Goal: Task Accomplishment & Management: Manage account settings

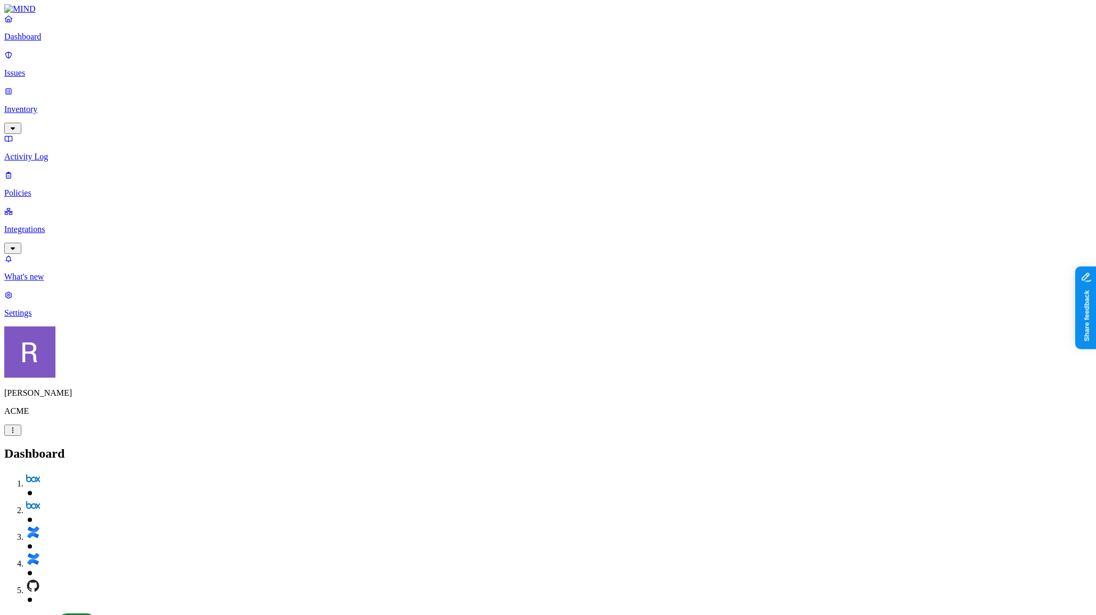
click at [48, 72] on link "Issues" at bounding box center [548, 64] width 1088 height 28
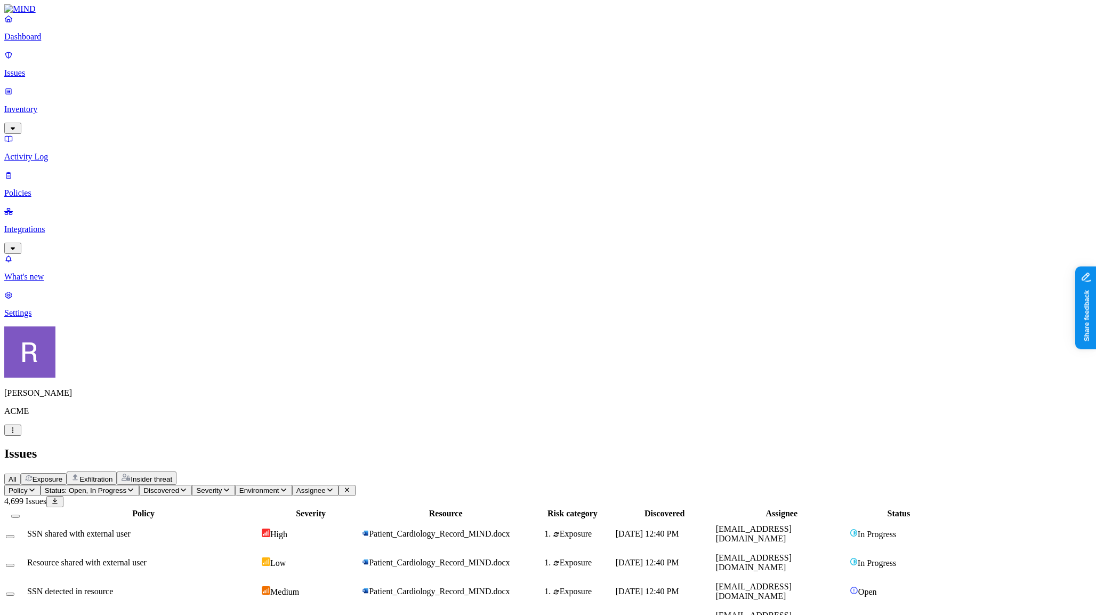
click at [250, 520] on td "SSN shared with external user" at bounding box center [144, 534] width 234 height 28
click at [43, 105] on p "Inventory" at bounding box center [548, 110] width 1088 height 10
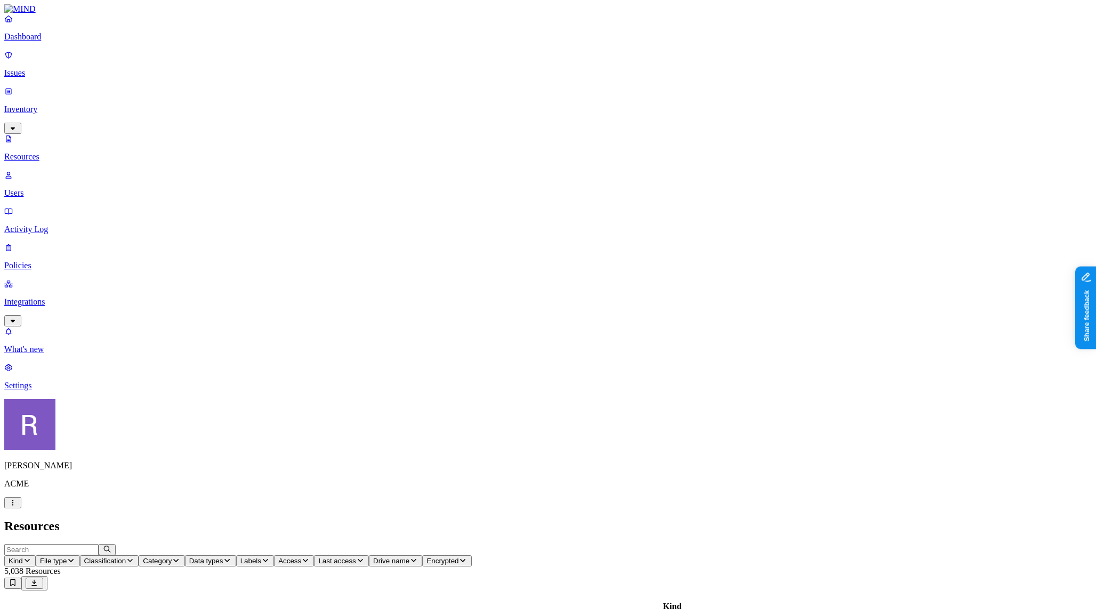
click at [44, 261] on p "Policies" at bounding box center [548, 266] width 1088 height 10
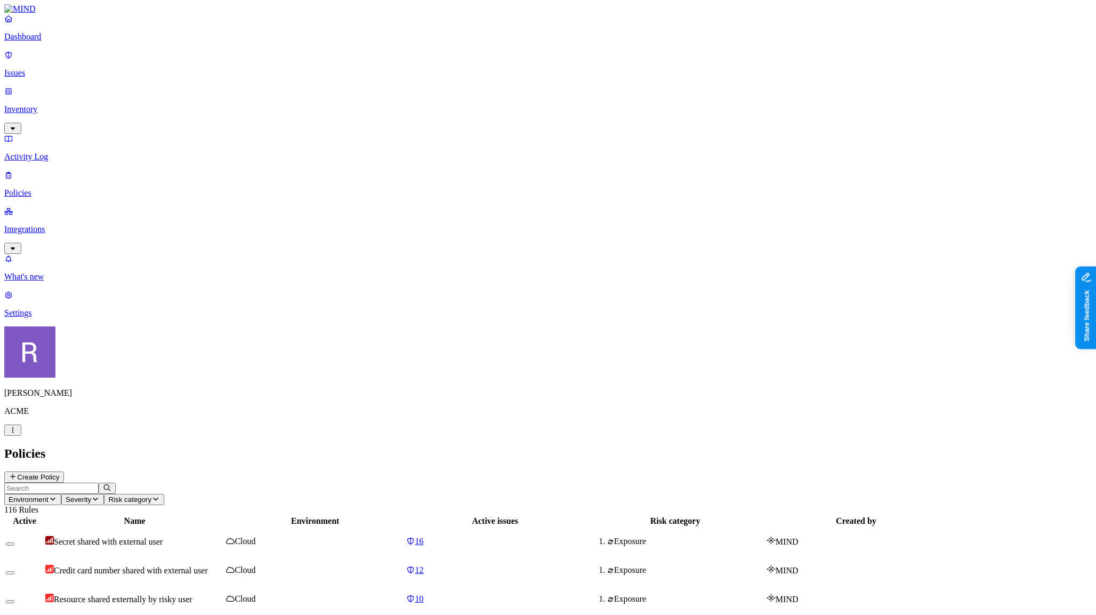
click at [99, 483] on input "text" at bounding box center [51, 488] width 94 height 11
type input "p"
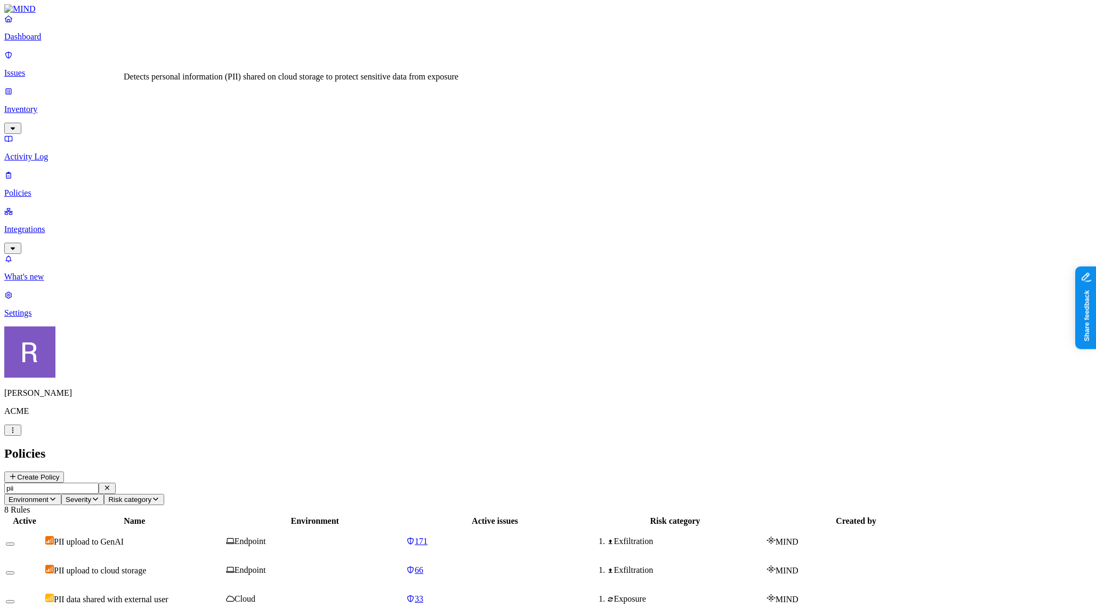
type input "pii"
click at [146, 566] on span "PII upload to cloud storage" at bounding box center [100, 570] width 92 height 9
click at [224, 594] on div "PII data shared with external user" at bounding box center [134, 599] width 179 height 11
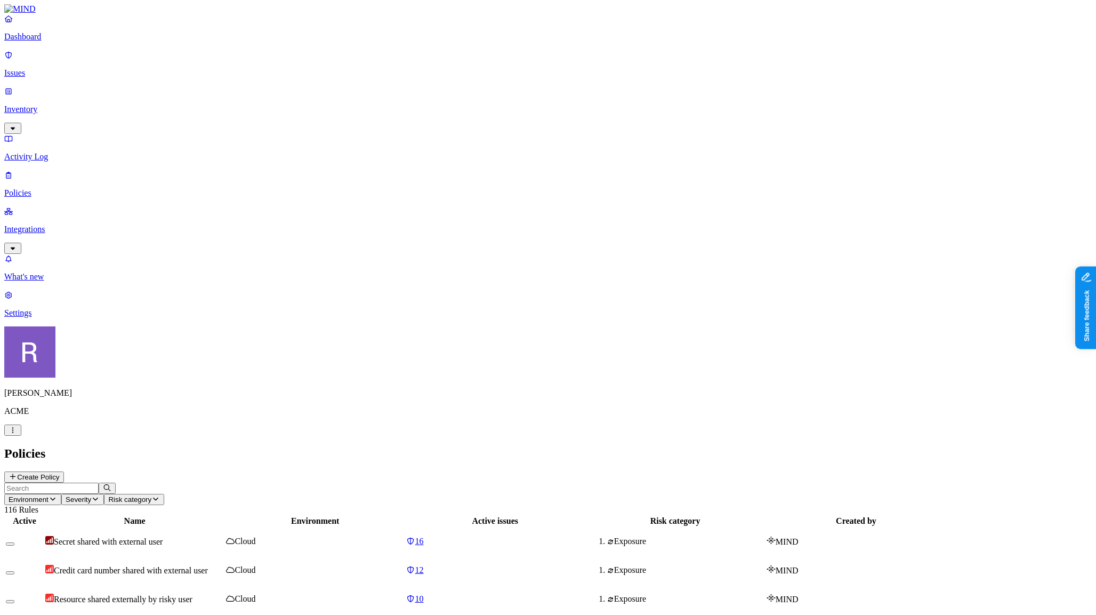
click at [99, 483] on input "text" at bounding box center [51, 488] width 94 height 11
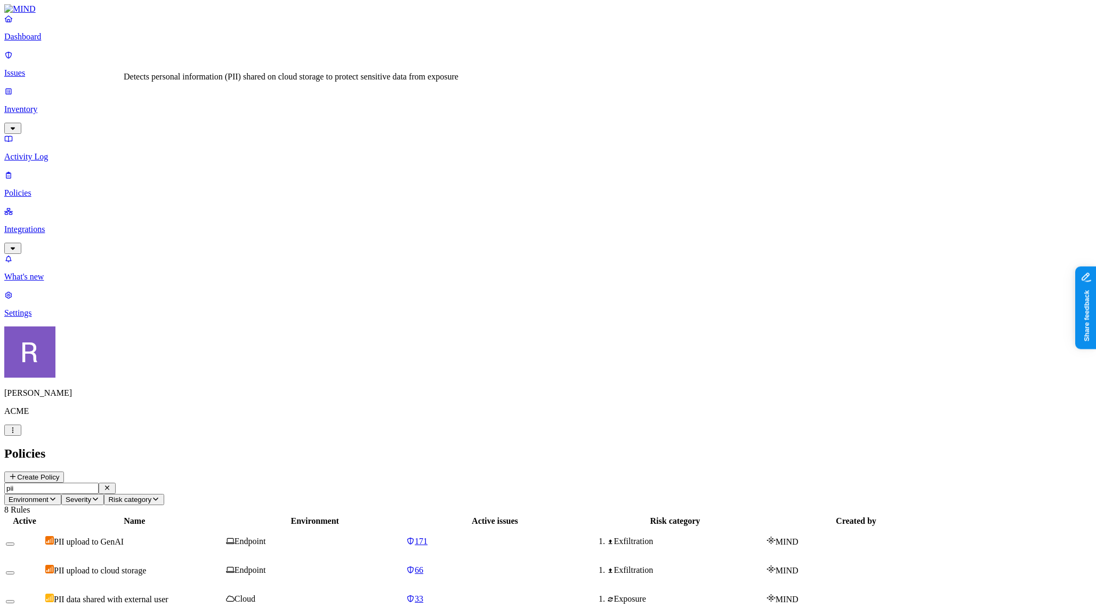
type input "pii"
click at [146, 566] on span "PII upload to cloud storage" at bounding box center [100, 570] width 92 height 9
click at [44, 68] on p "Issues" at bounding box center [548, 73] width 1088 height 10
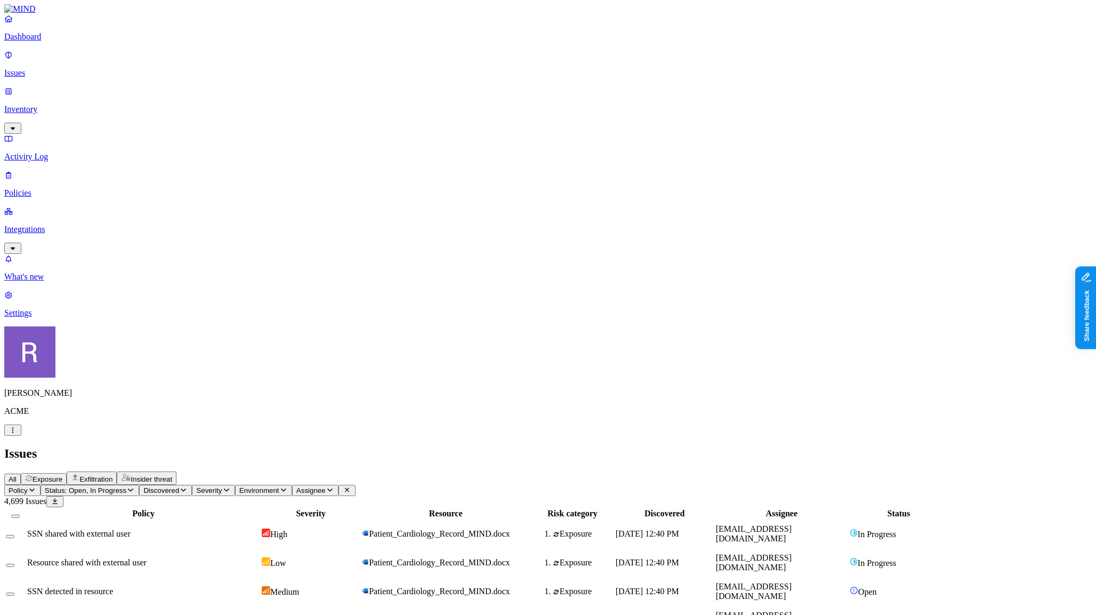
click at [147, 558] on span "Resource shared with external user" at bounding box center [86, 562] width 119 height 9
click at [49, 188] on p "Policies" at bounding box center [548, 193] width 1088 height 10
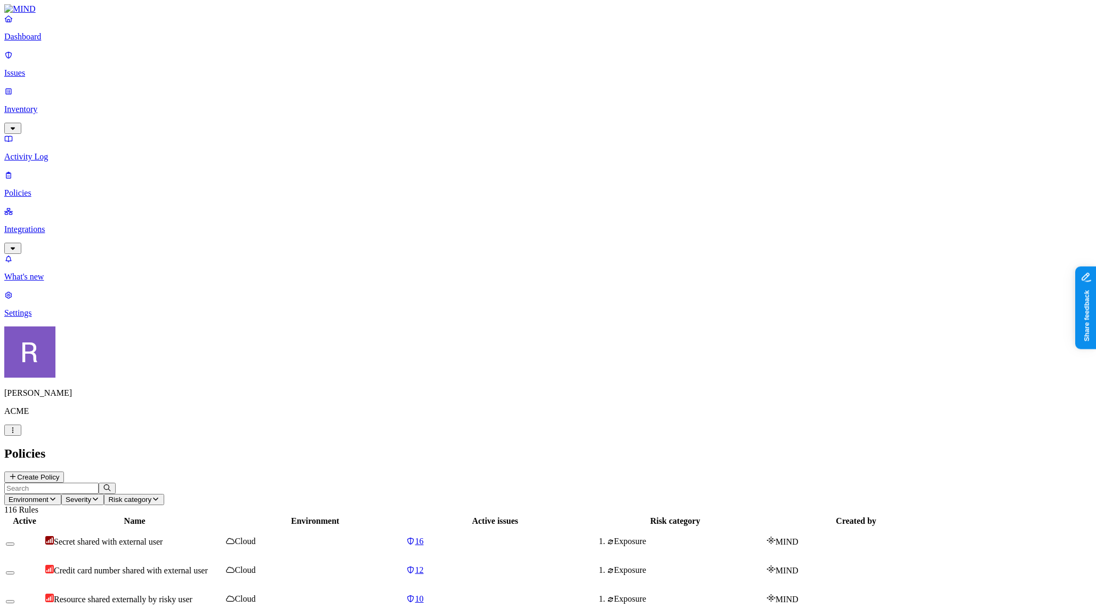
click at [99, 483] on input "text" at bounding box center [51, 488] width 94 height 11
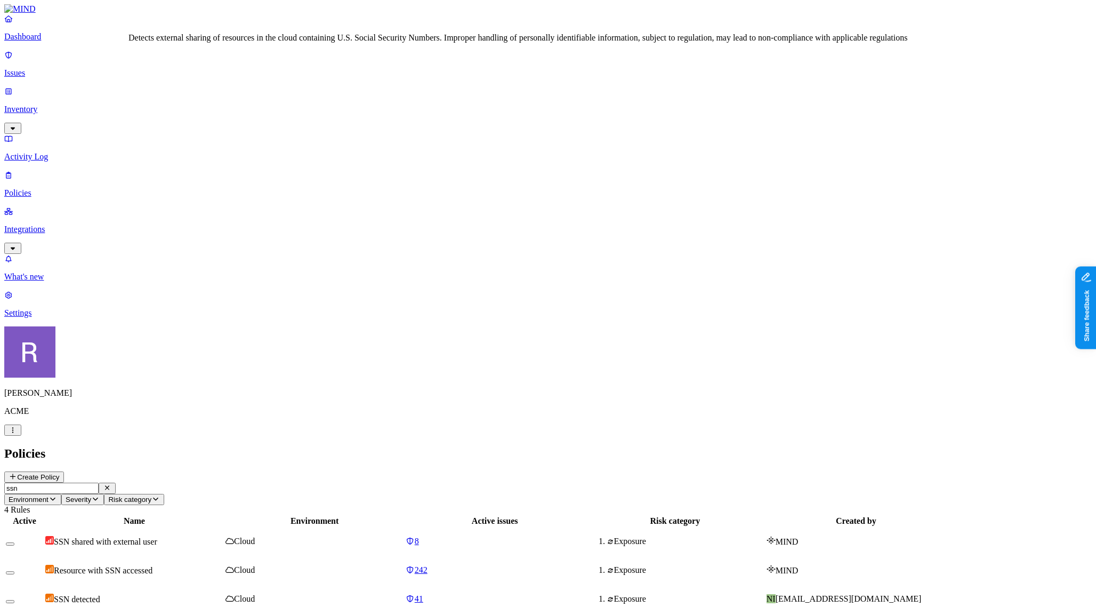
type input "ssn"
click at [157, 537] on span "SSN shared with external user" at bounding box center [105, 541] width 103 height 9
click at [47, 73] on link "Issues" at bounding box center [548, 64] width 1088 height 28
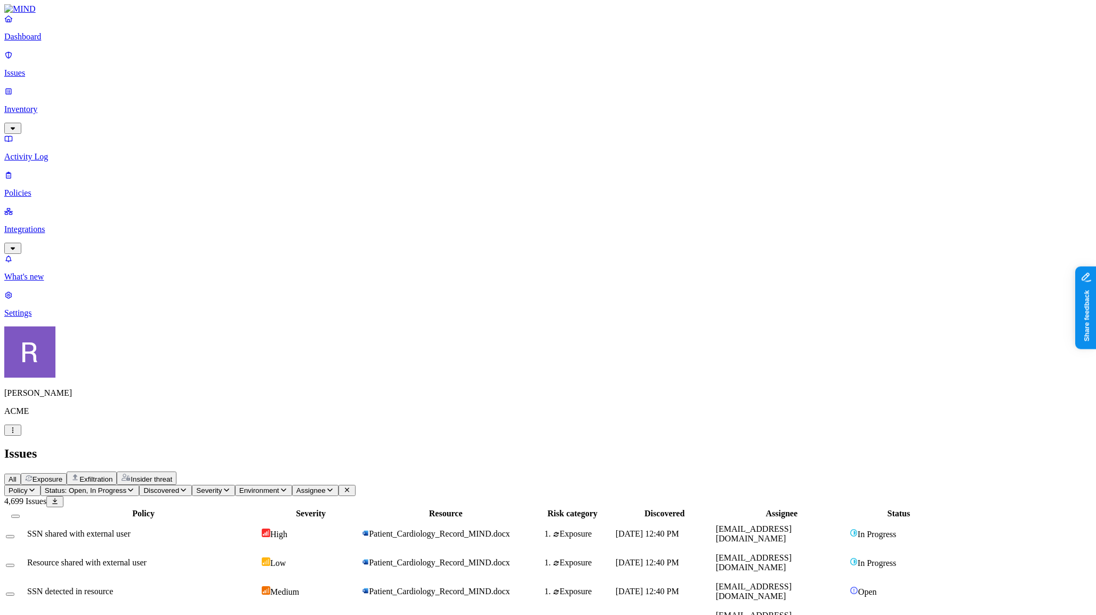
click at [216, 520] on td "SSN shared with external user" at bounding box center [144, 534] width 234 height 28
click at [259, 549] on td "Resource shared with external user" at bounding box center [144, 563] width 234 height 28
click at [47, 42] on p "Dashboard" at bounding box center [548, 37] width 1088 height 10
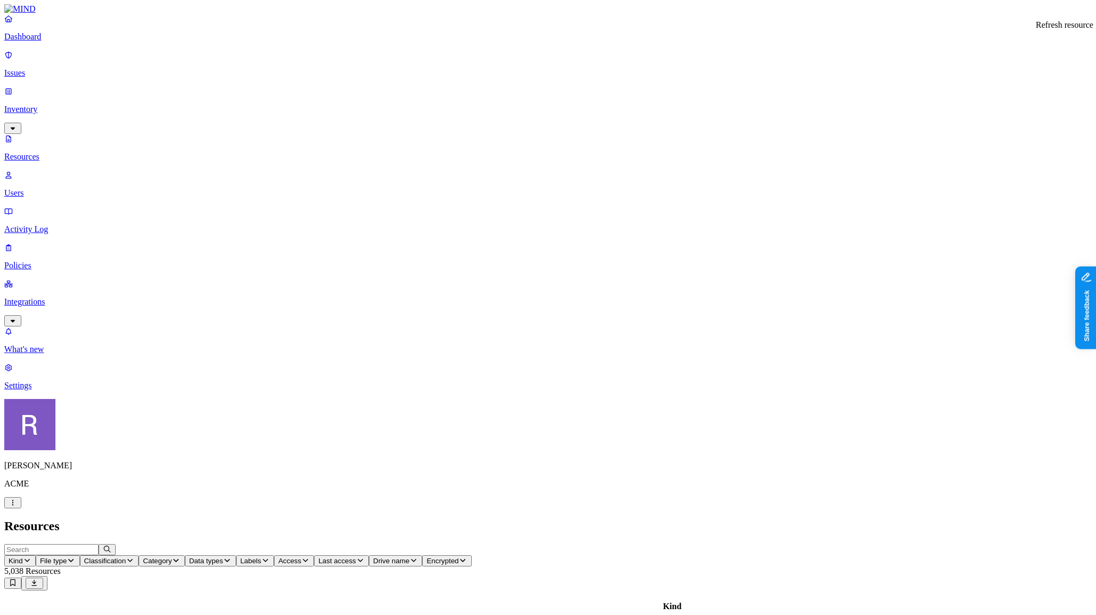
click at [47, 261] on p "Policies" at bounding box center [548, 266] width 1088 height 10
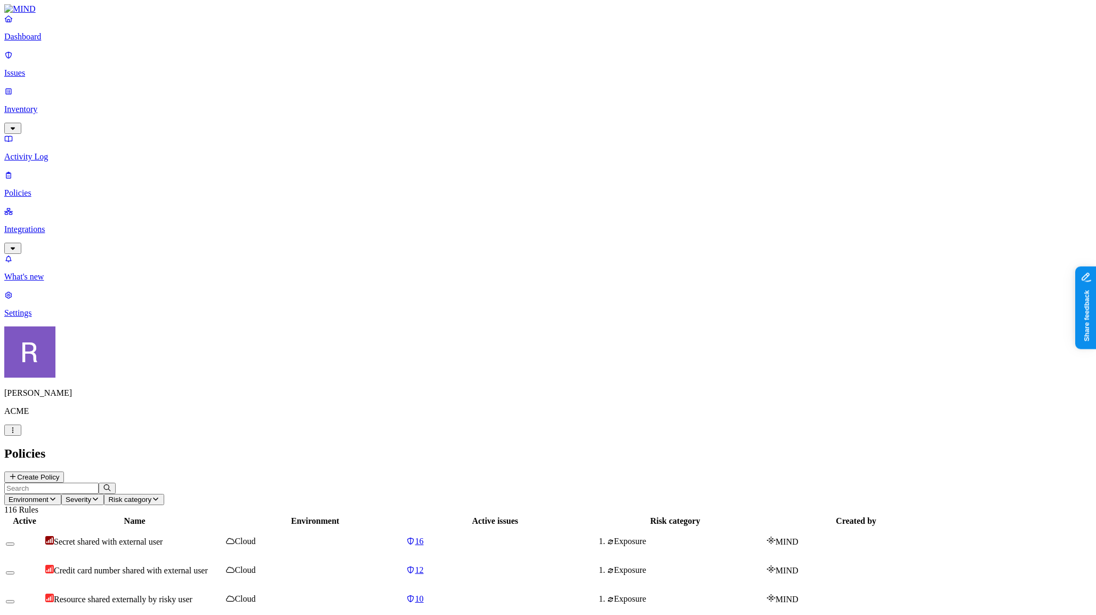
click at [99, 483] on input "text" at bounding box center [51, 488] width 94 height 11
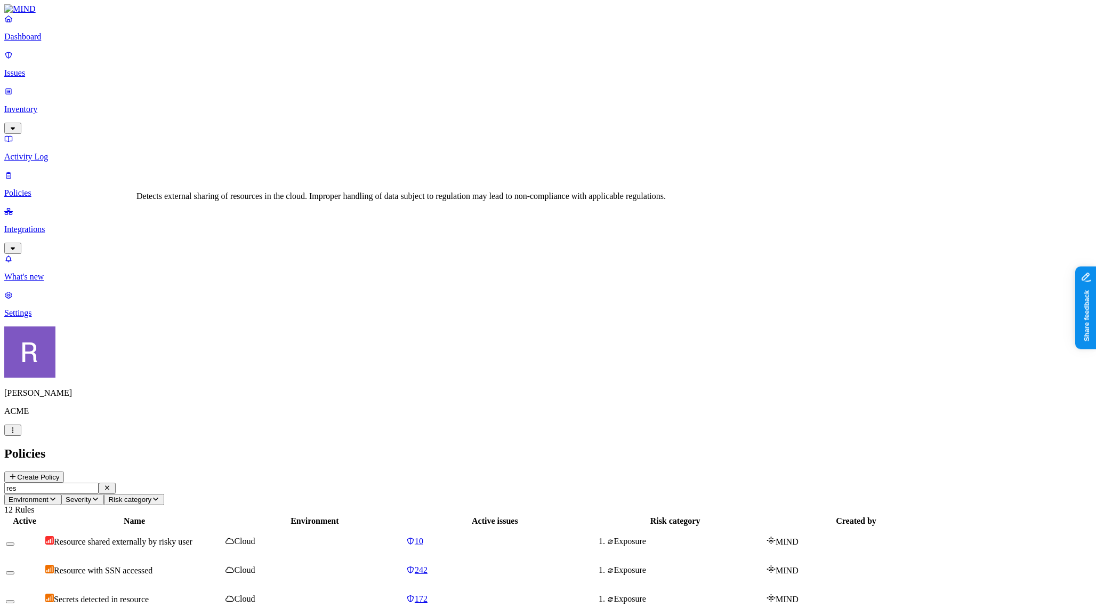
type input "res"
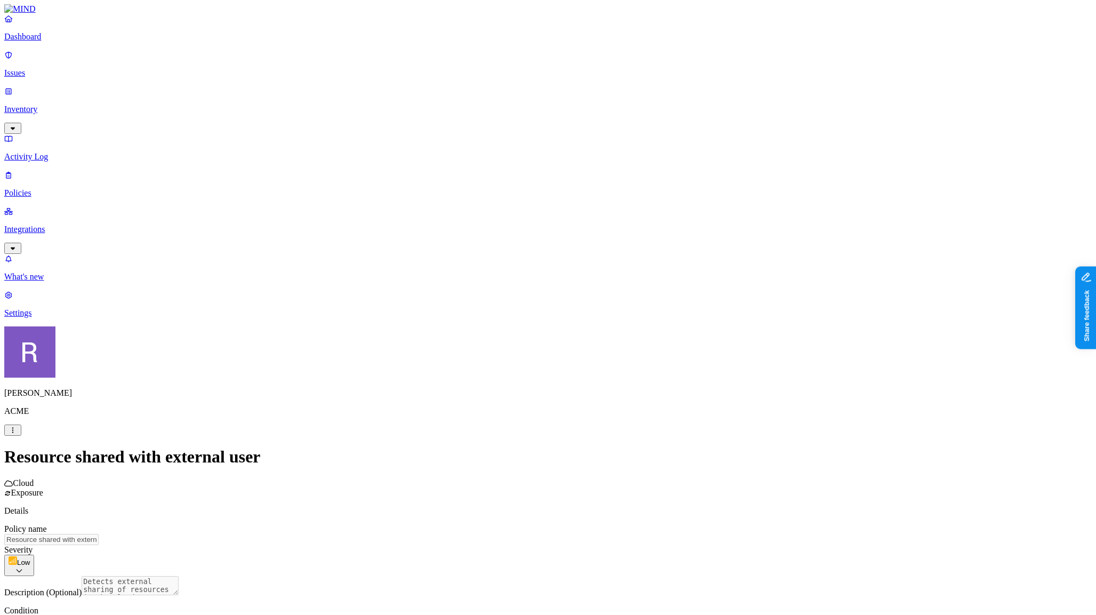
scroll to position [110, 0]
click at [565, 525] on html "Dashboard Issues Inventory Activity Log Policies Integrations What's new 1 Sett…" at bounding box center [548, 496] width 1096 height 993
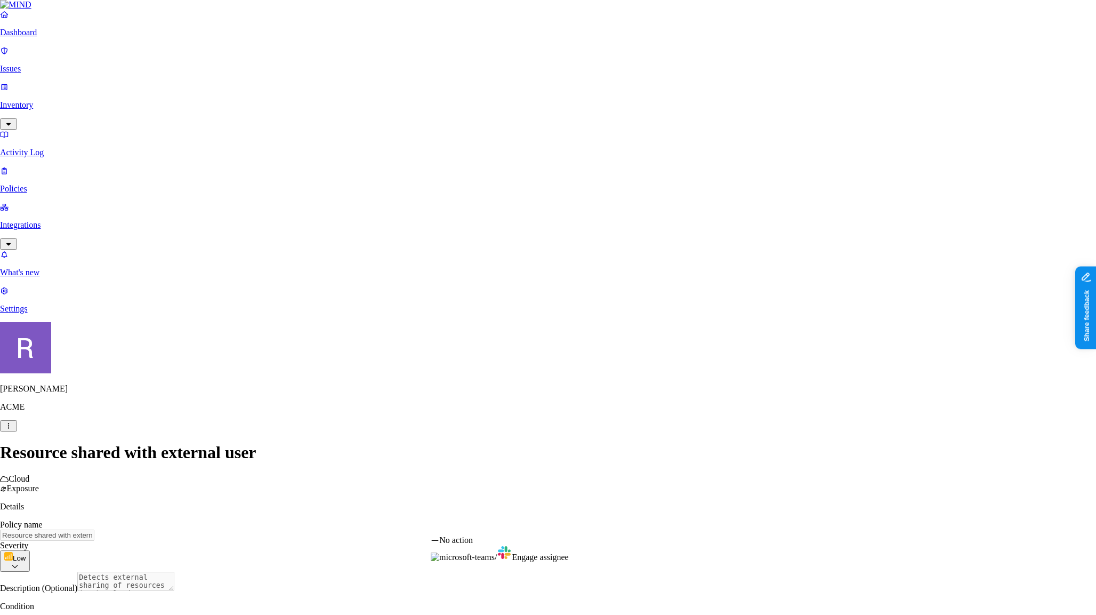
select select "1"
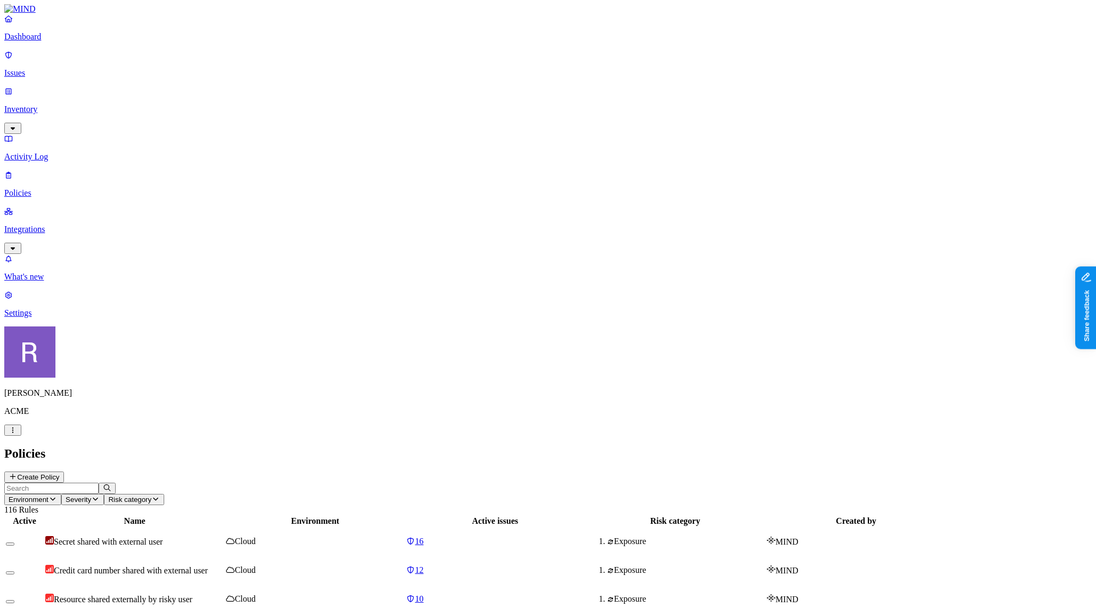
click at [80, 68] on p "Issues" at bounding box center [548, 73] width 1088 height 10
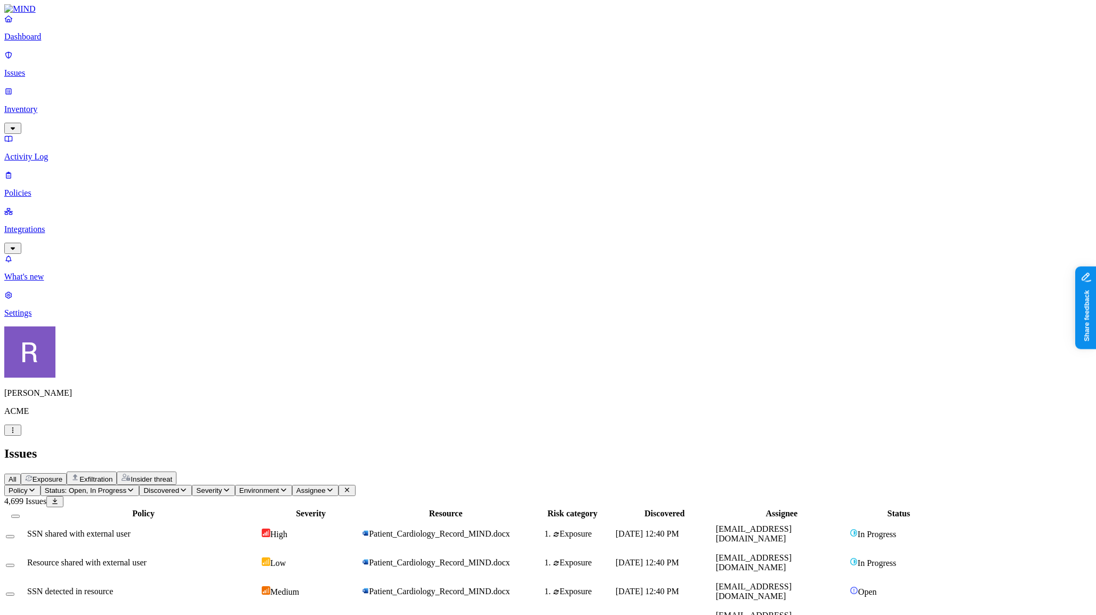
click at [62, 475] on span "Exposure" at bounding box center [48, 479] width 30 height 8
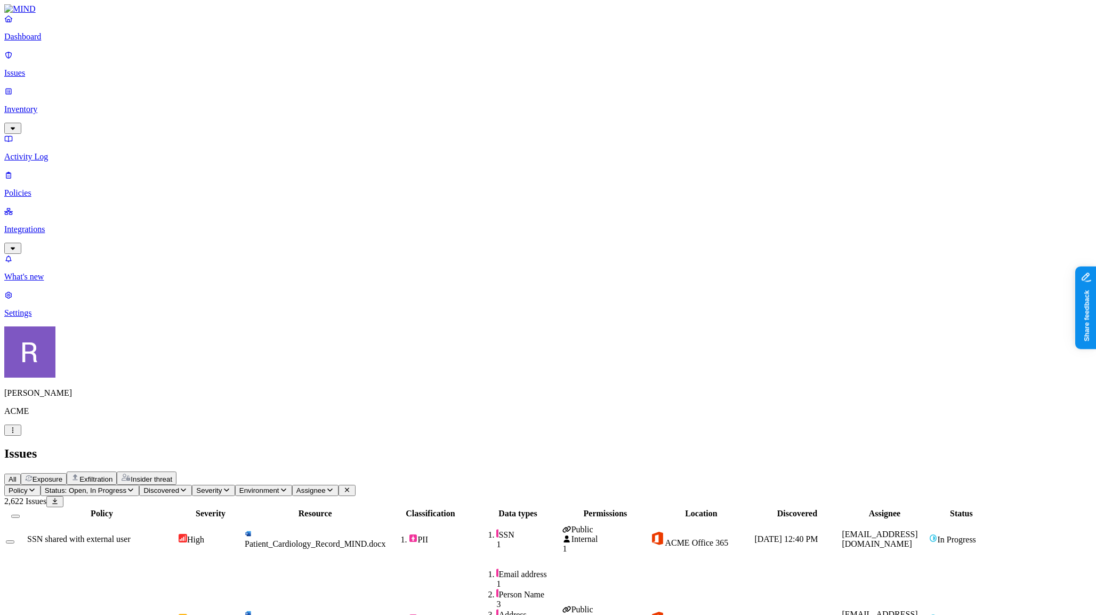
click at [21, 474] on button "All" at bounding box center [12, 479] width 17 height 11
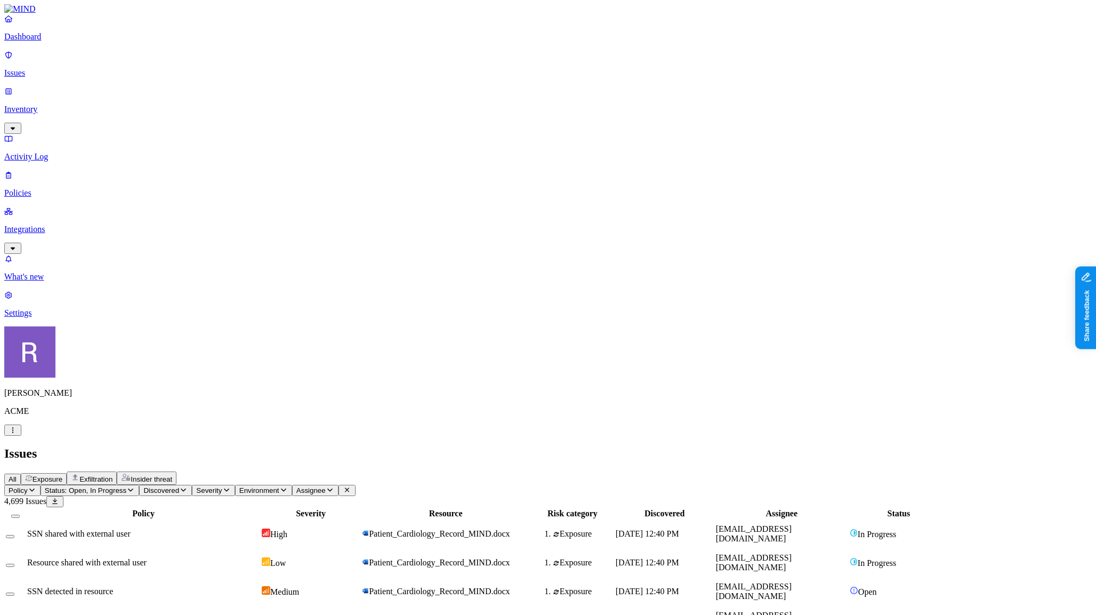
click at [42, 105] on p "Inventory" at bounding box center [548, 110] width 1088 height 10
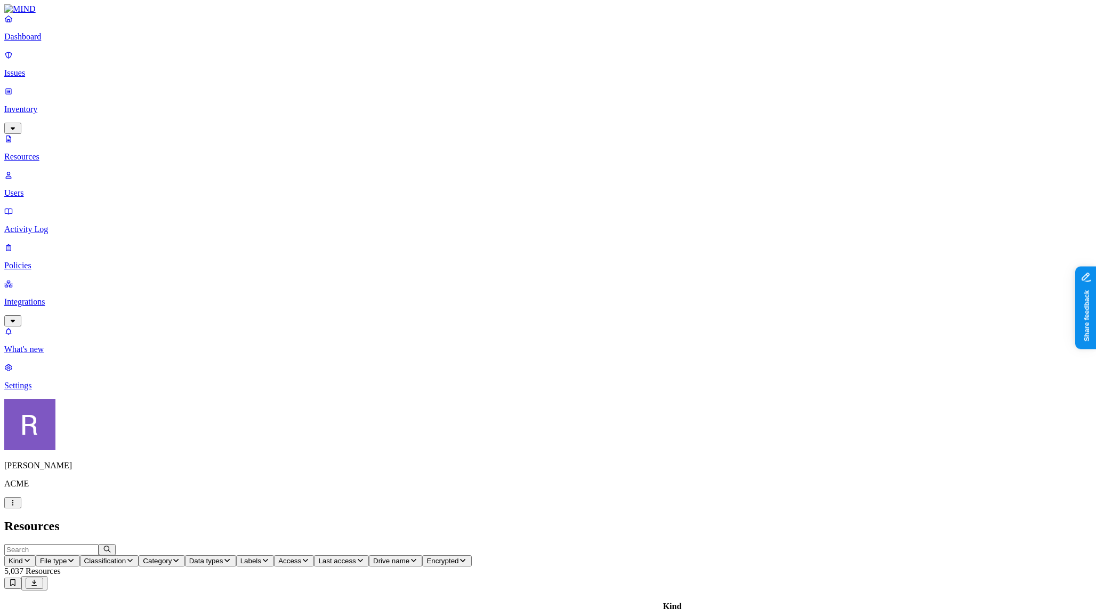
click at [62, 261] on p "Policies" at bounding box center [548, 266] width 1088 height 10
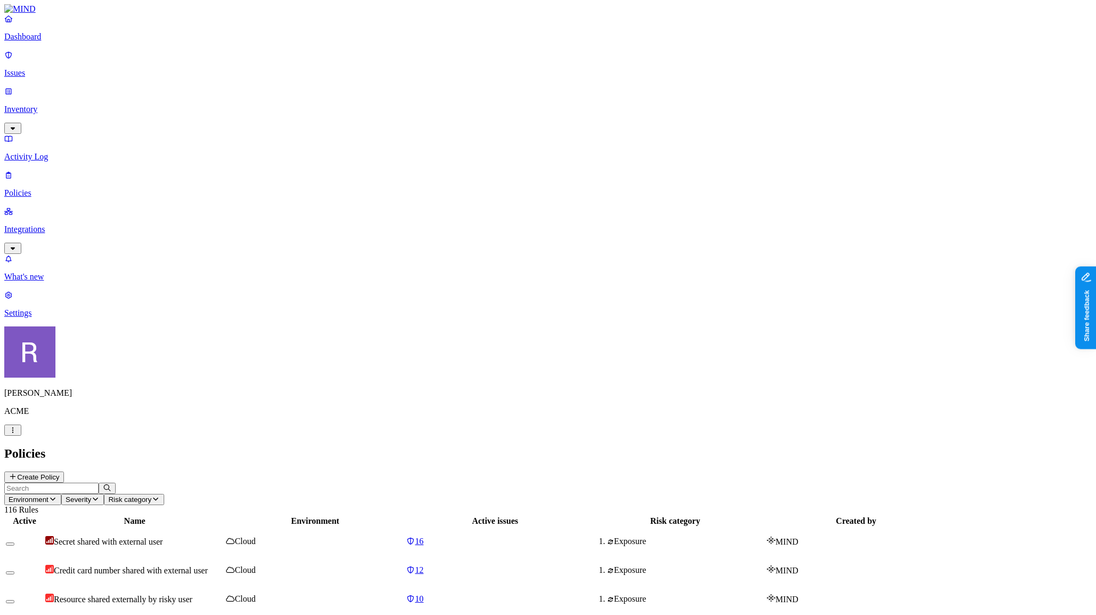
click at [54, 70] on p "Issues" at bounding box center [548, 73] width 1088 height 10
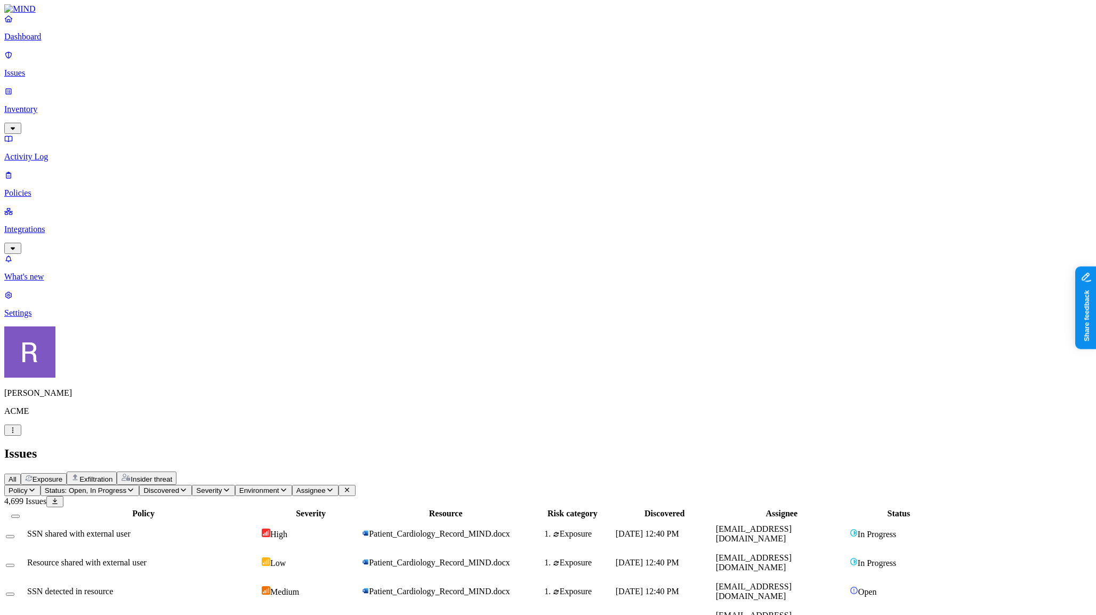
click at [51, 105] on p "Inventory" at bounding box center [548, 110] width 1088 height 10
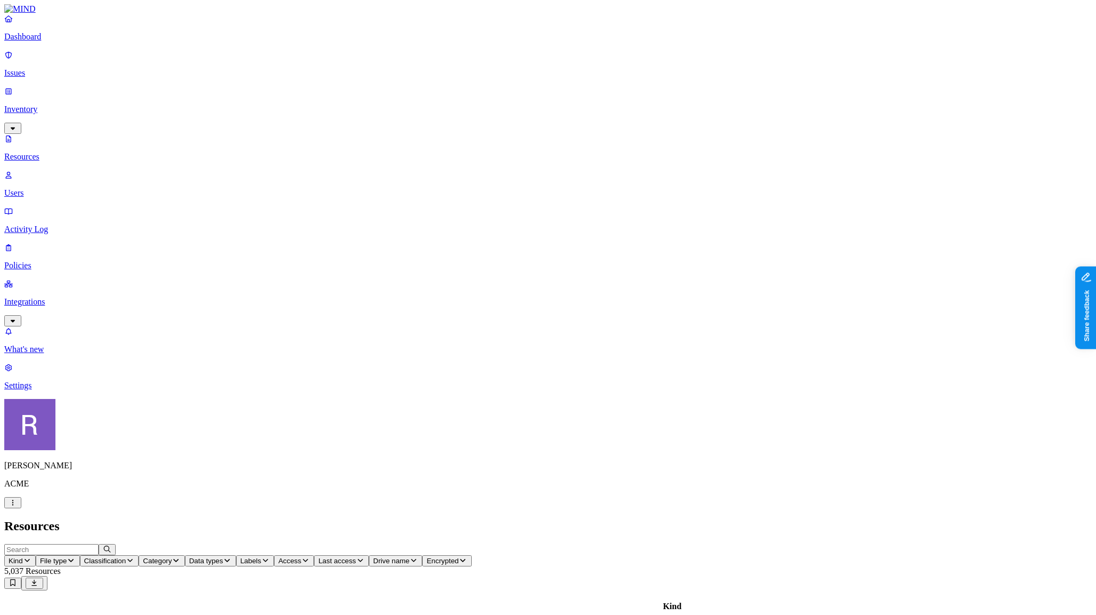
click at [50, 188] on p "Users" at bounding box center [548, 193] width 1088 height 10
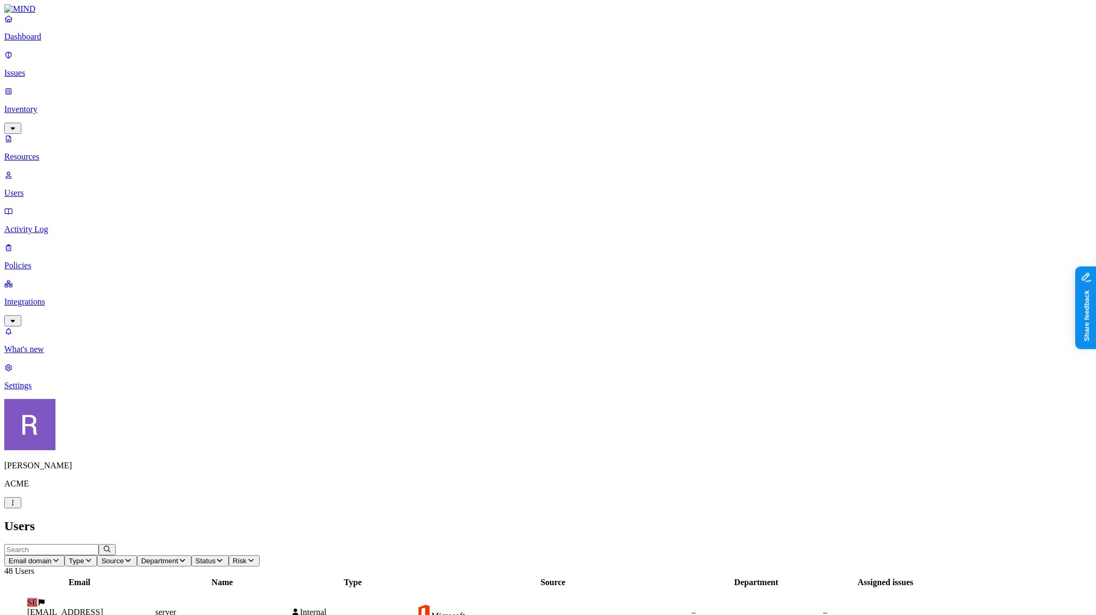
click at [50, 152] on p "Resources" at bounding box center [548, 157] width 1088 height 10
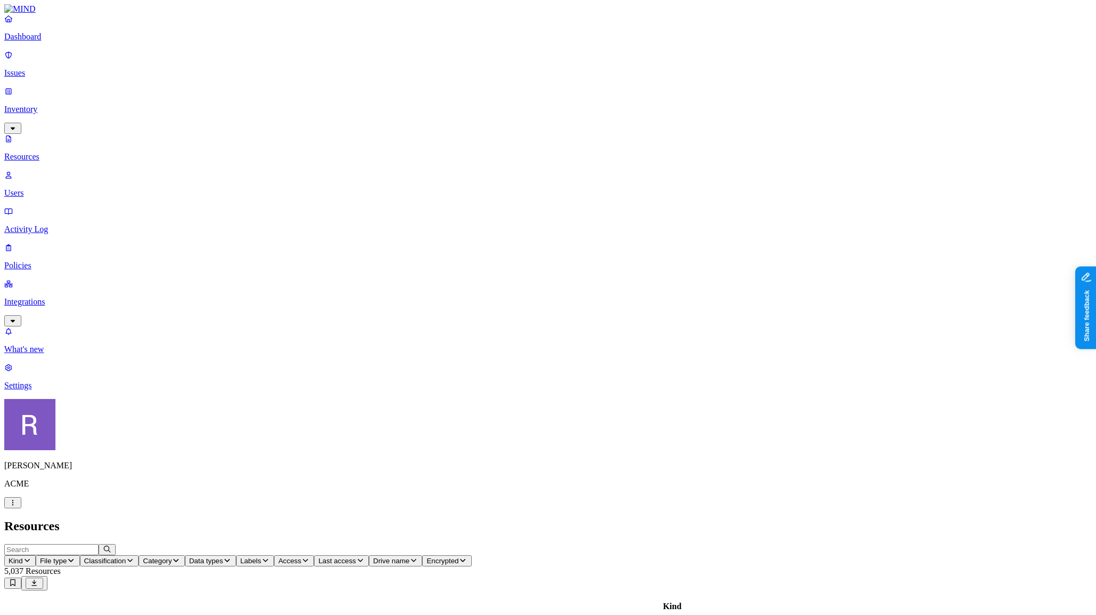
click at [50, 69] on p "Issues" at bounding box center [548, 73] width 1088 height 10
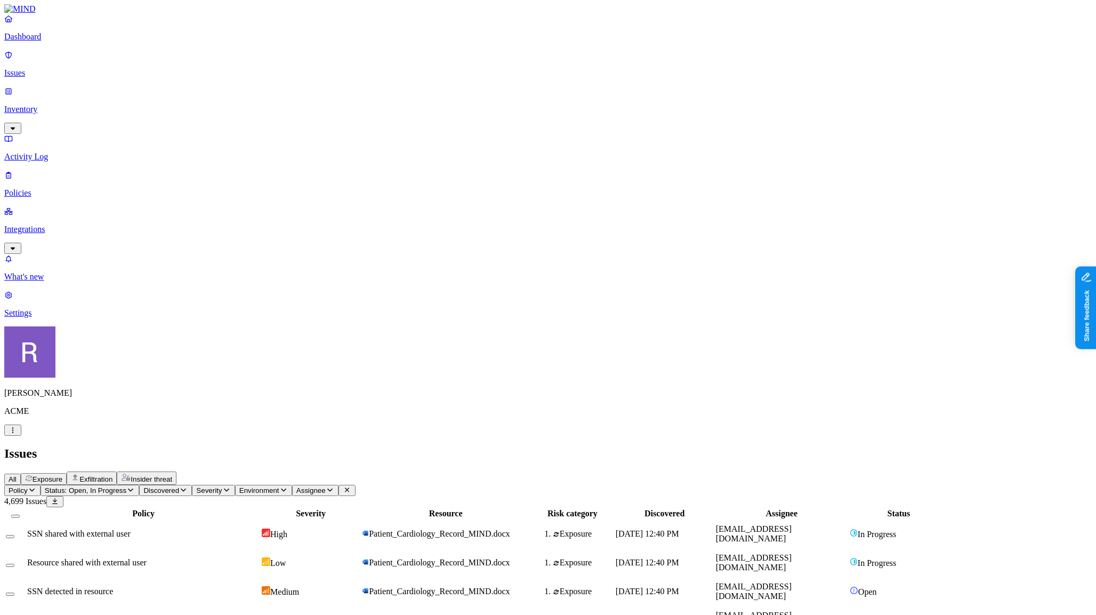
click at [65, 188] on p "Policies" at bounding box center [548, 193] width 1088 height 10
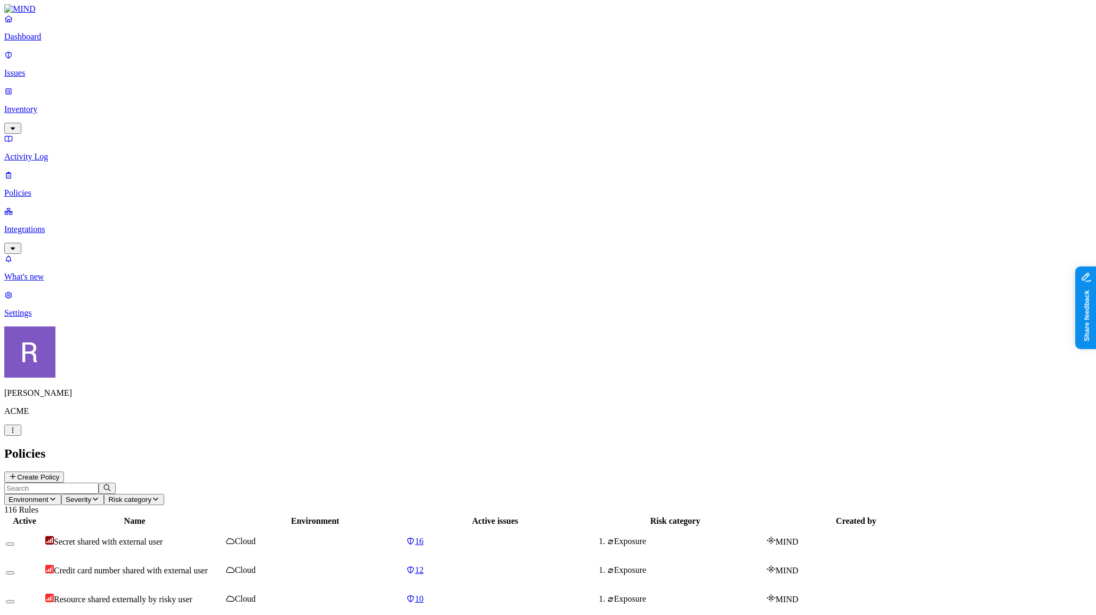
click at [99, 483] on input "text" at bounding box center [51, 488] width 94 height 11
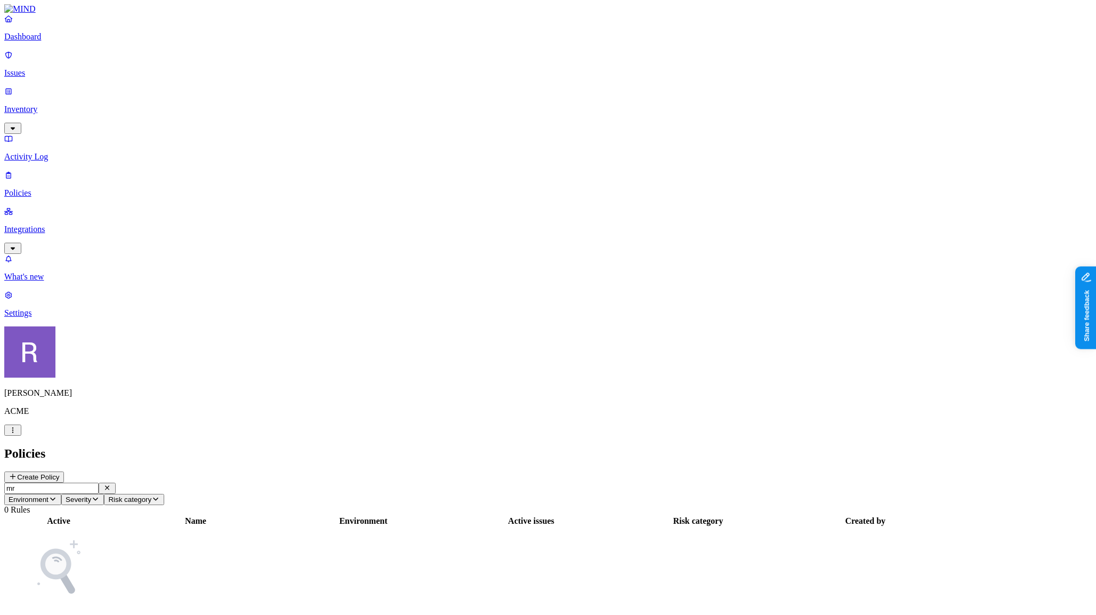
type input "m"
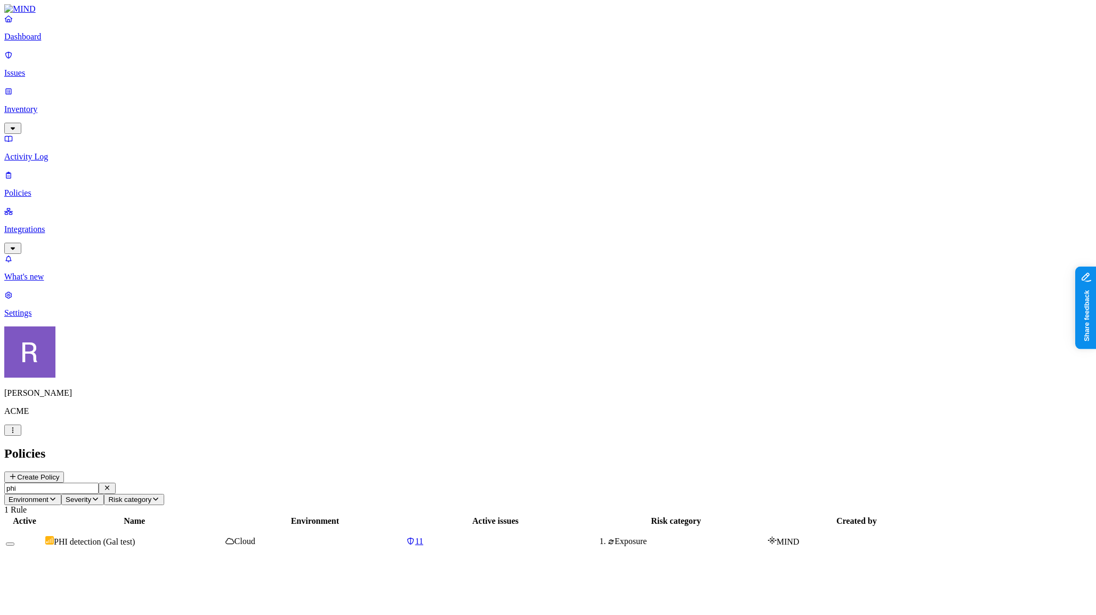
type input "phi"
click at [135, 537] on span "PHI detection (Gal test)" at bounding box center [94, 541] width 81 height 9
click at [17, 566] on icon "button" at bounding box center [13, 569] width 9 height 7
click at [111, 484] on icon "button" at bounding box center [107, 487] width 9 height 7
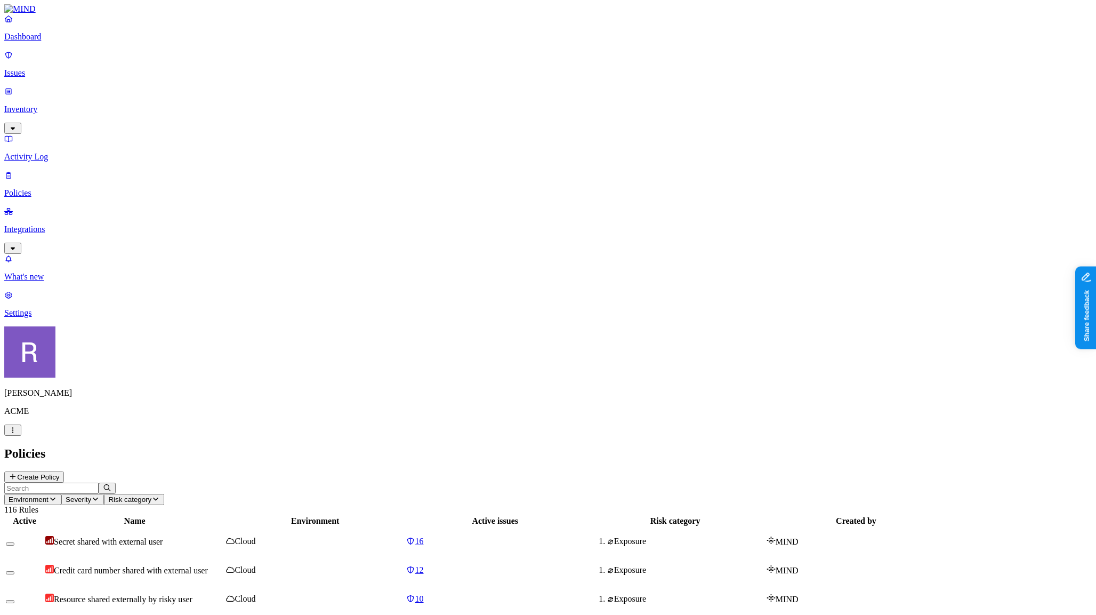
click at [37, 72] on link "Issues" at bounding box center [548, 64] width 1088 height 28
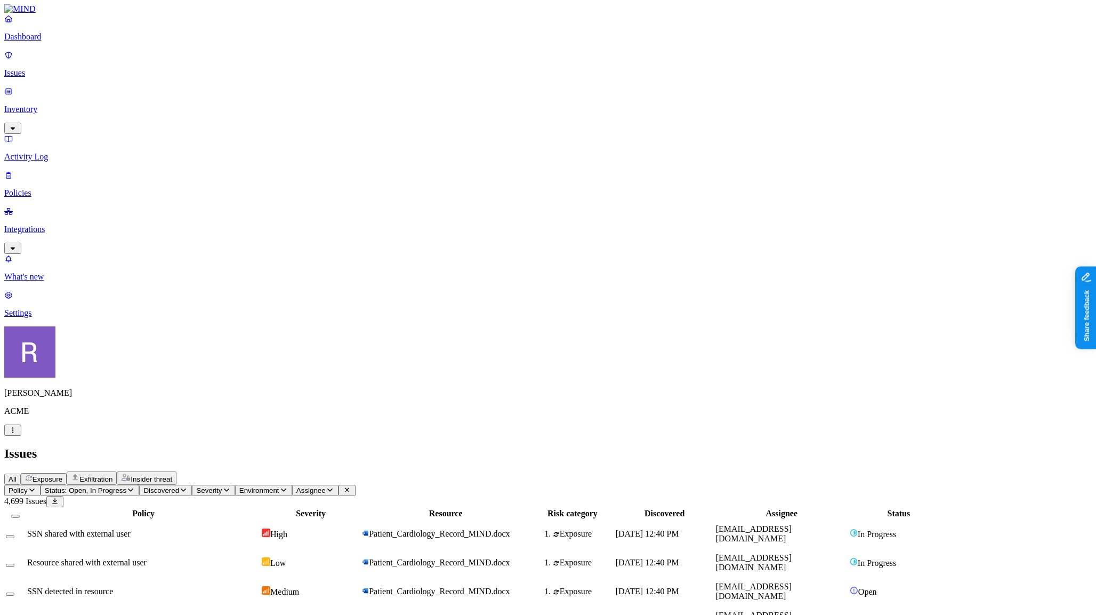
click at [43, 105] on p "Inventory" at bounding box center [548, 110] width 1088 height 10
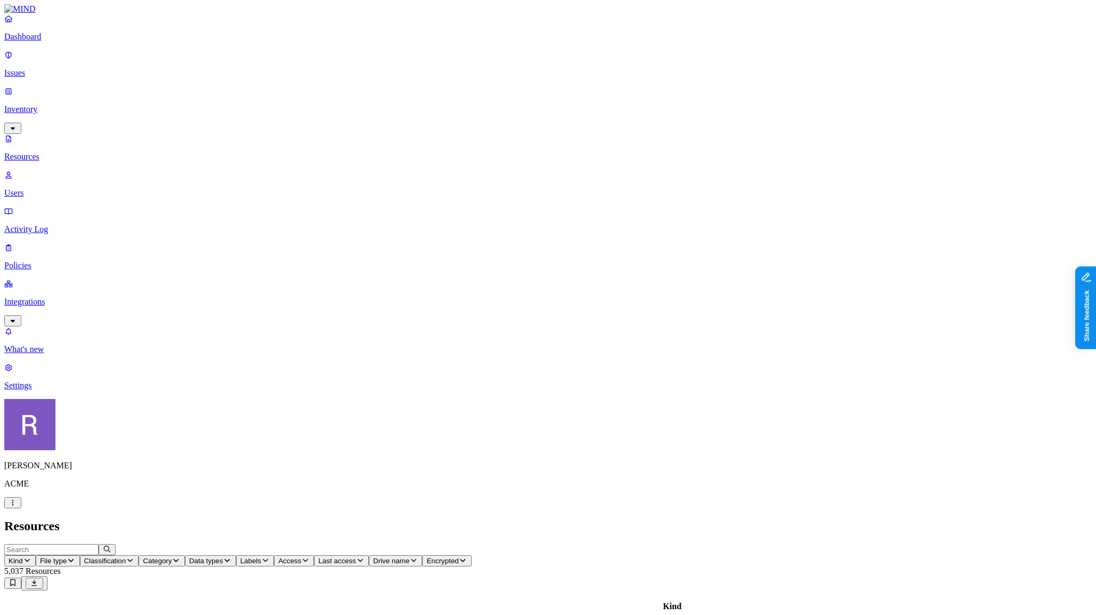
click at [42, 69] on p "Issues" at bounding box center [548, 73] width 1088 height 10
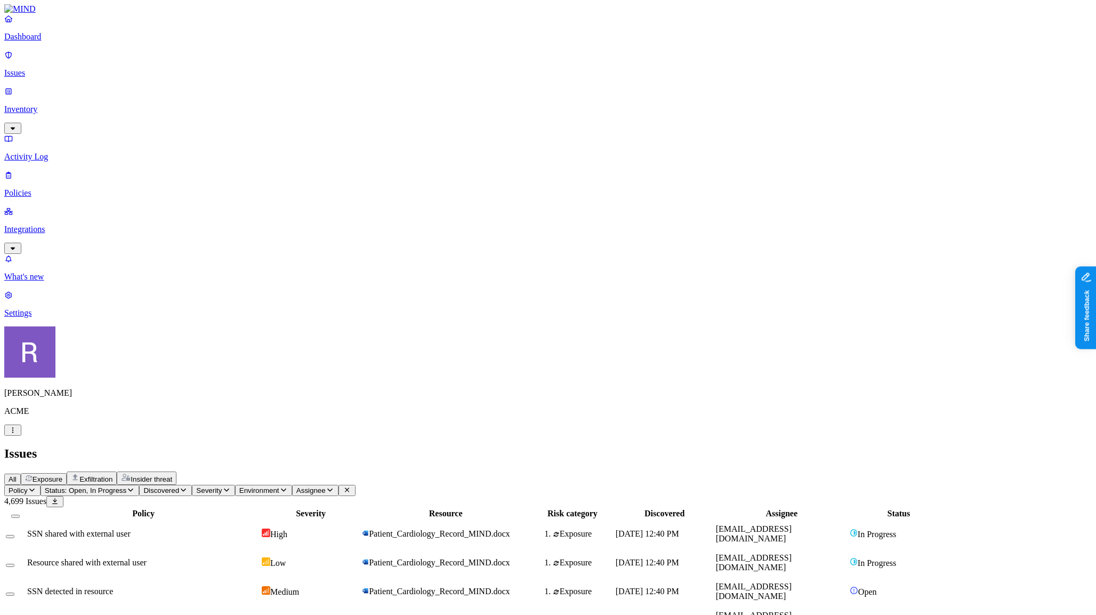
click at [14, 535] on button "Select row" at bounding box center [10, 536] width 9 height 3
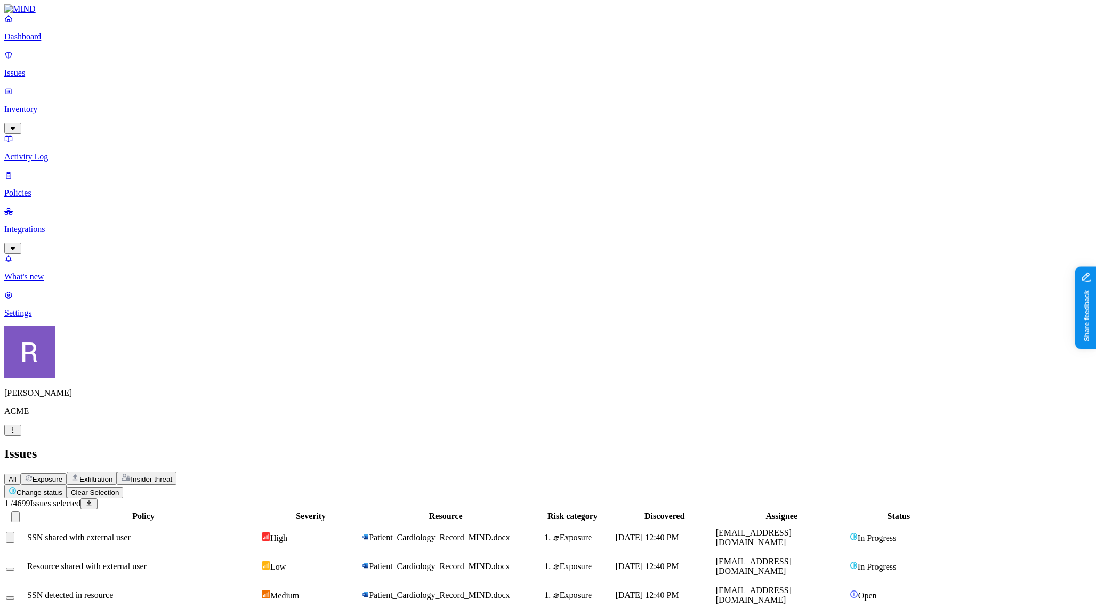
click at [14, 567] on button "Select row" at bounding box center [10, 568] width 9 height 3
click at [14, 596] on button "Select row" at bounding box center [10, 597] width 9 height 3
click at [14, 614] on button "Select row" at bounding box center [10, 626] width 9 height 3
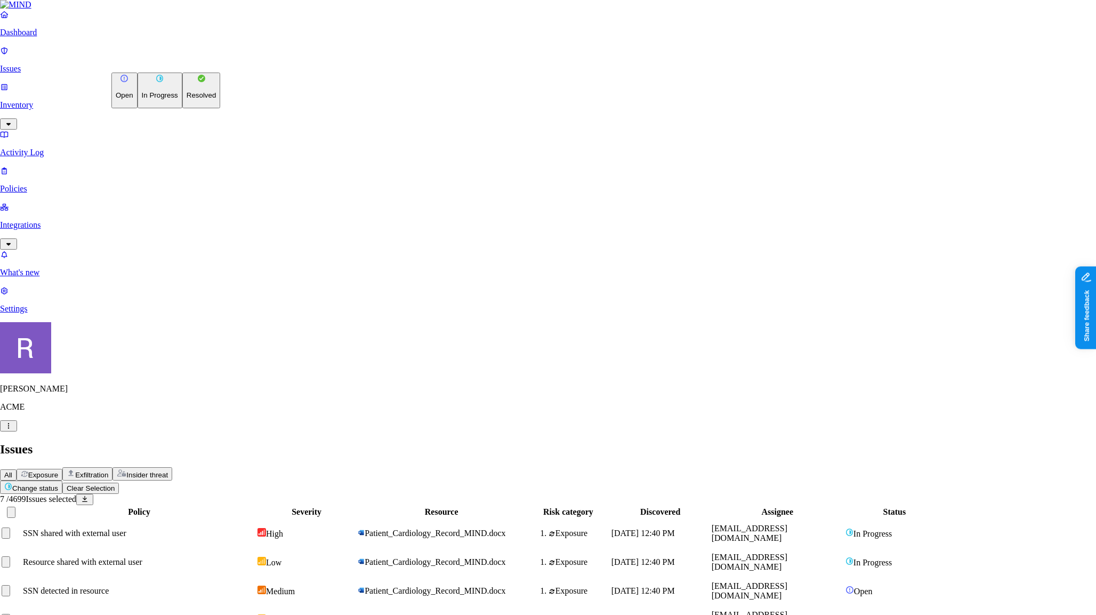
click at [187, 99] on p "Resolved" at bounding box center [202, 95] width 30 height 8
select select "Custom Reason"
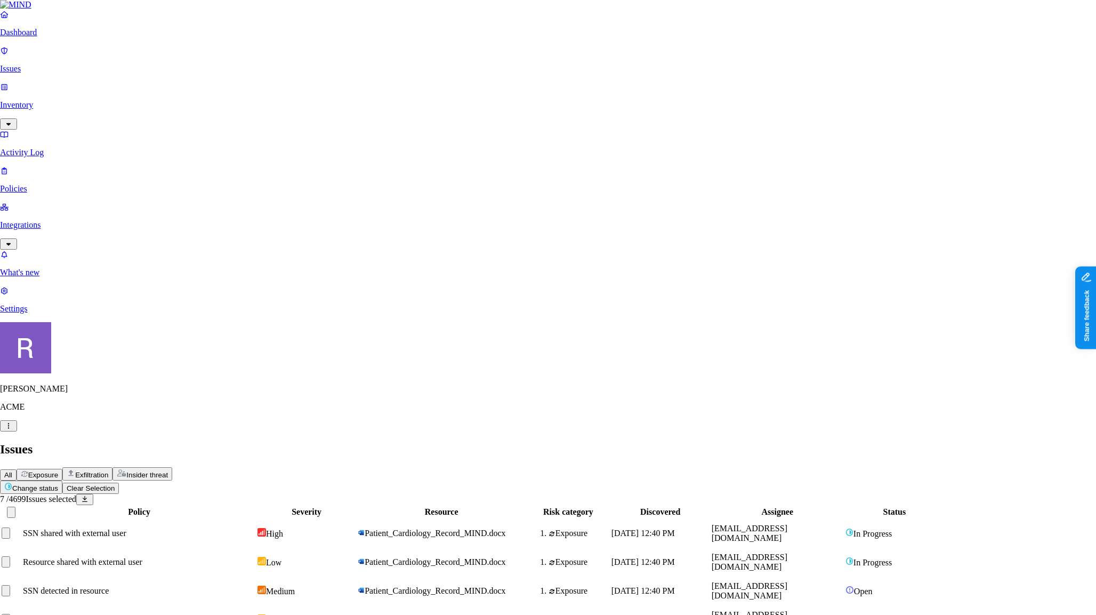
type textarea "Testing"
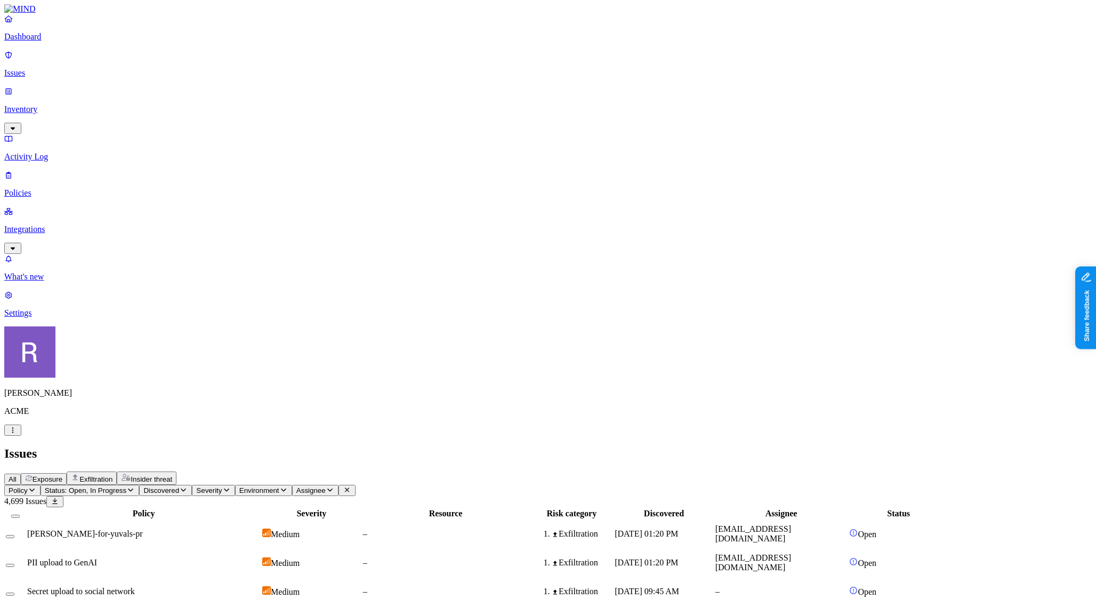
click at [45, 188] on p "Policies" at bounding box center [548, 193] width 1088 height 10
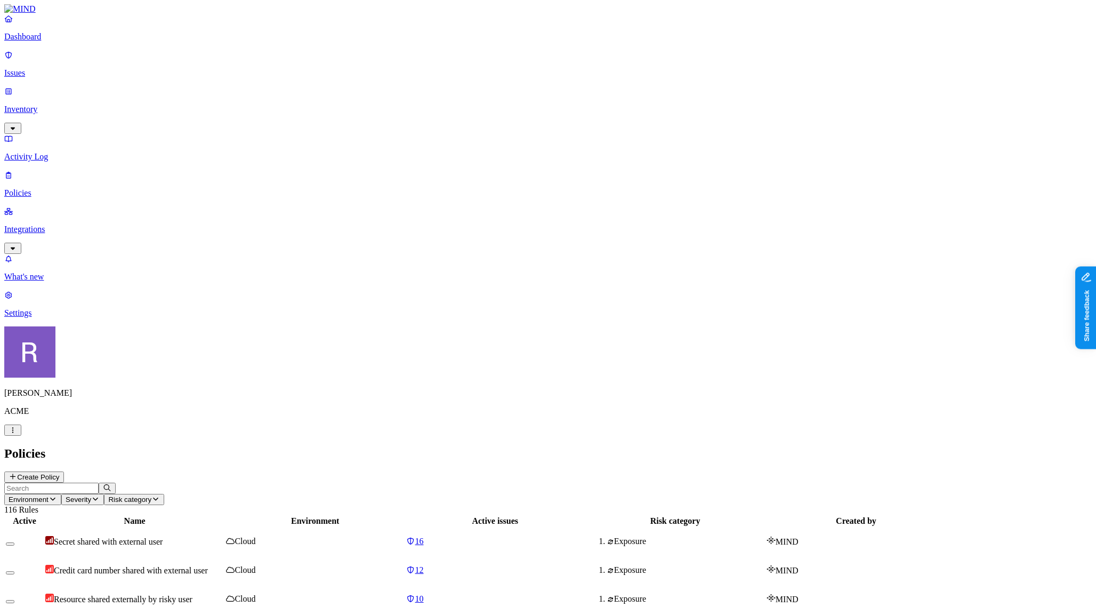
click at [46, 69] on p "Issues" at bounding box center [548, 73] width 1088 height 10
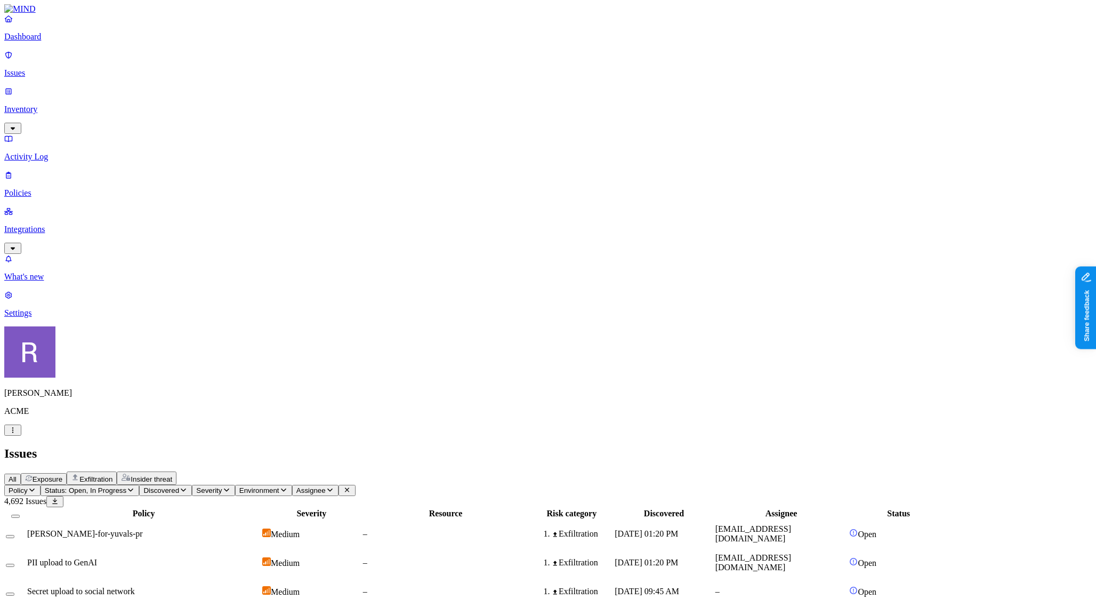
click at [58, 105] on p "Inventory" at bounding box center [548, 110] width 1088 height 10
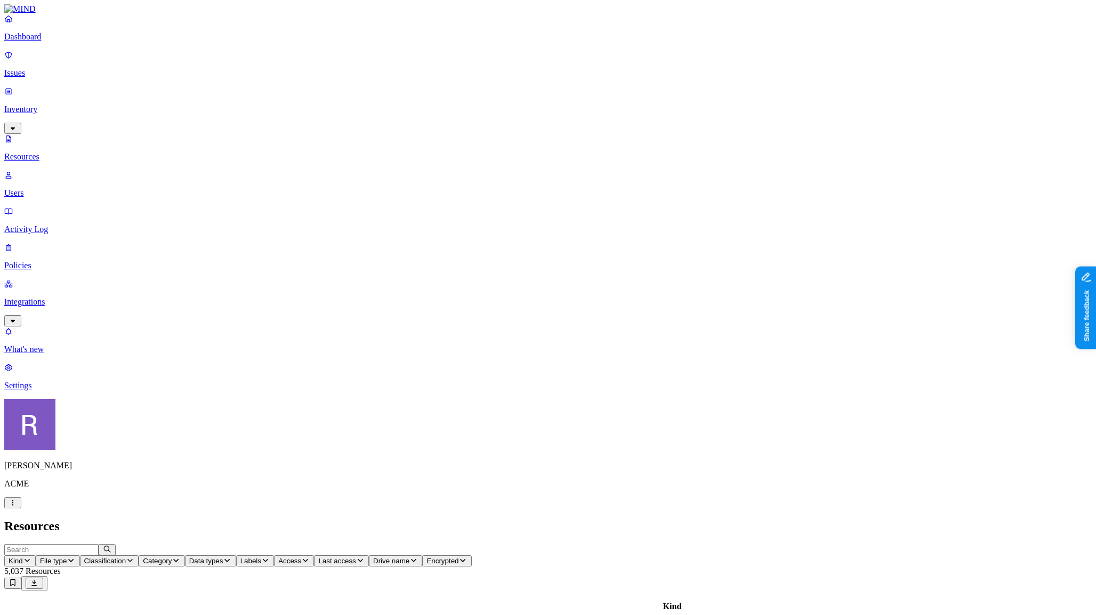
click at [52, 68] on p "Issues" at bounding box center [548, 73] width 1088 height 10
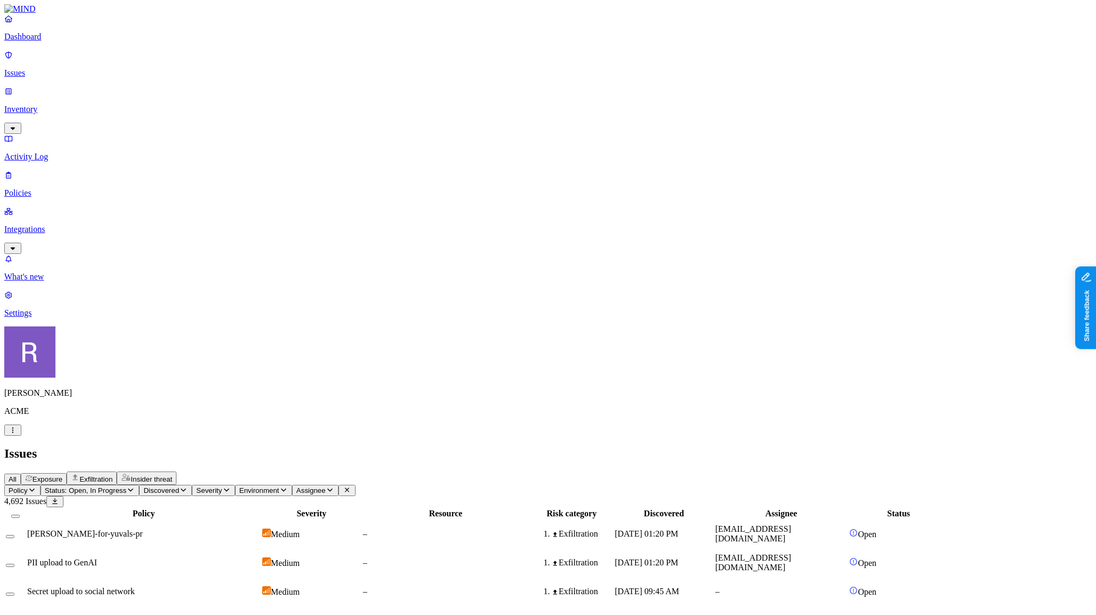
click at [99, 14] on link at bounding box center [548, 9] width 1088 height 10
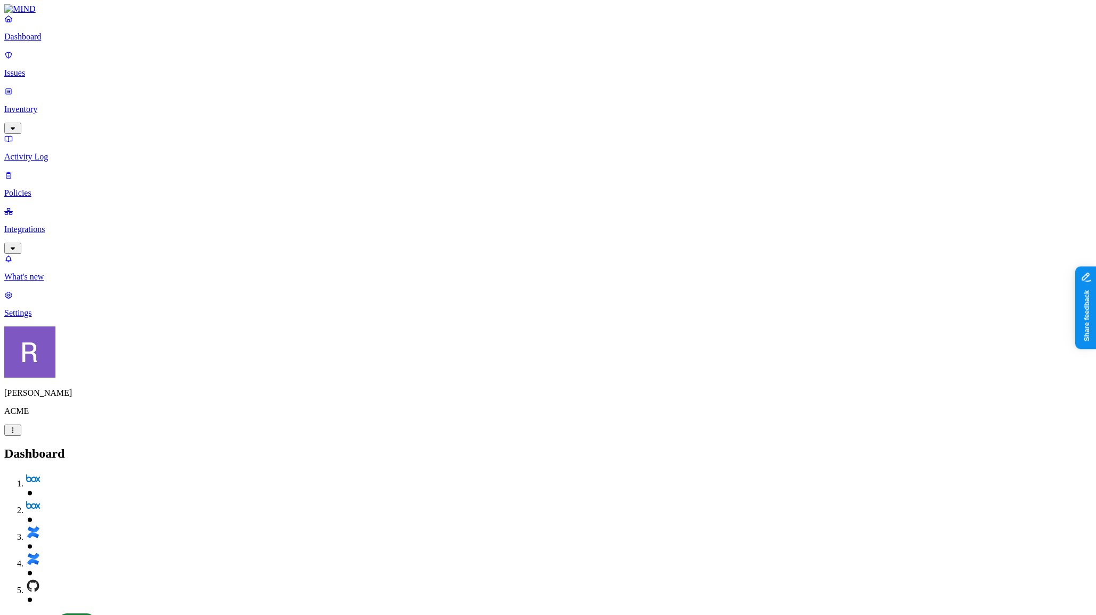
click at [50, 69] on p "Issues" at bounding box center [548, 73] width 1088 height 10
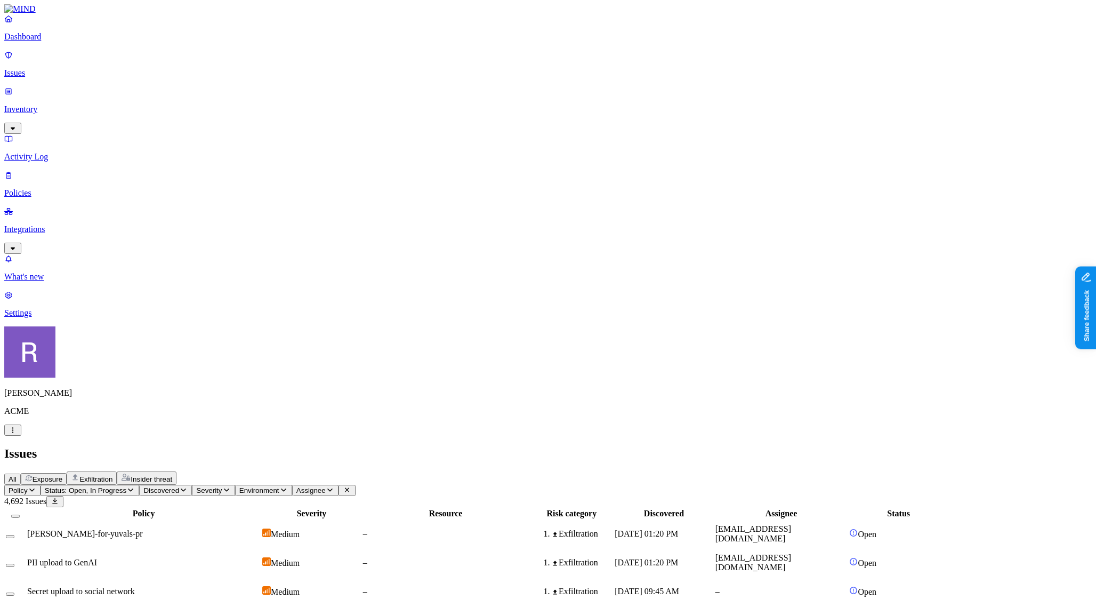
click at [53, 105] on p "Inventory" at bounding box center [548, 110] width 1088 height 10
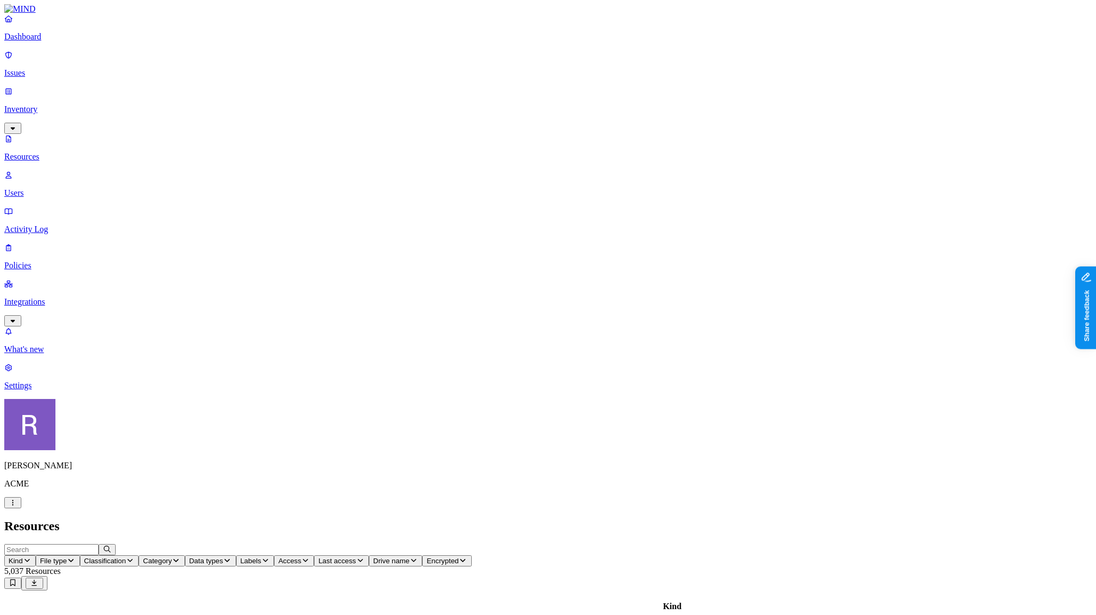
click at [55, 188] on p "Users" at bounding box center [548, 193] width 1088 height 10
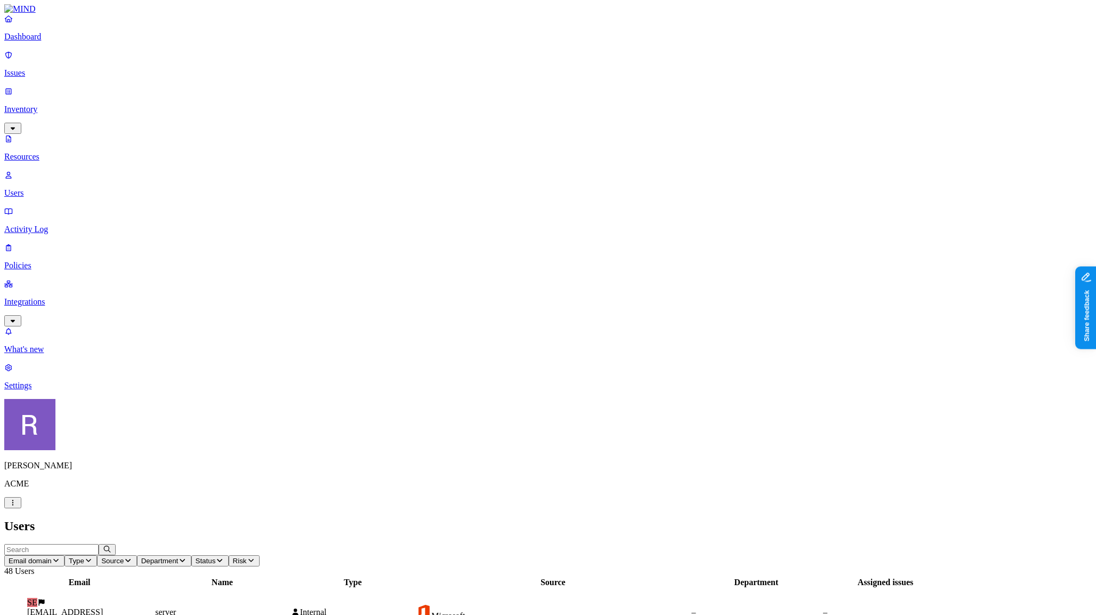
click at [55, 152] on p "Resources" at bounding box center [548, 157] width 1088 height 10
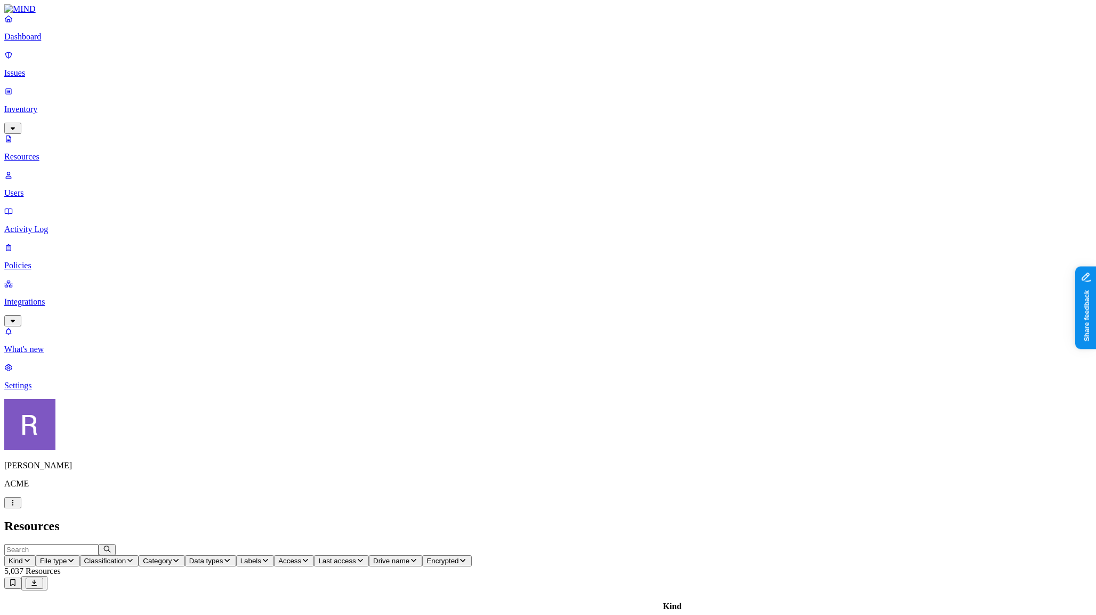
click at [46, 42] on link "Dashboard" at bounding box center [548, 28] width 1088 height 28
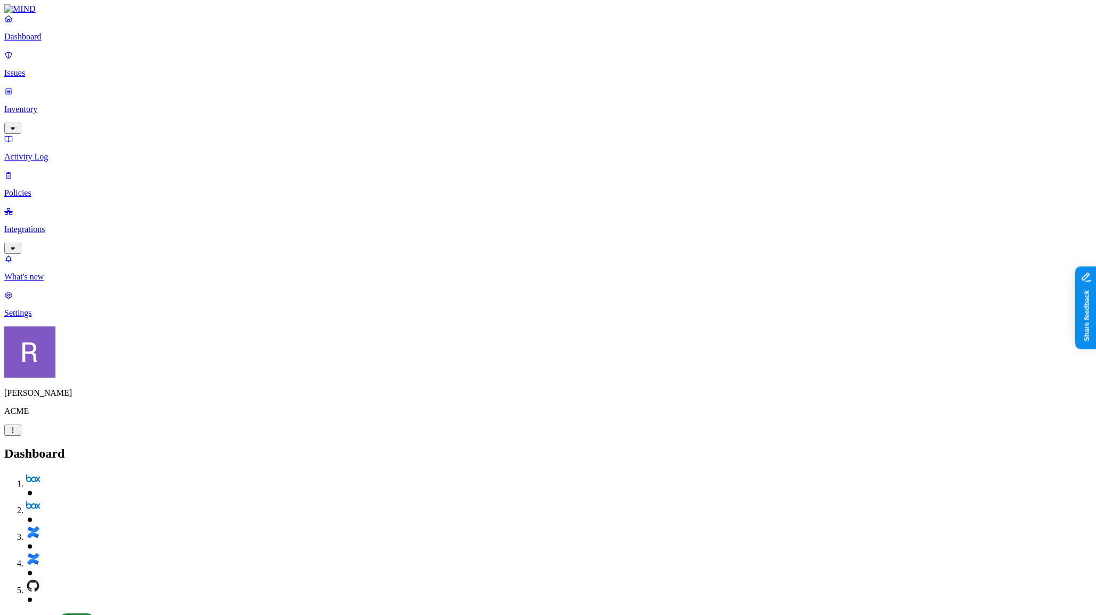
click at [48, 60] on link "Issues" at bounding box center [548, 64] width 1088 height 28
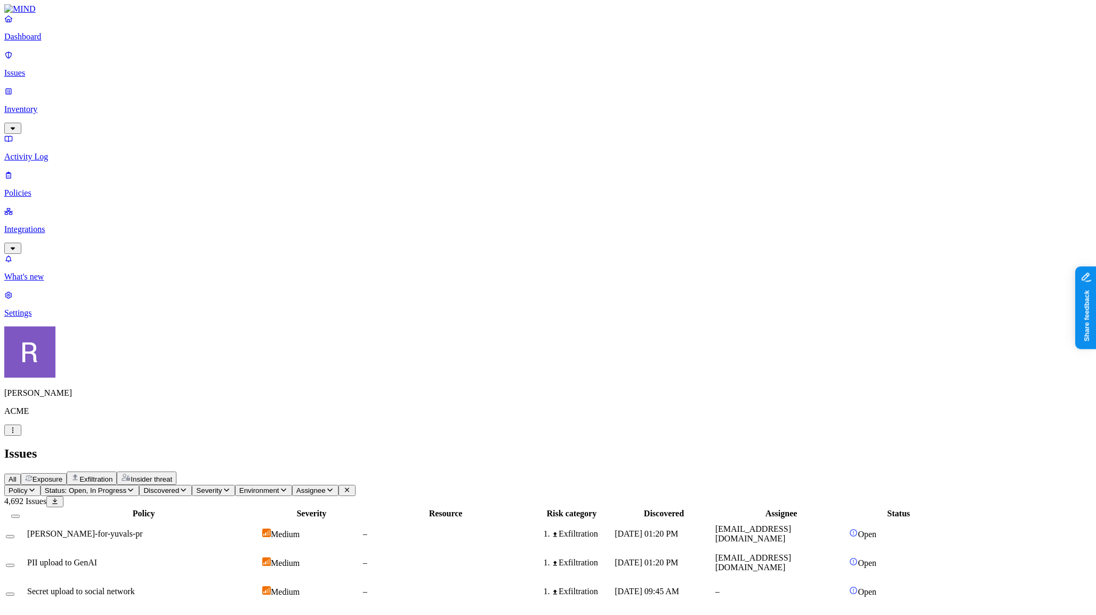
click at [52, 188] on p "Policies" at bounding box center [548, 193] width 1088 height 10
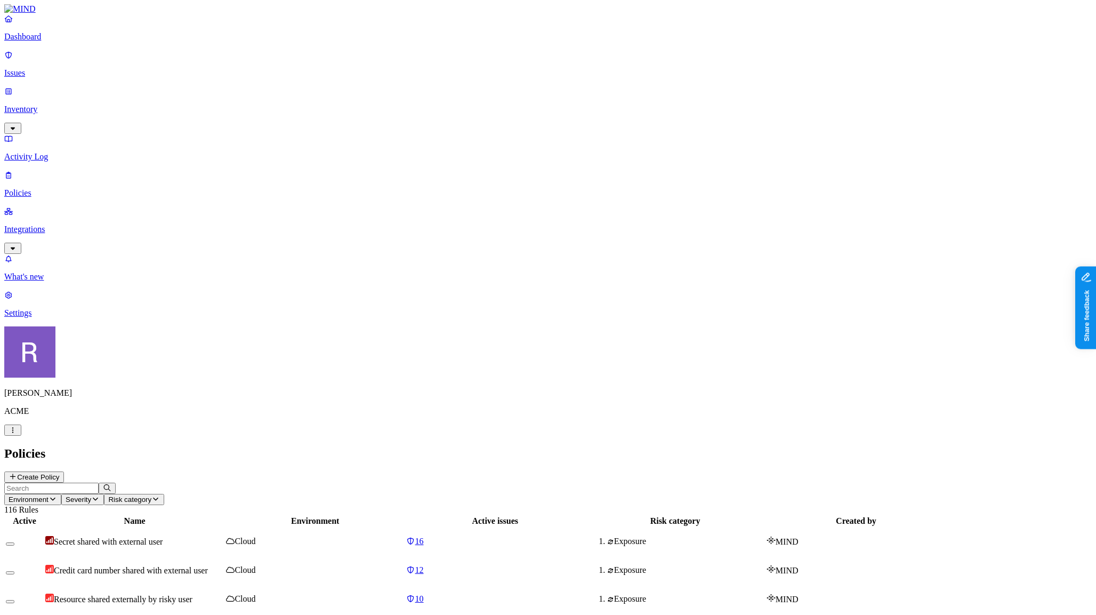
click at [52, 105] on p "Inventory" at bounding box center [548, 110] width 1088 height 10
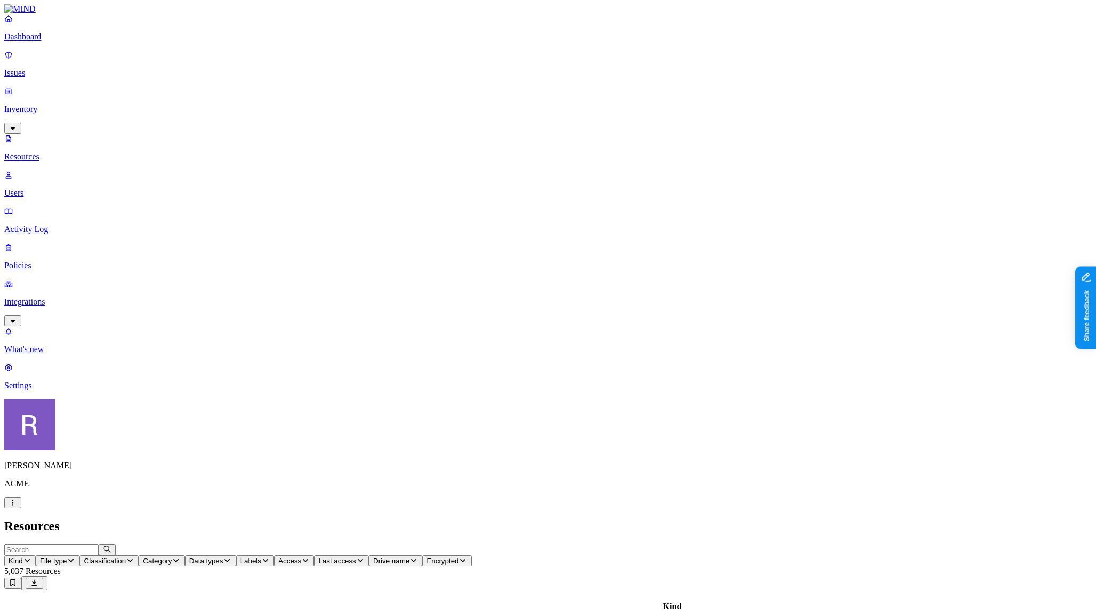
click at [52, 188] on p "Users" at bounding box center [548, 193] width 1088 height 10
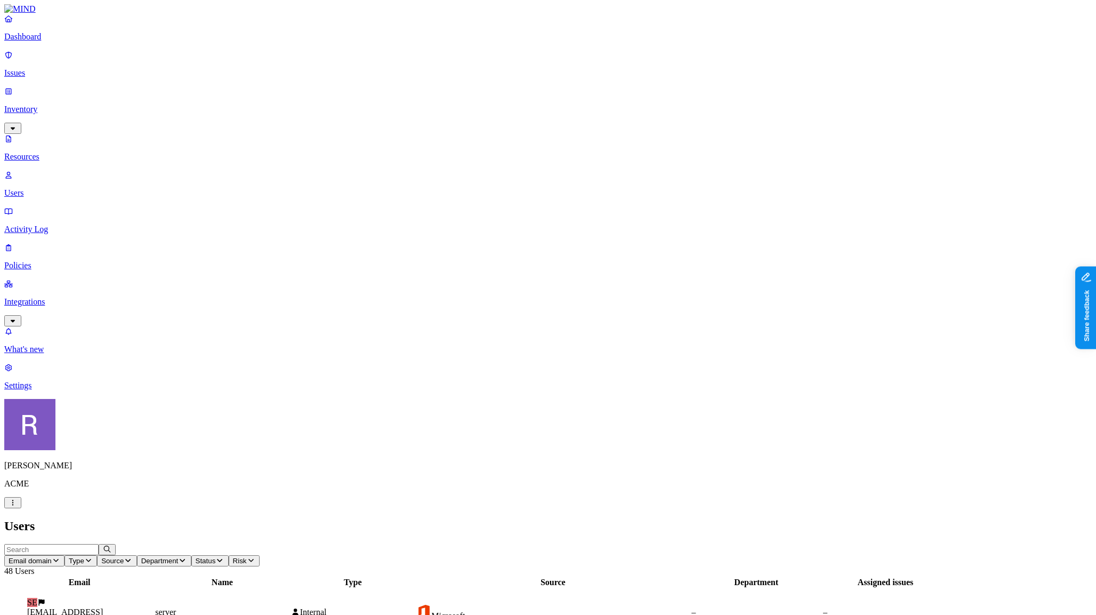
click at [51, 152] on p "Resources" at bounding box center [548, 157] width 1088 height 10
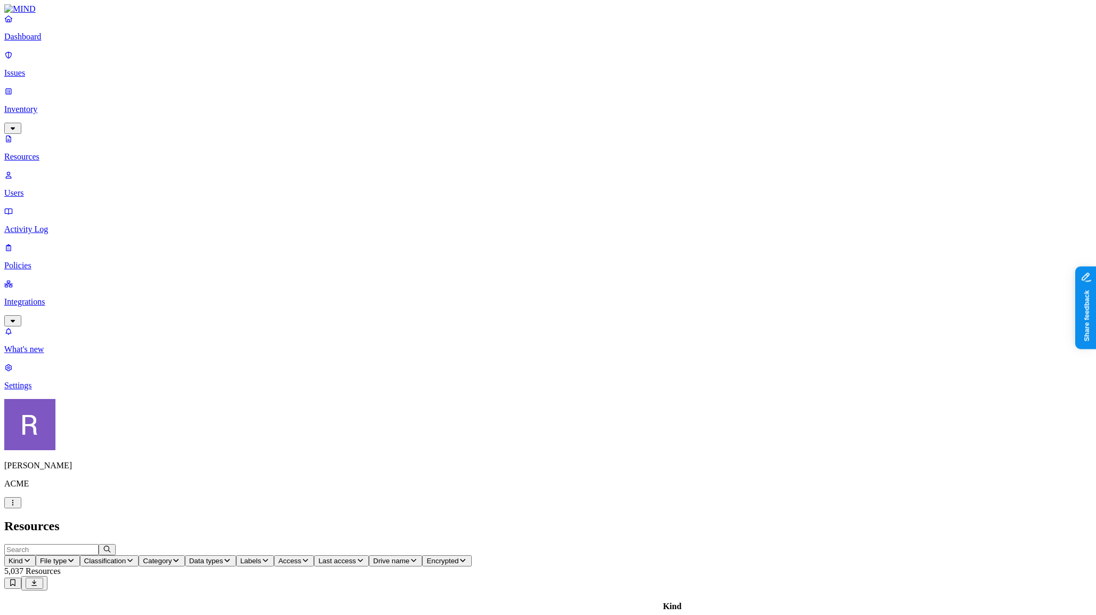
click at [48, 68] on p "Issues" at bounding box center [548, 73] width 1088 height 10
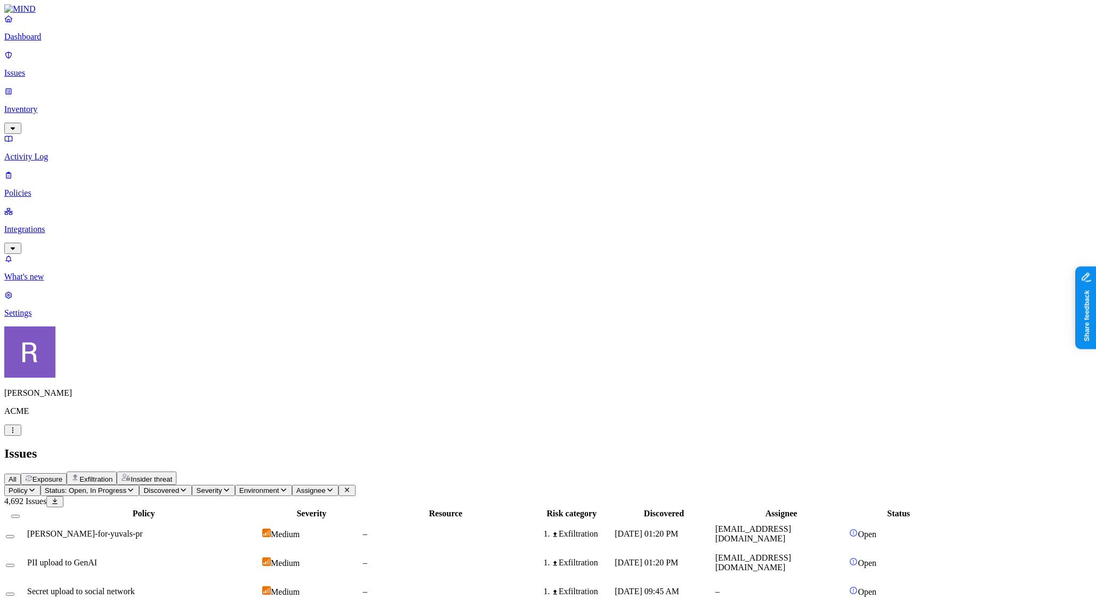
click at [62, 475] on span "Exposure" at bounding box center [48, 479] width 30 height 8
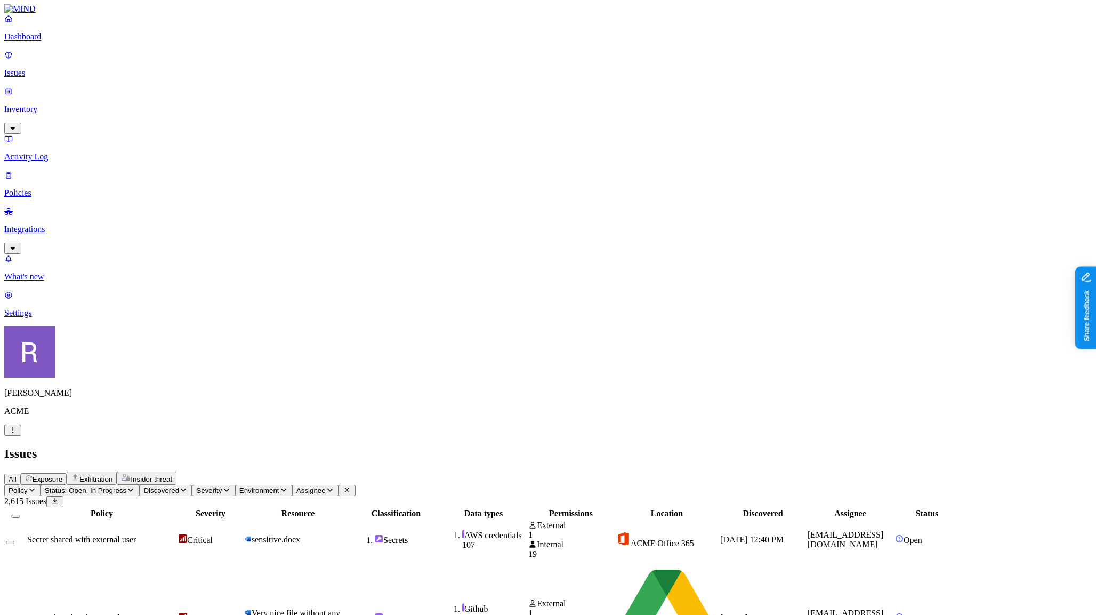
click at [49, 188] on p "Policies" at bounding box center [548, 193] width 1088 height 10
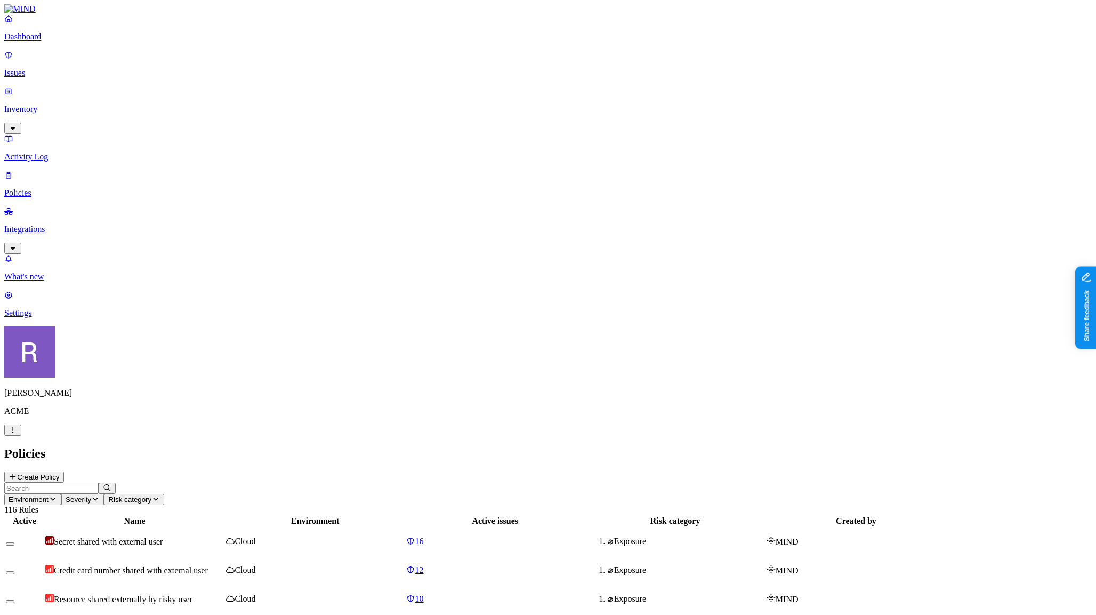
click at [51, 68] on p "Issues" at bounding box center [548, 73] width 1088 height 10
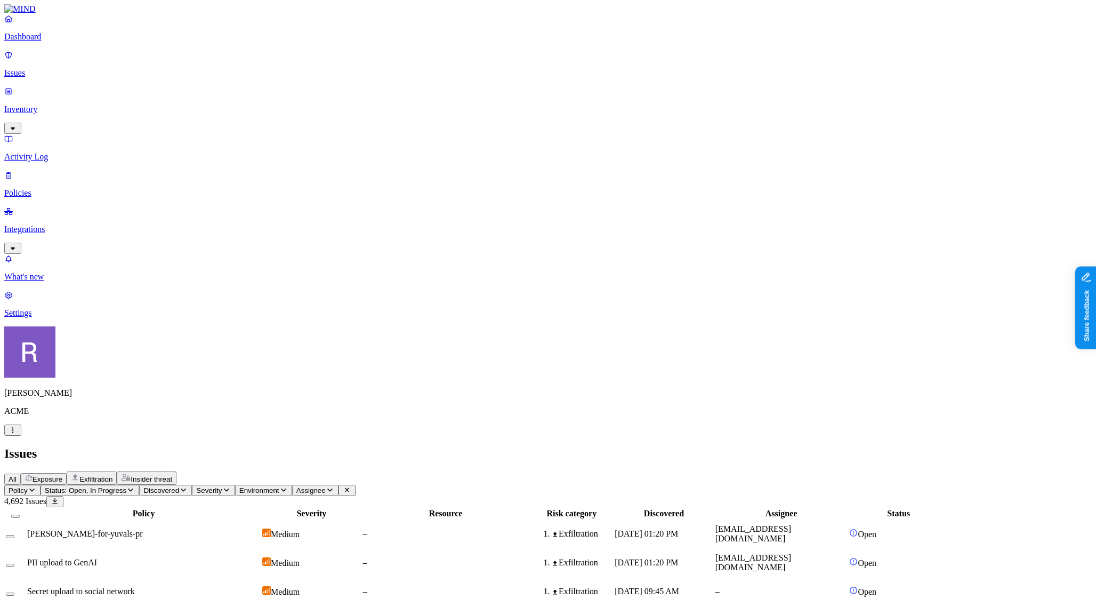
click at [53, 91] on link "Inventory" at bounding box center [548, 109] width 1088 height 46
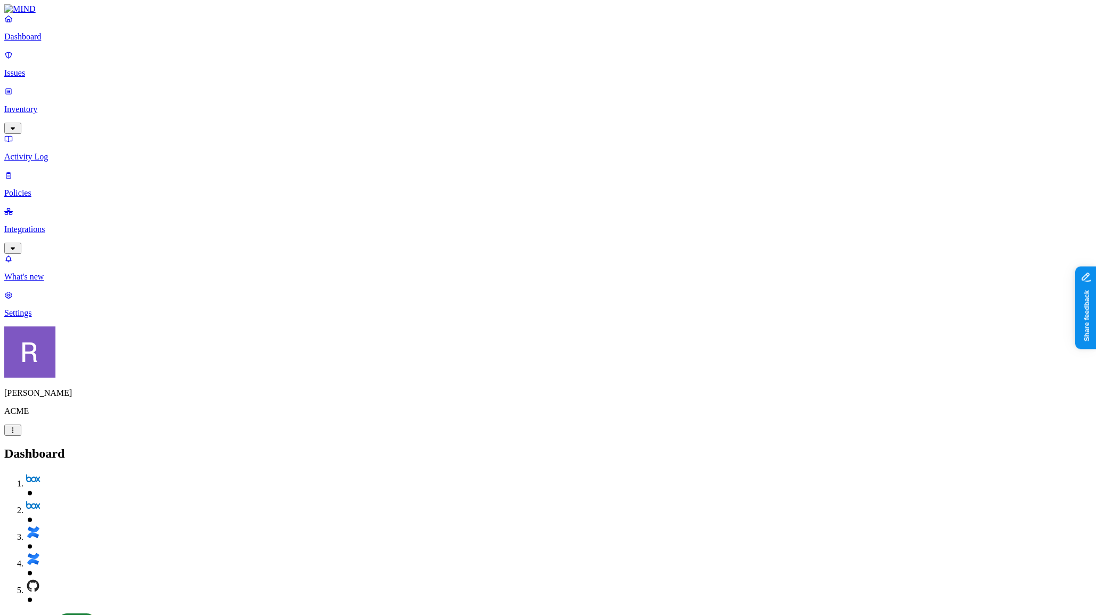
click at [57, 68] on p "Issues" at bounding box center [548, 73] width 1088 height 10
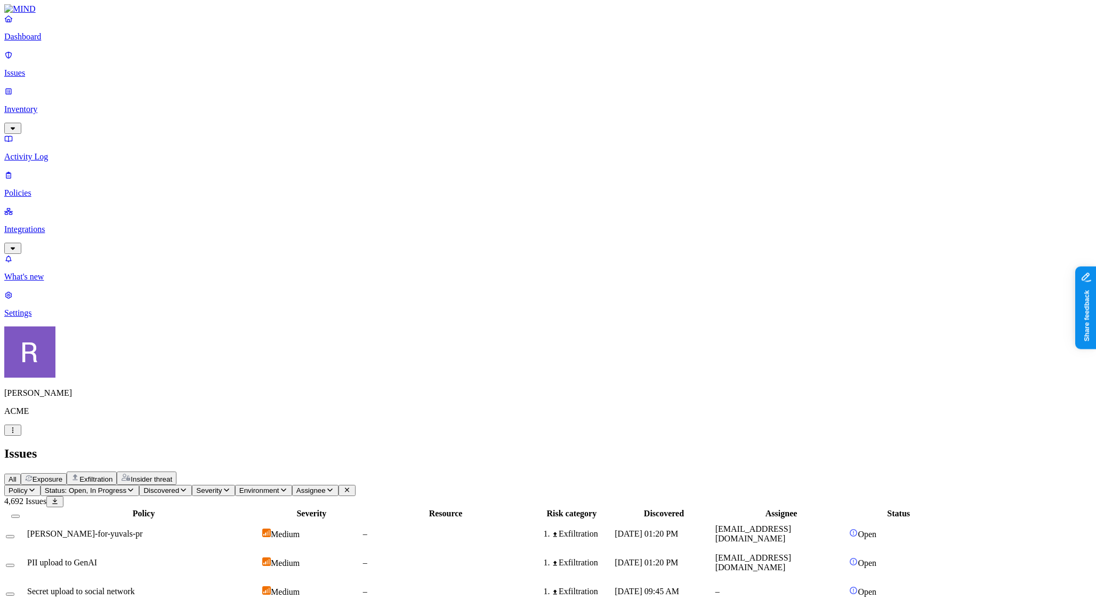
click at [57, 105] on p "Inventory" at bounding box center [548, 110] width 1088 height 10
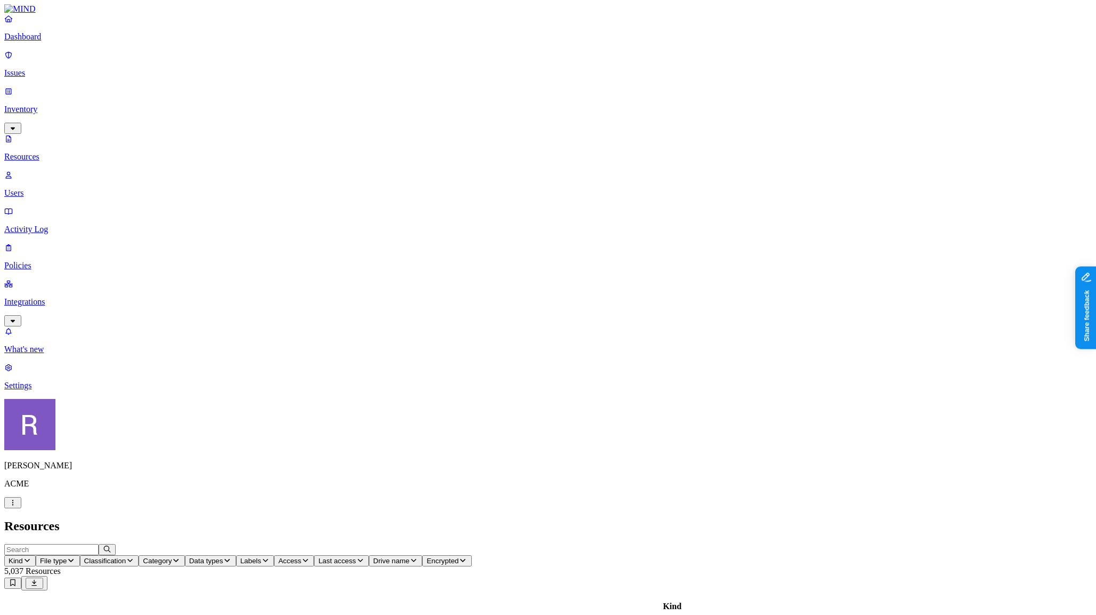
click at [55, 70] on p "Issues" at bounding box center [548, 73] width 1088 height 10
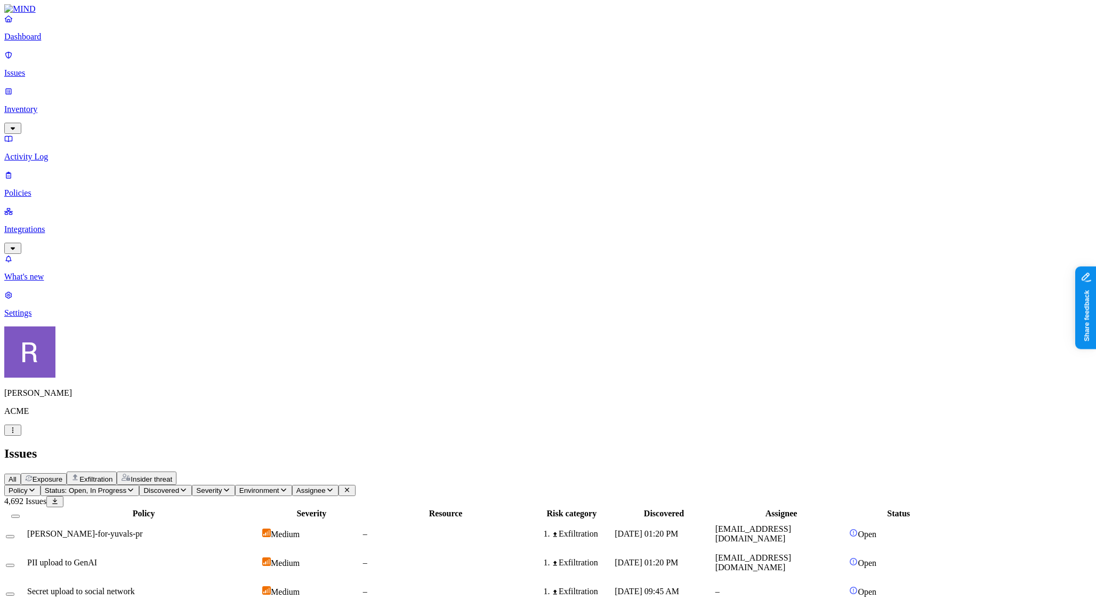
click at [59, 105] on p "Inventory" at bounding box center [548, 110] width 1088 height 10
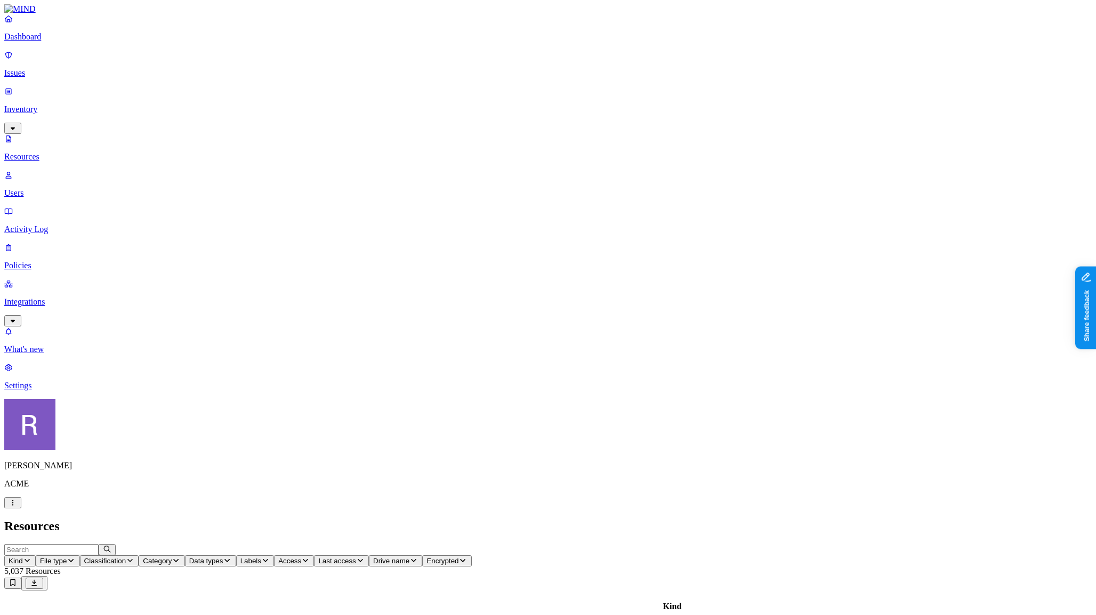
click at [61, 69] on p "Issues" at bounding box center [548, 73] width 1088 height 10
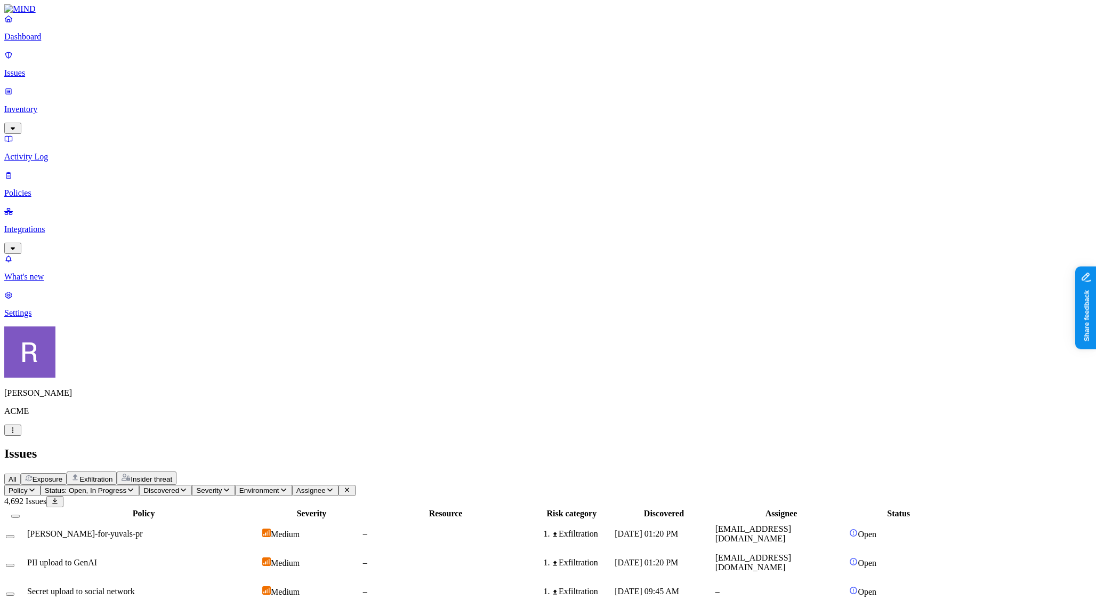
click at [50, 188] on p "Policies" at bounding box center [548, 193] width 1088 height 10
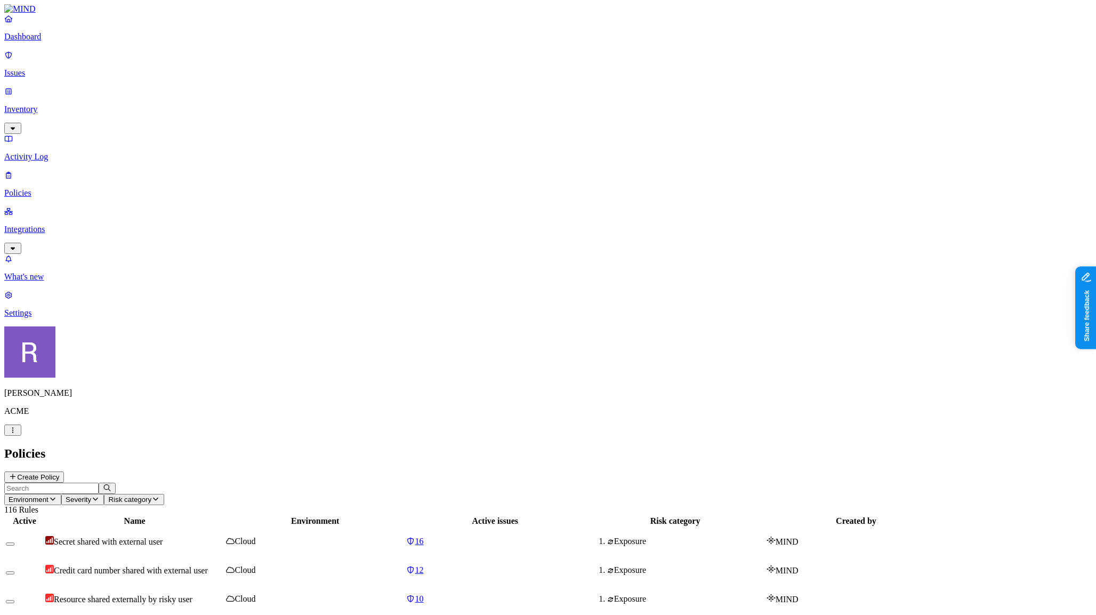
click at [61, 69] on p "Issues" at bounding box center [548, 73] width 1088 height 10
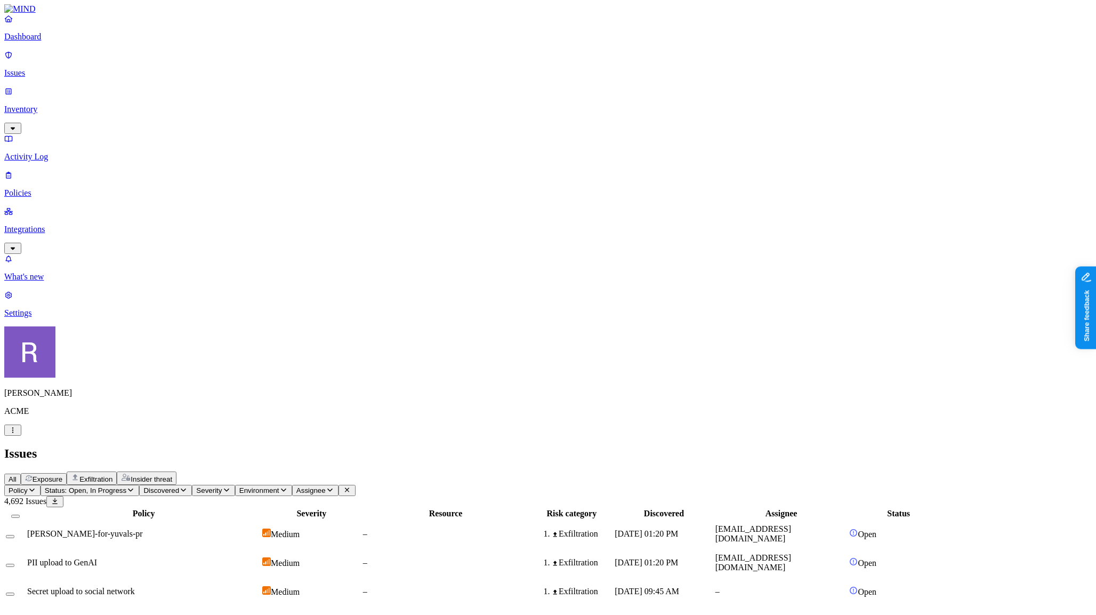
click at [49, 68] on p "Issues" at bounding box center [548, 73] width 1088 height 10
click at [52, 188] on p "Policies" at bounding box center [548, 193] width 1088 height 10
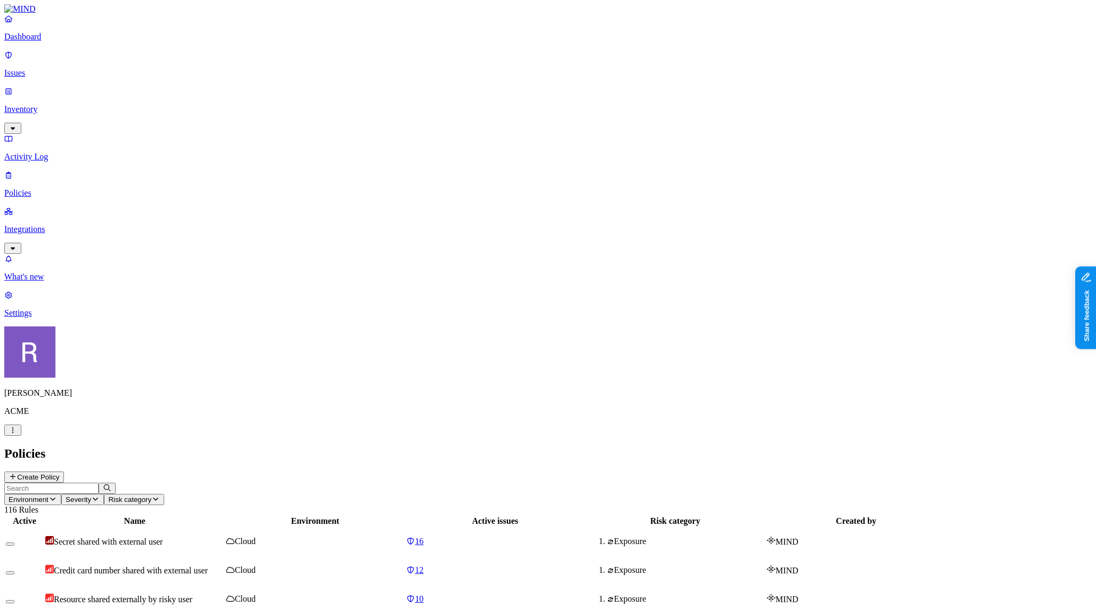
click at [55, 105] on p "Inventory" at bounding box center [548, 110] width 1088 height 10
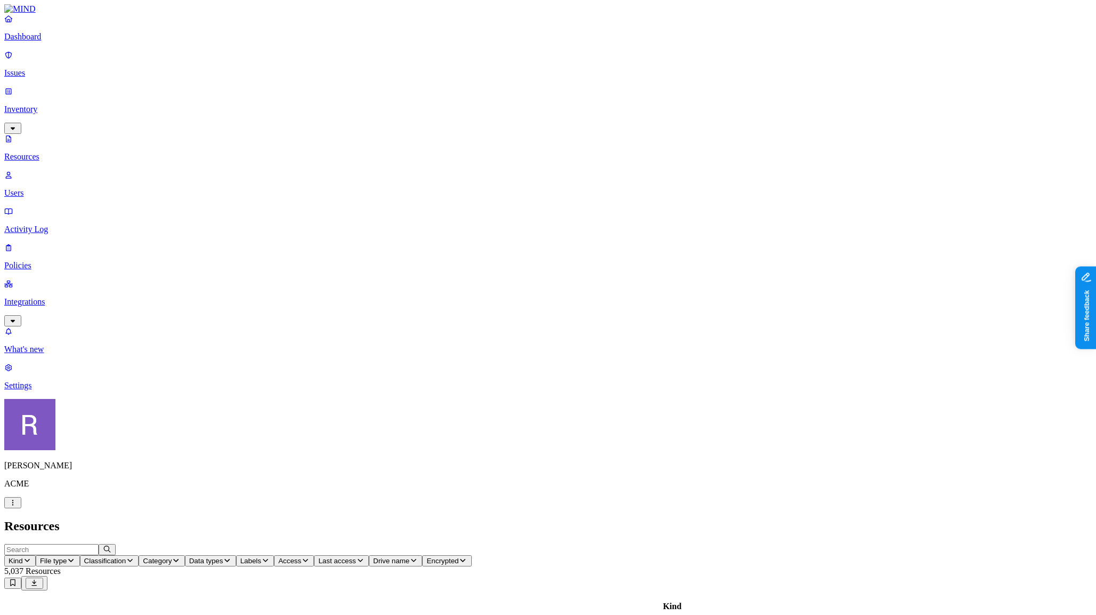
click at [52, 68] on p "Issues" at bounding box center [548, 73] width 1088 height 10
click at [54, 71] on p "Issues" at bounding box center [548, 73] width 1088 height 10
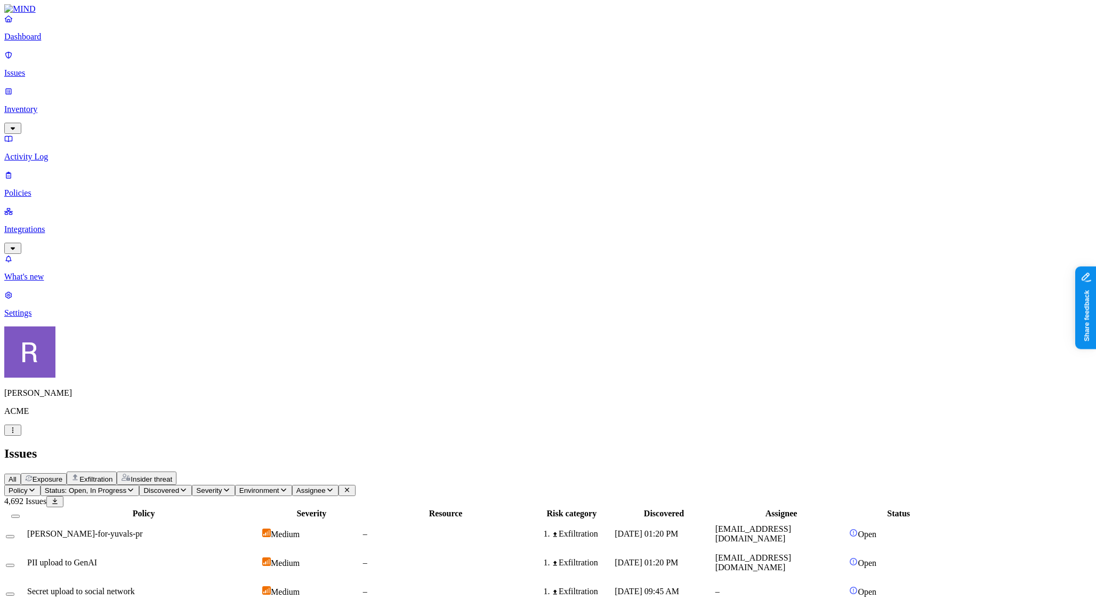
click at [67, 473] on button "Exposure" at bounding box center [44, 479] width 46 height 12
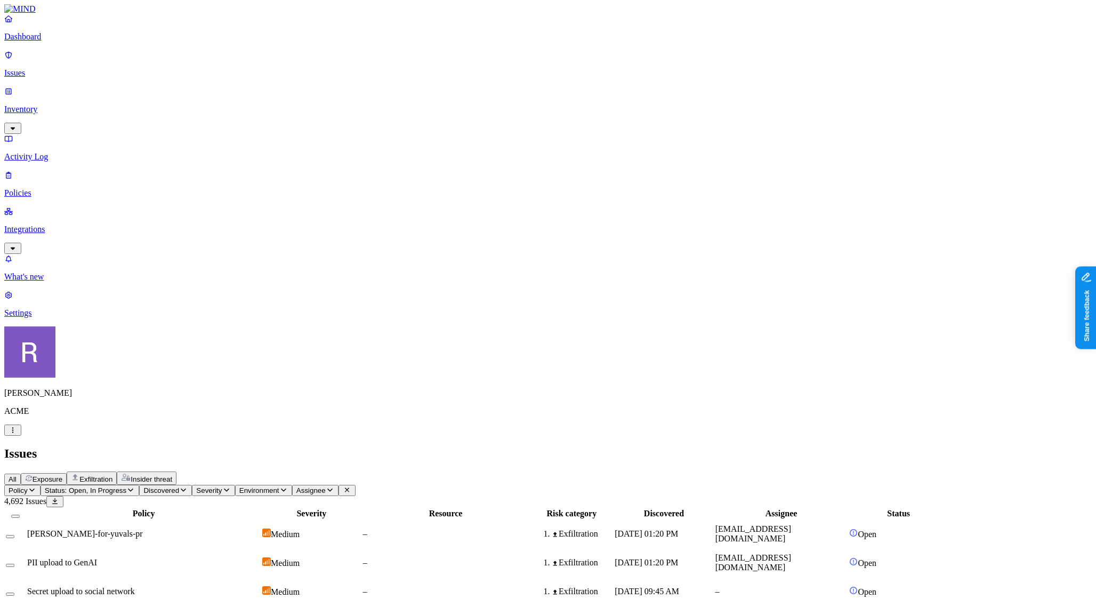
click at [43, 105] on p "Inventory" at bounding box center [548, 110] width 1088 height 10
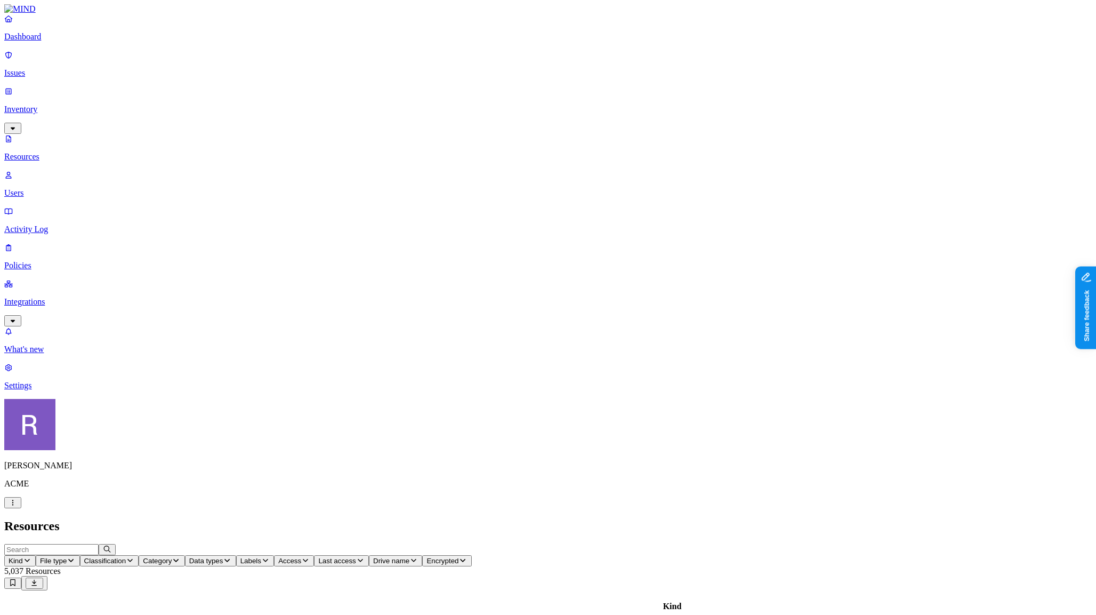
click at [126, 557] on span "Classification" at bounding box center [105, 561] width 42 height 8
click at [318, 149] on button "button" at bounding box center [322, 150] width 9 height 3
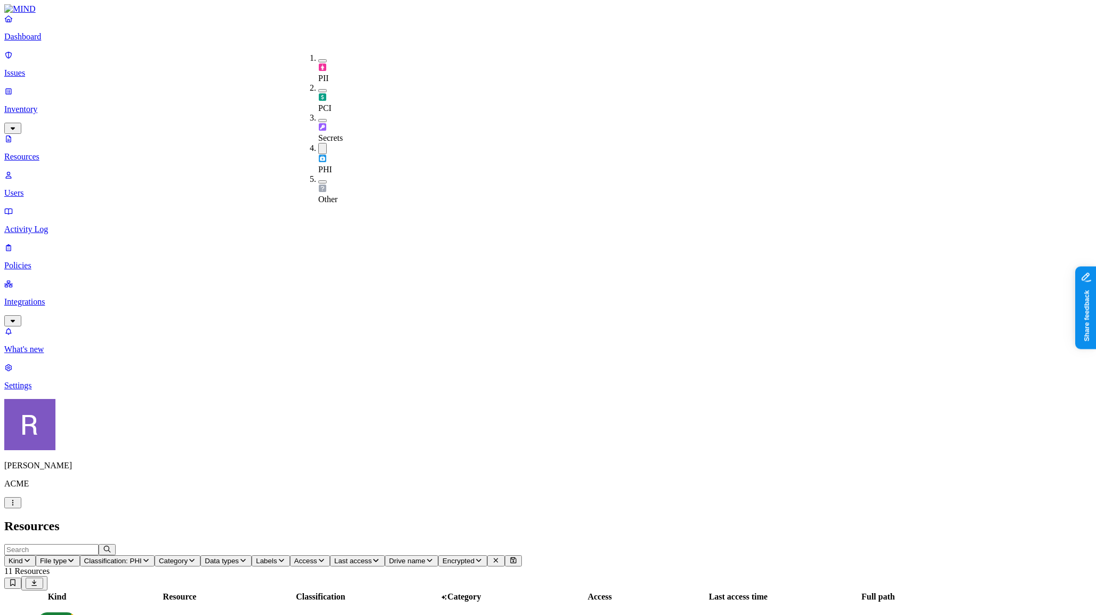
click at [318, 143] on div "PHI" at bounding box center [318, 158] width 0 height 31
click at [63, 71] on link "Issues" at bounding box center [548, 64] width 1088 height 28
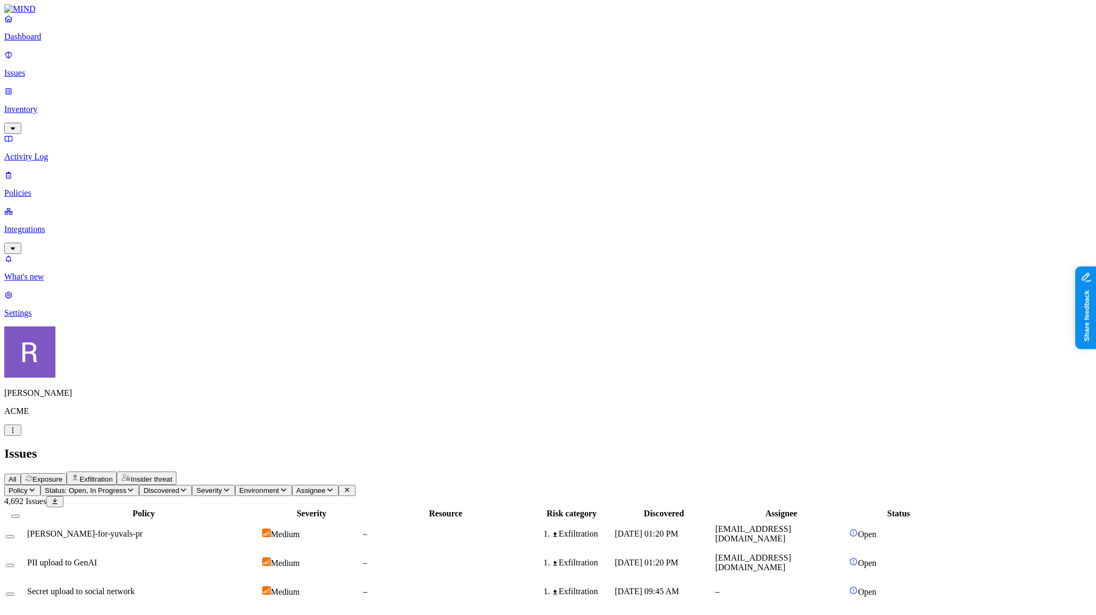
click at [135, 486] on icon "button" at bounding box center [130, 489] width 9 height 7
click at [223, 174] on span "Resolved" at bounding box center [210, 178] width 32 height 9
click at [223, 175] on span "Resolved" at bounding box center [210, 179] width 32 height 9
click at [223, 174] on span "Resolved" at bounding box center [210, 178] width 32 height 9
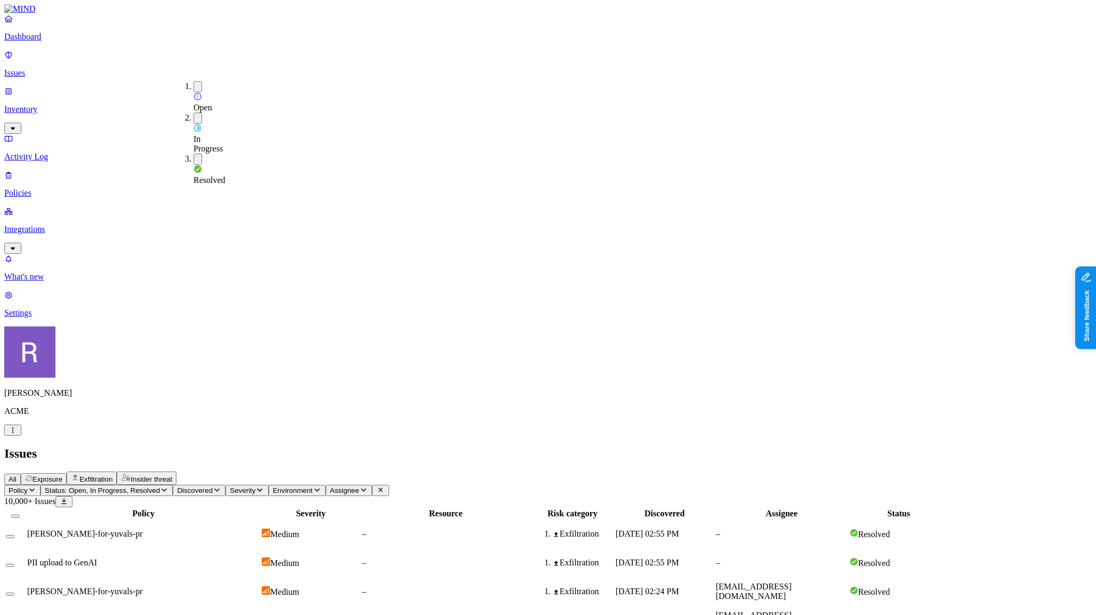
click at [48, 188] on p "Policies" at bounding box center [548, 193] width 1088 height 10
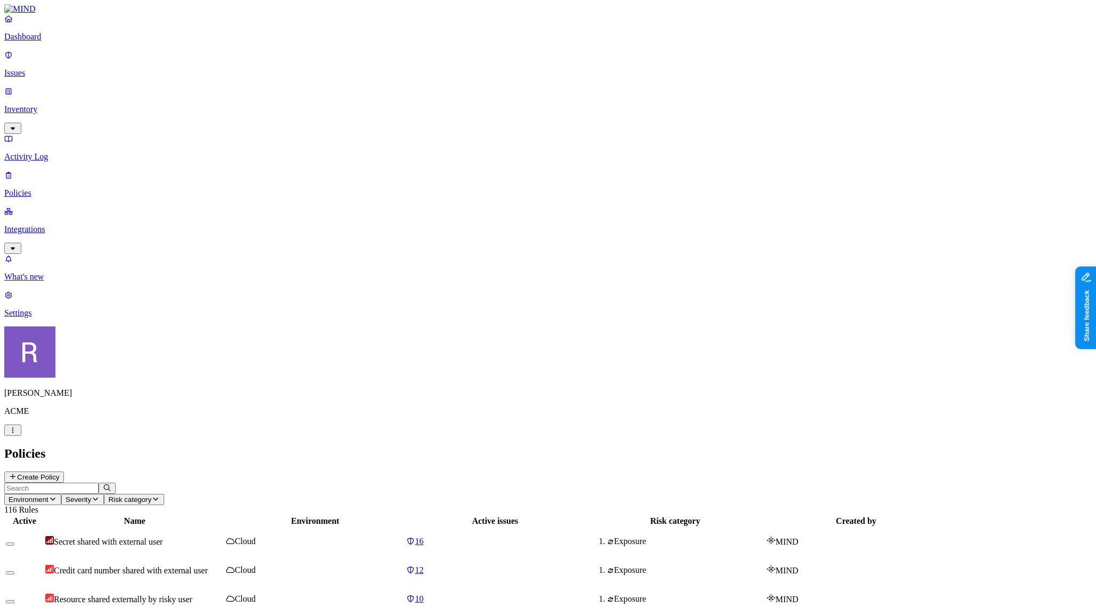
click at [49, 105] on p "Inventory" at bounding box center [548, 110] width 1088 height 10
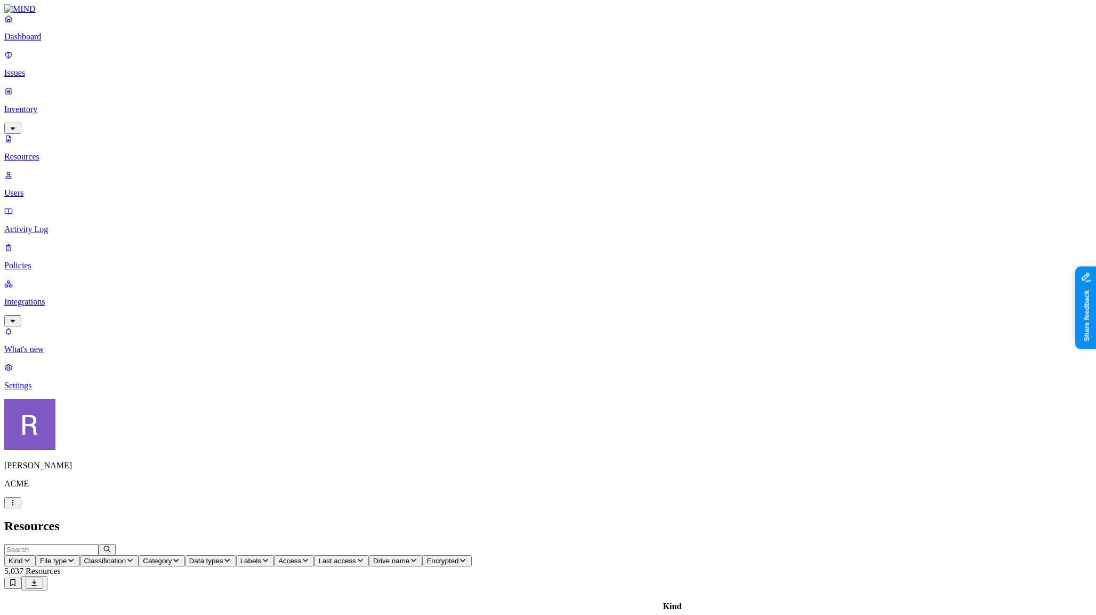
click at [47, 68] on p "Issues" at bounding box center [548, 73] width 1088 height 10
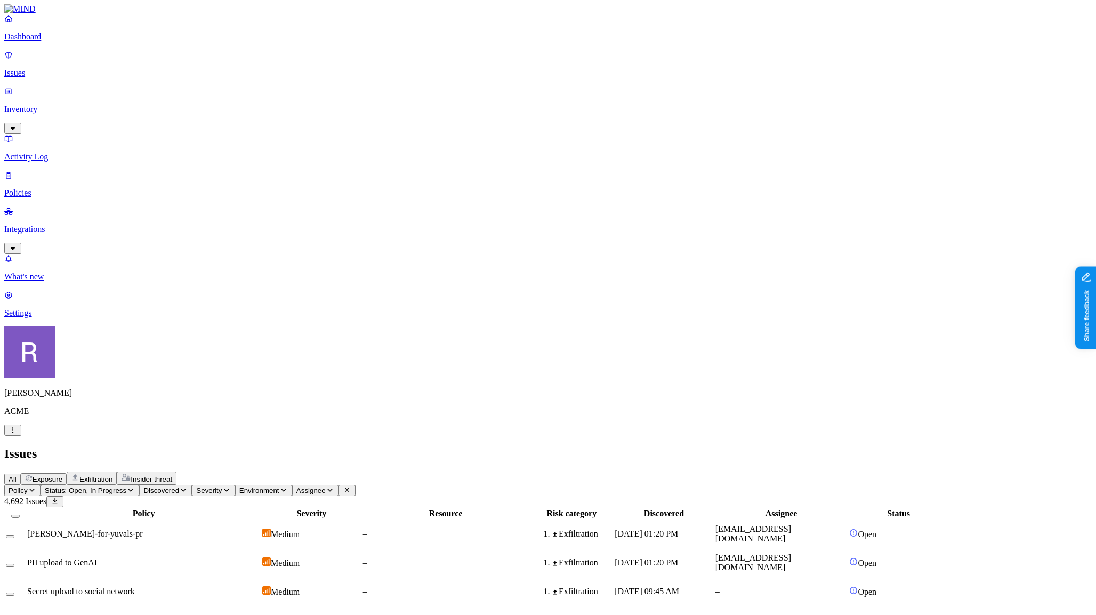
click at [44, 42] on p "Dashboard" at bounding box center [548, 37] width 1088 height 10
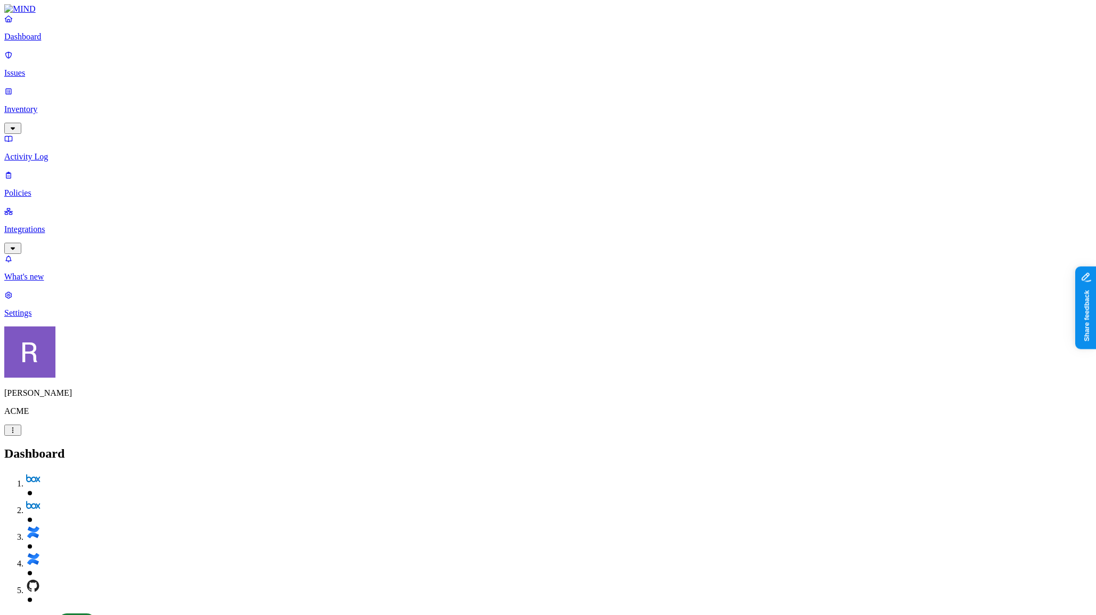
click at [57, 69] on p "Issues" at bounding box center [548, 73] width 1088 height 10
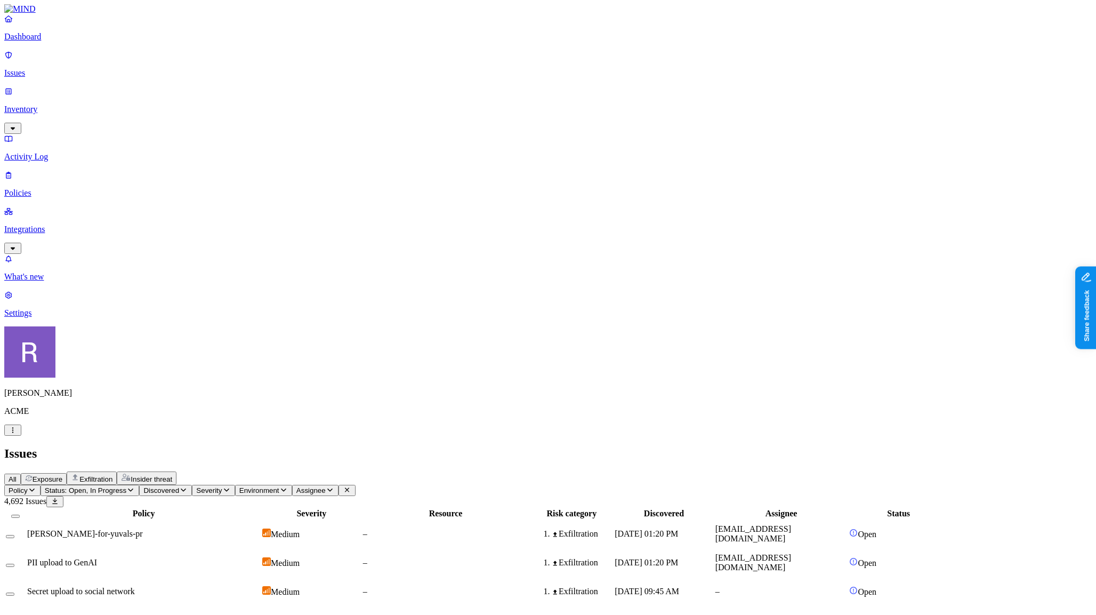
click at [55, 188] on p "Policies" at bounding box center [548, 193] width 1088 height 10
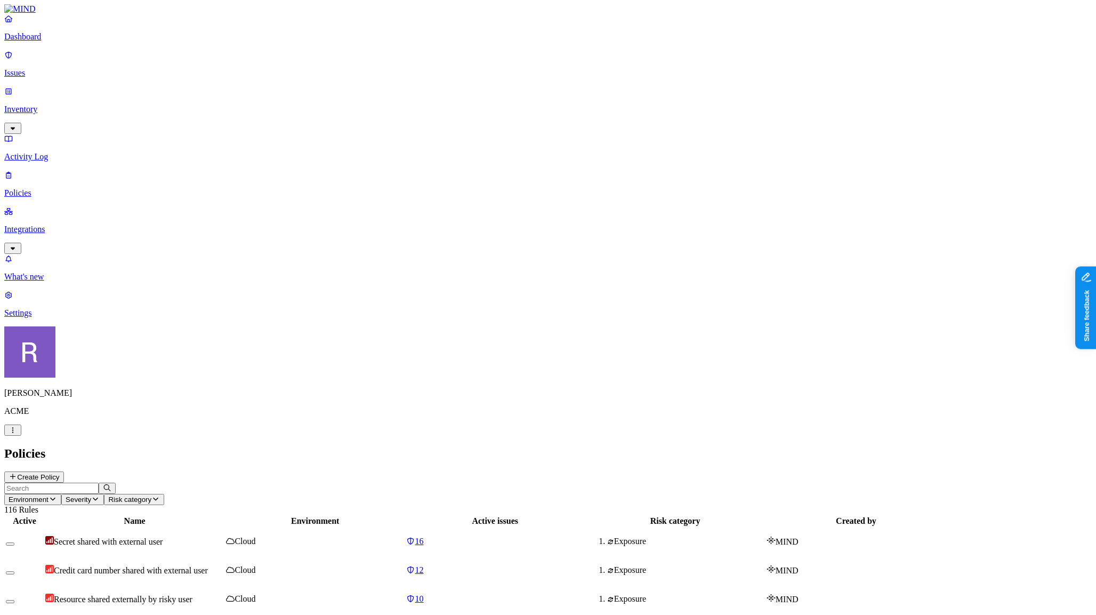
click at [54, 105] on p "Inventory" at bounding box center [548, 110] width 1088 height 10
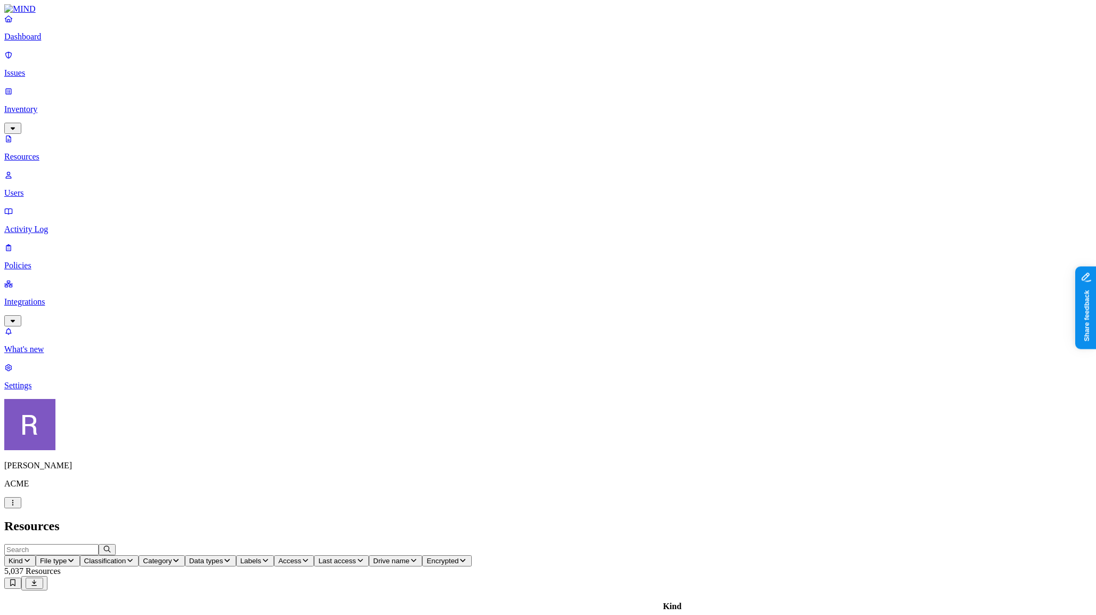
click at [51, 188] on p "Users" at bounding box center [548, 193] width 1088 height 10
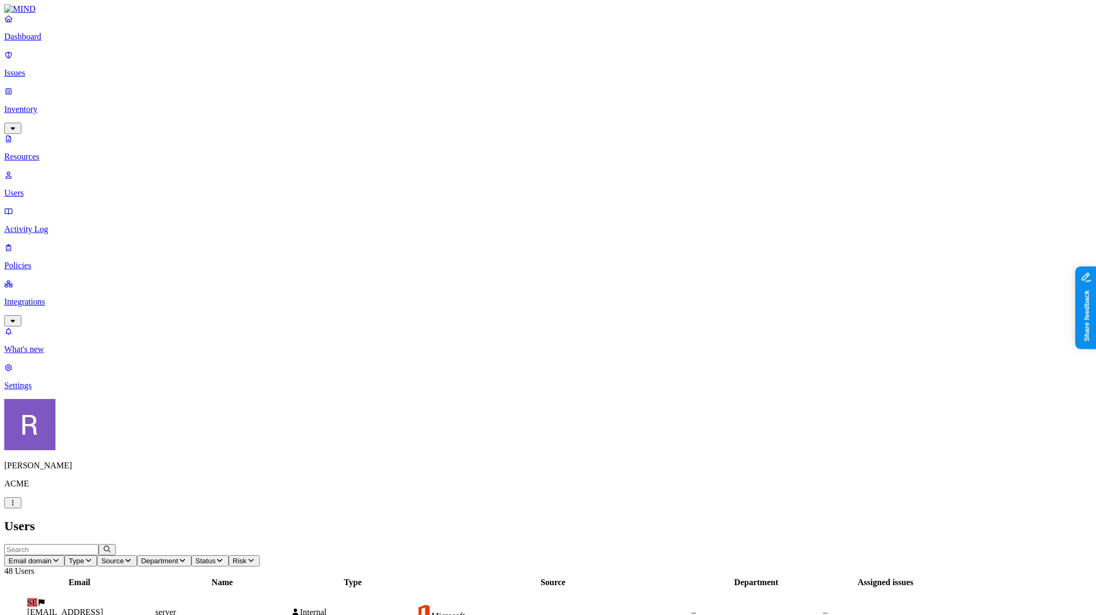
click at [50, 152] on p "Resources" at bounding box center [548, 157] width 1088 height 10
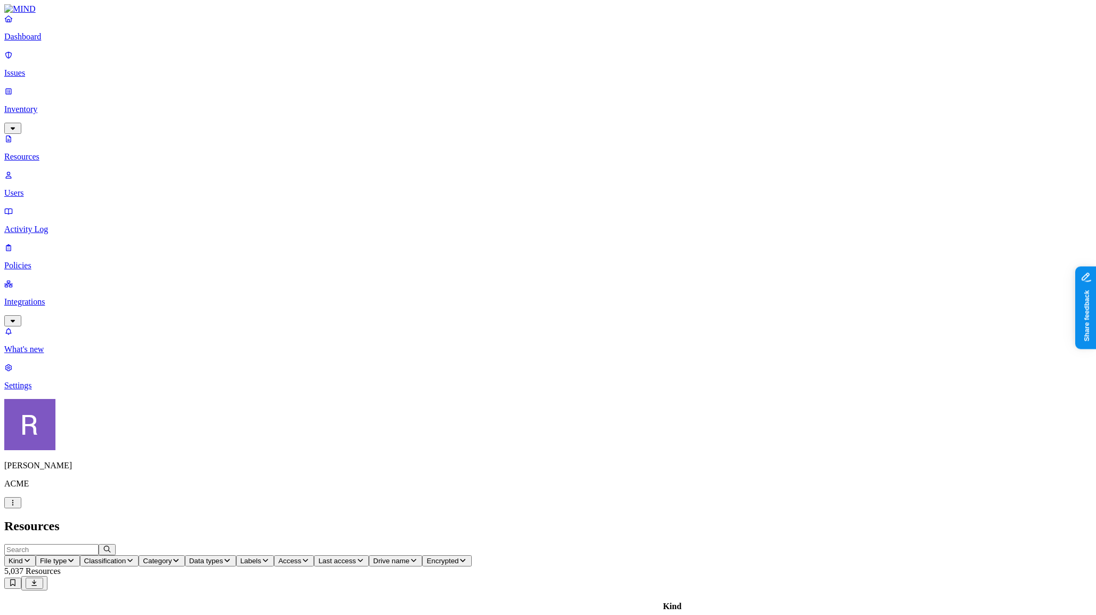
click at [49, 73] on link "Issues" at bounding box center [548, 64] width 1088 height 28
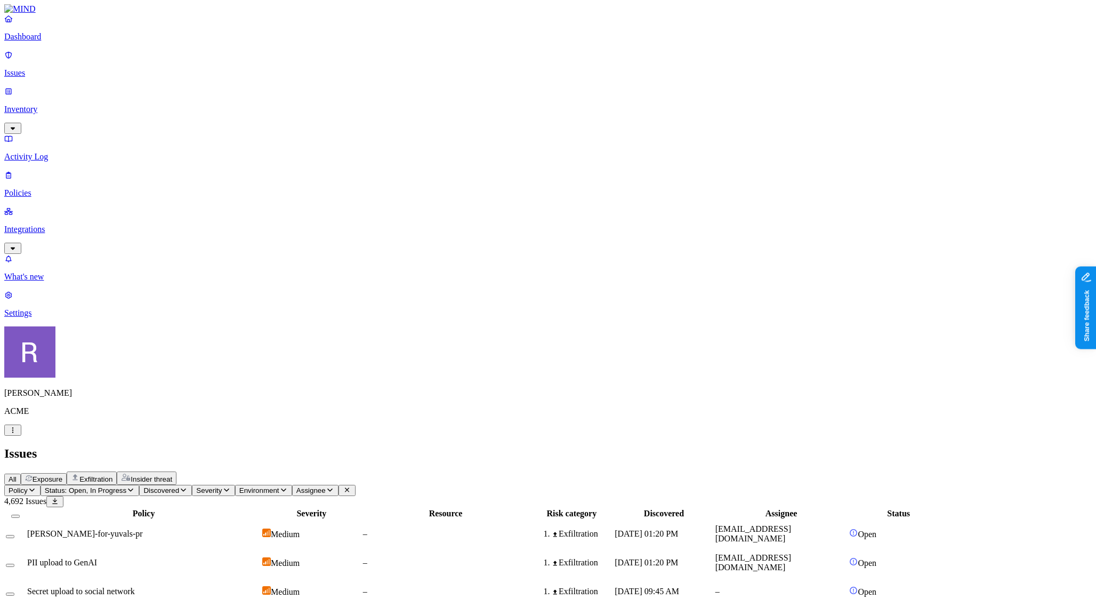
click at [46, 188] on p "Policies" at bounding box center [548, 193] width 1088 height 10
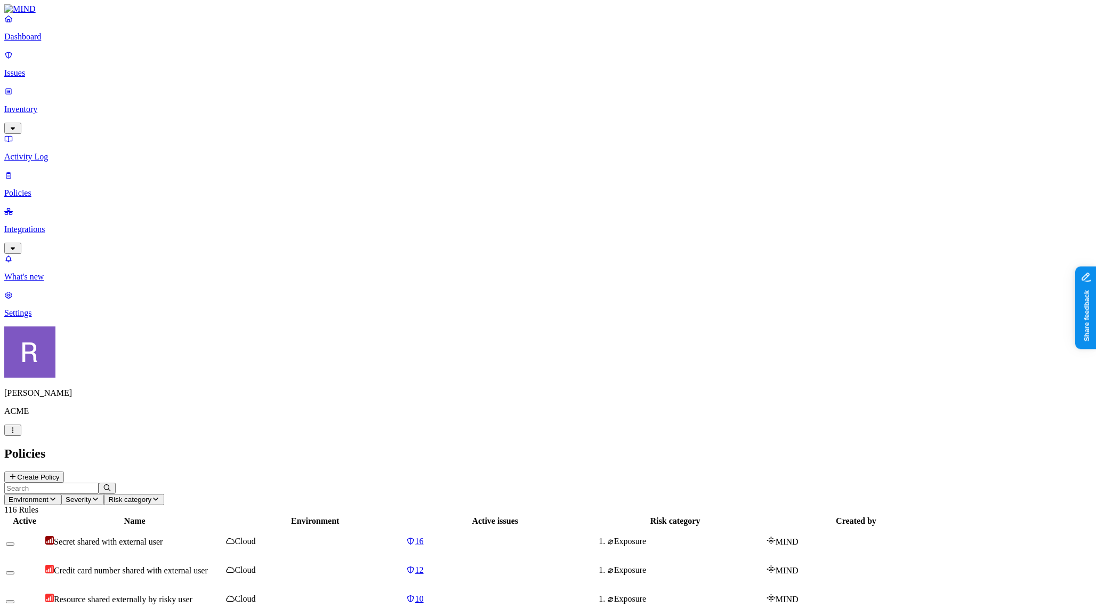
click at [47, 152] on p "Activity Log" at bounding box center [548, 157] width 1088 height 10
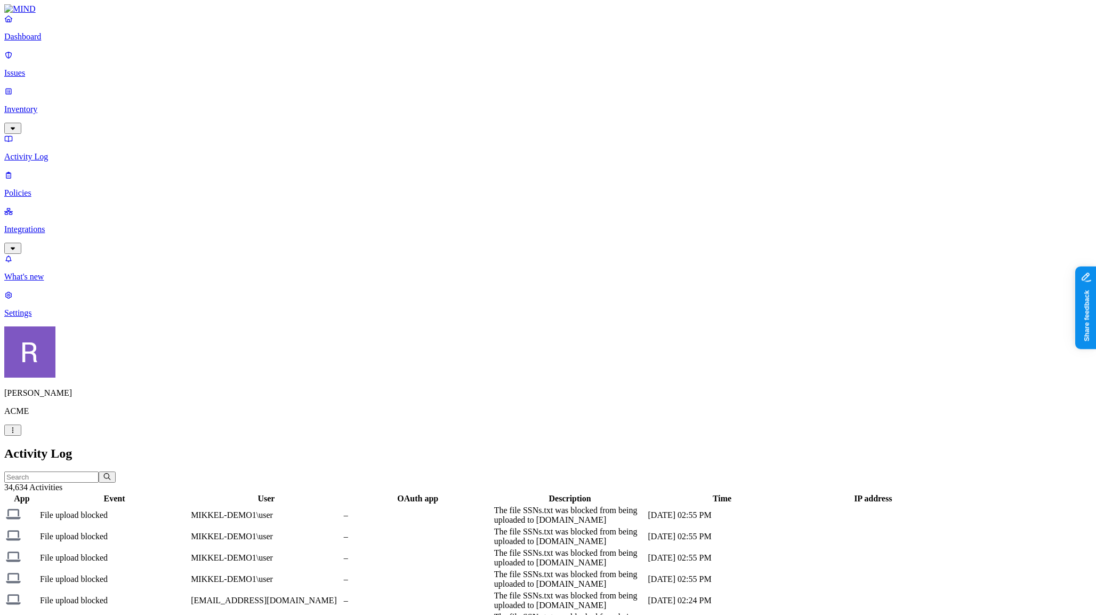
click at [57, 70] on p "Issues" at bounding box center [548, 73] width 1088 height 10
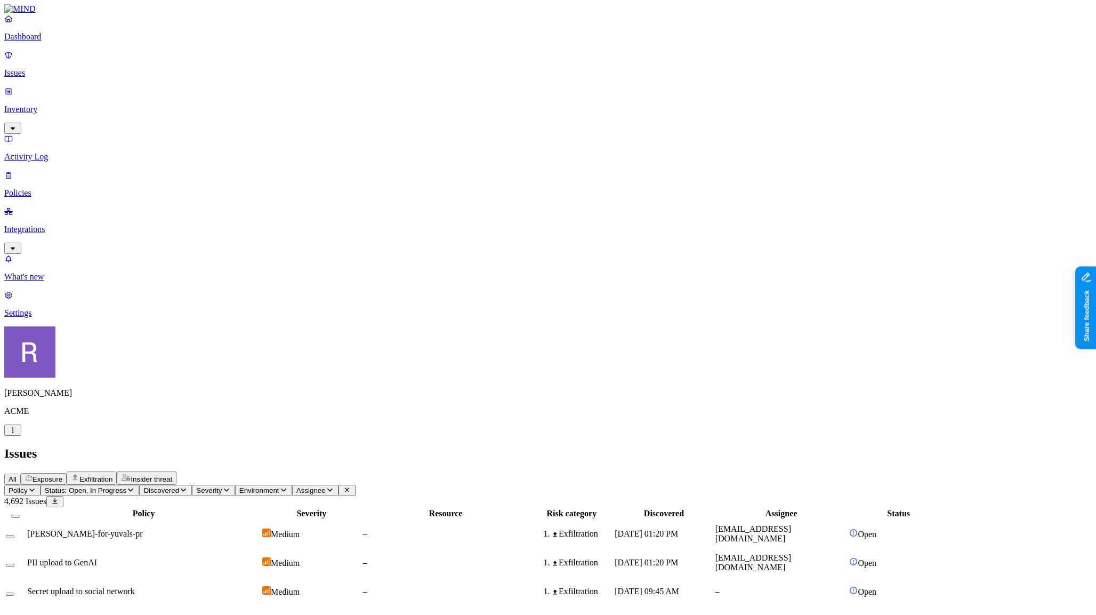
click at [126, 486] on span "Status: Open, In Progress" at bounding box center [86, 490] width 82 height 8
click at [210, 174] on span "Resolved" at bounding box center [210, 178] width 32 height 9
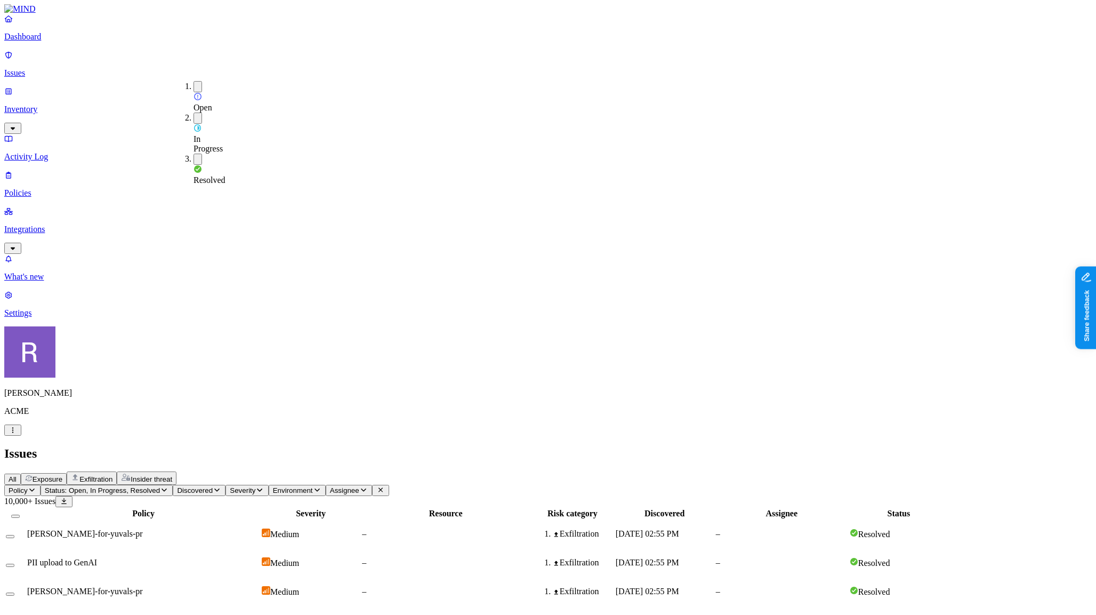
click at [217, 175] on span "Resolved" at bounding box center [210, 179] width 32 height 9
click at [101, 178] on nav "Dashboard Issues Inventory Activity Log Policies Integrations What's new 1 Sett…" at bounding box center [548, 166] width 1088 height 304
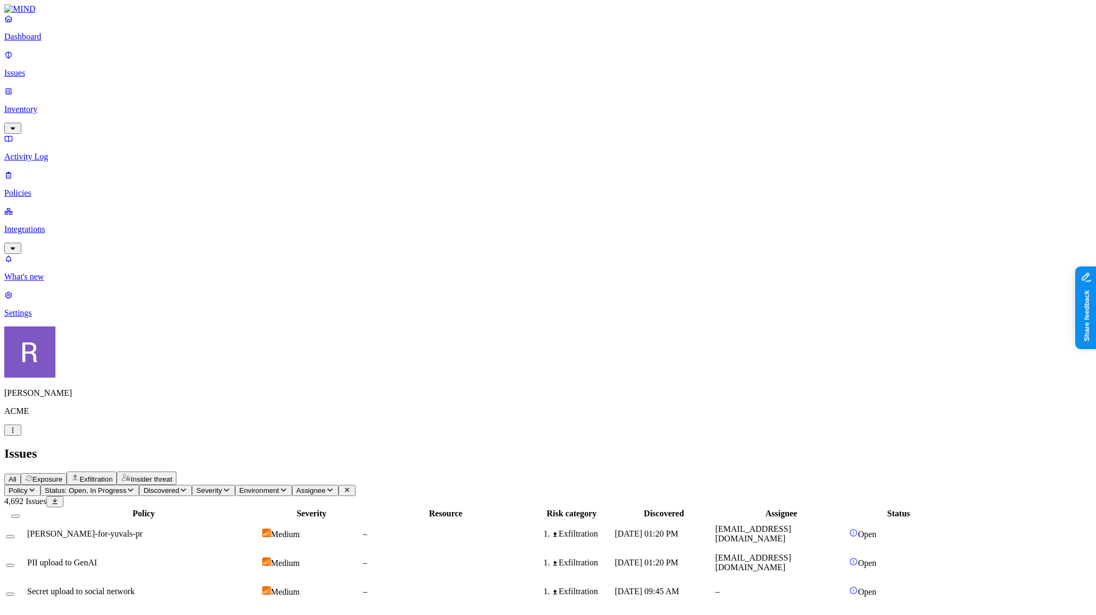
click at [67, 94] on div "Dashboard Issues Inventory Activity Log Policies Integrations" at bounding box center [548, 134] width 1088 height 240
click at [55, 170] on link "Policies" at bounding box center [548, 184] width 1088 height 28
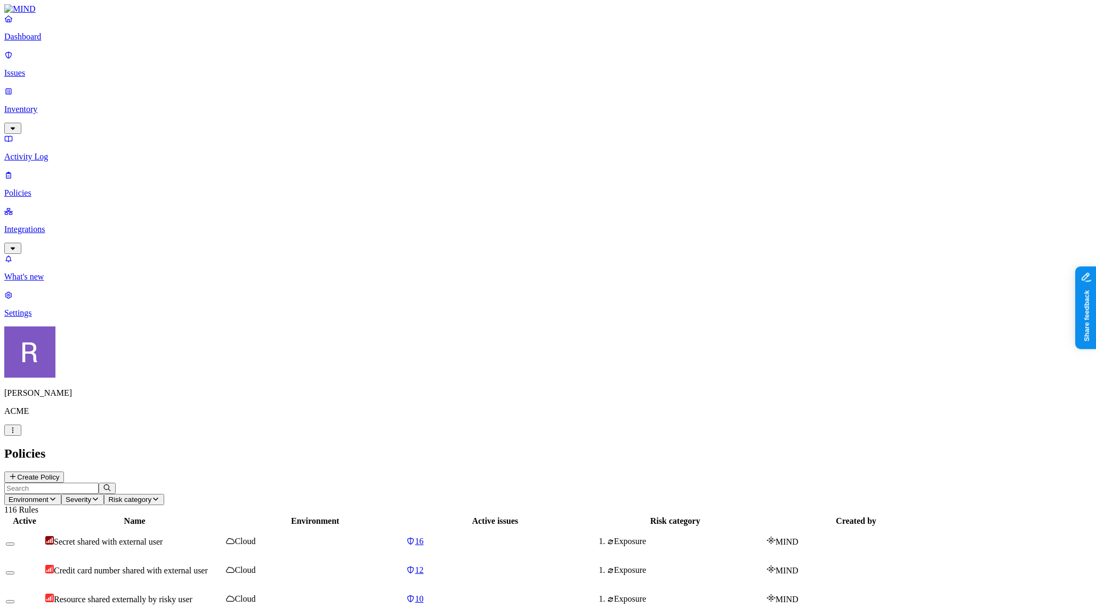
click at [60, 69] on p "Issues" at bounding box center [548, 73] width 1088 height 10
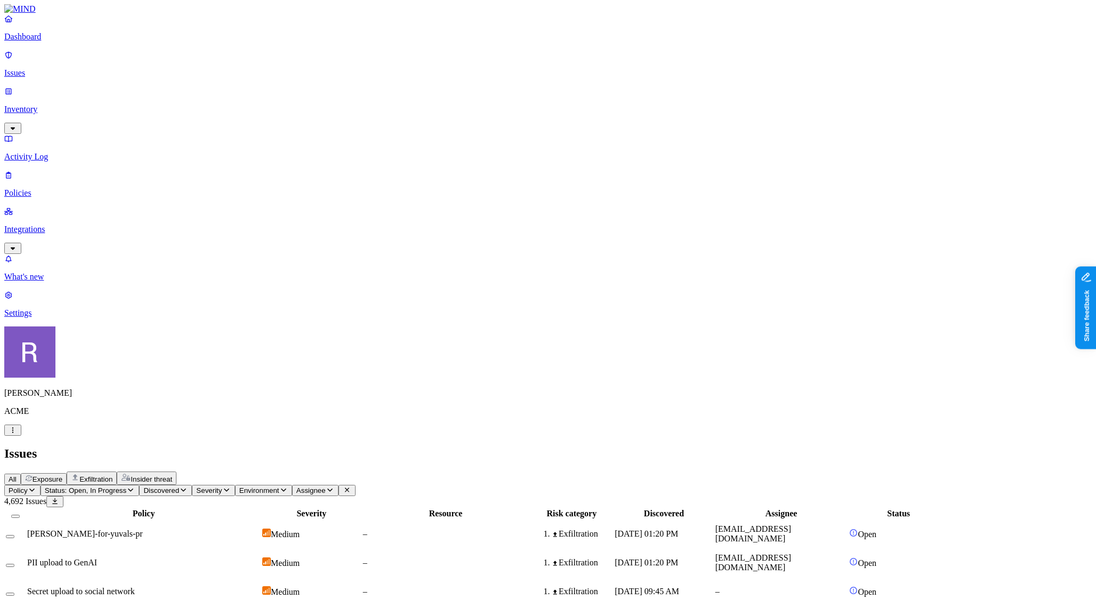
click at [47, 42] on link "Dashboard" at bounding box center [548, 28] width 1088 height 28
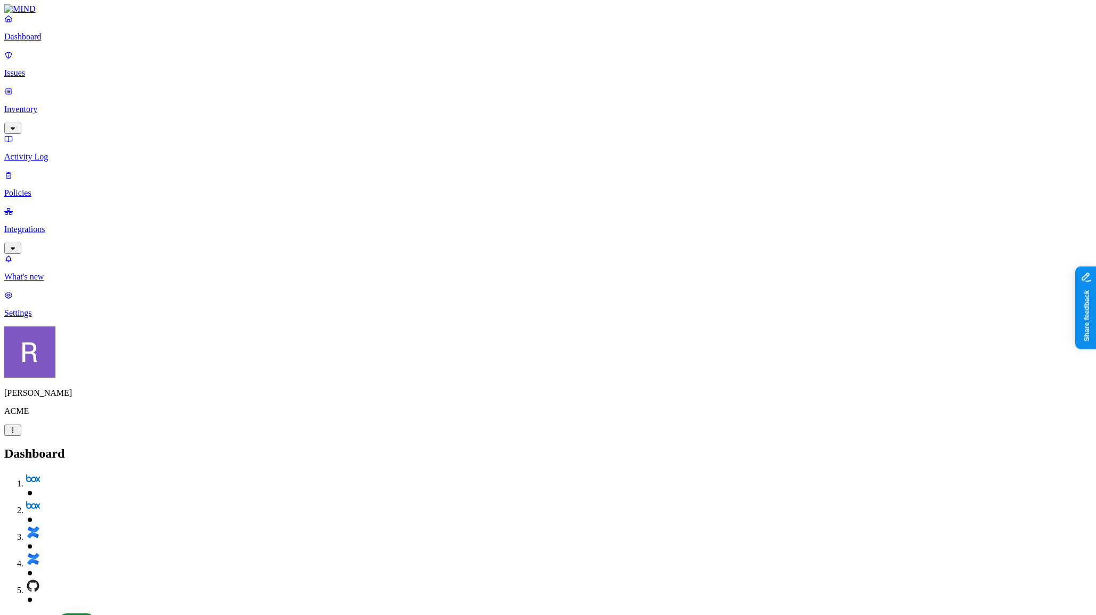
click at [48, 72] on link "Issues" at bounding box center [548, 64] width 1088 height 28
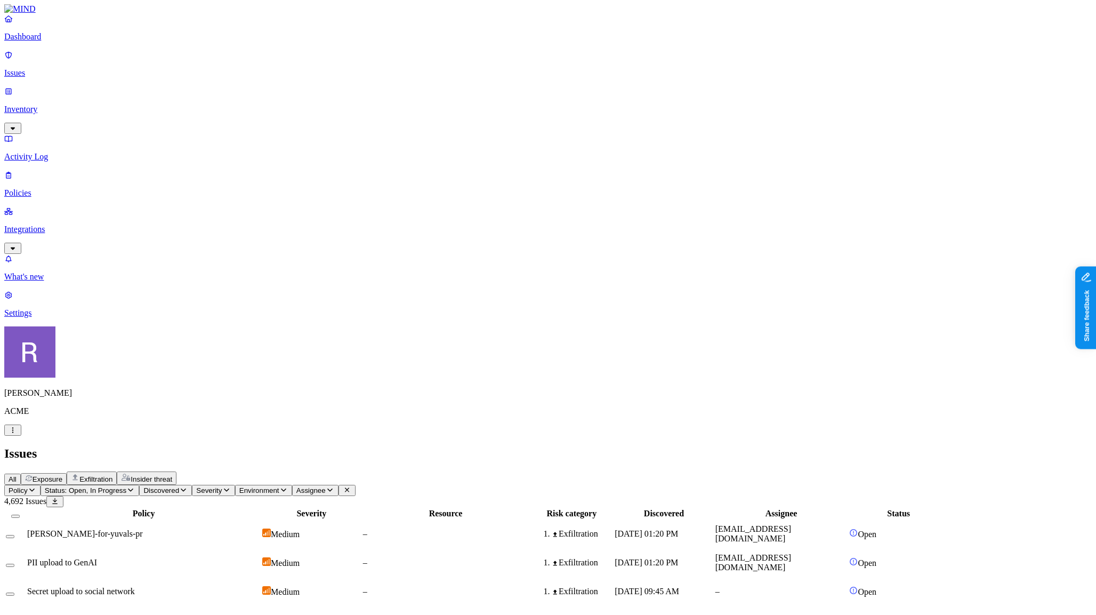
click at [54, 188] on p "Policies" at bounding box center [548, 193] width 1088 height 10
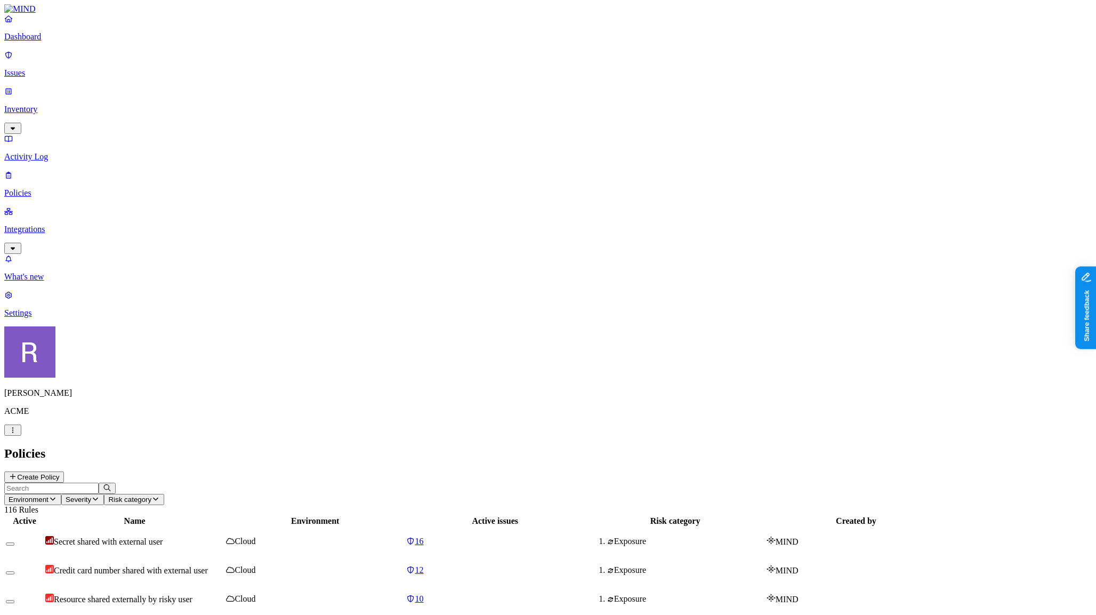
click at [55, 105] on p "Inventory" at bounding box center [548, 110] width 1088 height 10
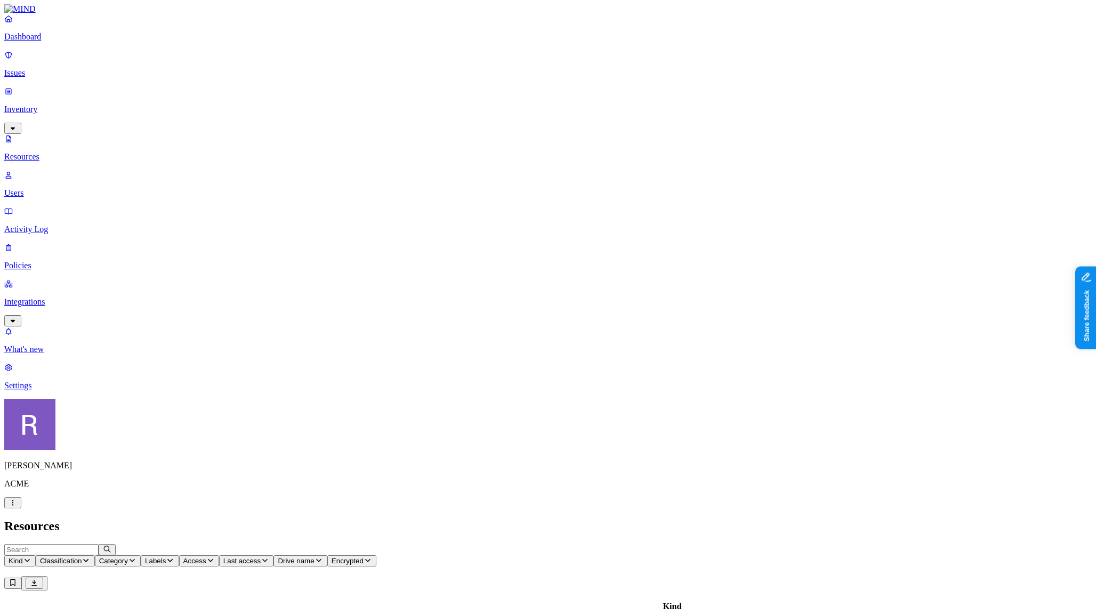
click at [63, 261] on p "Policies" at bounding box center [548, 266] width 1088 height 10
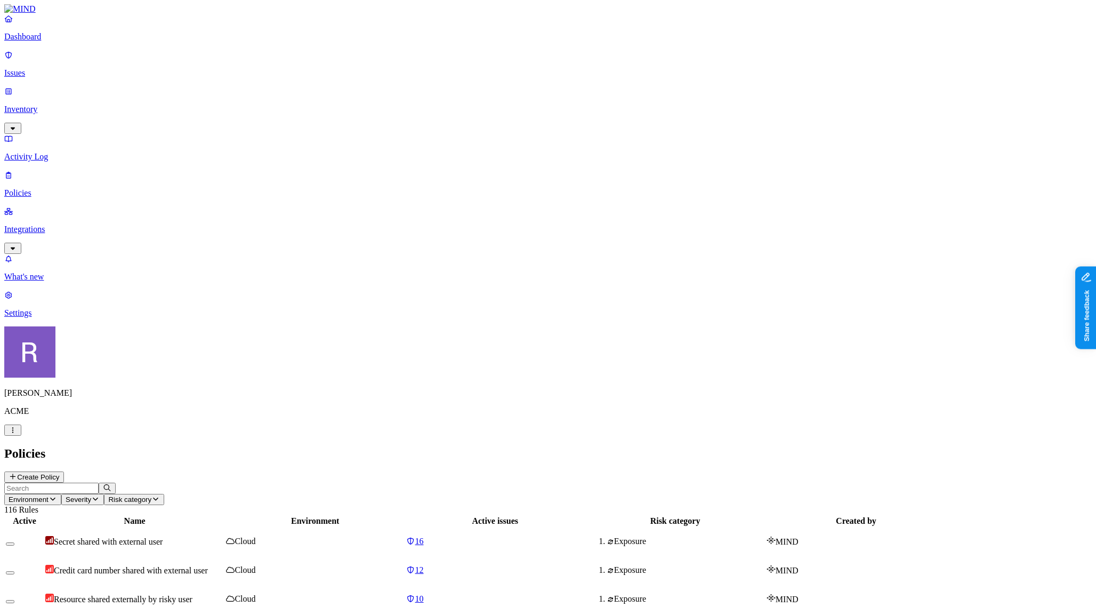
click at [61, 70] on p "Issues" at bounding box center [548, 73] width 1088 height 10
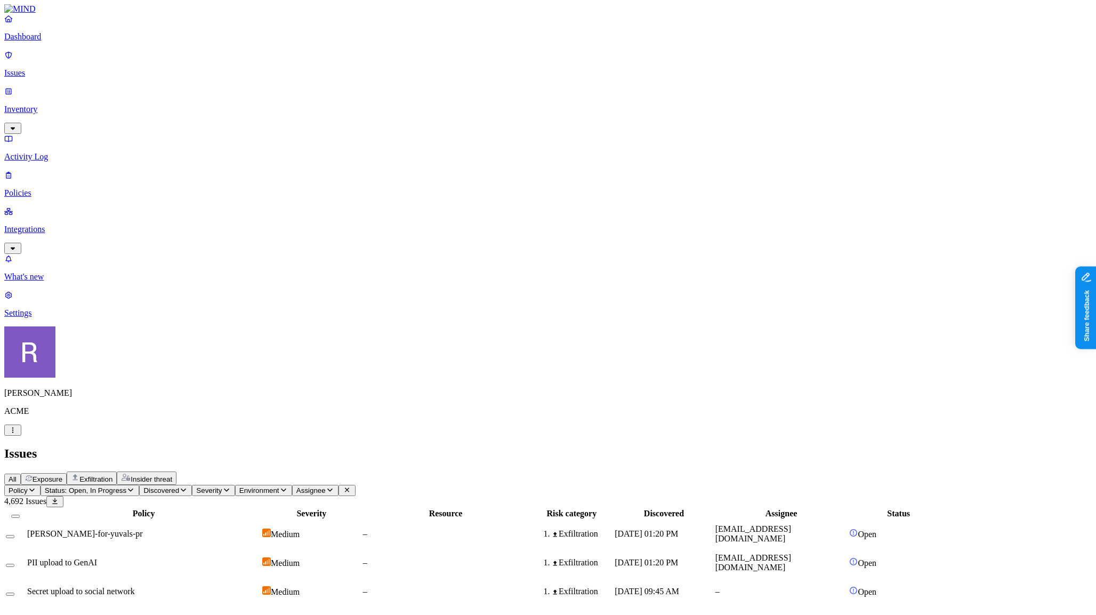
click at [54, 105] on p "Inventory" at bounding box center [548, 110] width 1088 height 10
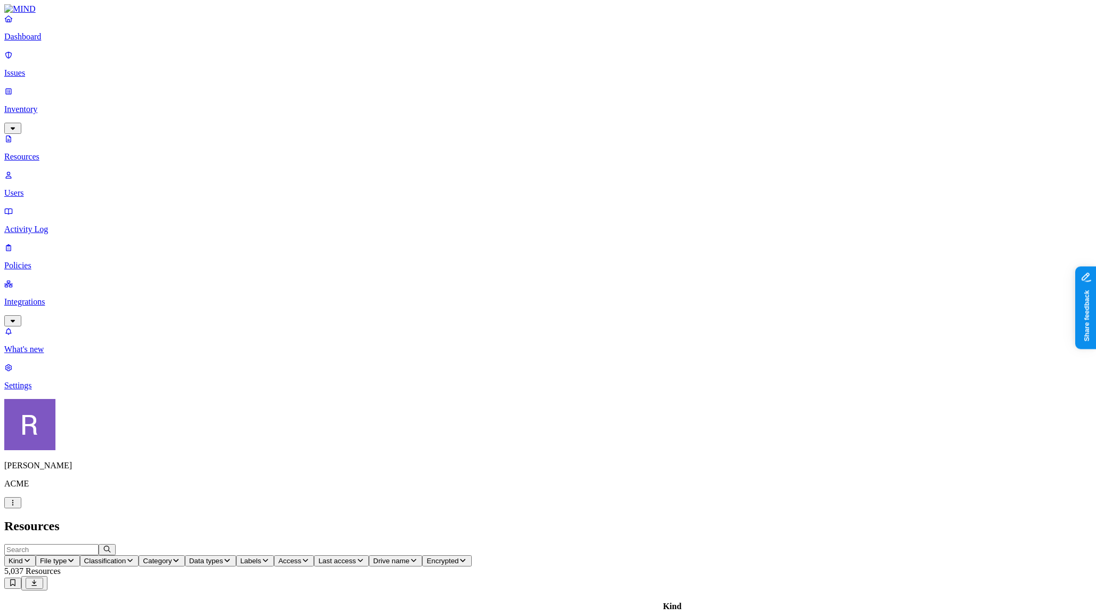
click at [51, 71] on p "Issues" at bounding box center [548, 73] width 1088 height 10
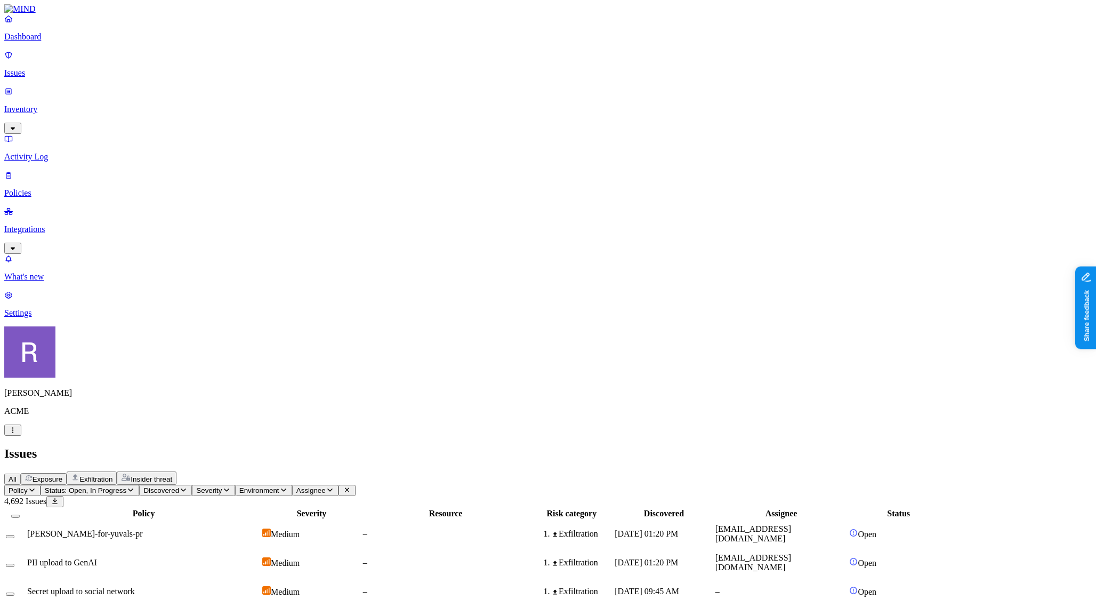
click at [42, 42] on p "Dashboard" at bounding box center [548, 37] width 1088 height 10
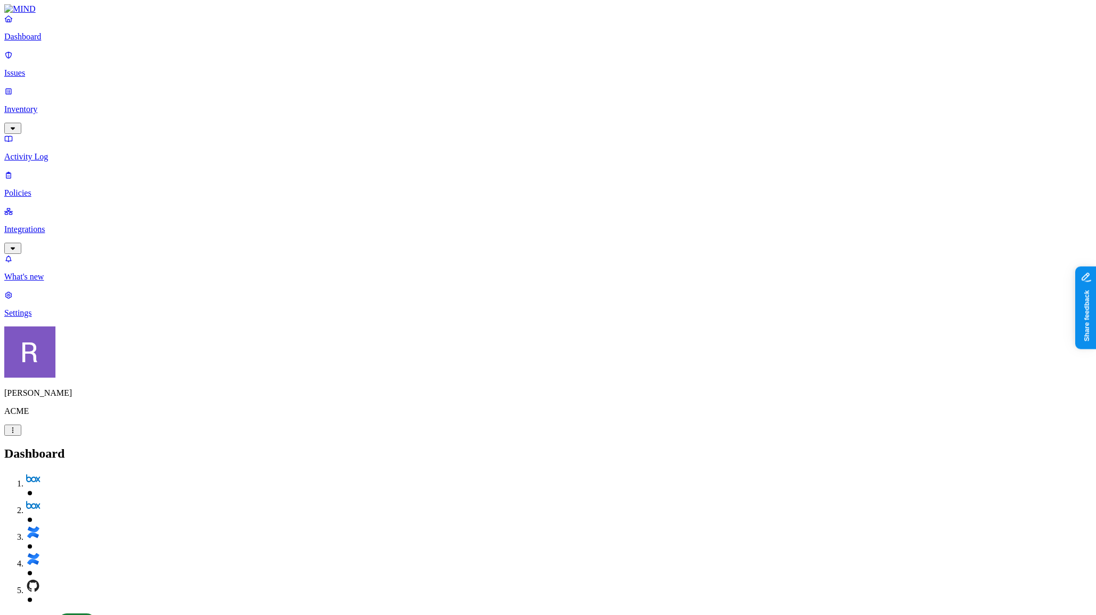
click at [110, 263] on nav "Dashboard Issues Inventory Activity Log Policies Integrations What's new 1 Sett…" at bounding box center [548, 166] width 1088 height 304
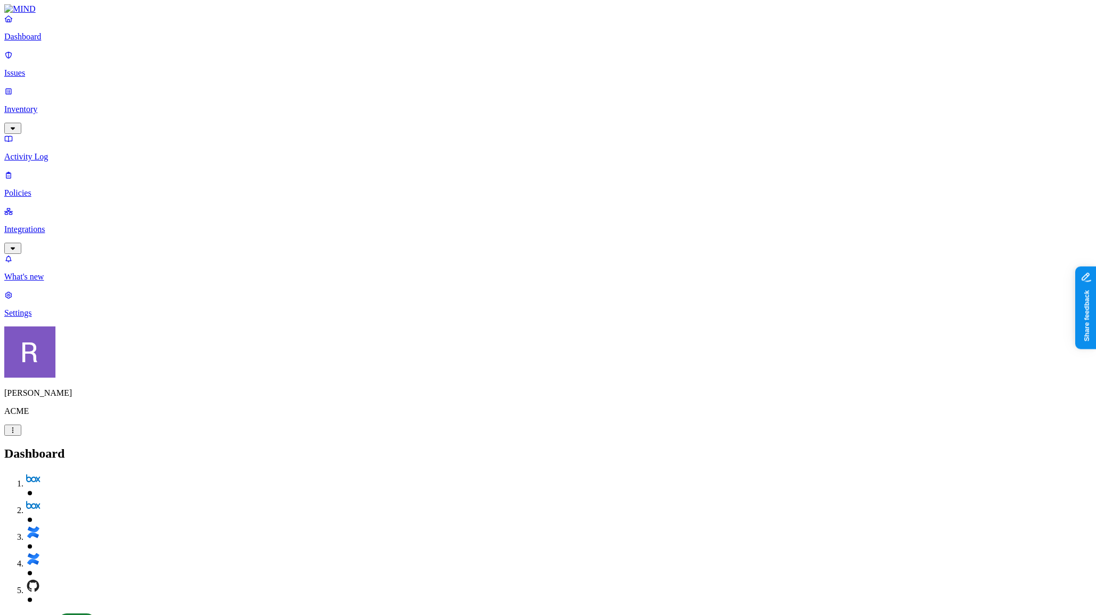
click at [52, 188] on p "Policies" at bounding box center [548, 193] width 1088 height 10
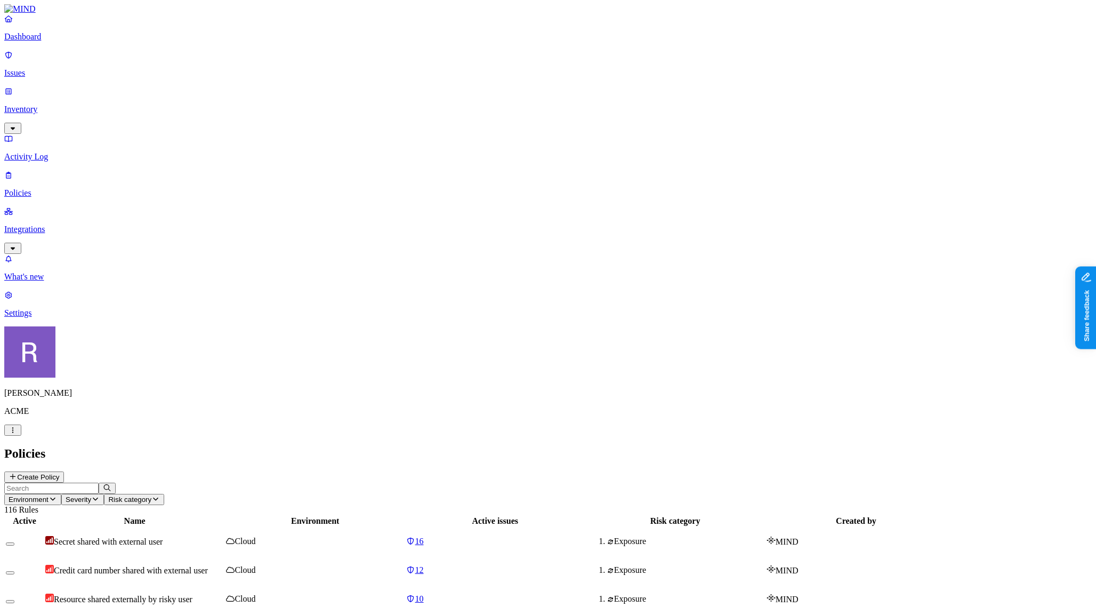
click at [64, 471] on button "Create Policy" at bounding box center [34, 476] width 60 height 11
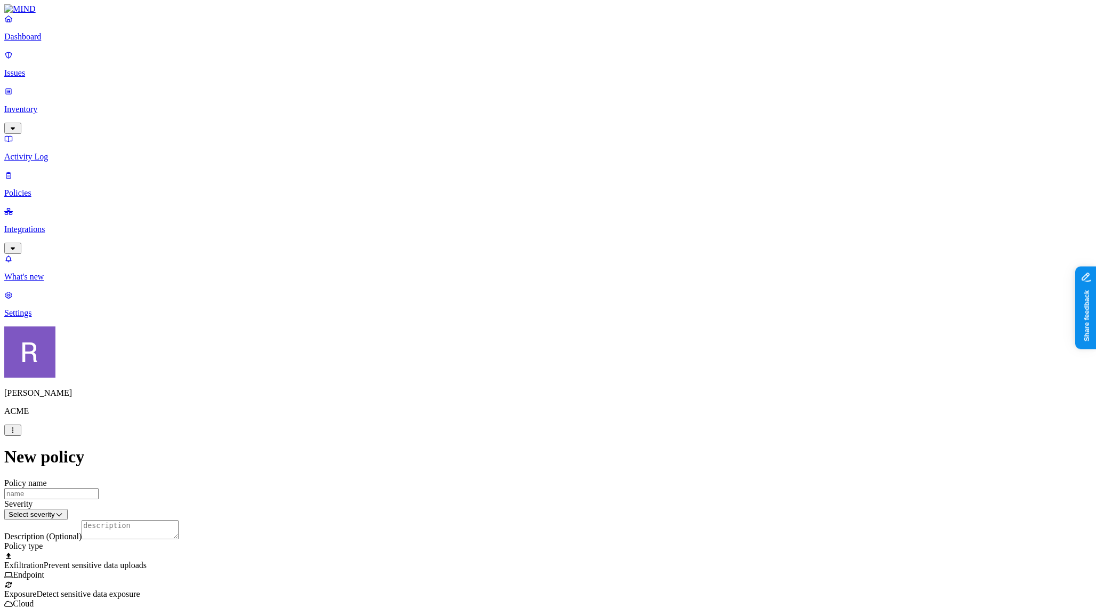
scroll to position [220, 0]
click at [501, 263] on label "Classification" at bounding box center [495, 258] width 47 height 9
click at [488, 332] on div "PCI" at bounding box center [523, 326] width 103 height 30
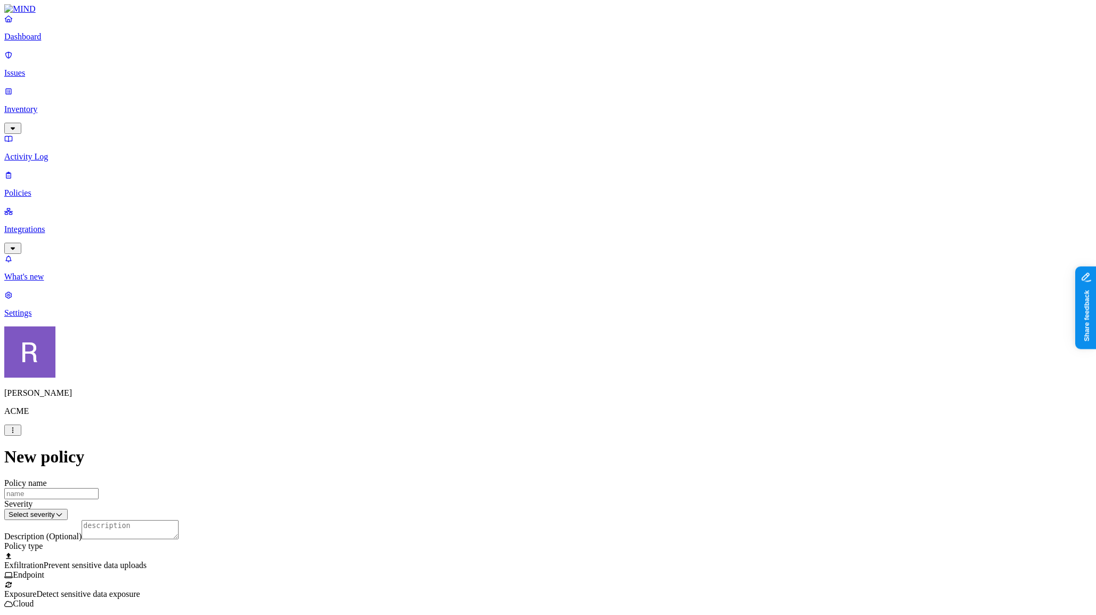
drag, startPoint x: 426, startPoint y: 308, endPoint x: 456, endPoint y: 336, distance: 41.1
click at [510, 363] on label "Web Category" at bounding box center [506, 353] width 31 height 19
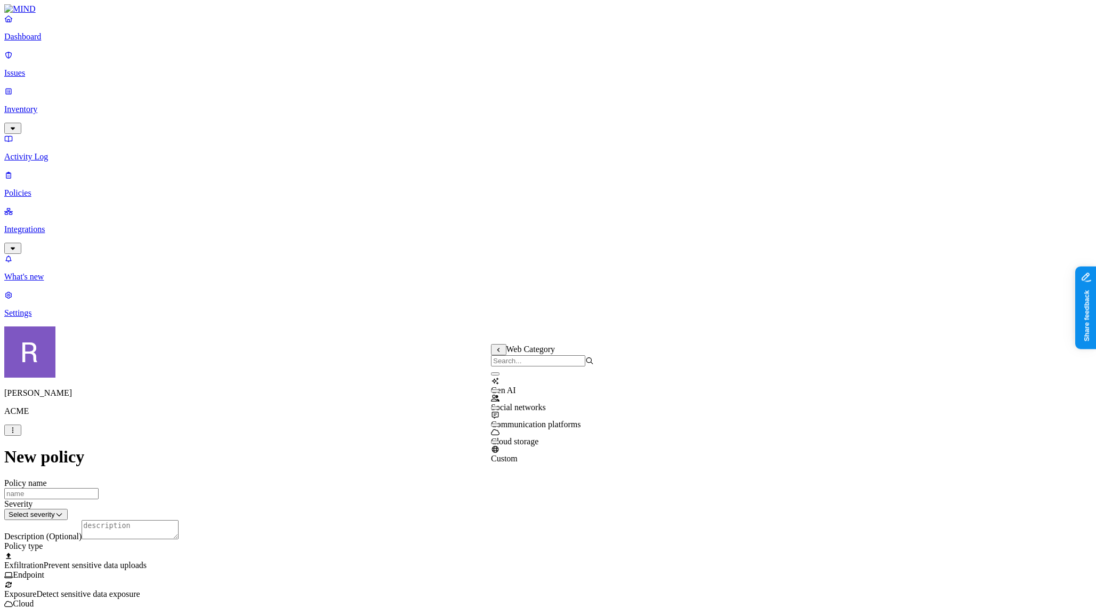
click at [554, 388] on div "Gen AI" at bounding box center [542, 380] width 103 height 29
click at [493, 398] on html "Dashboard Issues Inventory Activity Log Policies Integrations What's new 1 Sett…" at bounding box center [548, 586] width 1096 height 1172
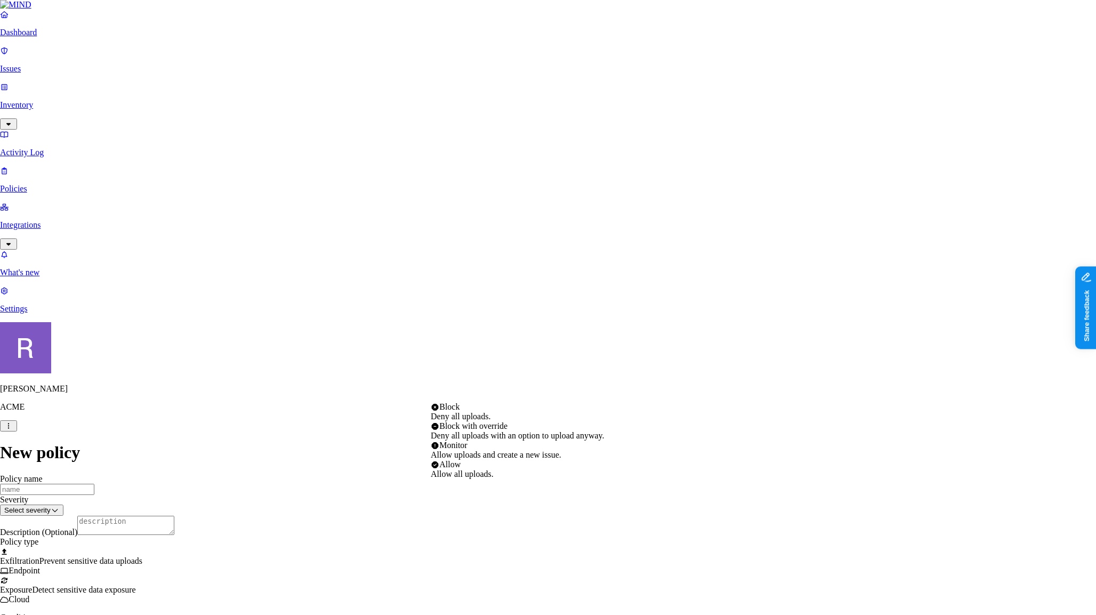
click at [398, 439] on html "Dashboard Issues Inventory Activity Log Policies Integrations What's new 1 Sett…" at bounding box center [548, 583] width 1096 height 1167
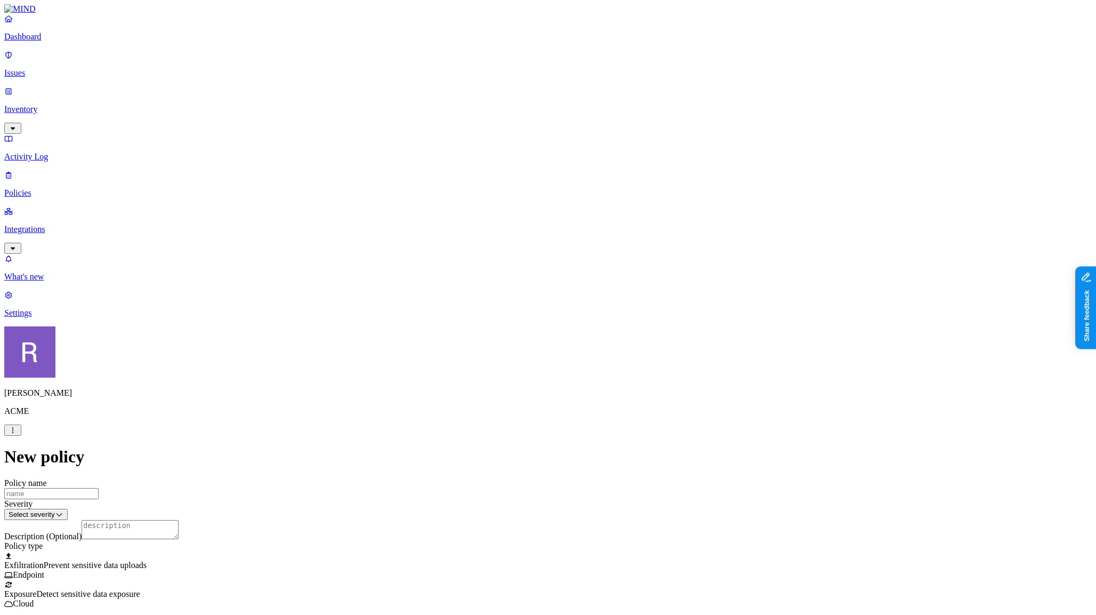
click at [506, 364] on html "Dashboard Issues Inventory Activity Log Policies Integrations What's new 1 Sett…" at bounding box center [548, 608] width 1096 height 1216
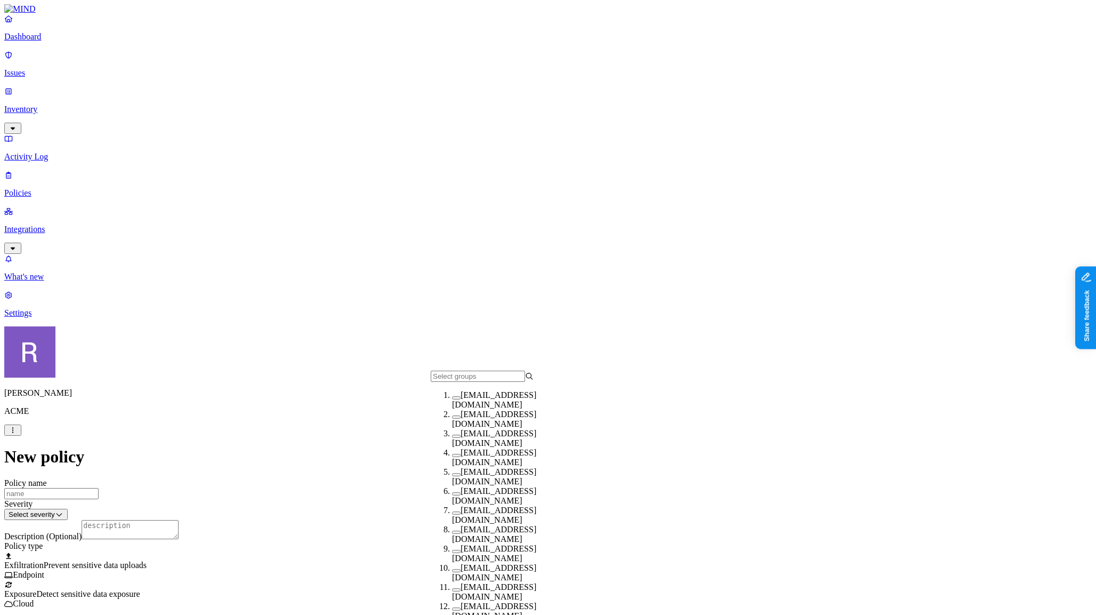
scroll to position [82, 0]
click at [452, 588] on button "button" at bounding box center [456, 589] width 9 height 3
click at [648, 351] on html "Dashboard Issues Inventory Activity Log Policies Integrations What's new 1 Sett…" at bounding box center [548, 607] width 1096 height 1215
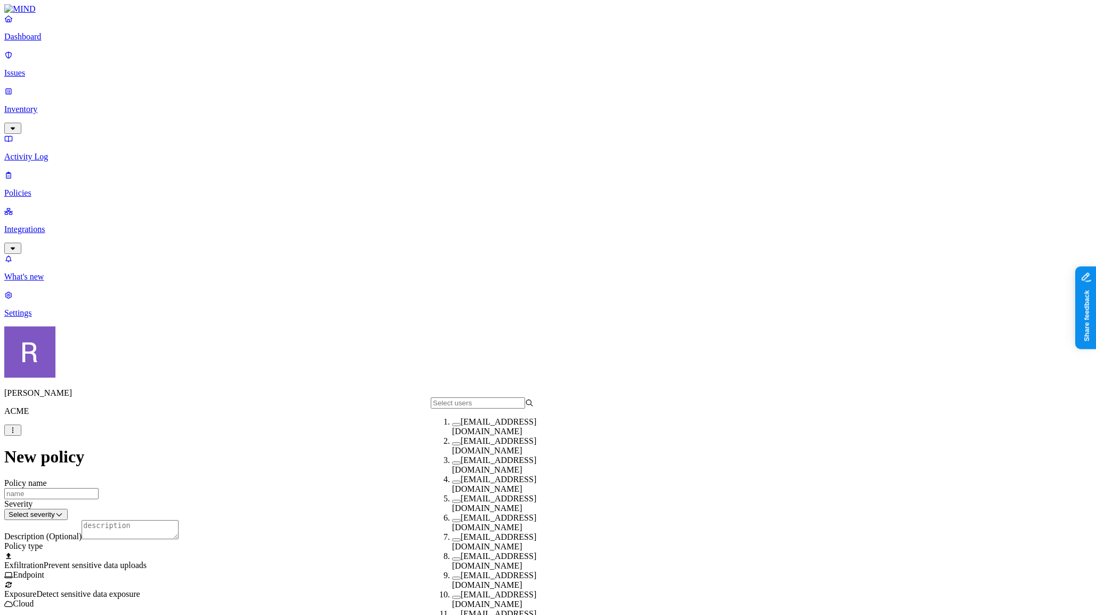
click at [452, 560] on button "button" at bounding box center [456, 558] width 9 height 3
drag, startPoint x: 653, startPoint y: 436, endPoint x: 654, endPoint y: 418, distance: 18.2
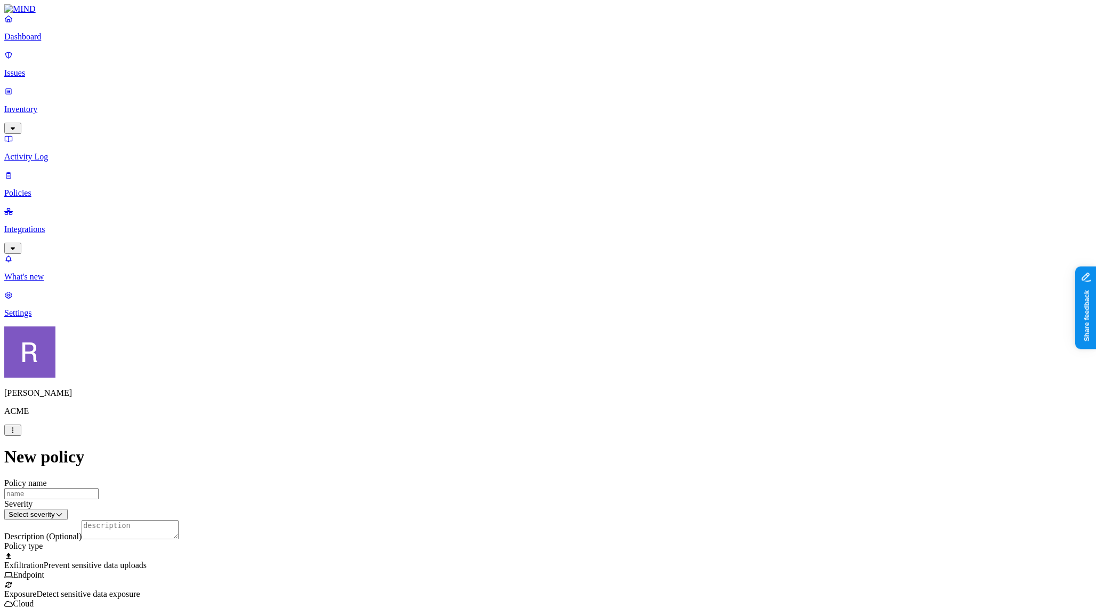
click at [655, 391] on html "Dashboard Issues Inventory Activity Log Policies Integrations What's new 1 Sett…" at bounding box center [548, 627] width 1096 height 1255
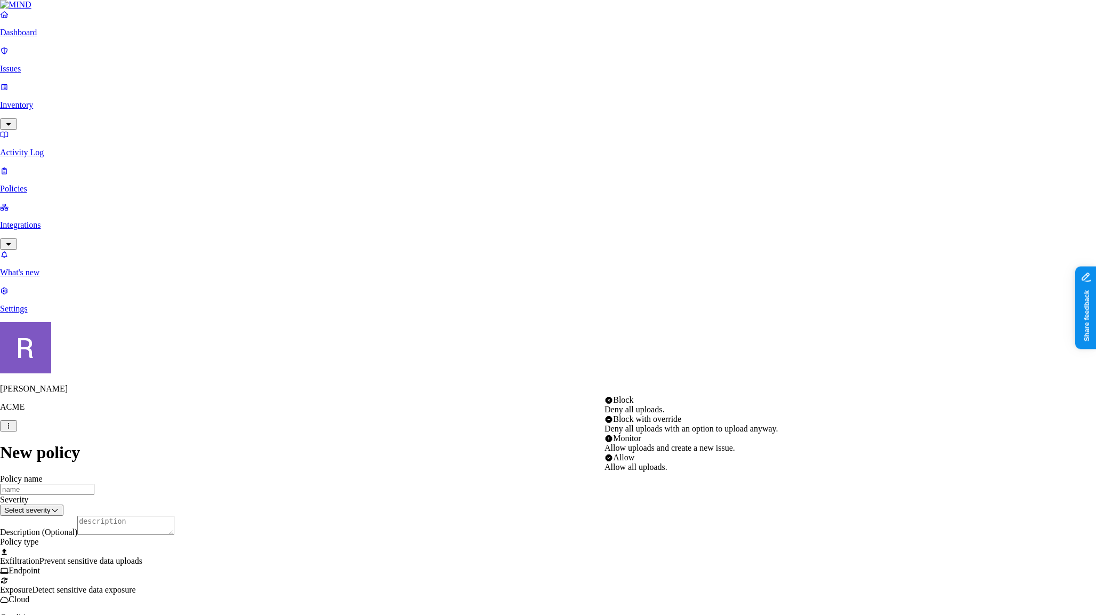
select select "1"
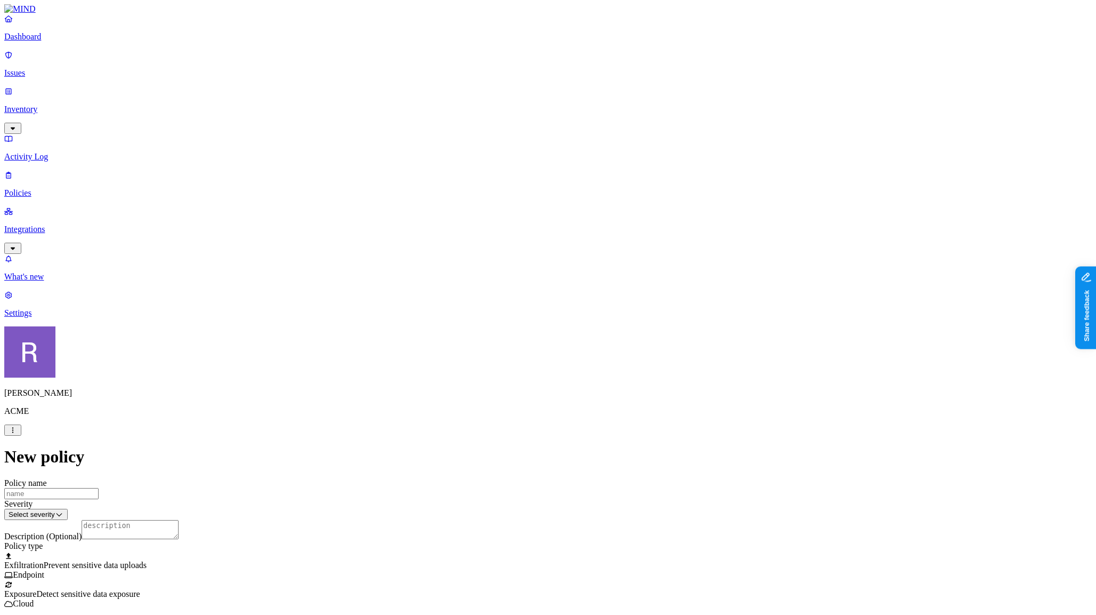
scroll to position [502, 0]
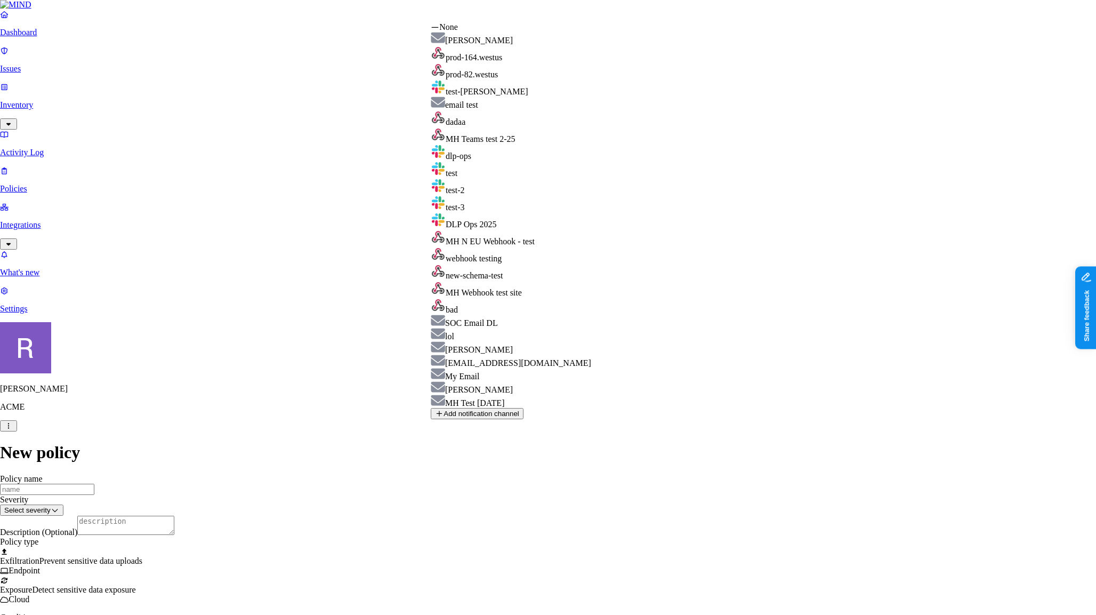
click at [457, 418] on html "Dashboard Issues Inventory Activity Log Policies Integrations What's new 1 Sett…" at bounding box center [548, 623] width 1096 height 1247
click at [413, 412] on html "Dashboard Issues Inventory Activity Log Policies Integrations What's new 1 Sett…" at bounding box center [548, 623] width 1096 height 1247
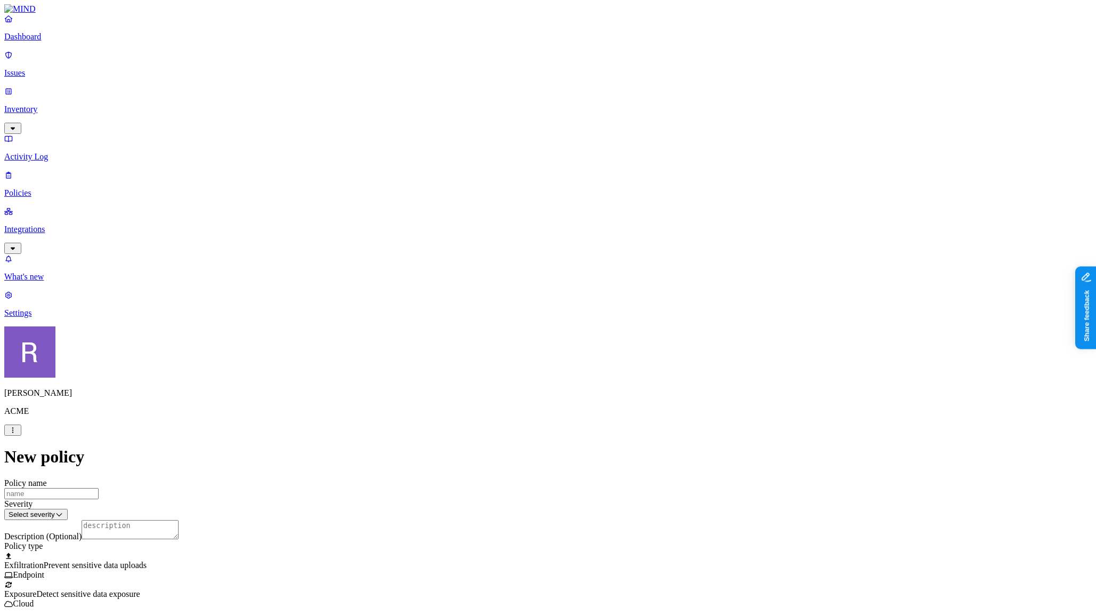
click at [495, 532] on html "Dashboard Issues Inventory Activity Log Policies Integrations What's new 1 Sett…" at bounding box center [548, 626] width 1096 height 1252
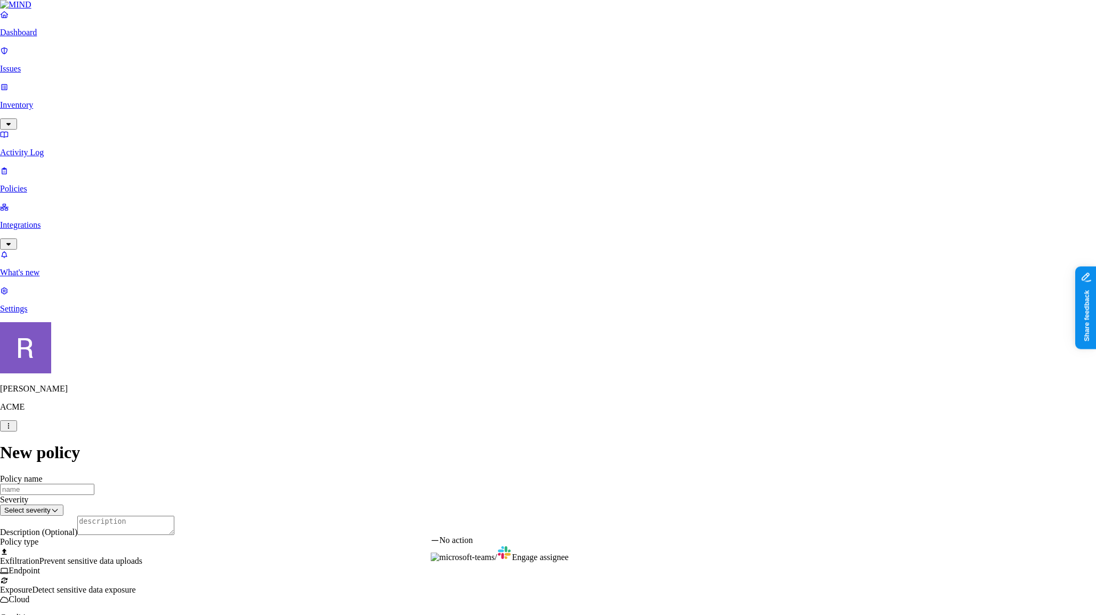
click at [391, 472] on html "Dashboard Issues Inventory Activity Log Policies Integrations What's new 1 Sett…" at bounding box center [548, 623] width 1096 height 1247
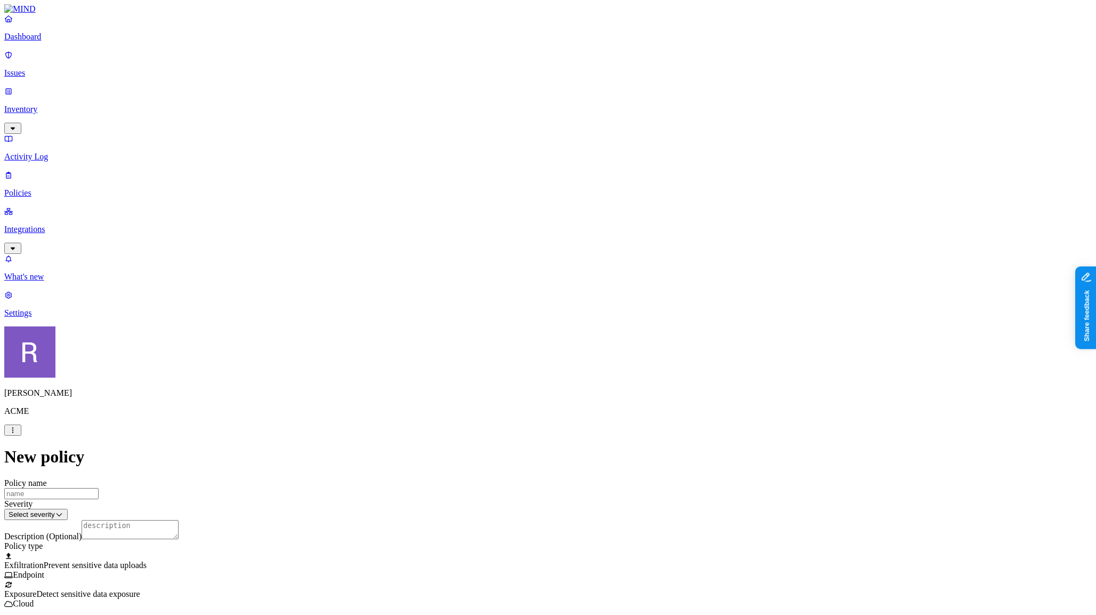
scroll to position [293, 0]
click at [519, 296] on label "Web Domain" at bounding box center [505, 296] width 28 height 19
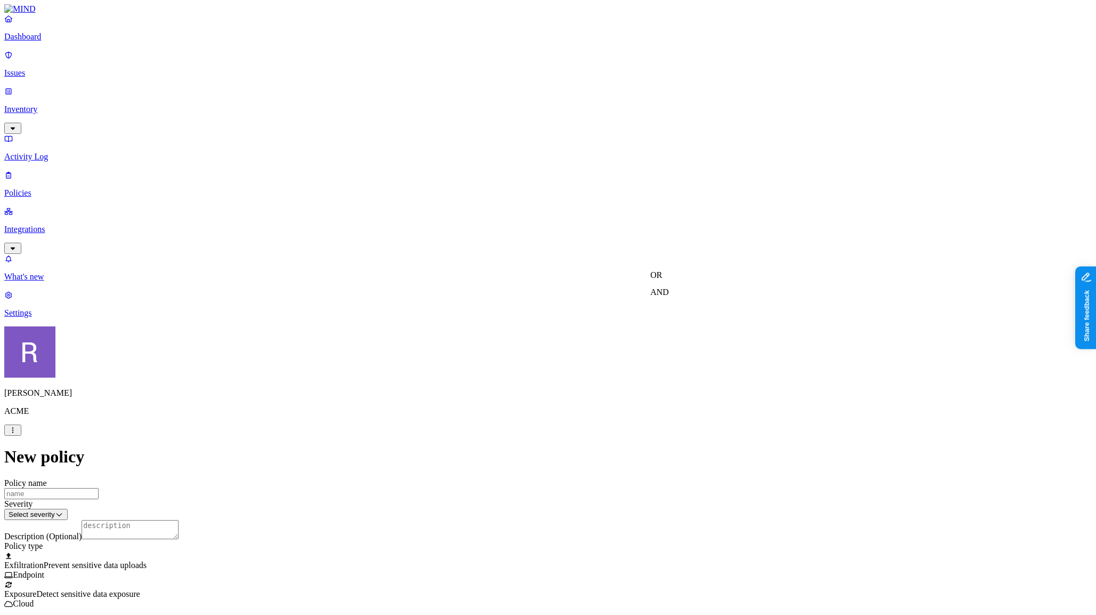
click at [658, 296] on label "AND" at bounding box center [660, 291] width 19 height 9
click at [668, 329] on label "Account type" at bounding box center [665, 325] width 29 height 19
click at [671, 291] on label "Unmanaged" at bounding box center [671, 286] width 41 height 9
click at [72, 41] on p "Dashboard" at bounding box center [548, 37] width 1088 height 10
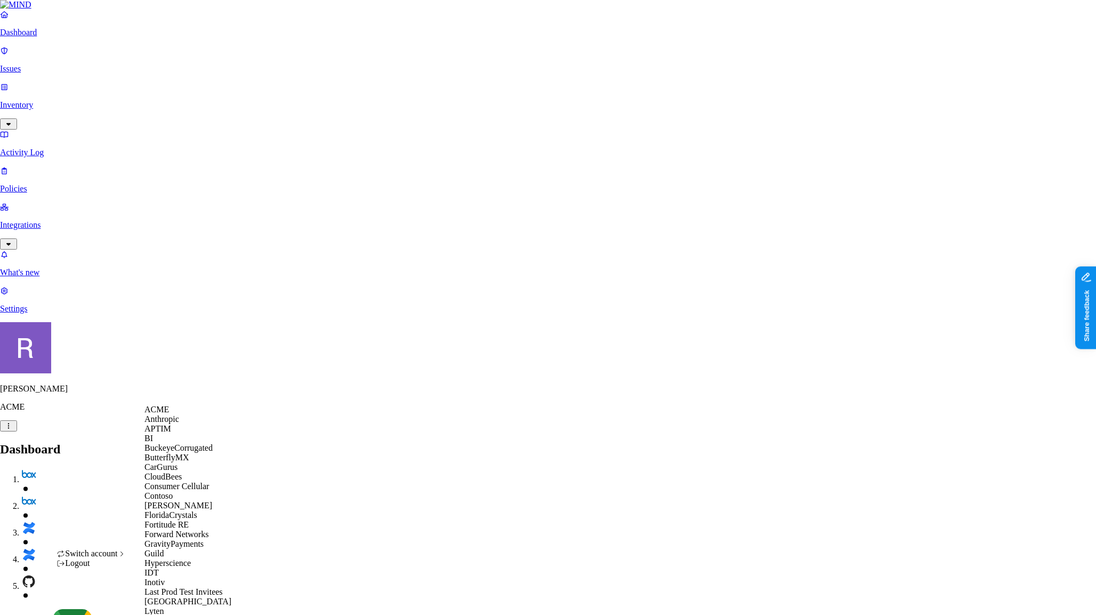
scroll to position [327, 0]
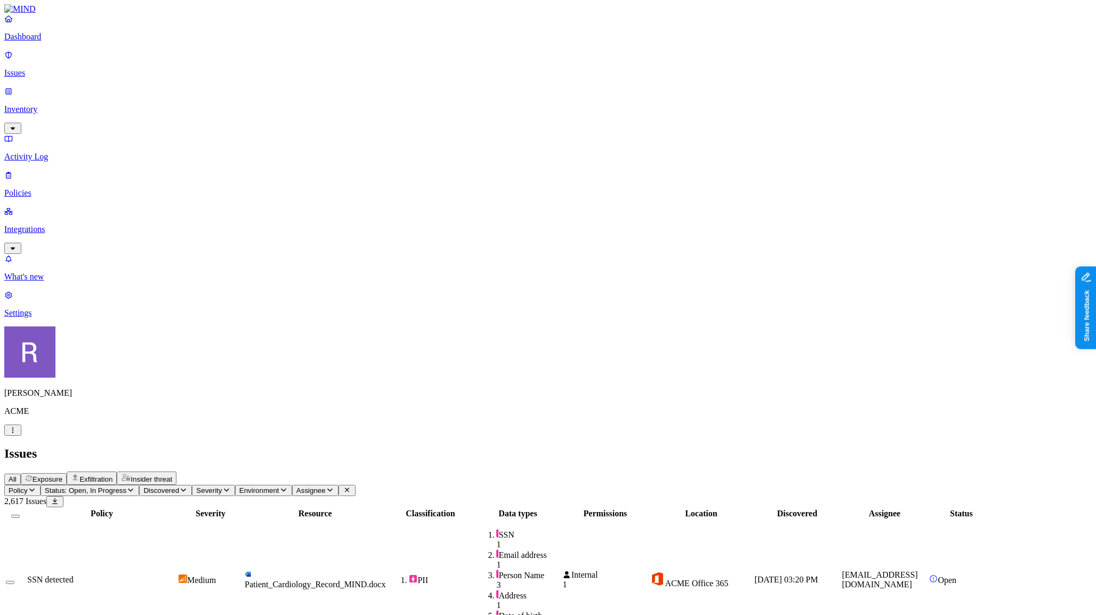
click at [21, 474] on button "All" at bounding box center [12, 479] width 17 height 11
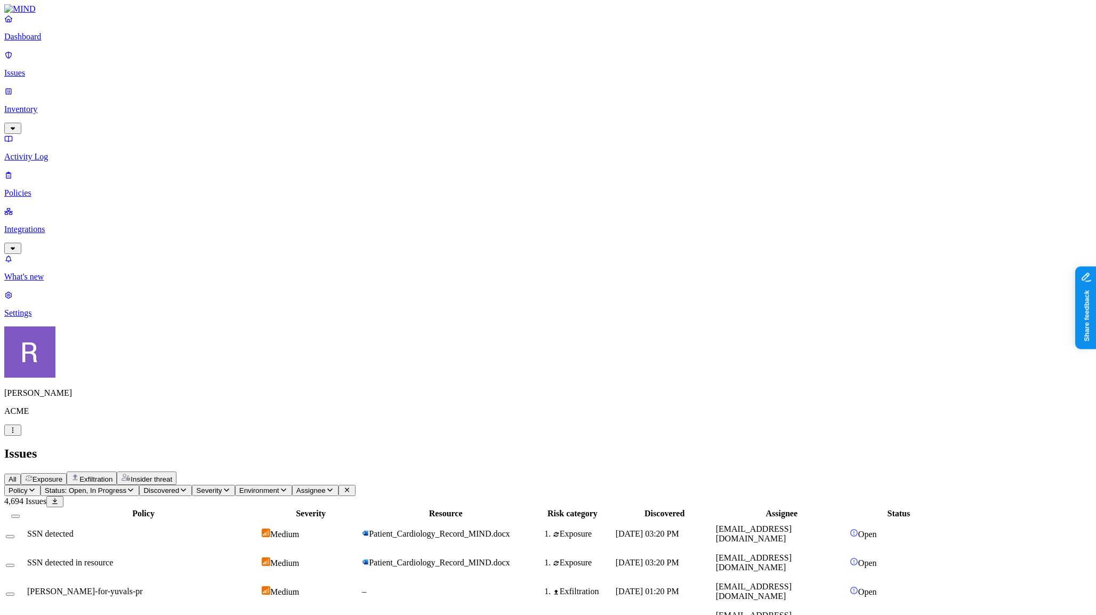
click at [360, 549] on td "Medium" at bounding box center [310, 563] width 99 height 28
click at [360, 528] on div "Medium" at bounding box center [311, 533] width 98 height 11
click at [62, 475] on span "Exposure" at bounding box center [48, 479] width 30 height 8
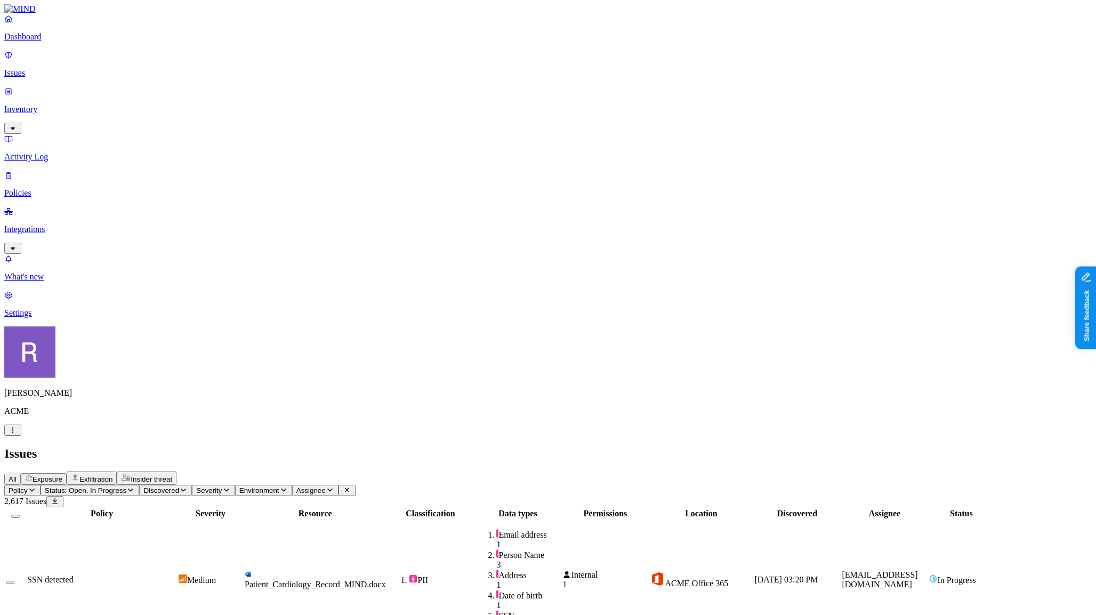
click at [473, 574] on span "PII" at bounding box center [430, 579] width 85 height 11
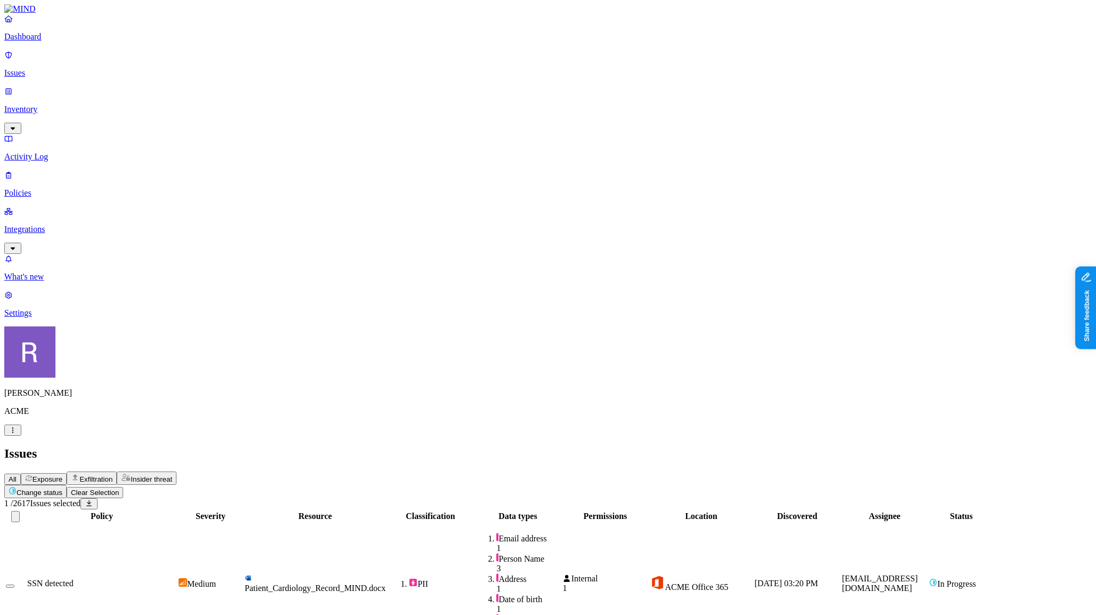
click at [14, 584] on button "Select row" at bounding box center [10, 585] width 9 height 3
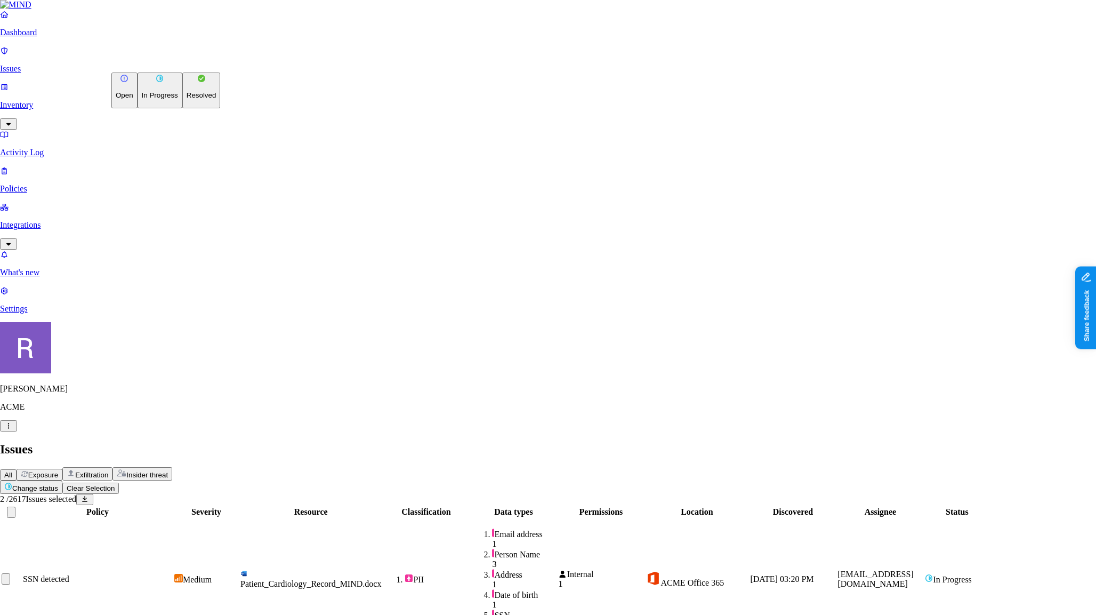
click at [187, 99] on p "Resolved" at bounding box center [202, 95] width 30 height 8
select select "Custom Reason"
type textarea "Testing"
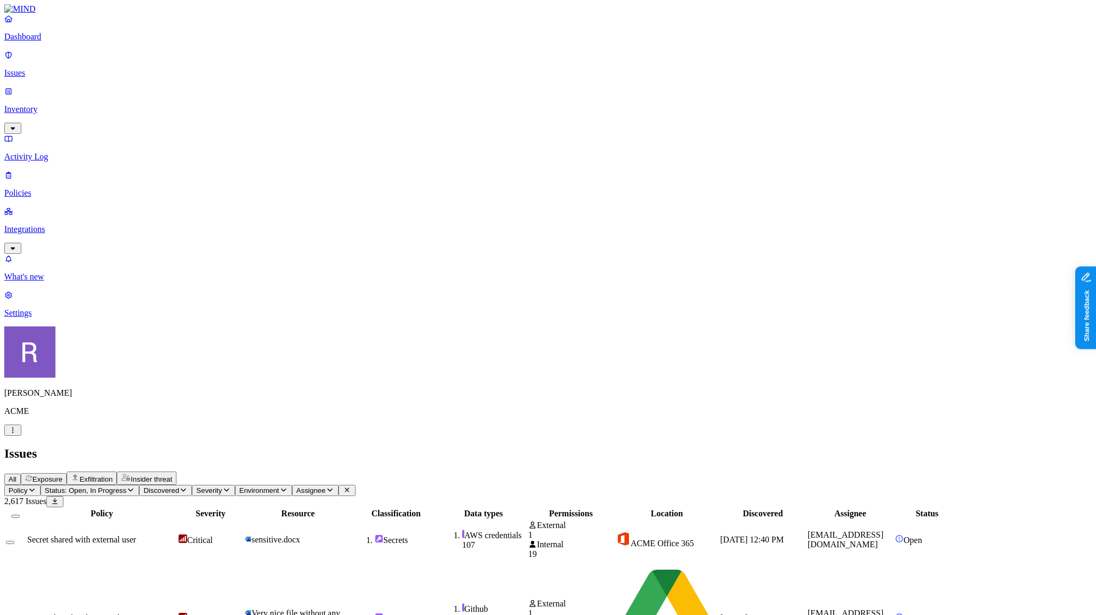
click at [54, 105] on p "Inventory" at bounding box center [548, 110] width 1088 height 10
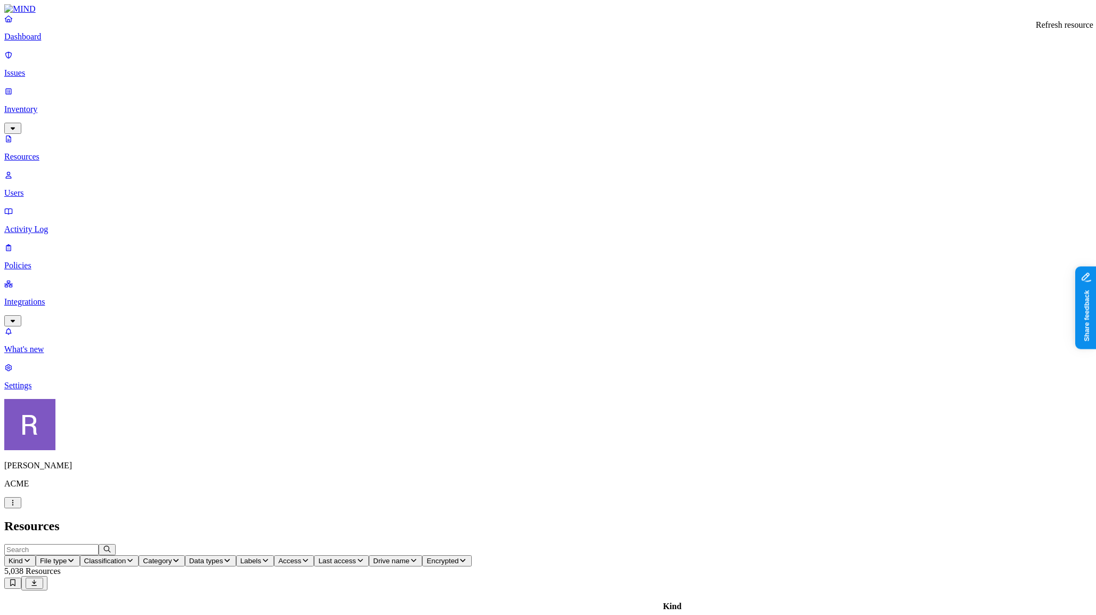
click at [51, 73] on link "Issues" at bounding box center [548, 64] width 1088 height 28
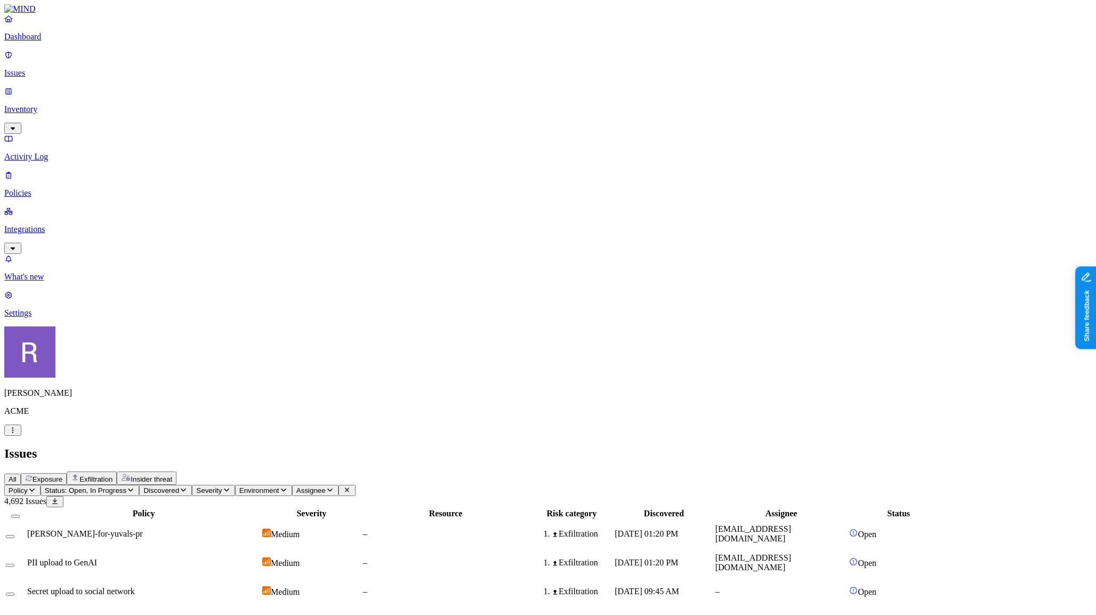
click at [62, 475] on span "Exposure" at bounding box center [48, 479] width 30 height 8
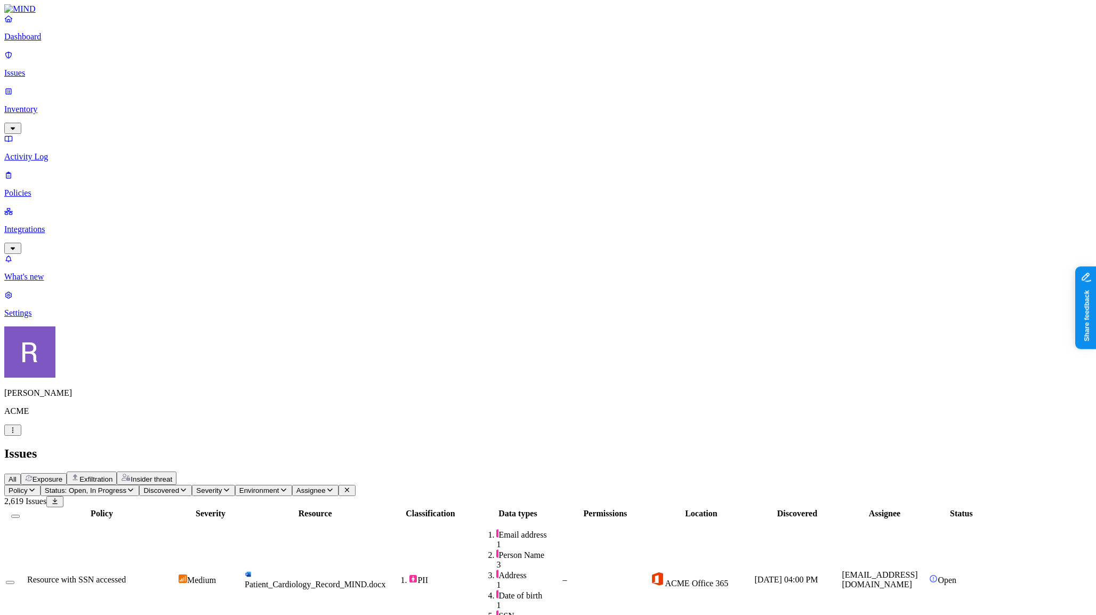
scroll to position [206, 0]
click at [52, 105] on p "Inventory" at bounding box center [548, 110] width 1088 height 10
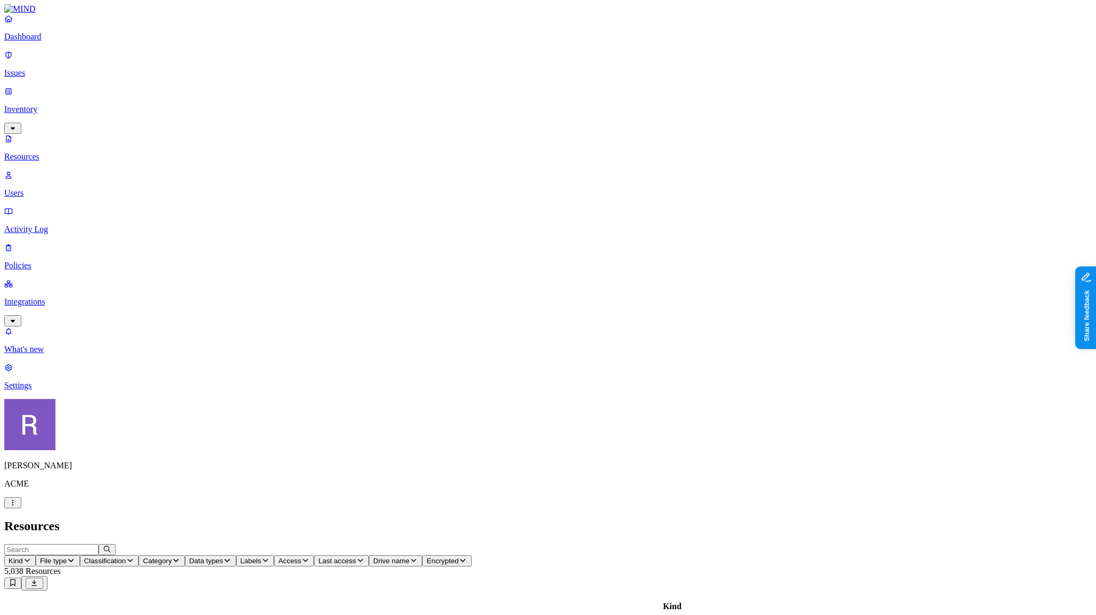
click at [61, 188] on p "Users" at bounding box center [548, 193] width 1088 height 10
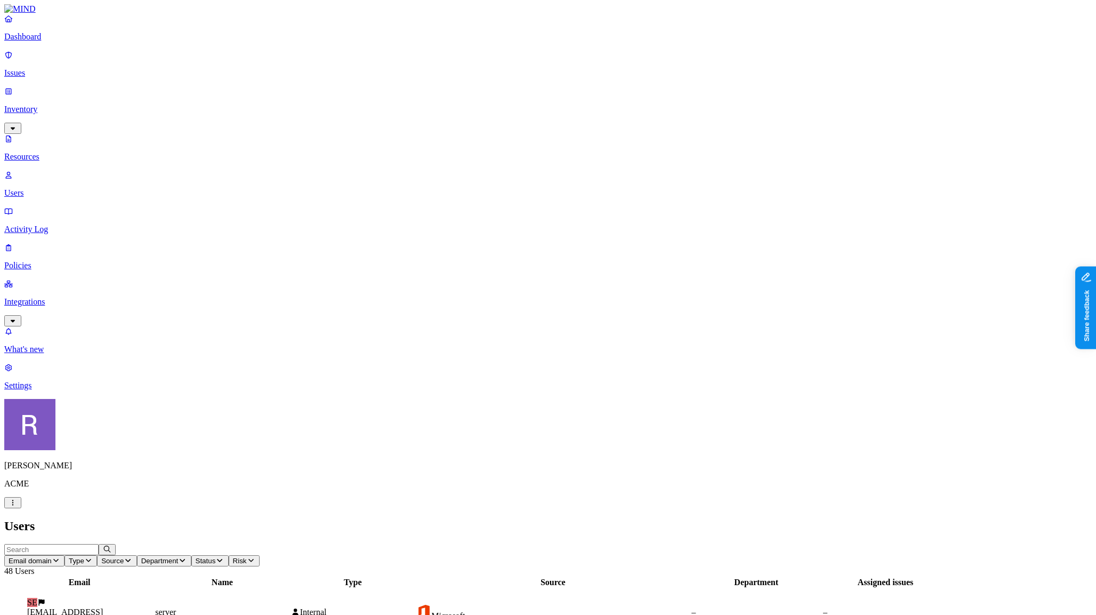
drag, startPoint x: 919, startPoint y: 277, endPoint x: 973, endPoint y: 283, distance: 54.2
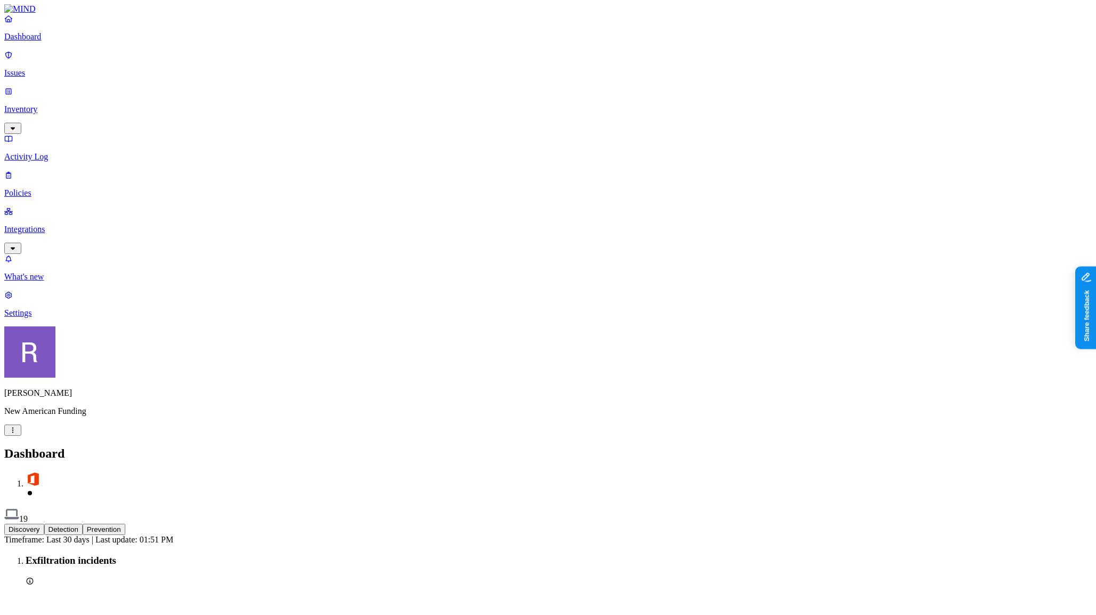
click at [125, 524] on button "Prevention" at bounding box center [104, 529] width 43 height 11
click at [44, 524] on button "Discovery" at bounding box center [24, 529] width 40 height 11
click at [49, 225] on p "Integrations" at bounding box center [548, 230] width 1088 height 10
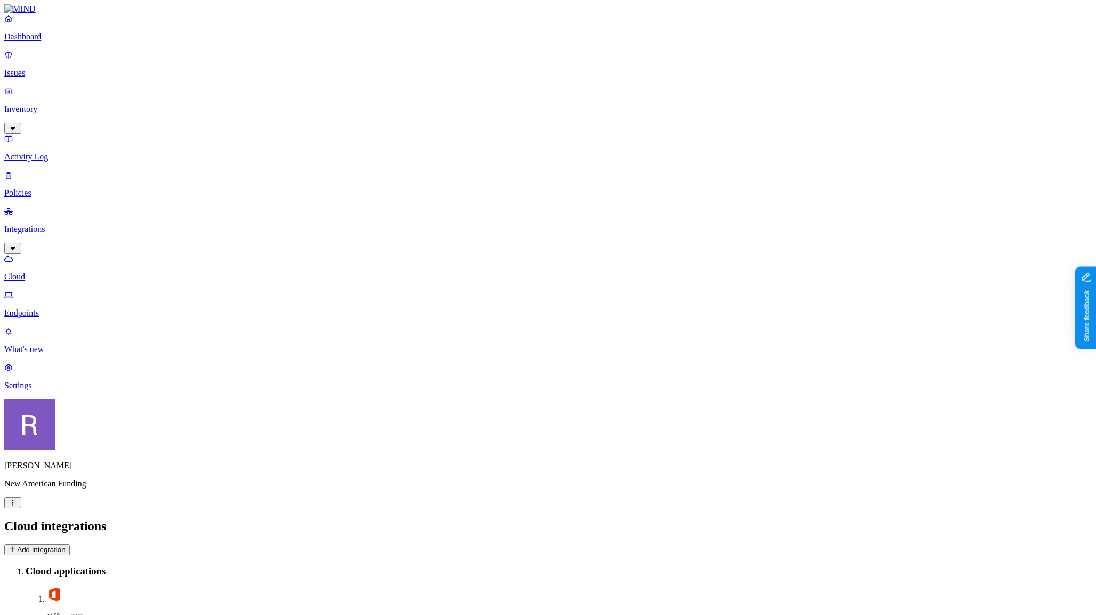
click at [64, 308] on p "Endpoints" at bounding box center [548, 313] width 1088 height 10
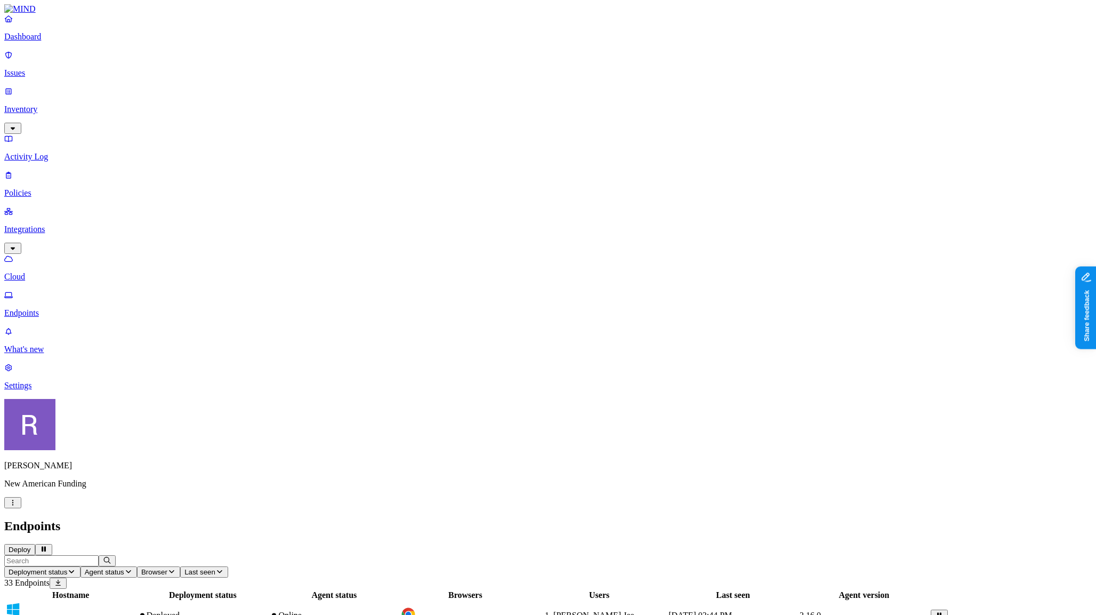
click at [59, 105] on p "Inventory" at bounding box center [548, 110] width 1088 height 10
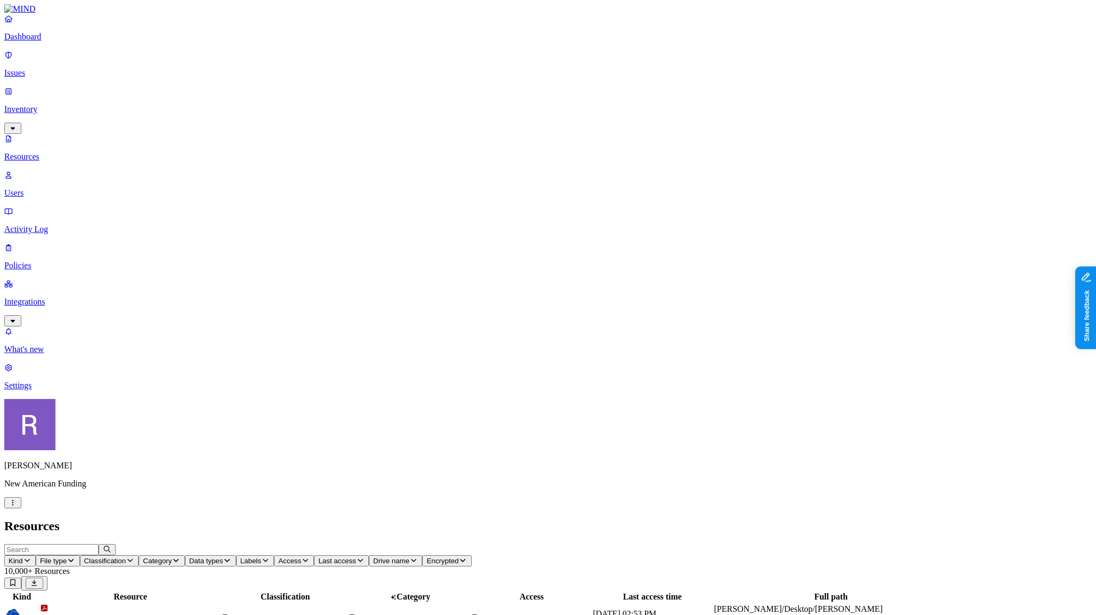
click at [53, 261] on p "Policies" at bounding box center [548, 266] width 1088 height 10
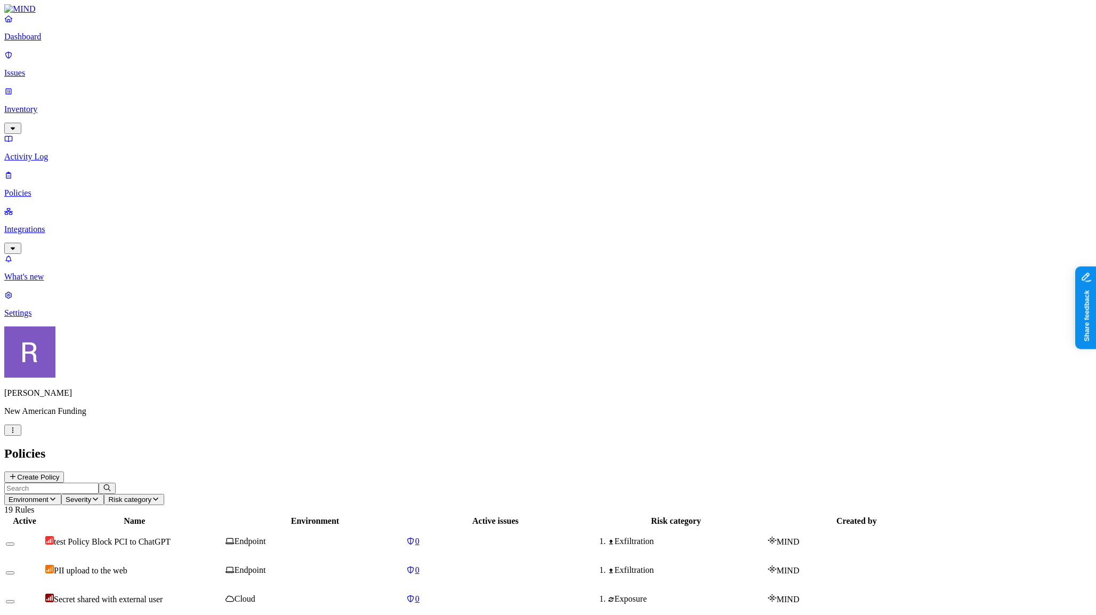
click at [34, 42] on link "Dashboard" at bounding box center [548, 28] width 1088 height 28
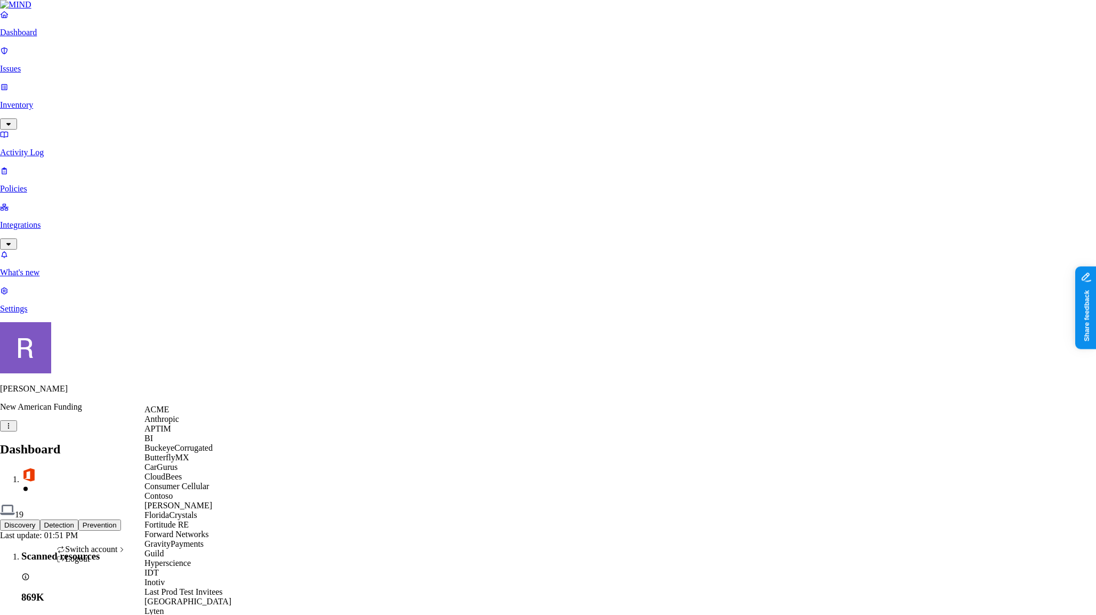
click at [178, 414] on div "ACME" at bounding box center [196, 410] width 103 height 10
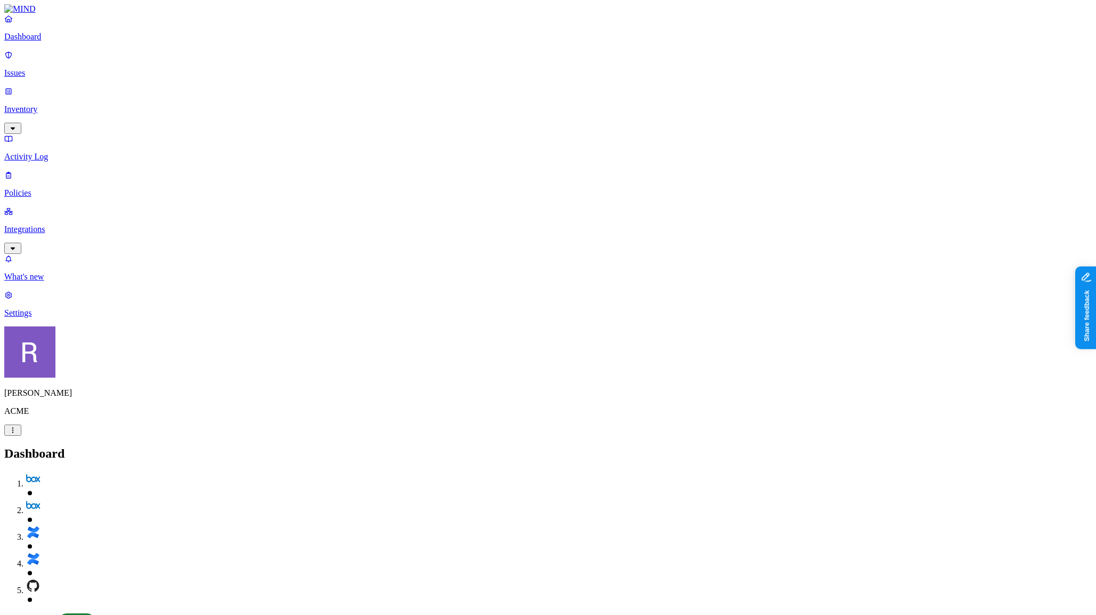
click at [47, 188] on p "Policies" at bounding box center [548, 193] width 1088 height 10
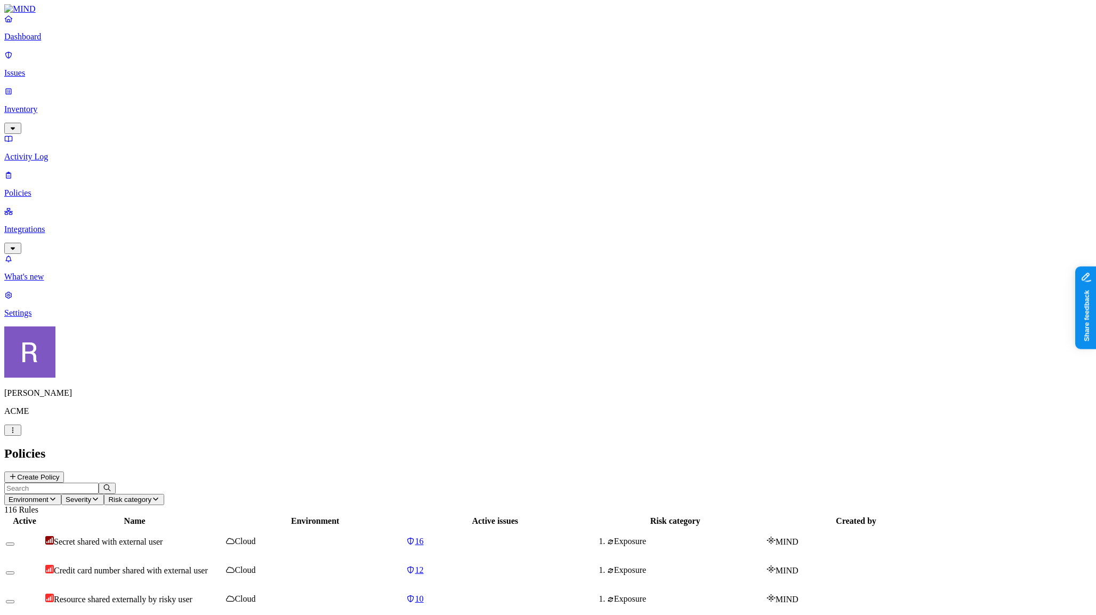
click at [51, 69] on p "Issues" at bounding box center [548, 73] width 1088 height 10
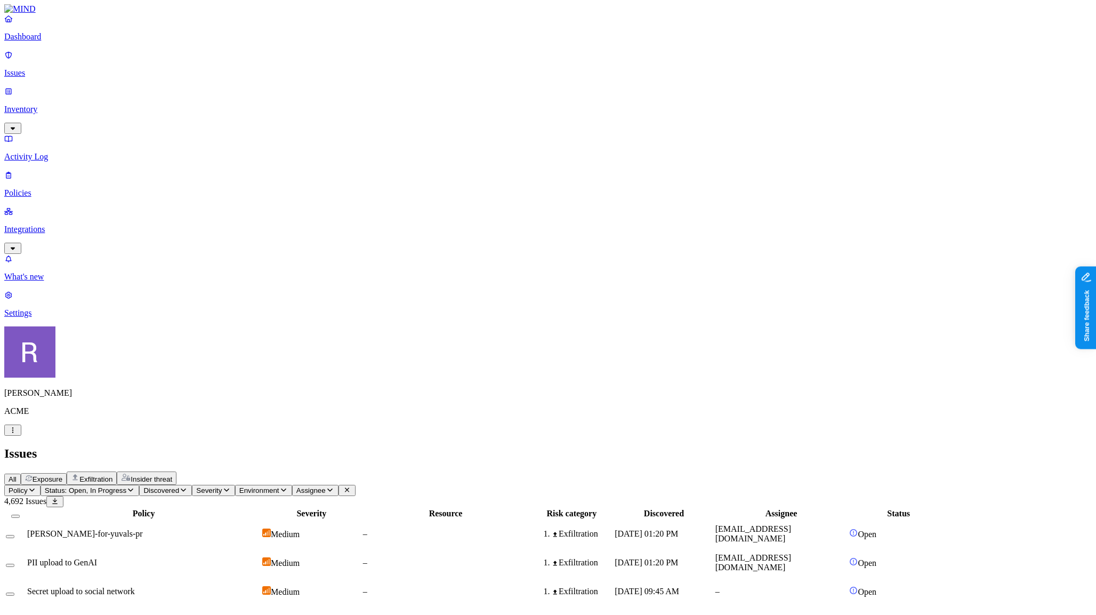
click at [54, 152] on p "Activity Log" at bounding box center [548, 157] width 1088 height 10
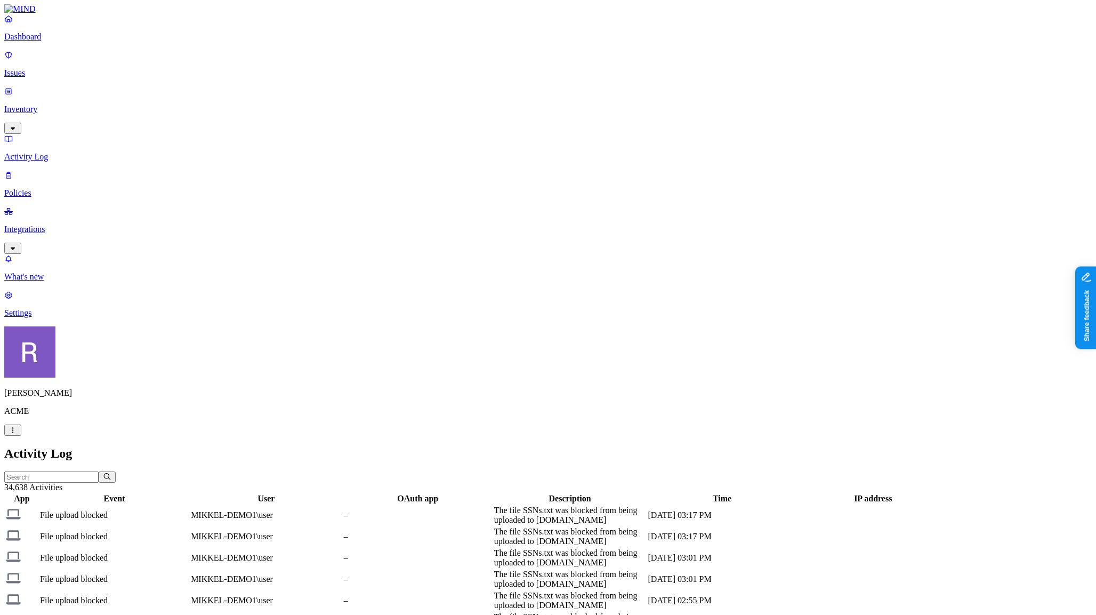
click at [26, 68] on p "Issues" at bounding box center [548, 73] width 1088 height 10
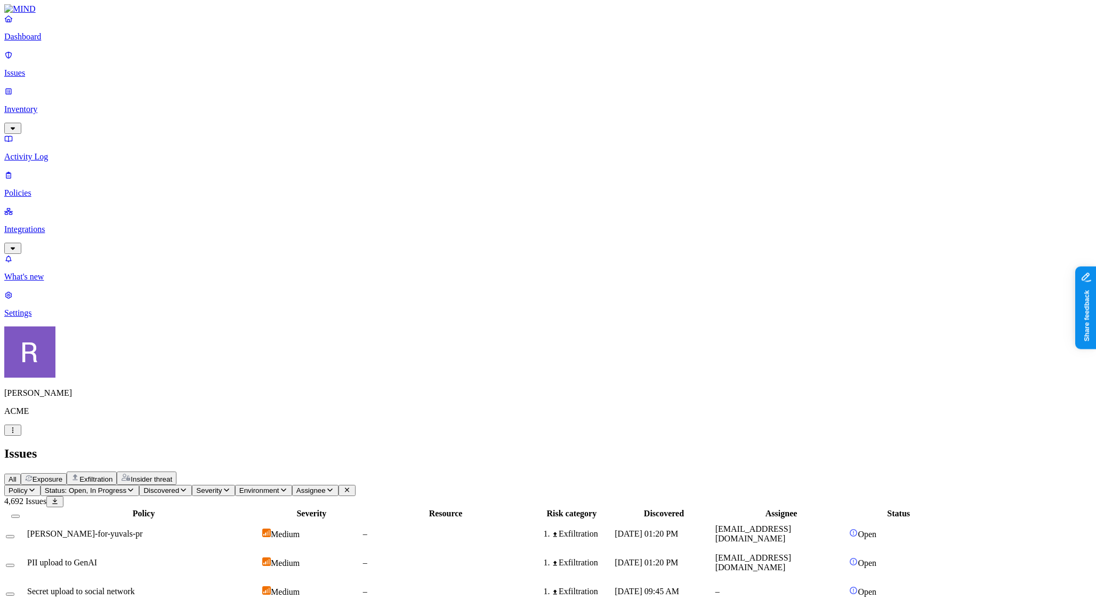
click at [48, 188] on p "Policies" at bounding box center [548, 193] width 1088 height 10
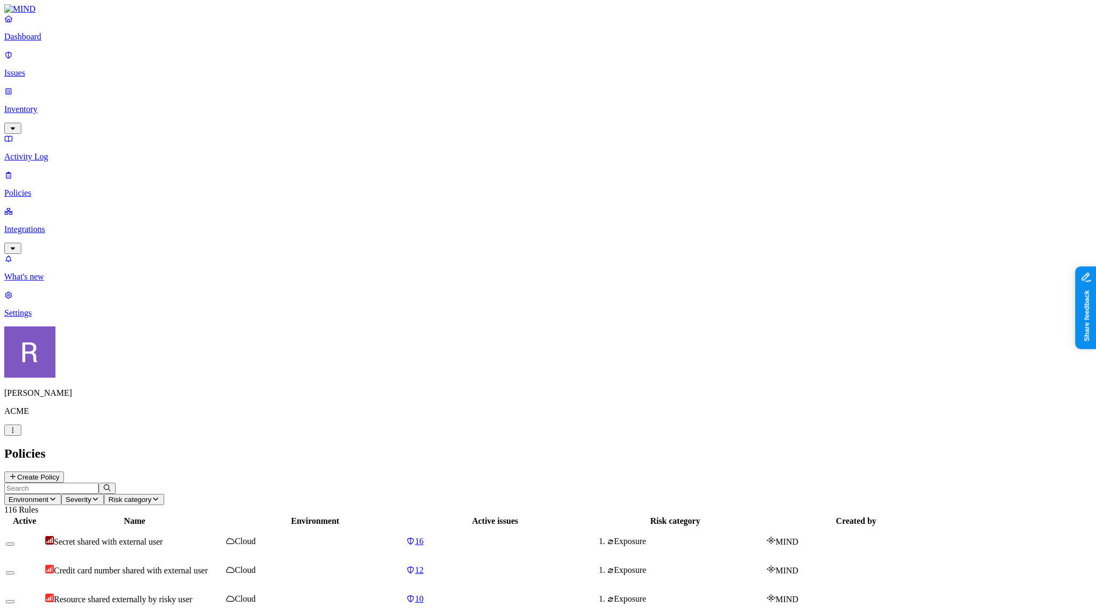
click at [52, 73] on link "Issues" at bounding box center [548, 64] width 1088 height 28
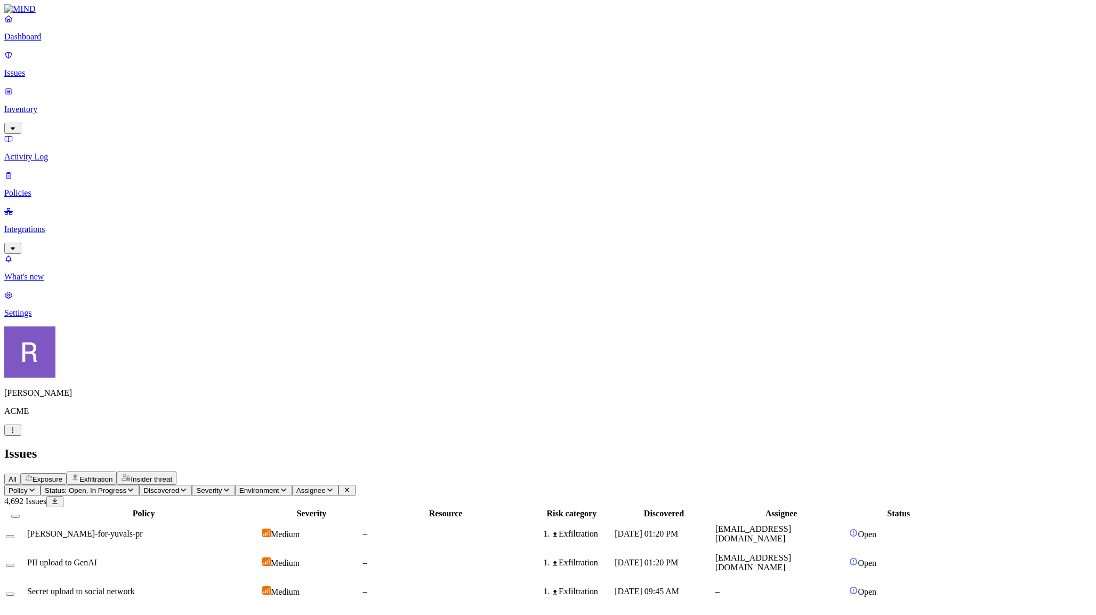
click at [52, 152] on p "Activity Log" at bounding box center [548, 157] width 1088 height 10
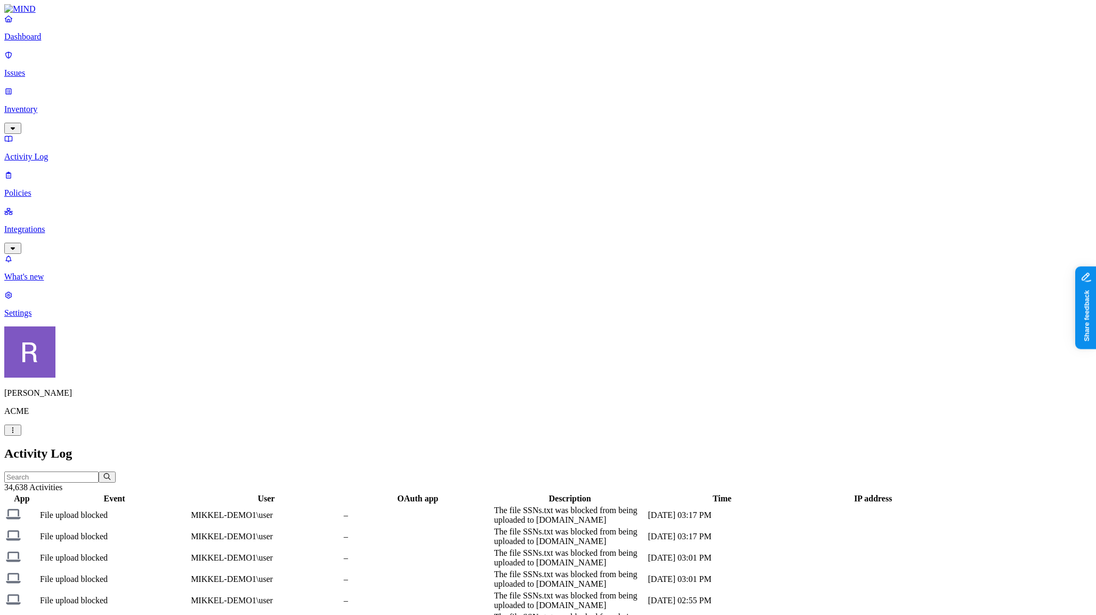
click at [46, 42] on p "Dashboard" at bounding box center [548, 37] width 1088 height 10
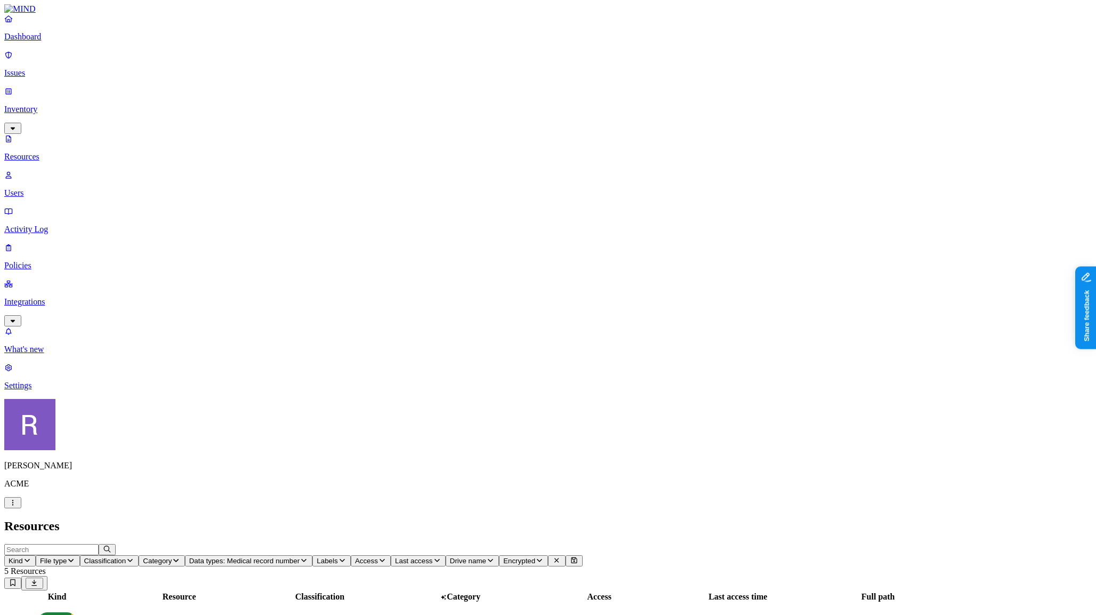
click at [52, 70] on p "Issues" at bounding box center [548, 73] width 1088 height 10
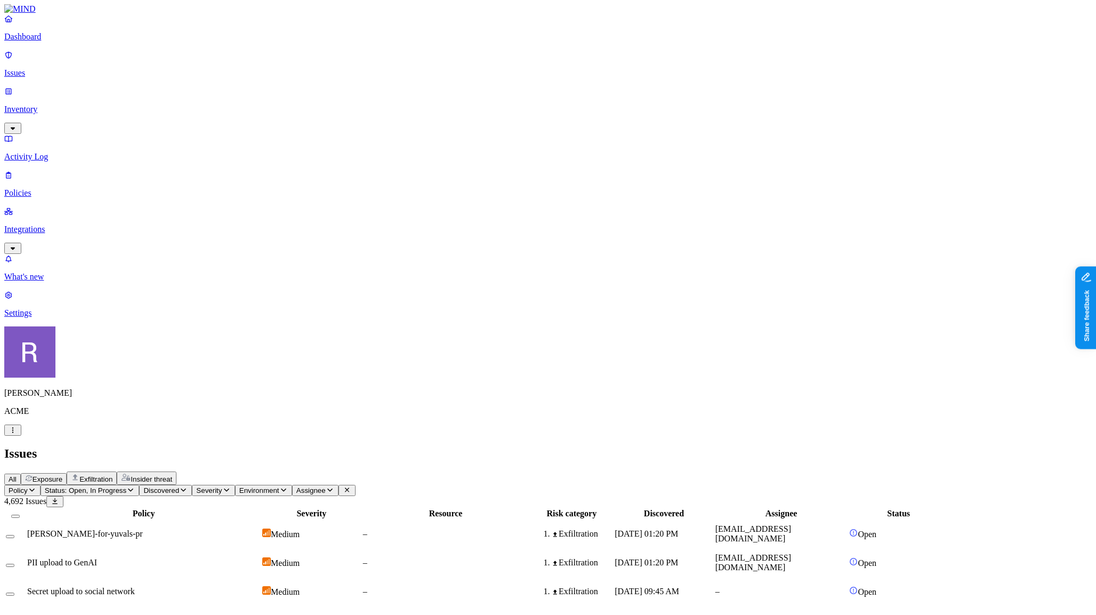
click at [54, 188] on p "Policies" at bounding box center [548, 193] width 1088 height 10
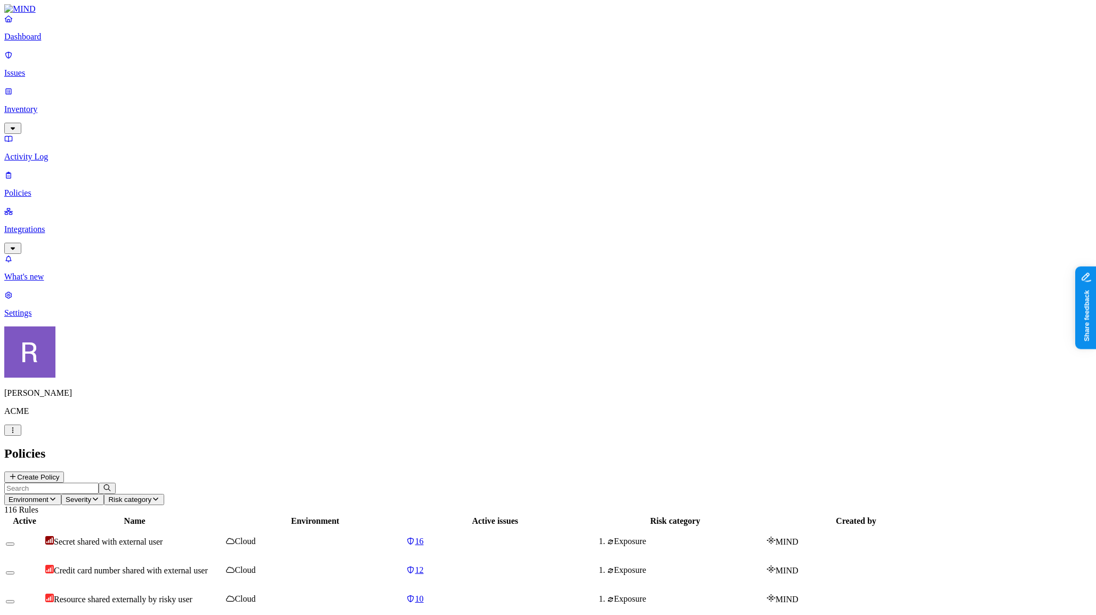
click at [53, 152] on p "Activity Log" at bounding box center [548, 157] width 1088 height 10
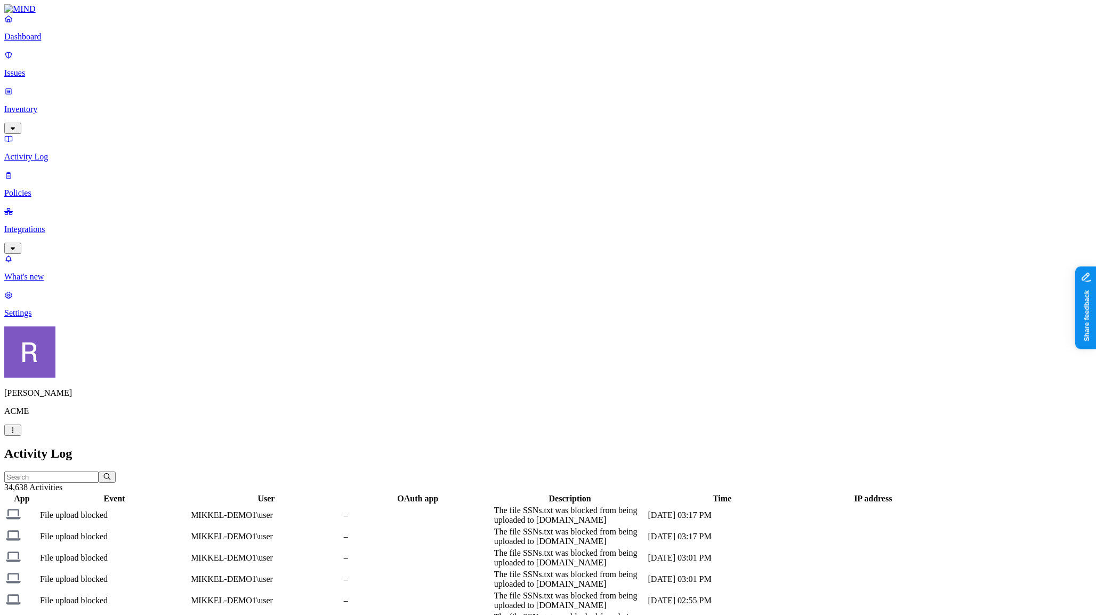
click at [48, 71] on p "Issues" at bounding box center [548, 73] width 1088 height 10
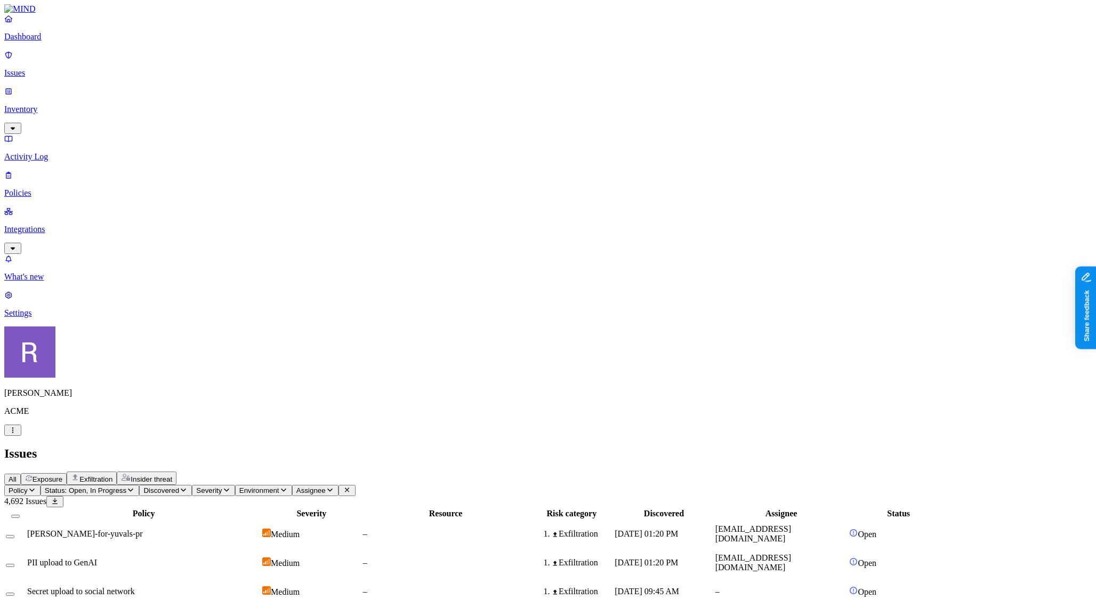
click at [46, 105] on p "Inventory" at bounding box center [548, 110] width 1088 height 10
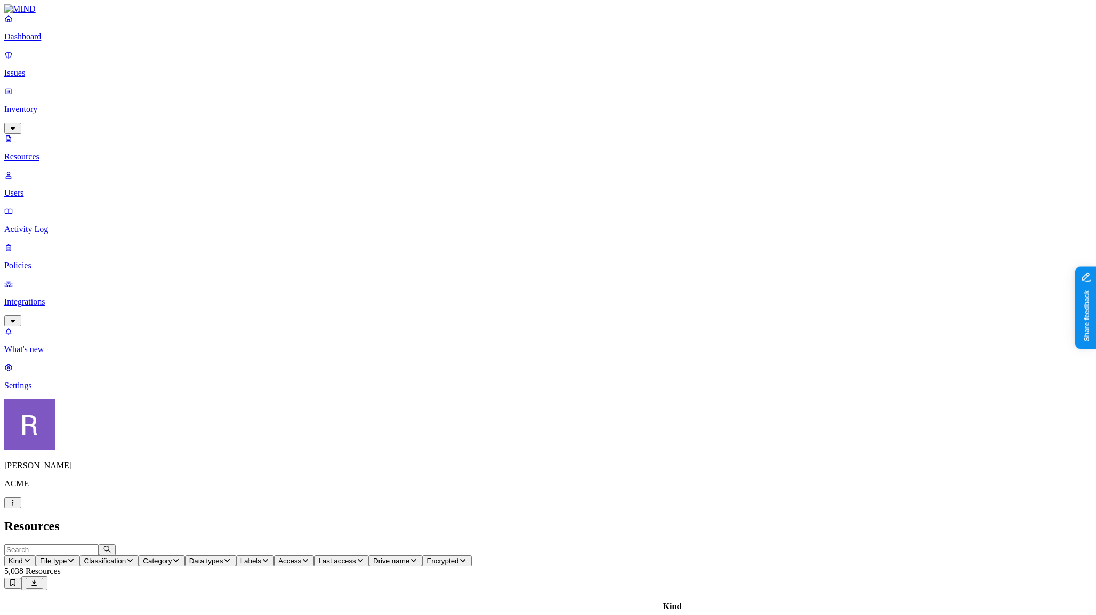
click at [44, 70] on p "Issues" at bounding box center [548, 73] width 1088 height 10
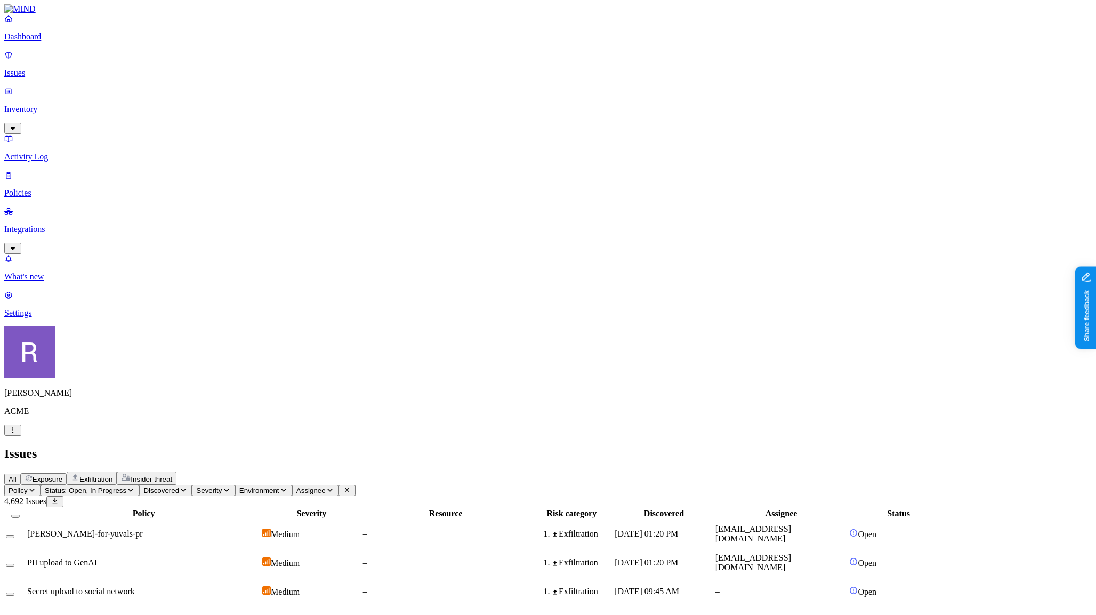
click at [38, 188] on p "Policies" at bounding box center [548, 193] width 1088 height 10
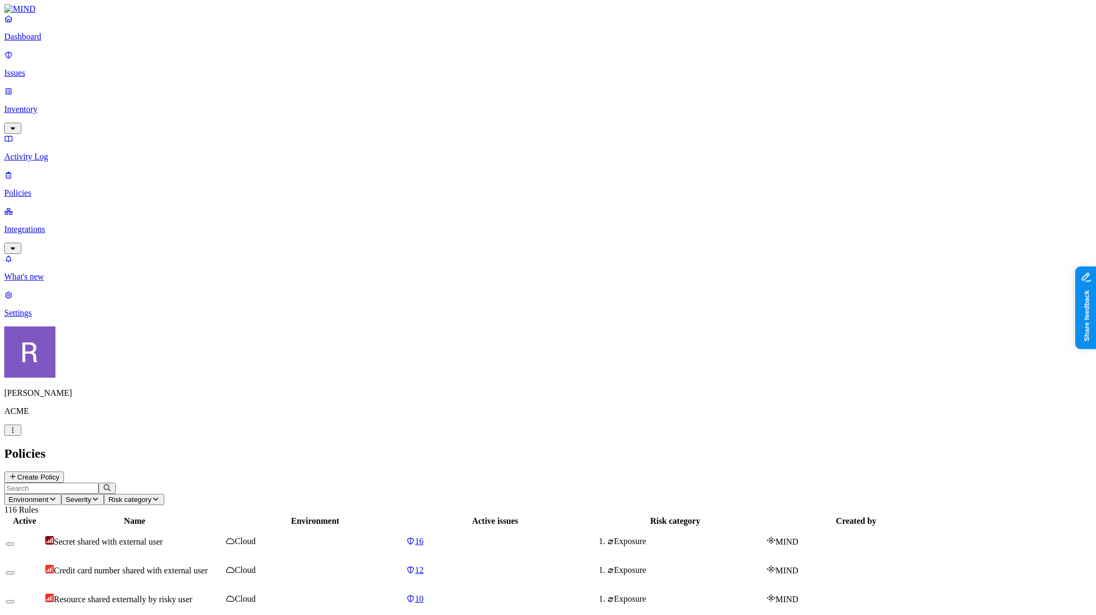
click at [46, 152] on p "Activity Log" at bounding box center [548, 157] width 1088 height 10
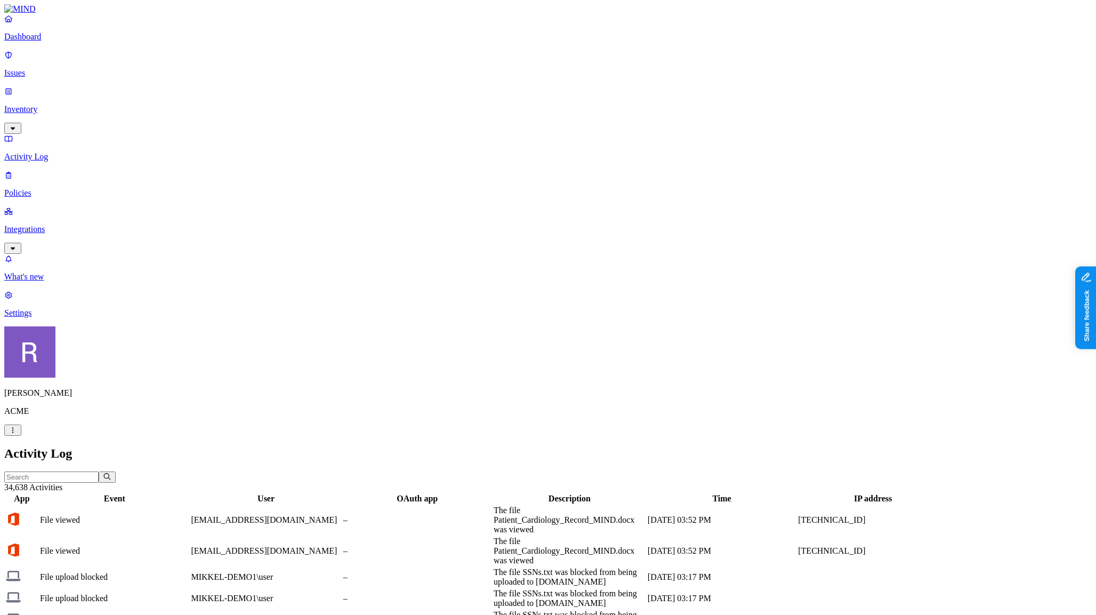
click at [58, 188] on p "Policies" at bounding box center [548, 193] width 1088 height 10
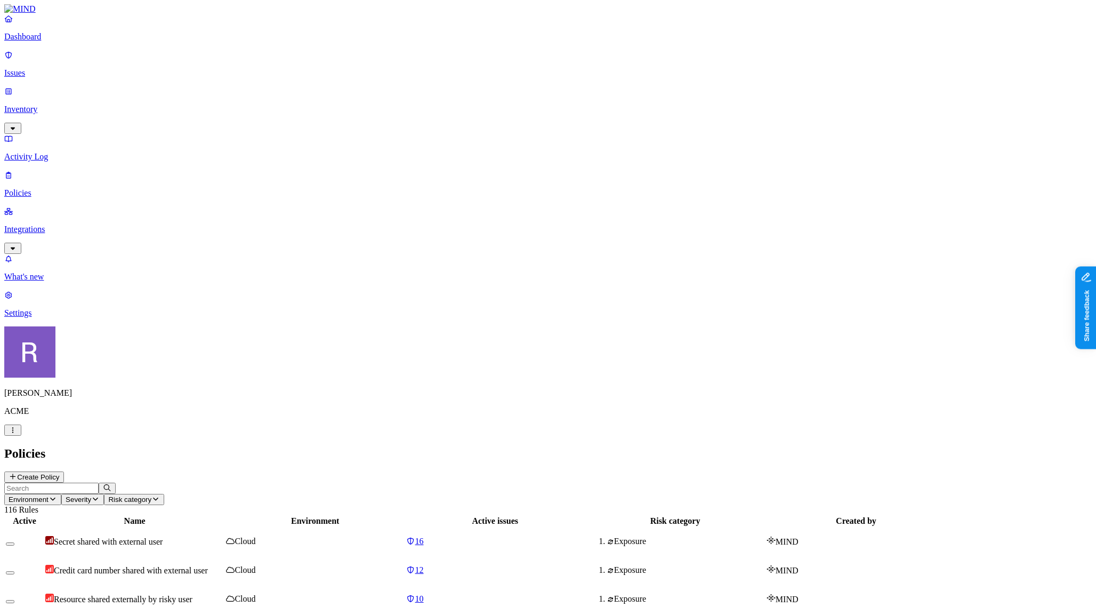
click at [59, 70] on p "Issues" at bounding box center [548, 73] width 1088 height 10
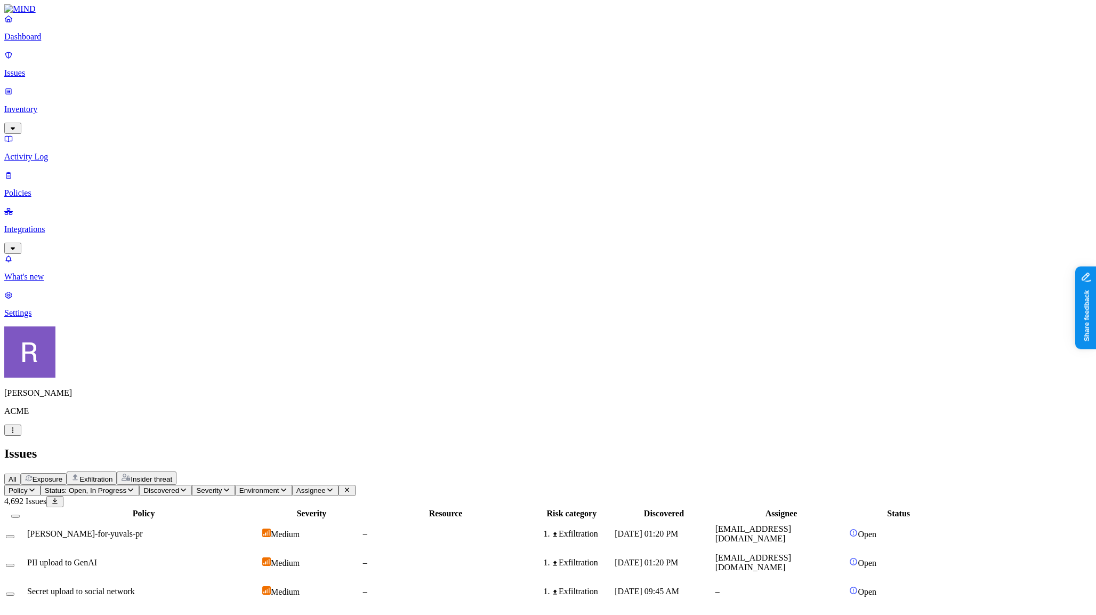
click at [56, 152] on p "Activity Log" at bounding box center [548, 157] width 1088 height 10
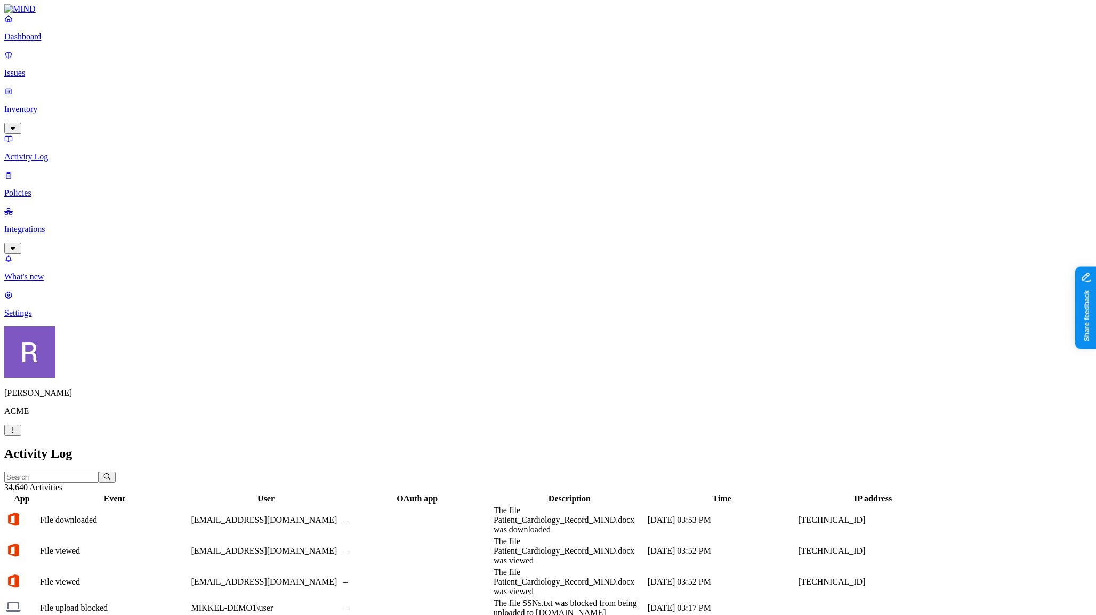
click at [52, 69] on p "Issues" at bounding box center [548, 73] width 1088 height 10
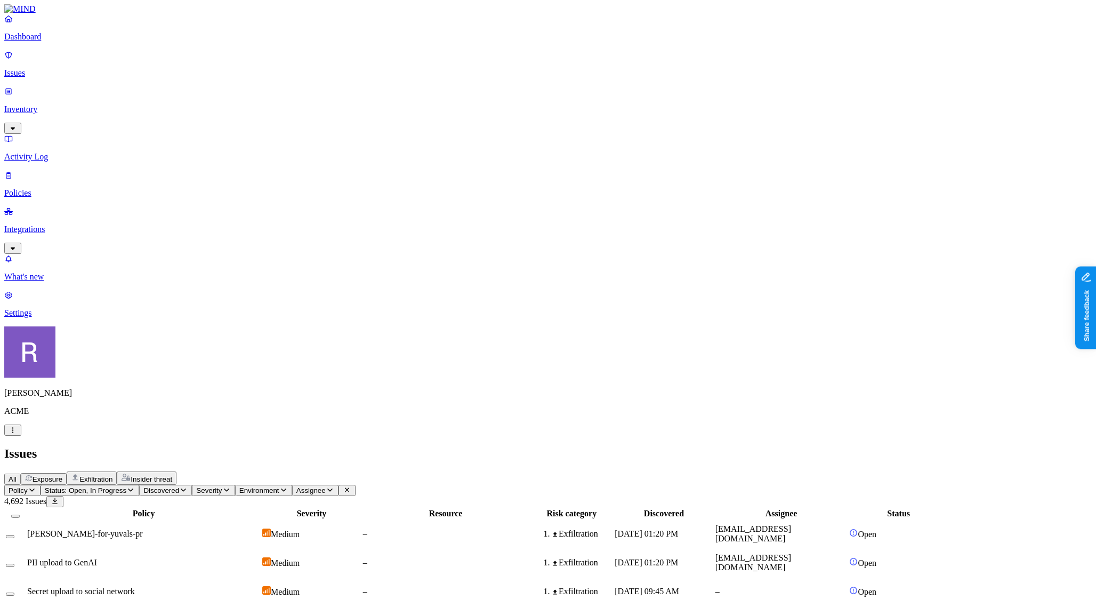
click at [55, 105] on p "Inventory" at bounding box center [548, 110] width 1088 height 10
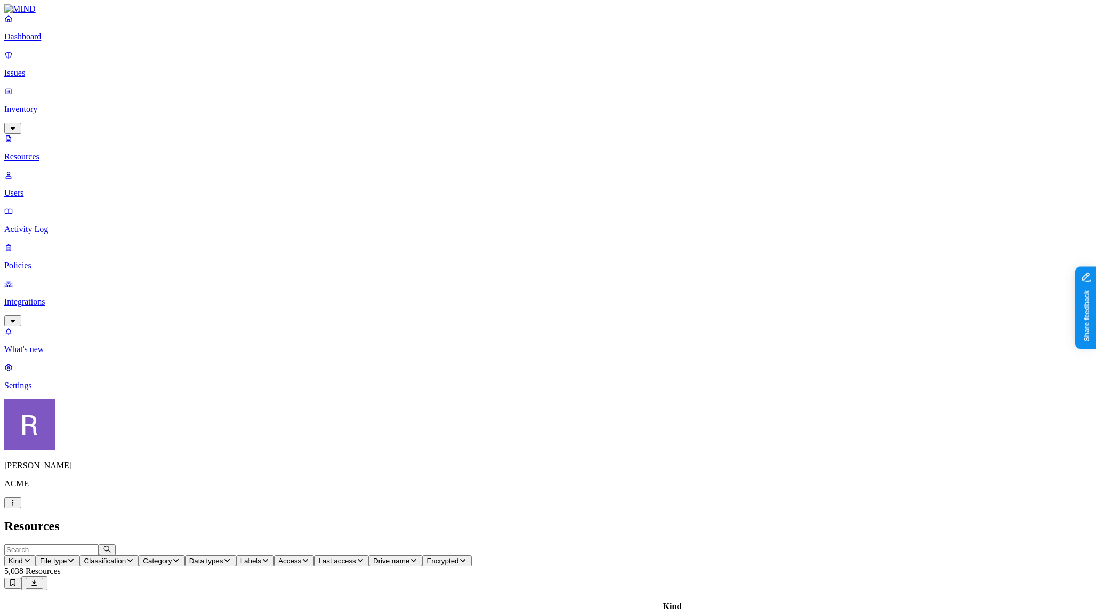
click at [49, 225] on p "Activity Log" at bounding box center [548, 230] width 1088 height 10
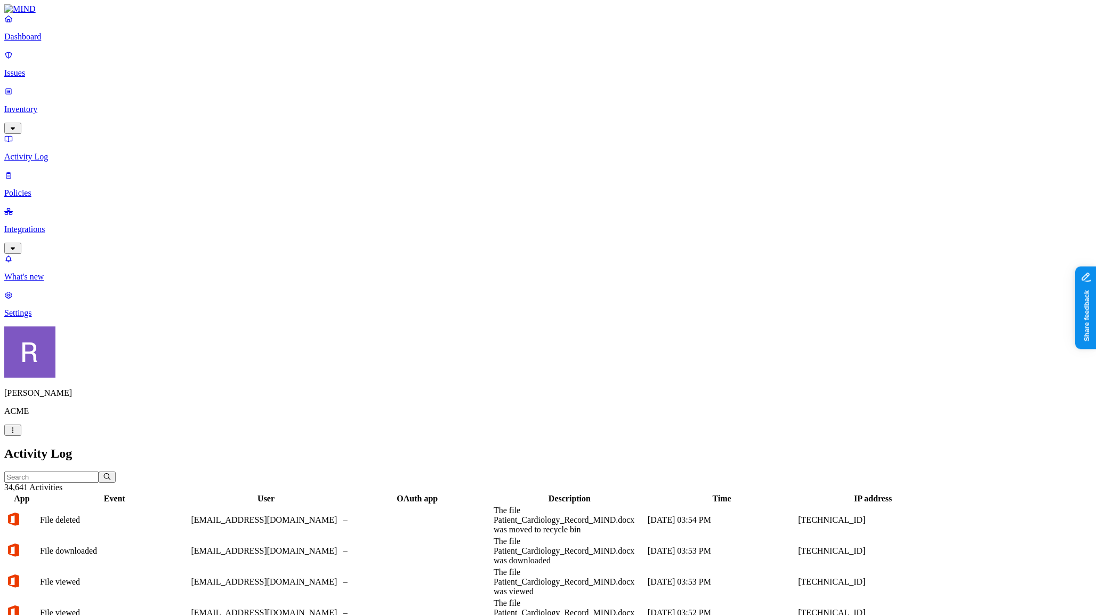
click at [42, 71] on p "Issues" at bounding box center [548, 73] width 1088 height 10
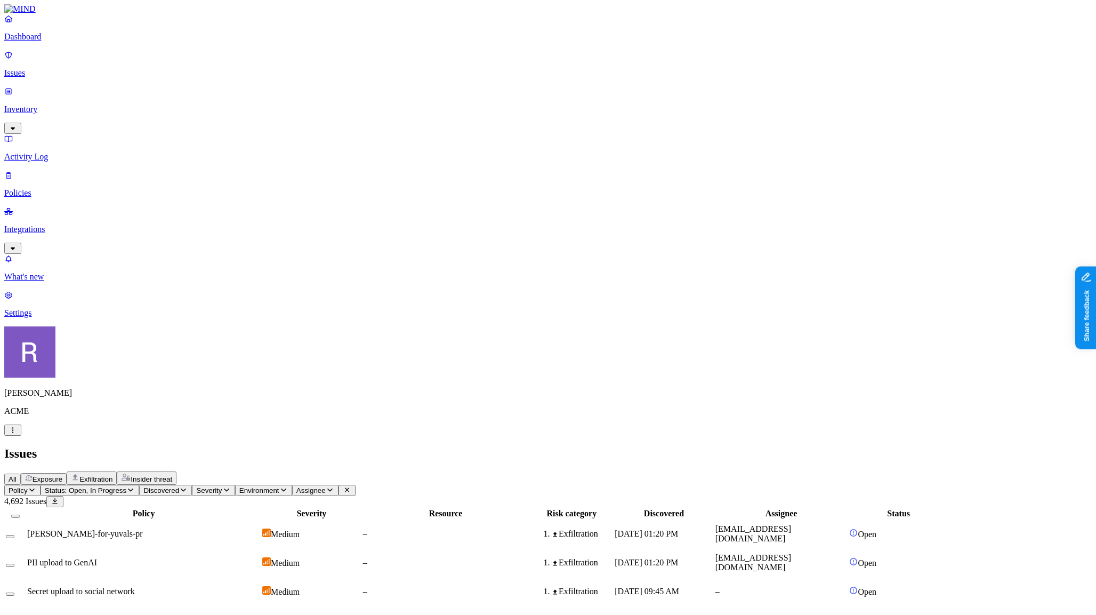
click at [40, 105] on p "Inventory" at bounding box center [548, 110] width 1088 height 10
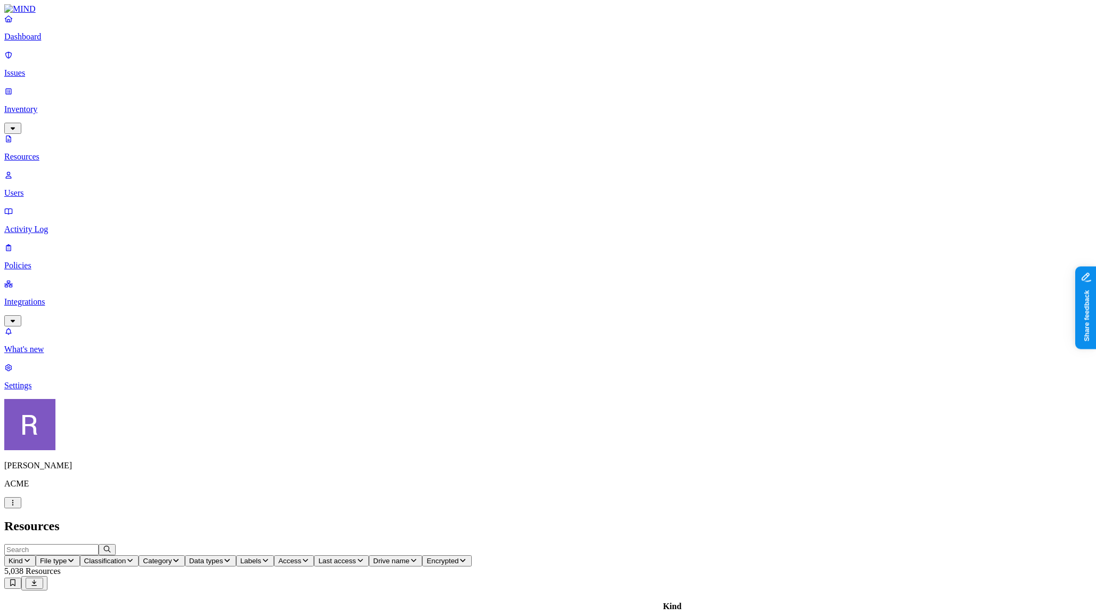
click at [45, 69] on p "Issues" at bounding box center [548, 73] width 1088 height 10
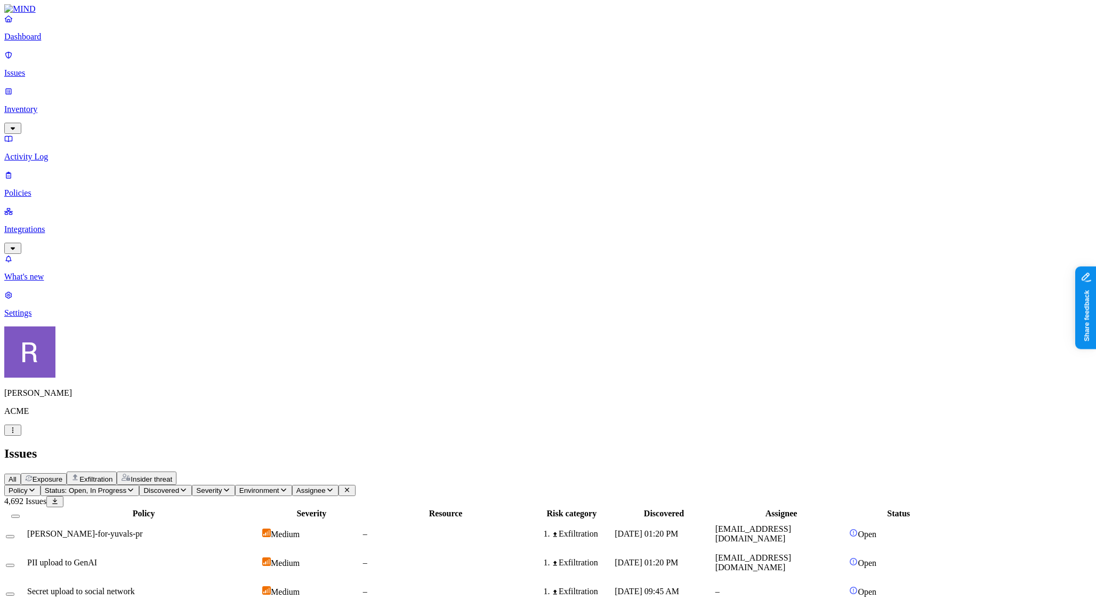
click at [65, 92] on link "Inventory" at bounding box center [548, 109] width 1088 height 46
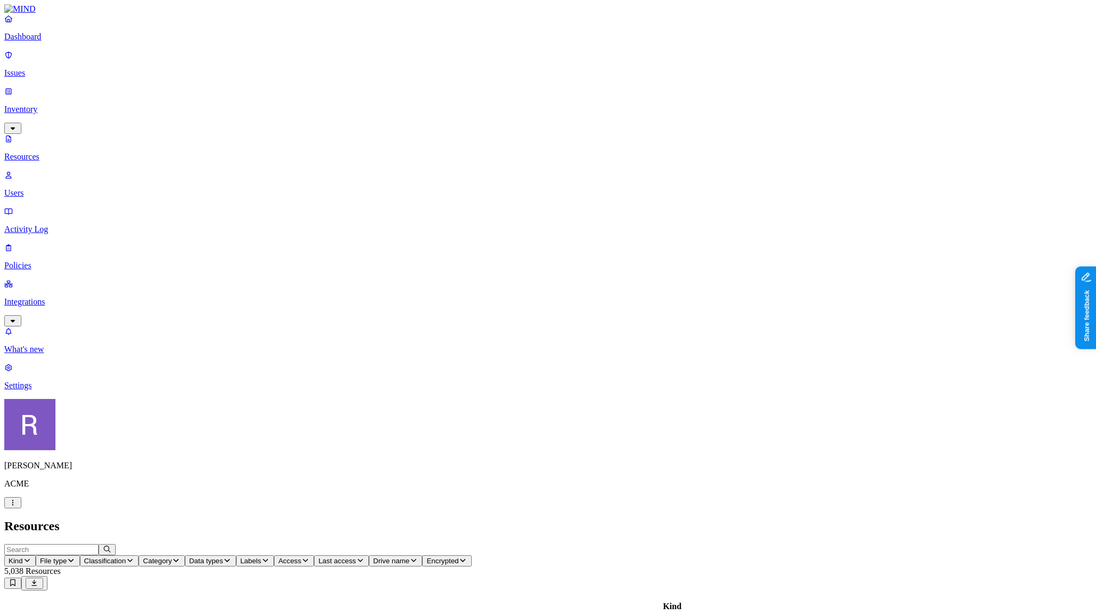
click at [59, 225] on p "Activity Log" at bounding box center [548, 230] width 1088 height 10
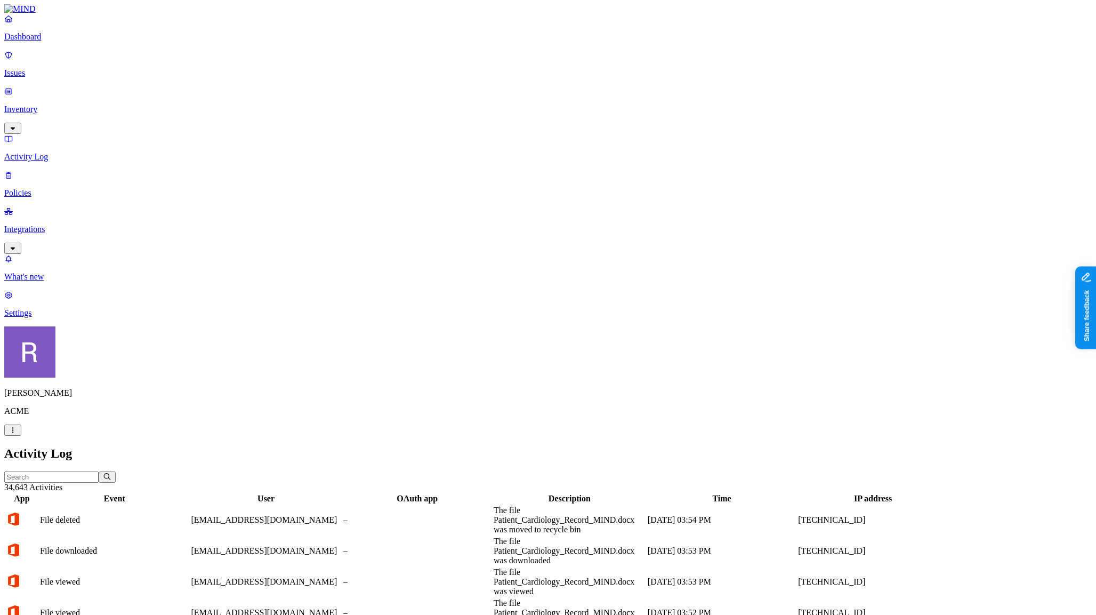
click at [59, 188] on p "Policies" at bounding box center [548, 193] width 1088 height 10
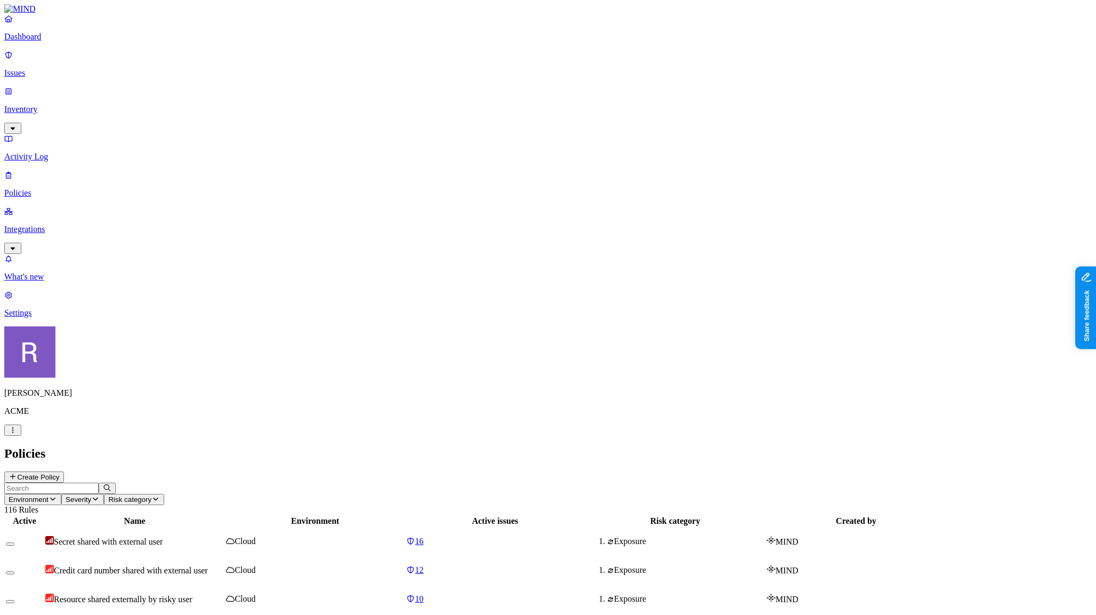
click at [44, 56] on div "Dashboard Issues Inventory Activity Log Policies Integrations" at bounding box center [548, 134] width 1088 height 240
click at [46, 68] on p "Issues" at bounding box center [548, 73] width 1088 height 10
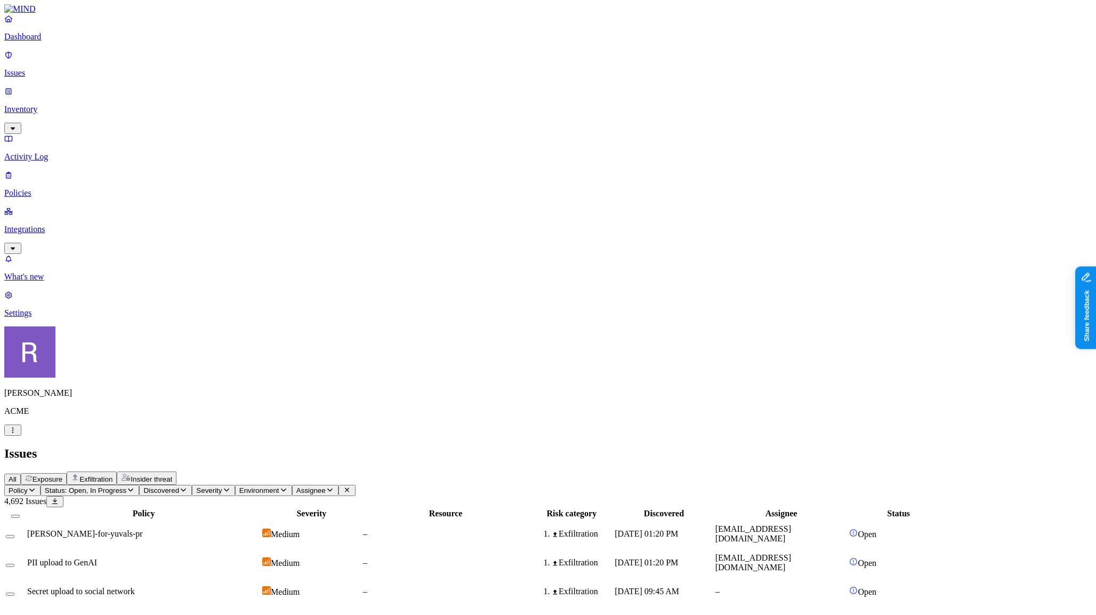
click at [49, 105] on p "Inventory" at bounding box center [548, 110] width 1088 height 10
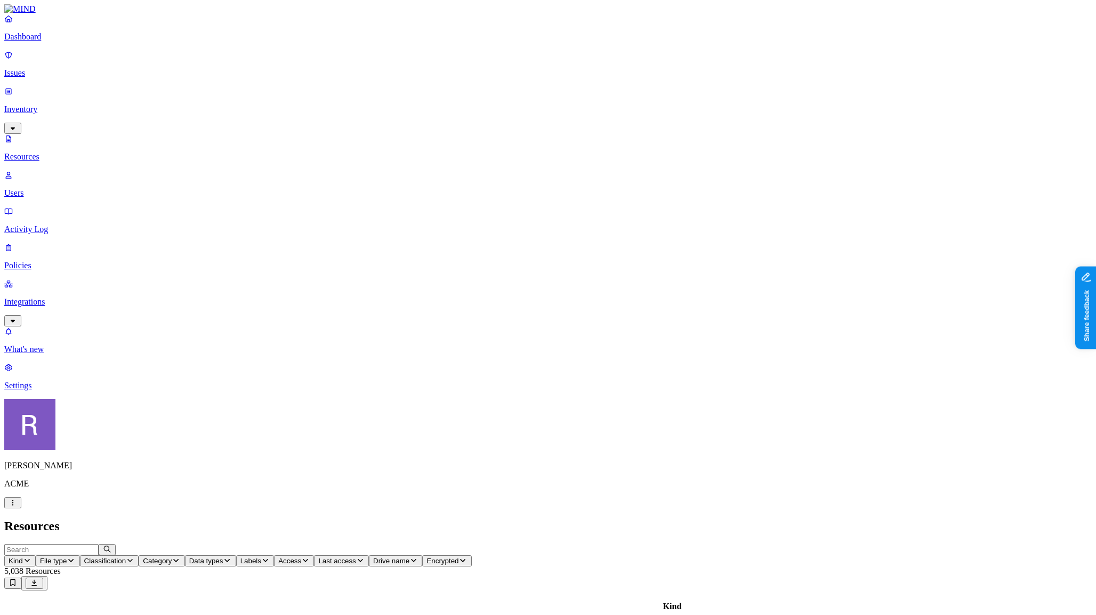
click at [55, 70] on p "Issues" at bounding box center [548, 73] width 1088 height 10
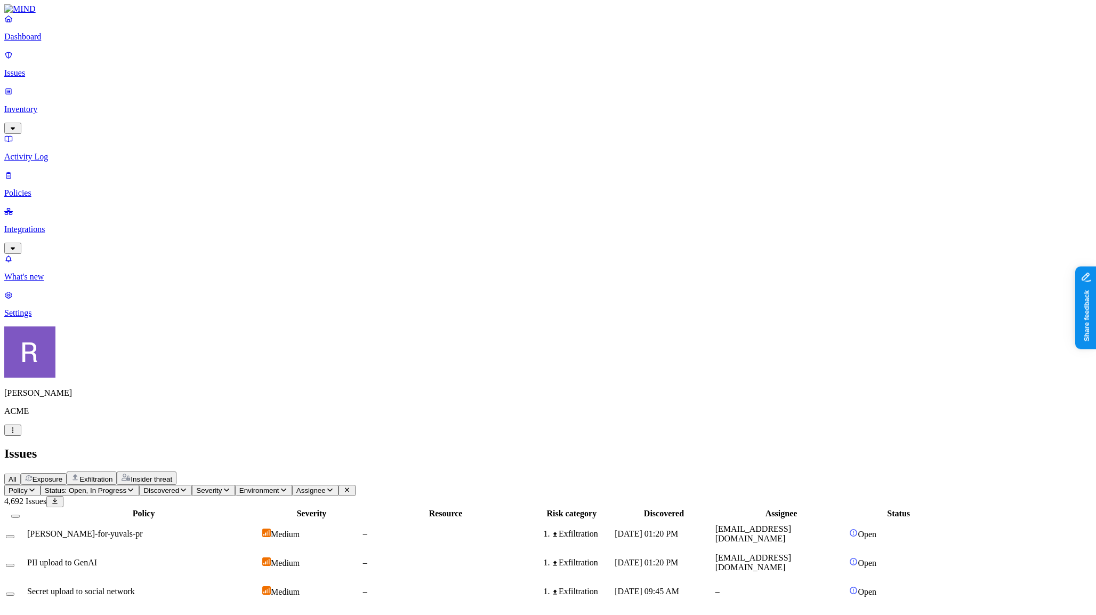
click at [135, 486] on icon "button" at bounding box center [130, 489] width 9 height 7
click at [194, 163] on div "Resolved" at bounding box center [194, 173] width 0 height 20
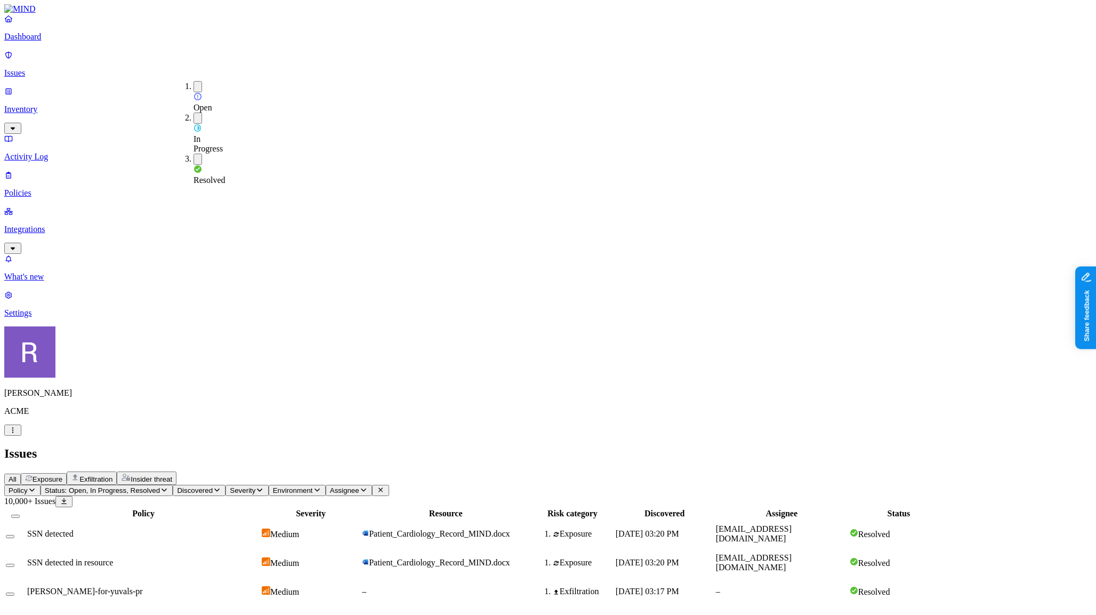
click at [194, 165] on div "Resolved" at bounding box center [194, 175] width 0 height 20
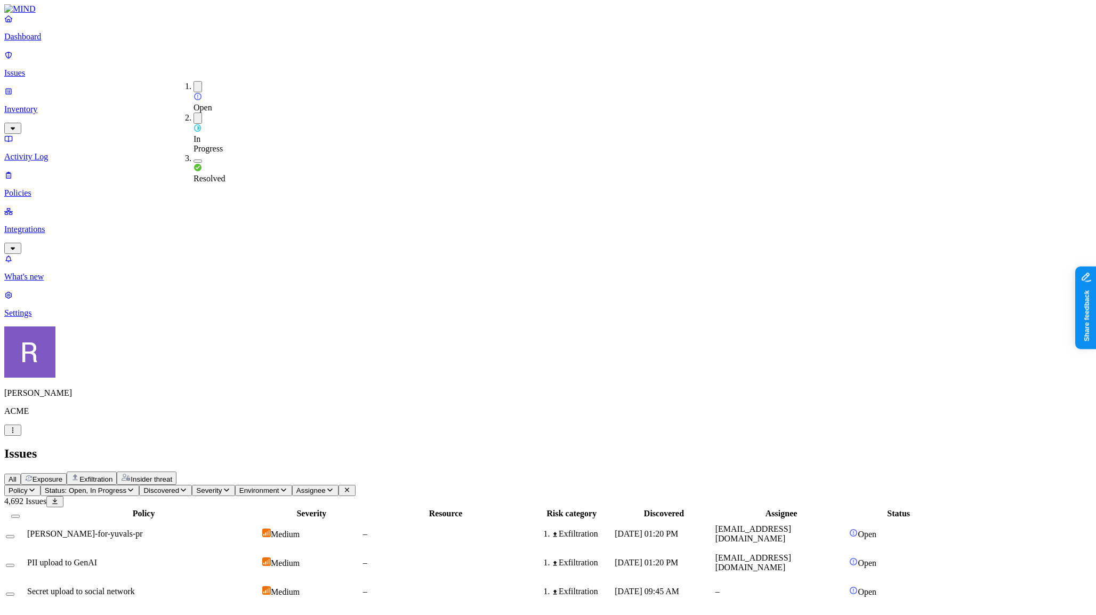
click at [194, 163] on div "Resolved" at bounding box center [194, 173] width 0 height 20
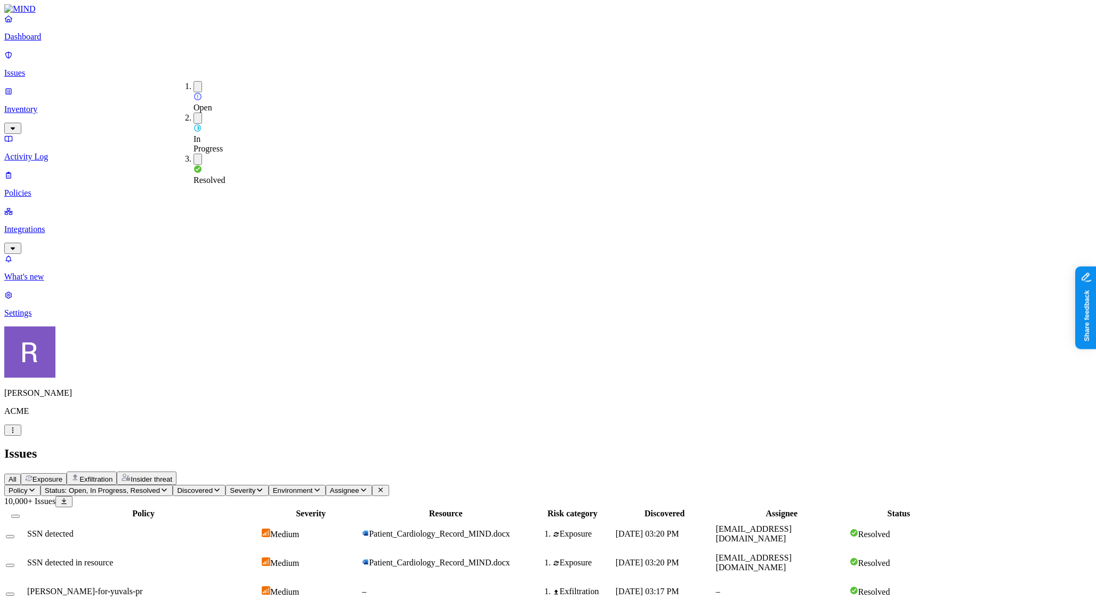
click at [550, 471] on div "All Exposure Exfiltration Insider threat" at bounding box center [548, 477] width 1088 height 13
click at [510, 529] on span "Patient_Cardiology_Record_MIND.docx" at bounding box center [439, 533] width 141 height 9
click at [160, 486] on span "Status: Open, In Progress, Resolved" at bounding box center [102, 490] width 115 height 8
click at [212, 175] on span "Resolved" at bounding box center [210, 179] width 32 height 9
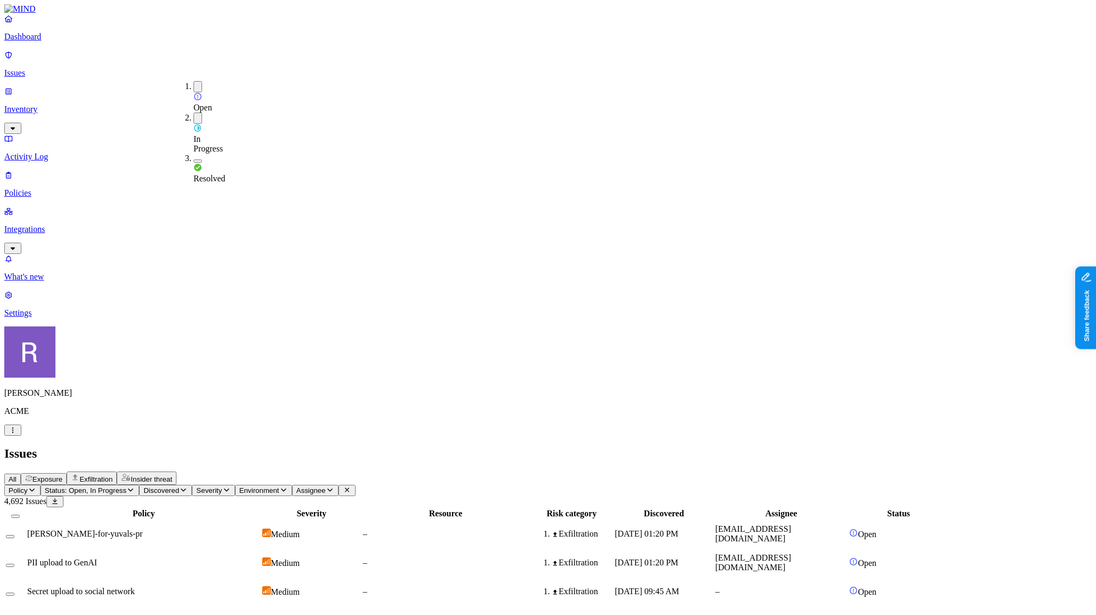
click at [52, 188] on p "Policies" at bounding box center [548, 193] width 1088 height 10
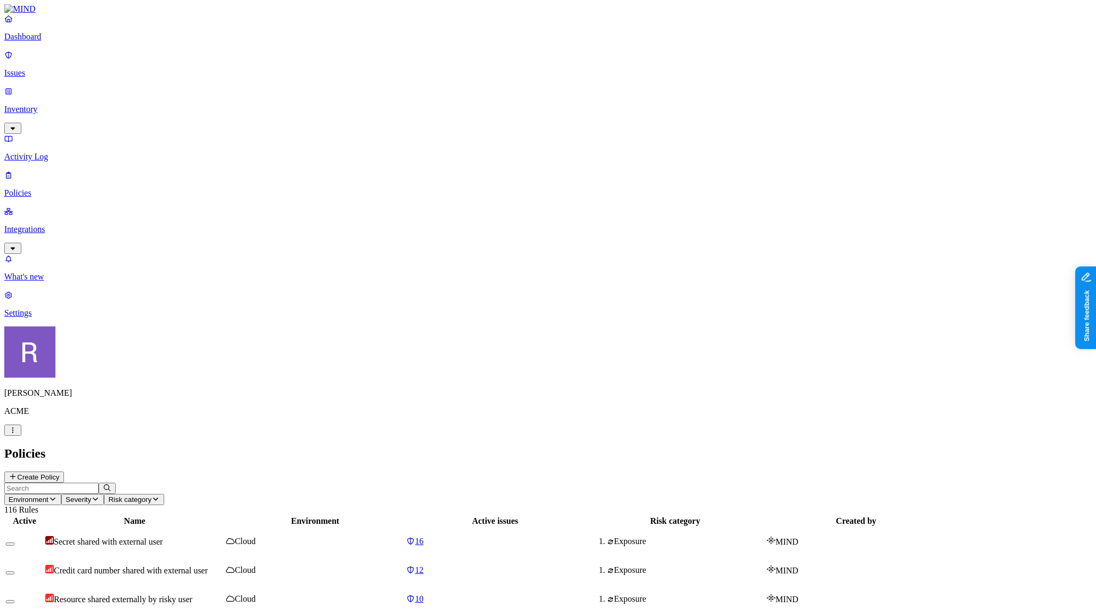
click at [67, 152] on p "Activity Log" at bounding box center [548, 157] width 1088 height 10
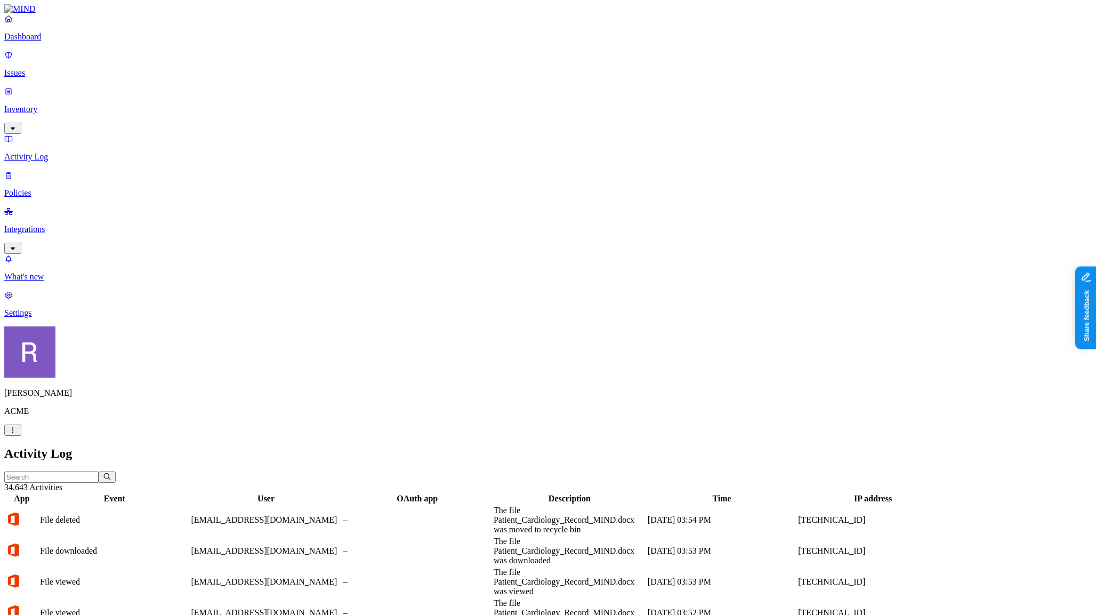
click at [56, 105] on p "Inventory" at bounding box center [548, 110] width 1088 height 10
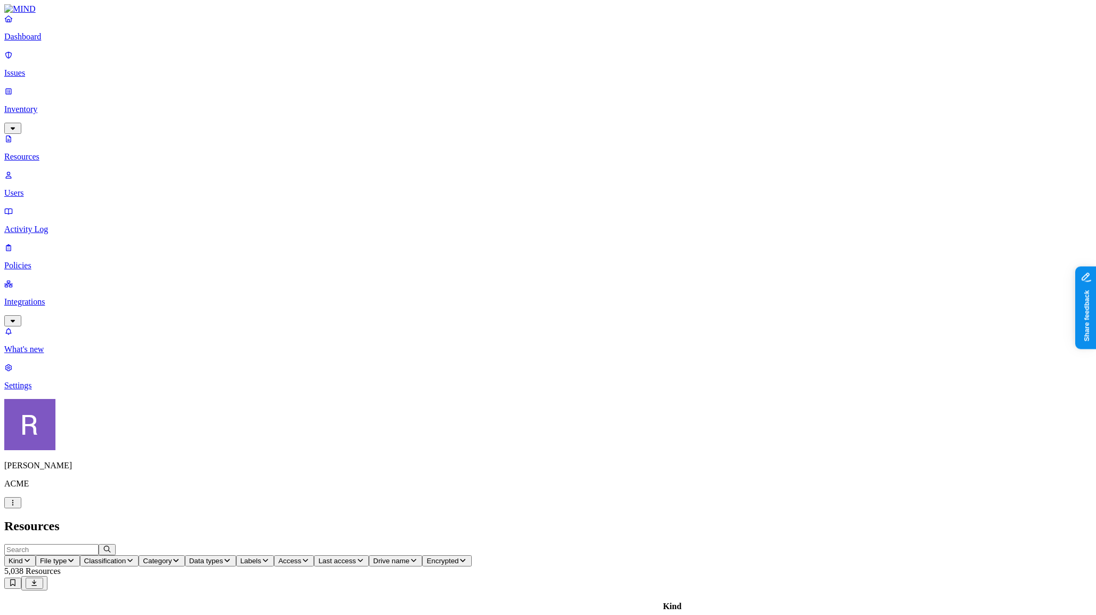
click at [64, 42] on p "Dashboard" at bounding box center [548, 37] width 1088 height 10
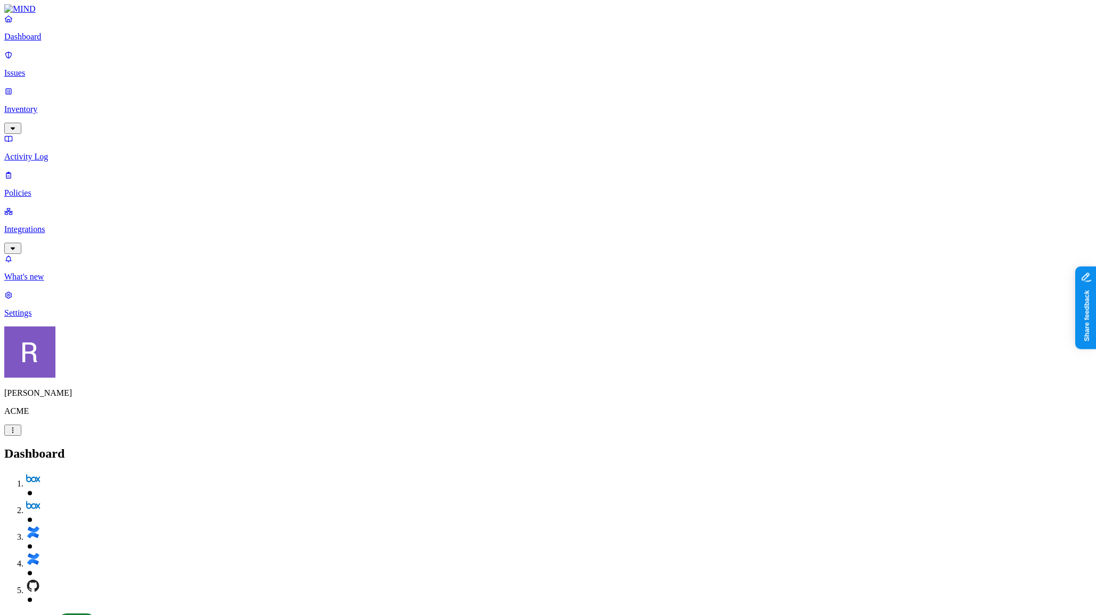
click at [49, 105] on p "Inventory" at bounding box center [548, 110] width 1088 height 10
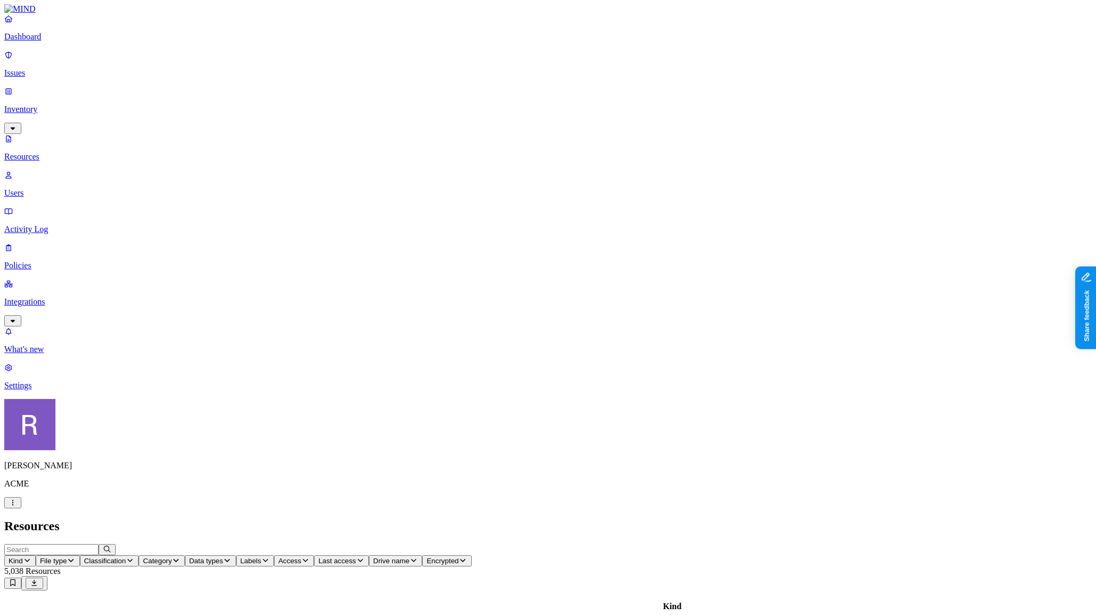
click at [223, 557] on span "Data types" at bounding box center [206, 561] width 34 height 8
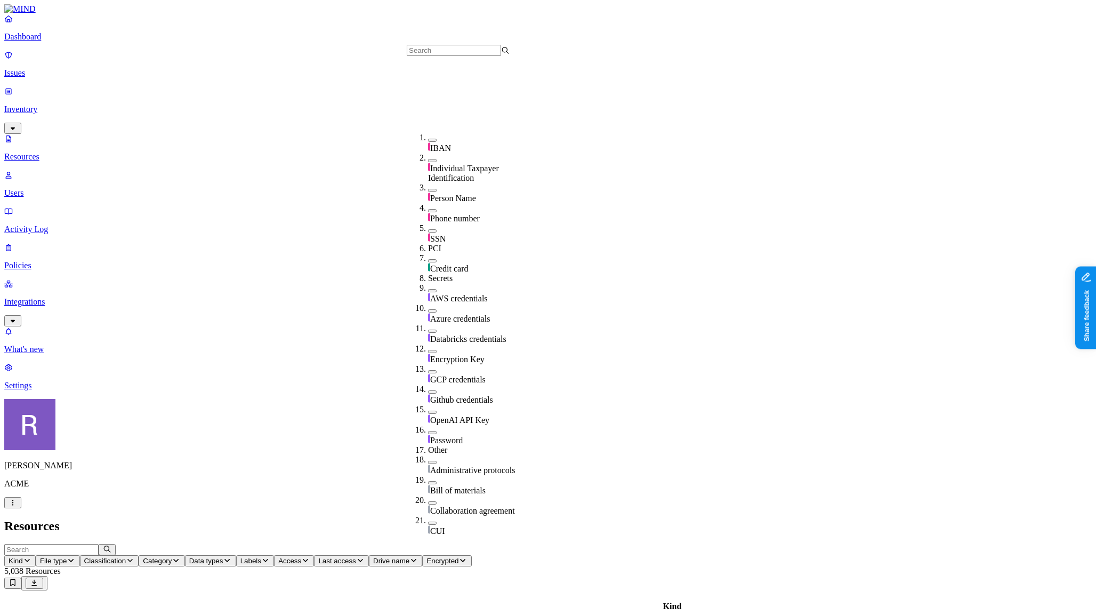
scroll to position [156, 0]
click at [428, 289] on button "button" at bounding box center [432, 290] width 9 height 3
click at [428, 283] on button "button" at bounding box center [432, 288] width 9 height 11
click at [126, 557] on span "Classification" at bounding box center [105, 561] width 42 height 8
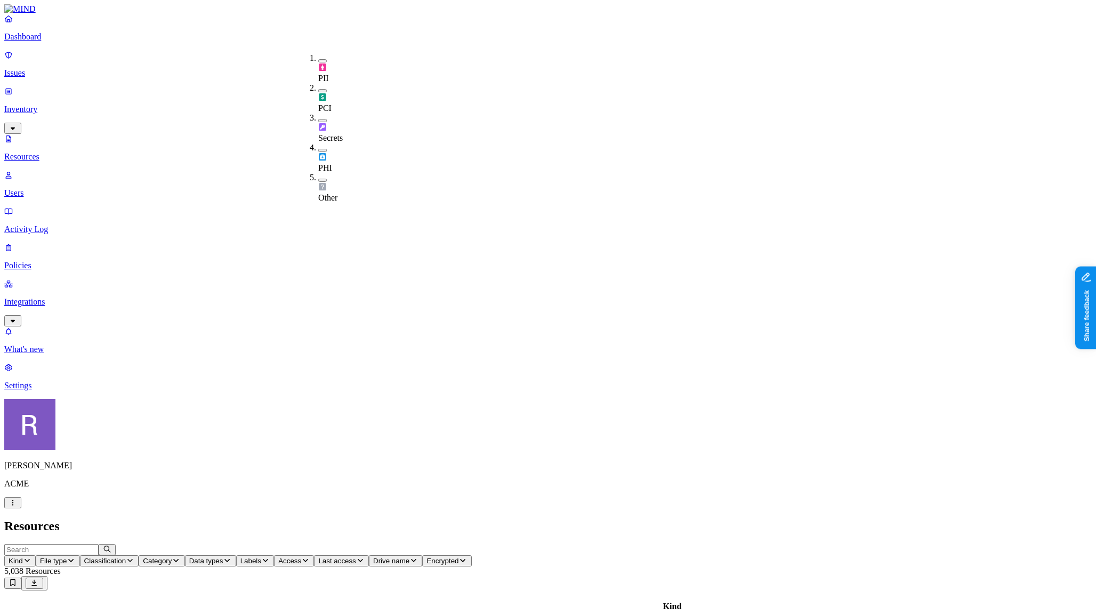
click at [324, 123] on img at bounding box center [322, 127] width 9 height 9
click at [264, 555] on button "Data types" at bounding box center [238, 560] width 51 height 11
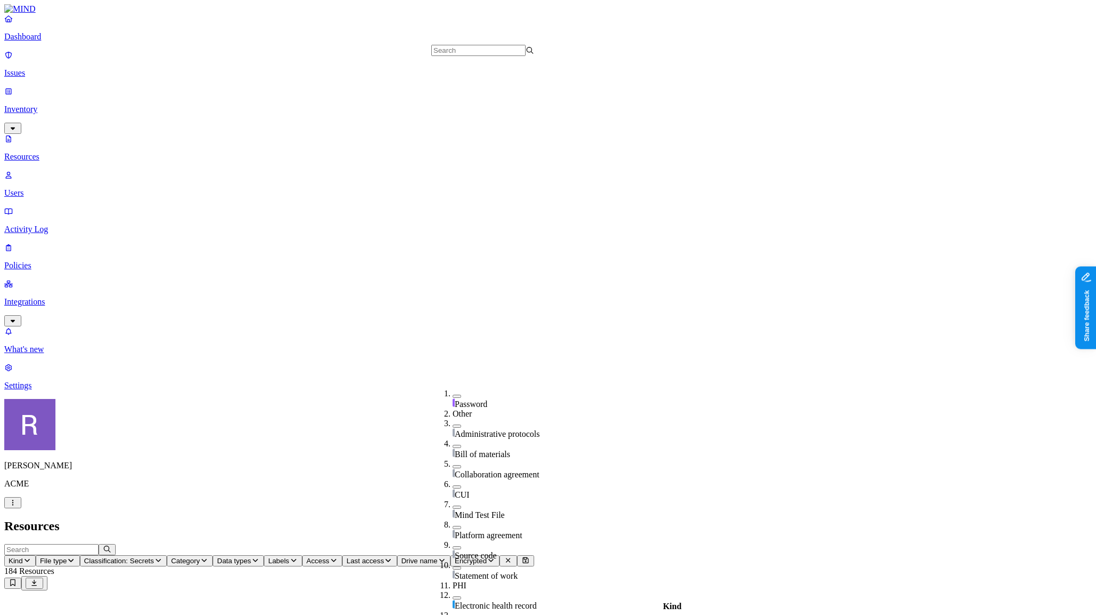
scroll to position [414, 0]
click at [456, 550] on div "Source code" at bounding box center [504, 555] width 103 height 11
click at [458, 540] on div "Source code" at bounding box center [504, 551] width 103 height 22
click at [383, 519] on h2 "Resources" at bounding box center [548, 526] width 1088 height 14
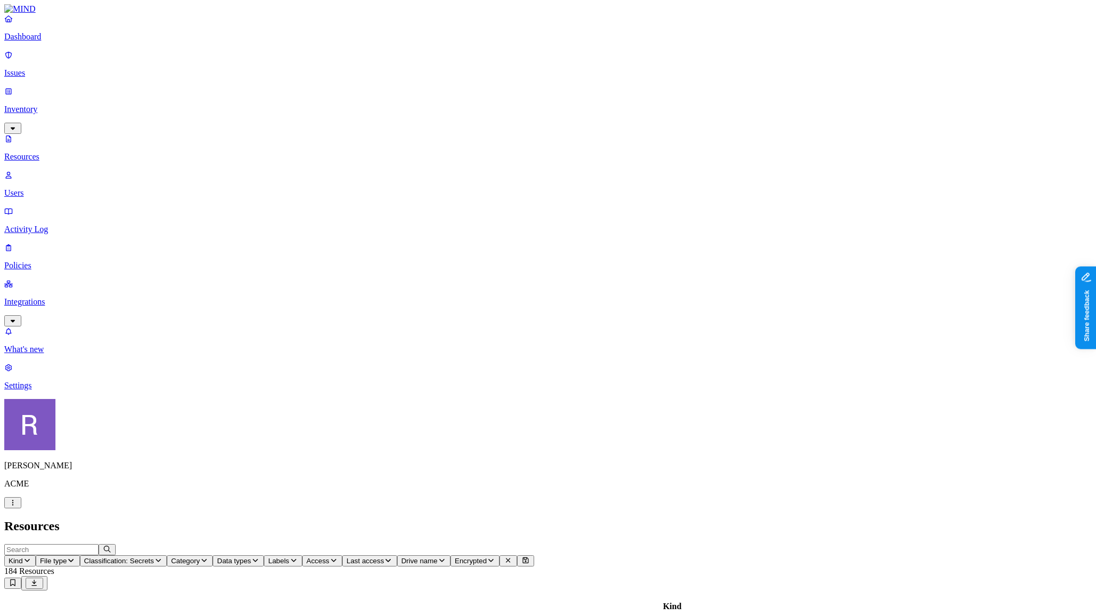
click at [163, 557] on icon "button" at bounding box center [158, 560] width 9 height 7
click at [325, 124] on img at bounding box center [322, 128] width 9 height 9
click at [265, 519] on h2 "Resources" at bounding box center [548, 526] width 1088 height 14
click at [39, 42] on p "Dashboard" at bounding box center [548, 37] width 1088 height 10
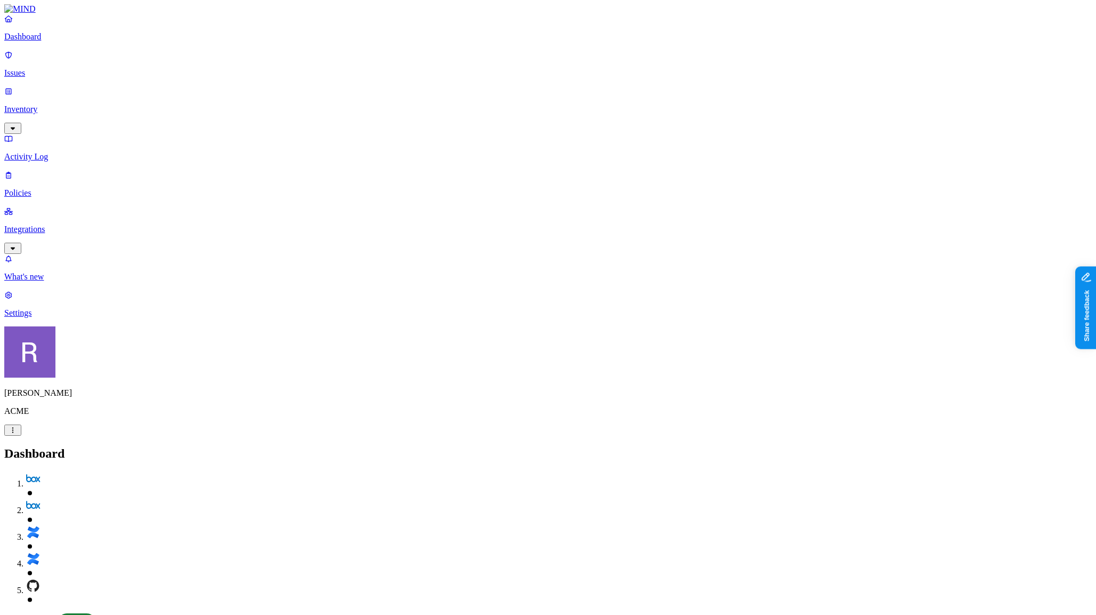
click at [53, 188] on p "Policies" at bounding box center [548, 193] width 1088 height 10
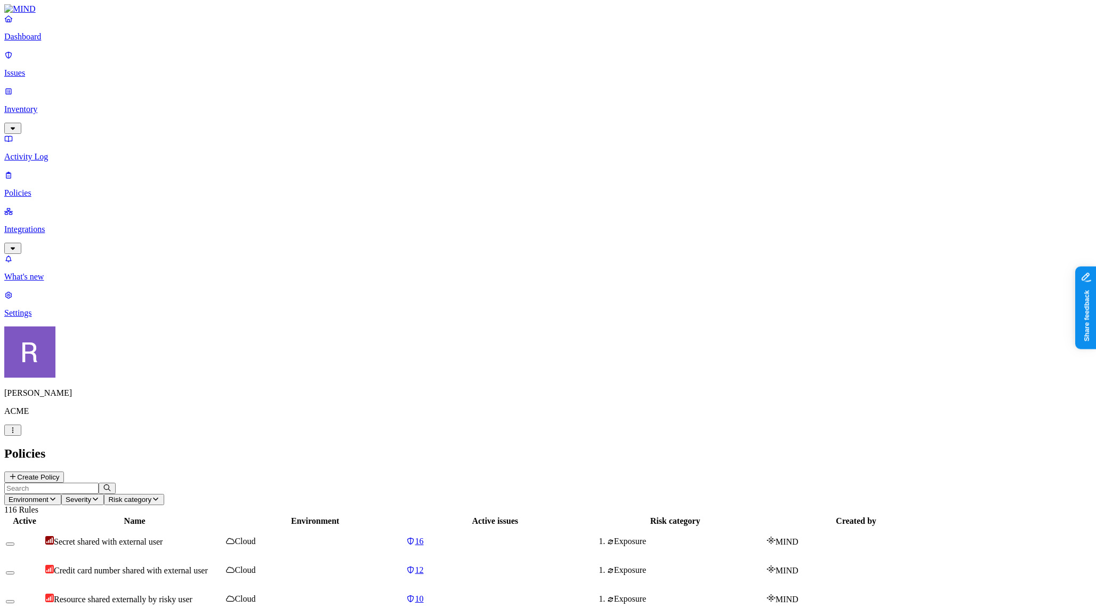
click at [64, 471] on button "Create Policy" at bounding box center [34, 476] width 60 height 11
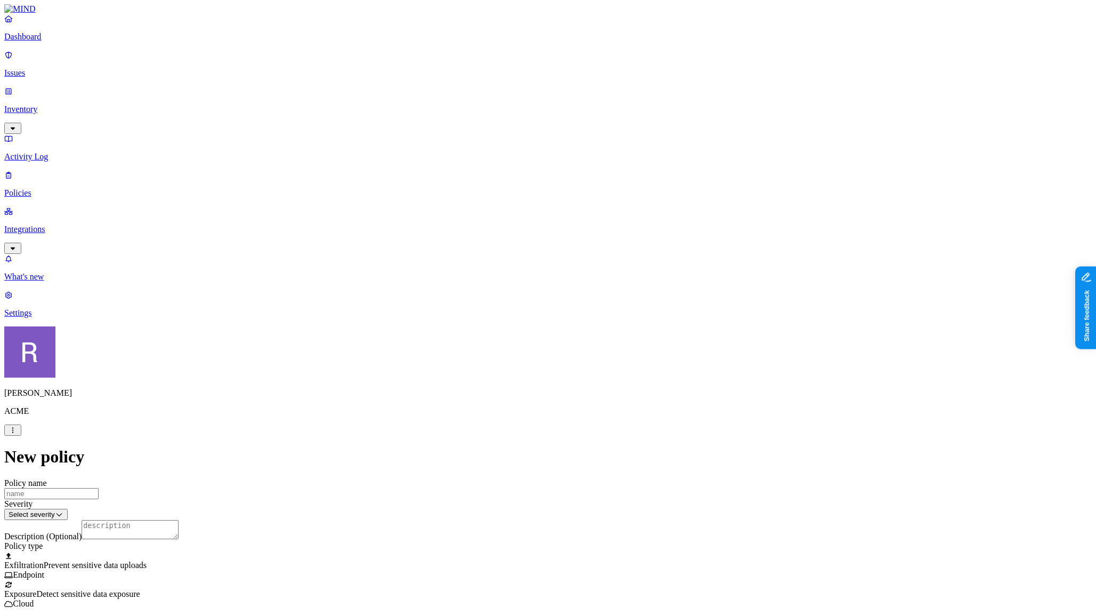
click at [434, 580] on div at bounding box center [548, 580] width 1088 height 0
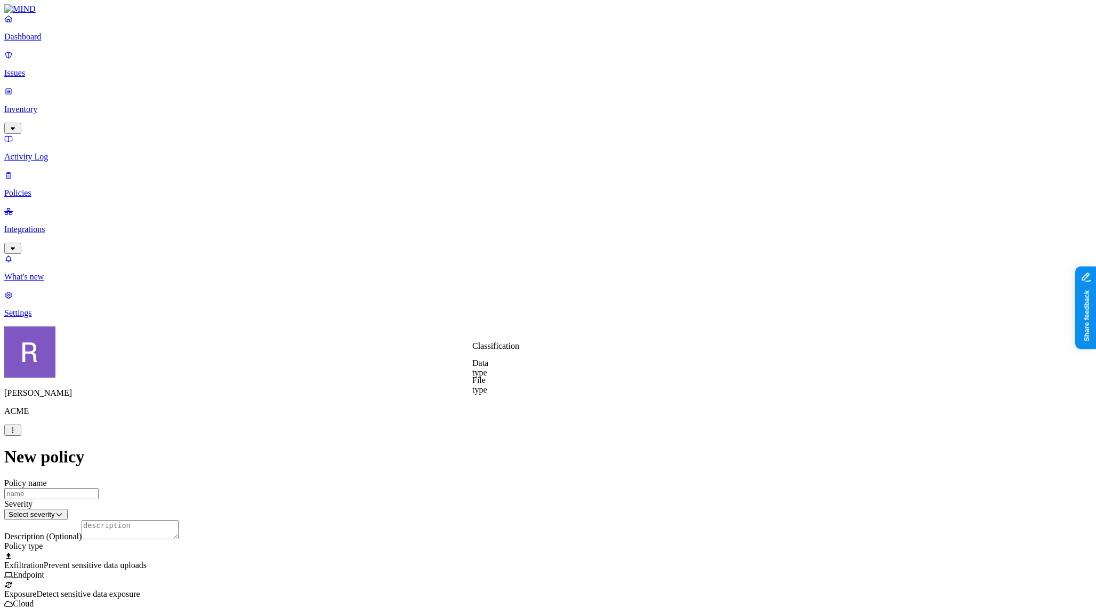
click at [519, 350] on label "Classification" at bounding box center [495, 345] width 47 height 9
click at [481, 416] on img at bounding box center [476, 411] width 9 height 9
click at [501, 418] on label "External access" at bounding box center [486, 412] width 29 height 19
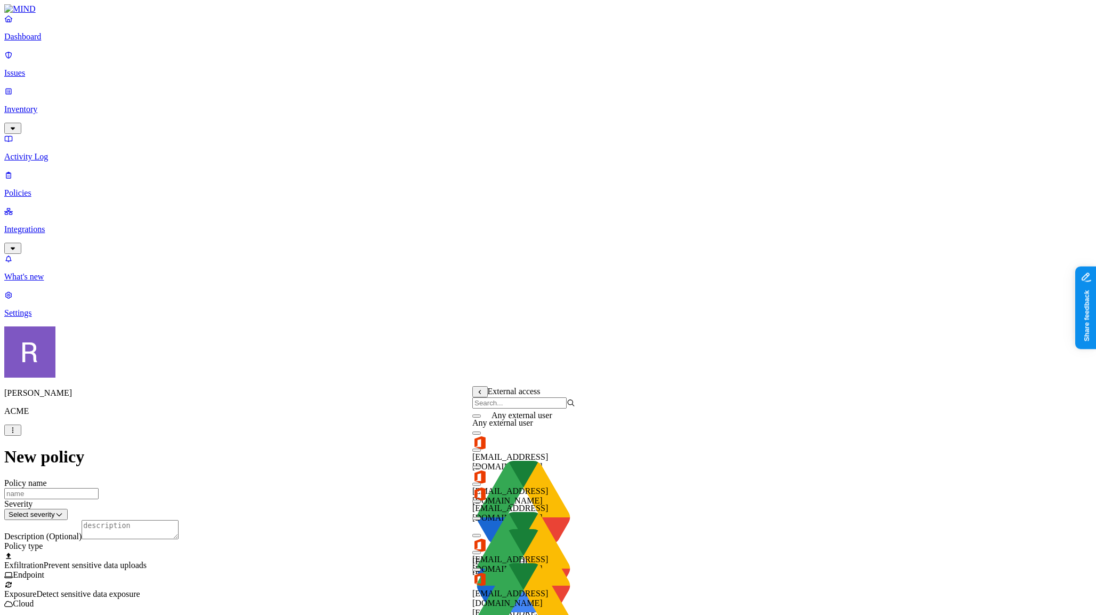
click at [526, 427] on span "Any external user" at bounding box center [502, 422] width 61 height 9
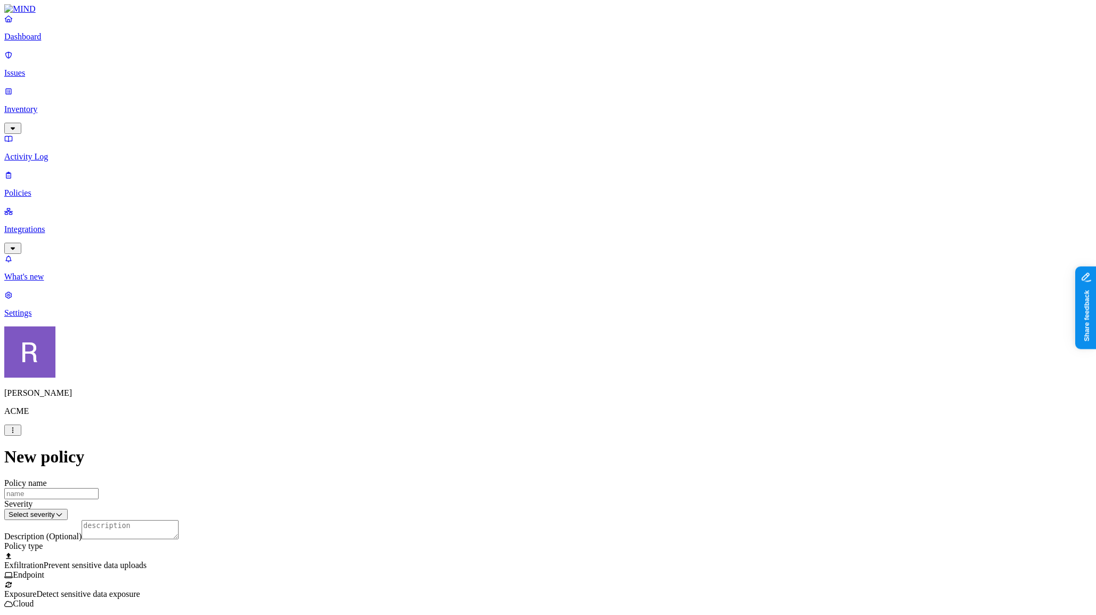
click at [59, 41] on link "Dashboard" at bounding box center [548, 28] width 1088 height 28
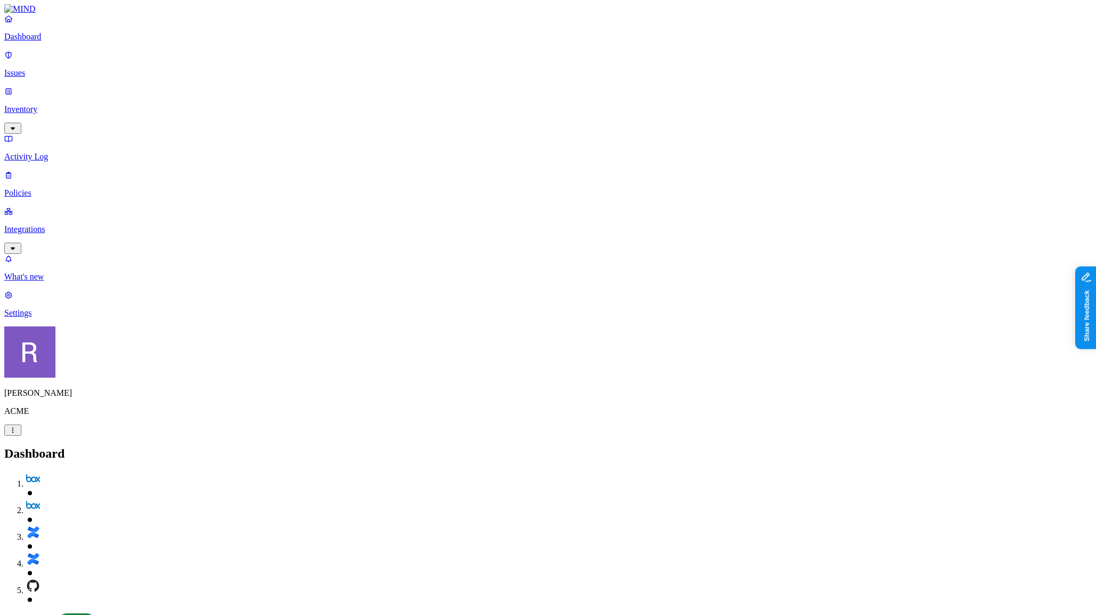
click at [59, 188] on p "Policies" at bounding box center [548, 193] width 1088 height 10
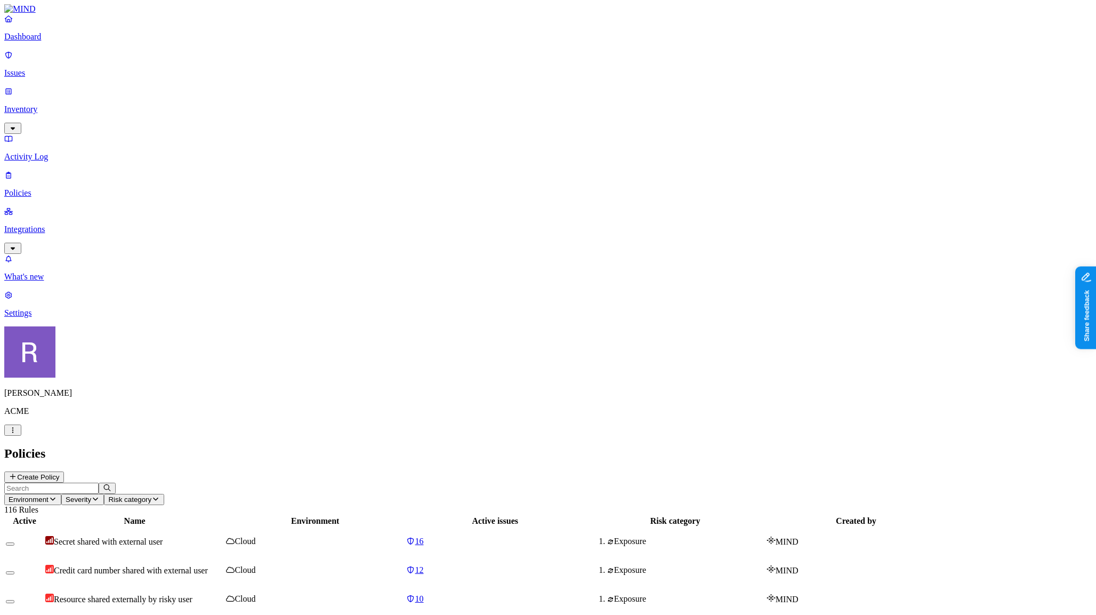
click at [64, 471] on button "Create Policy" at bounding box center [34, 476] width 60 height 11
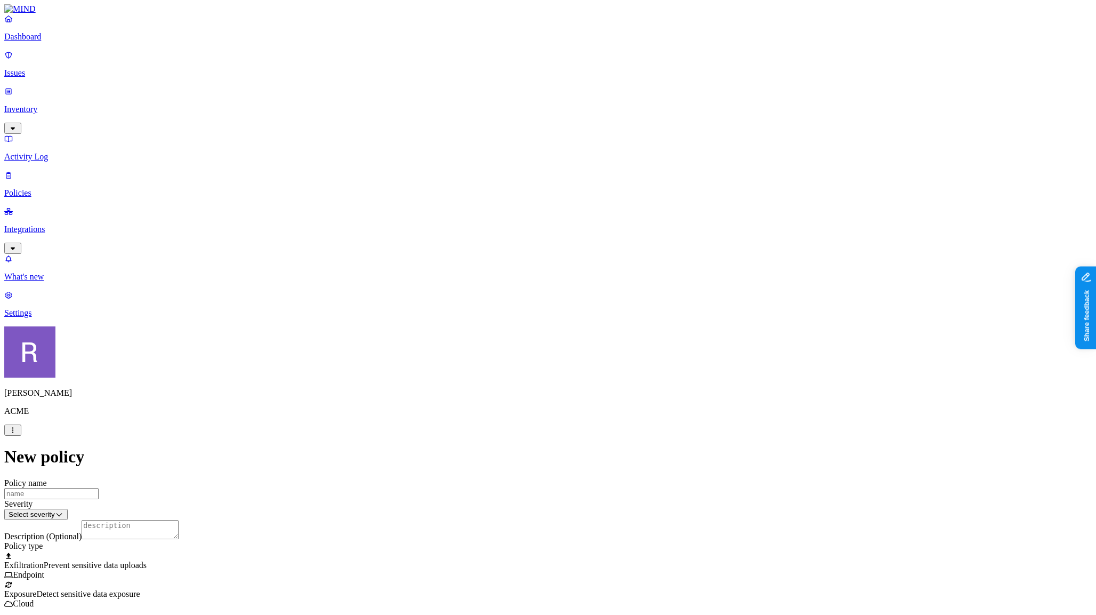
scroll to position [82, 0]
click at [37, 206] on link "Integrations" at bounding box center [548, 229] width 1088 height 46
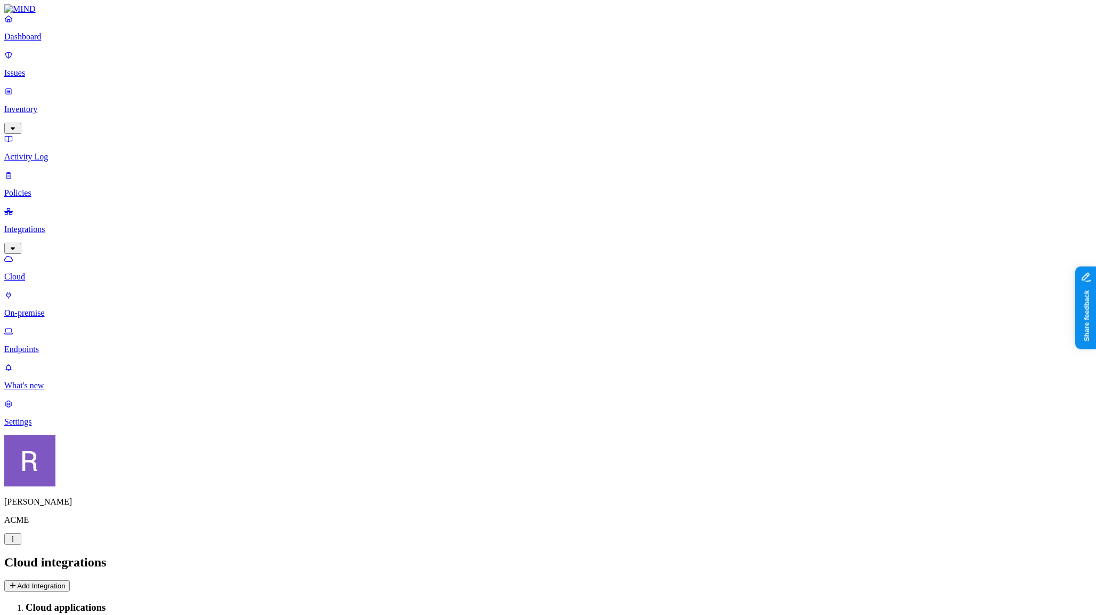
click at [70, 580] on button "Add Integration" at bounding box center [37, 585] width 66 height 11
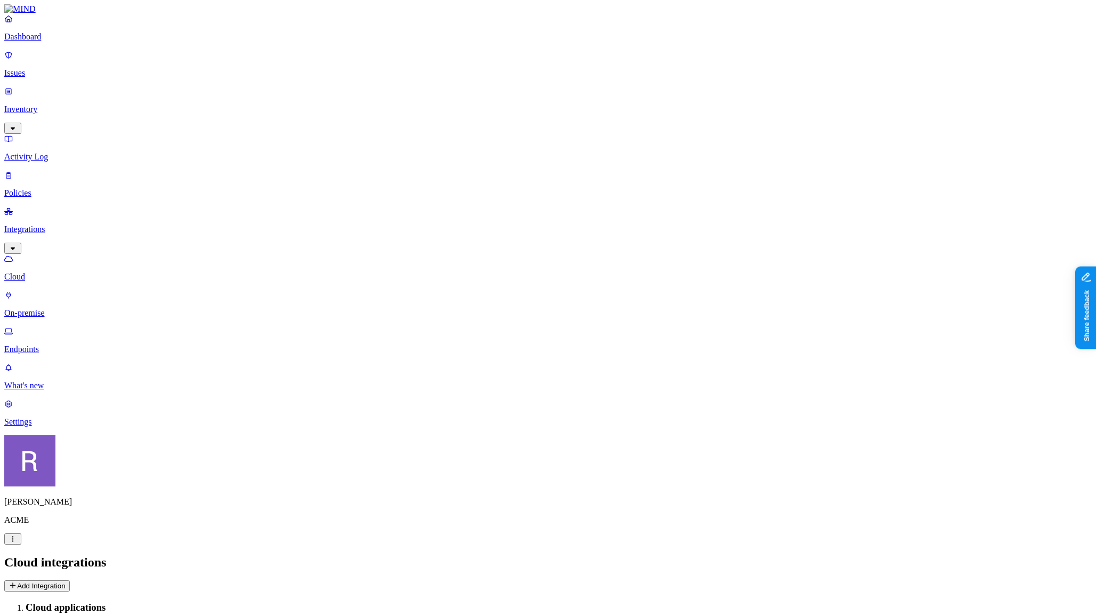
click at [49, 105] on p "Inventory" at bounding box center [548, 110] width 1088 height 10
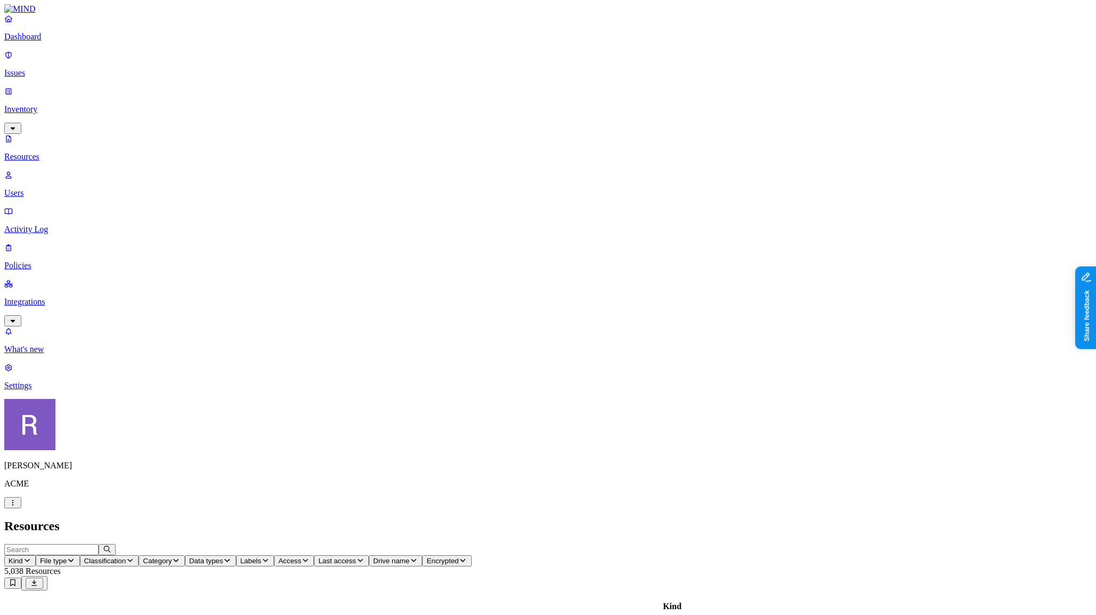
click at [41, 261] on p "Policies" at bounding box center [548, 266] width 1088 height 10
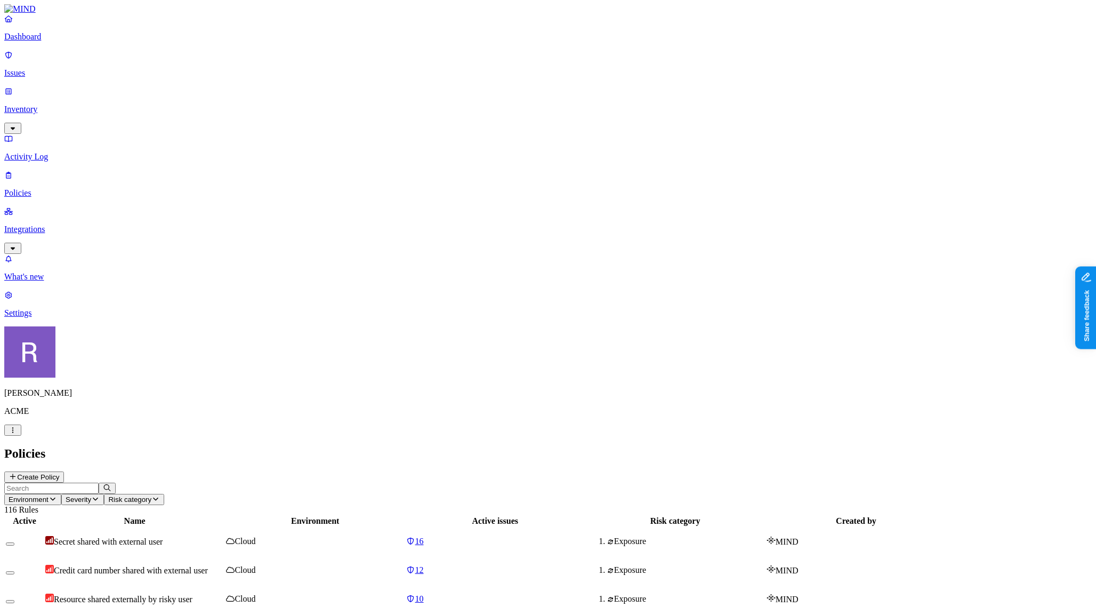
click at [64, 471] on button "Create Policy" at bounding box center [34, 476] width 60 height 11
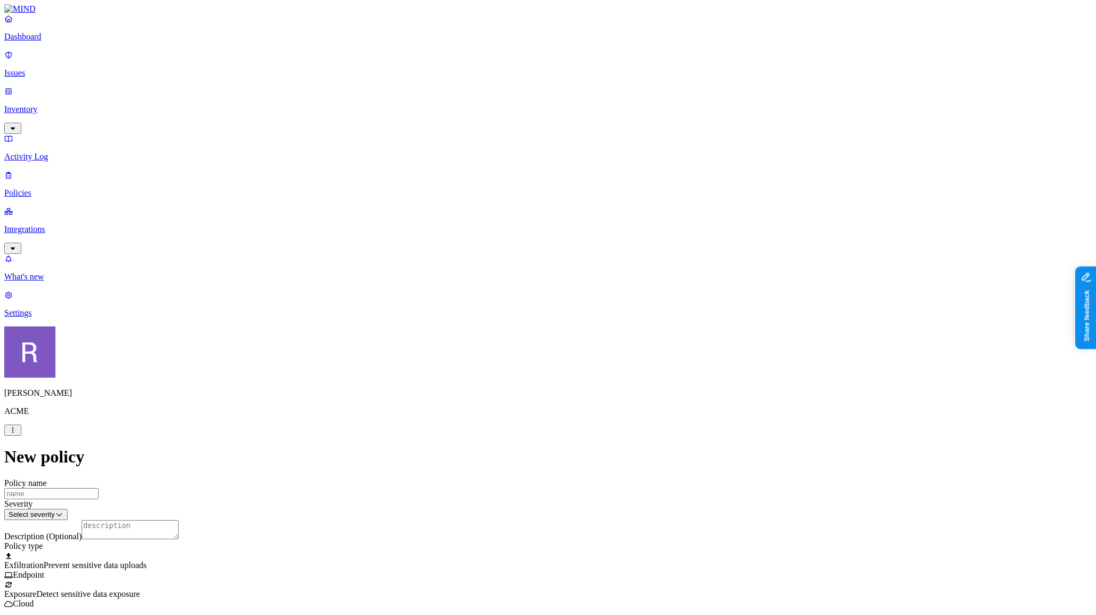
drag, startPoint x: 391, startPoint y: 375, endPoint x: 410, endPoint y: 370, distance: 18.9
click at [519, 398] on label "Web Domain" at bounding box center [505, 392] width 28 height 19
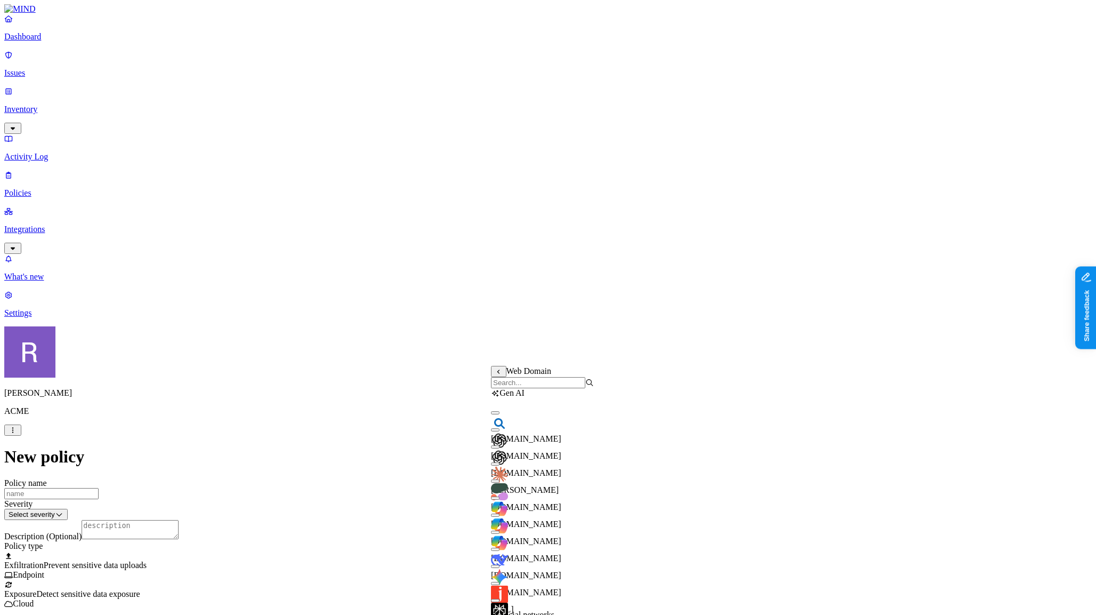
scroll to position [43, 0]
click at [500, 445] on button "button" at bounding box center [495, 446] width 9 height 3
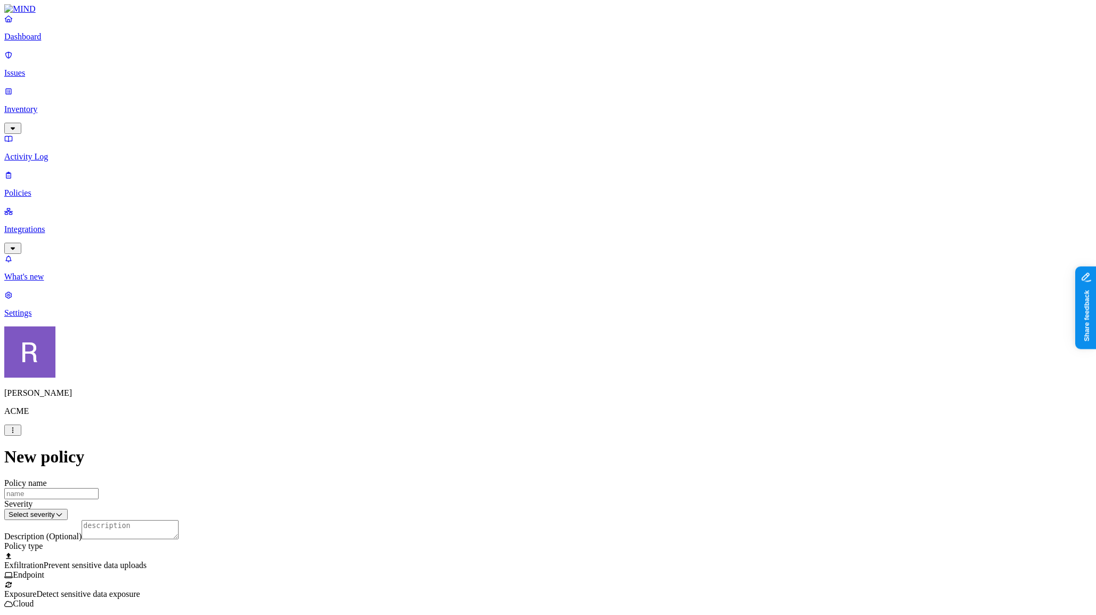
click at [575, 392] on label "AND" at bounding box center [577, 387] width 19 height 9
drag, startPoint x: 589, startPoint y: 427, endPoint x: 584, endPoint y: 420, distance: 8.4
click at [590, 427] on label "Account type" at bounding box center [582, 420] width 29 height 19
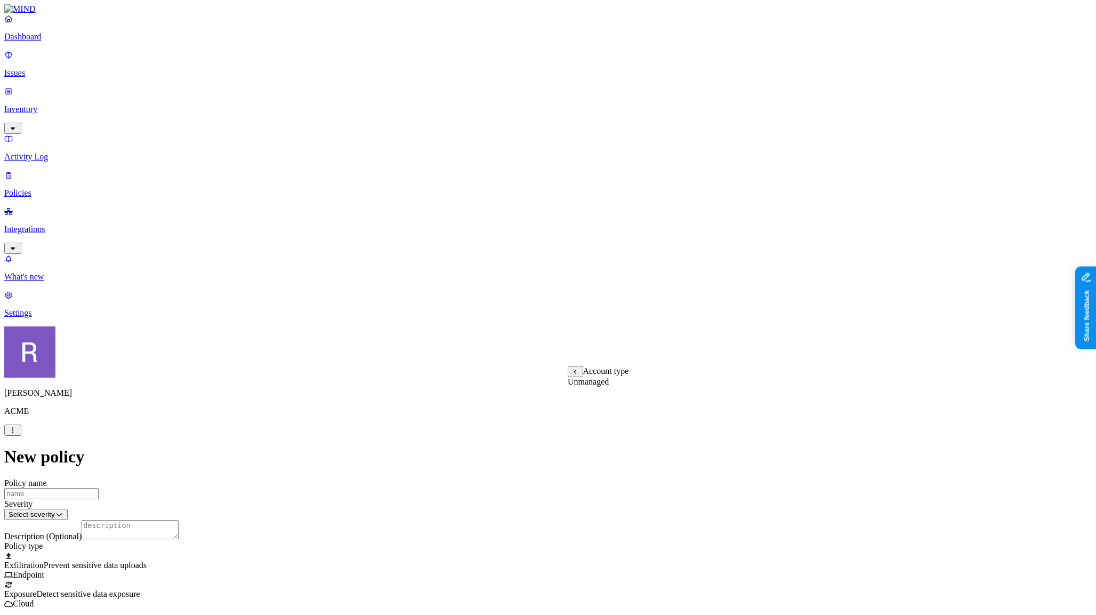
click at [579, 386] on label "Unmanaged" at bounding box center [588, 381] width 41 height 9
click at [63, 42] on p "Dashboard" at bounding box center [548, 37] width 1088 height 10
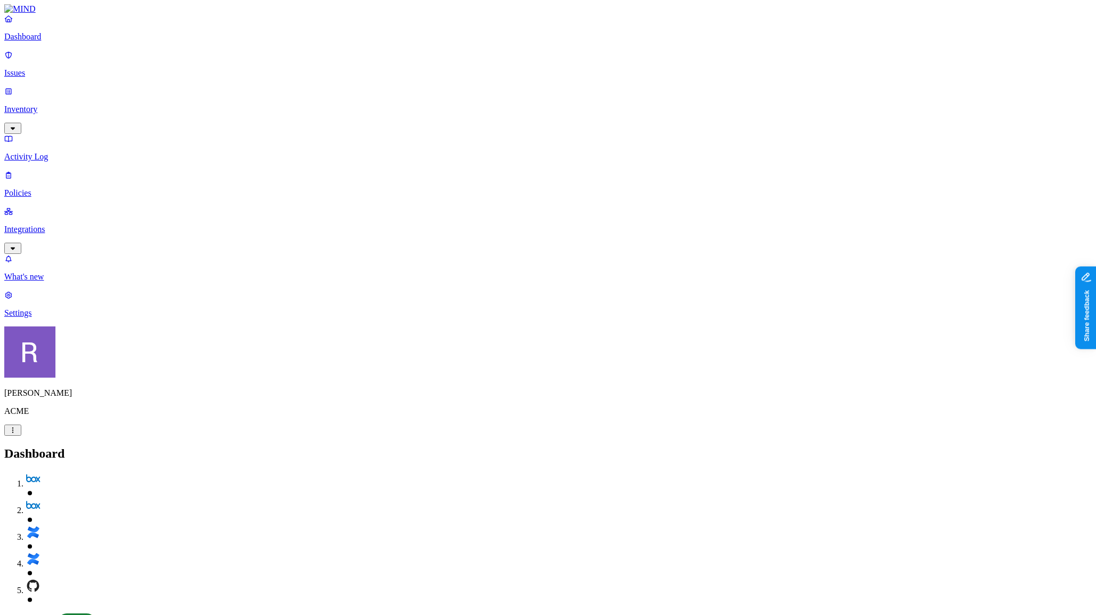
click at [29, 225] on p "Integrations" at bounding box center [548, 230] width 1088 height 10
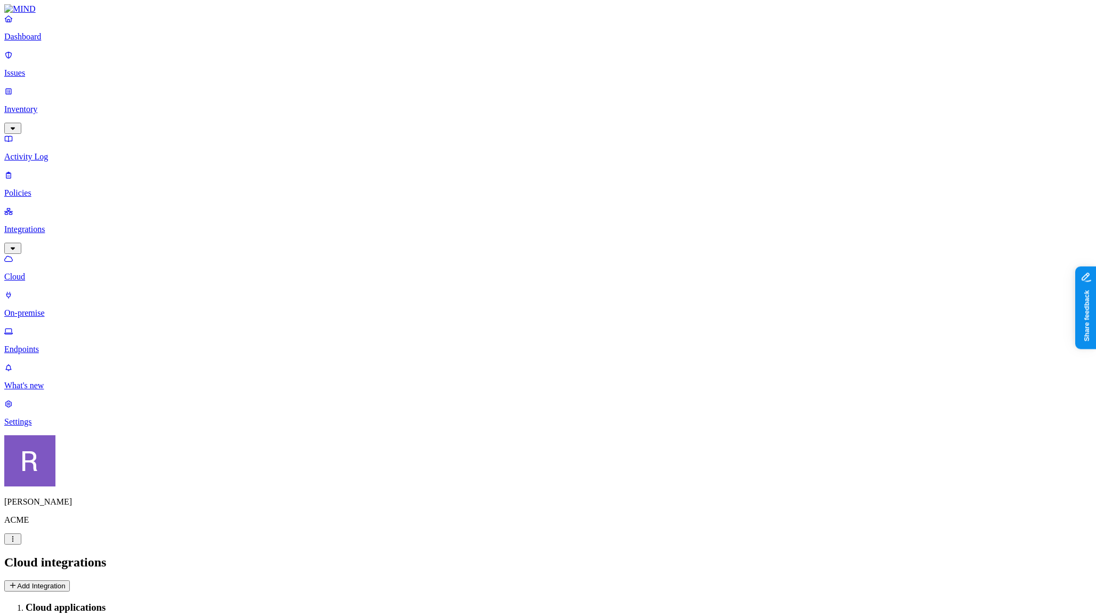
click at [70, 580] on button "Add Integration" at bounding box center [37, 585] width 66 height 11
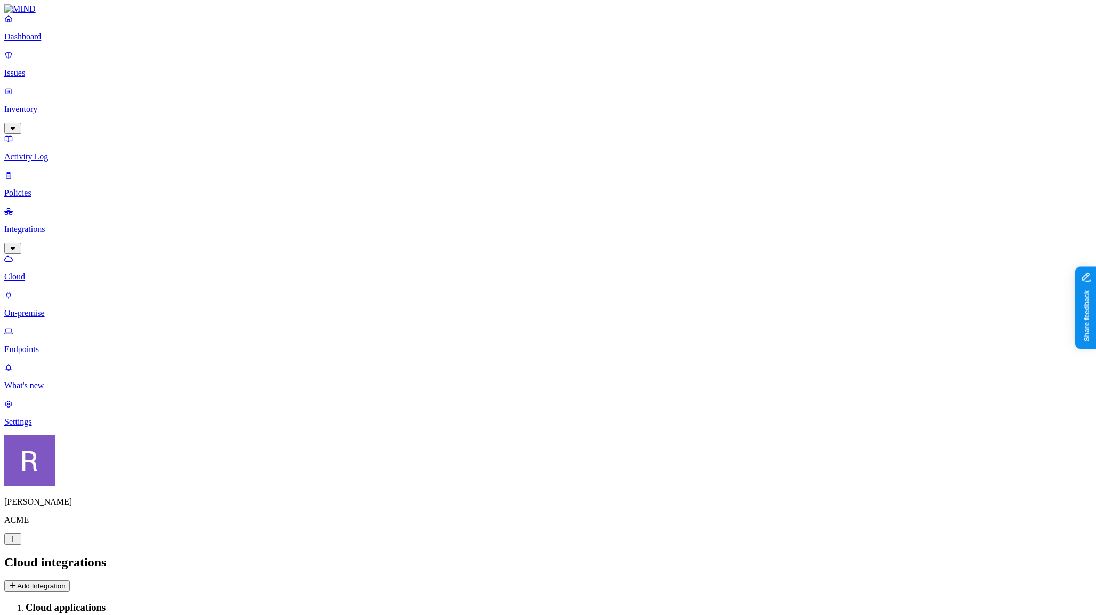
click at [15, 247] on icon "button" at bounding box center [13, 248] width 4 height 3
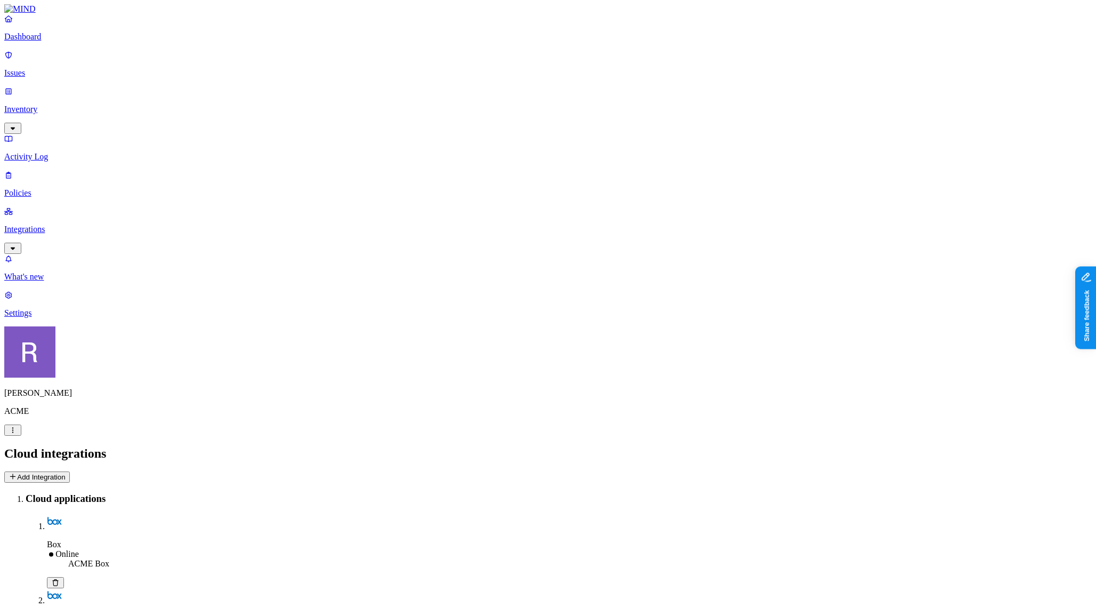
click at [47, 42] on p "Dashboard" at bounding box center [548, 37] width 1088 height 10
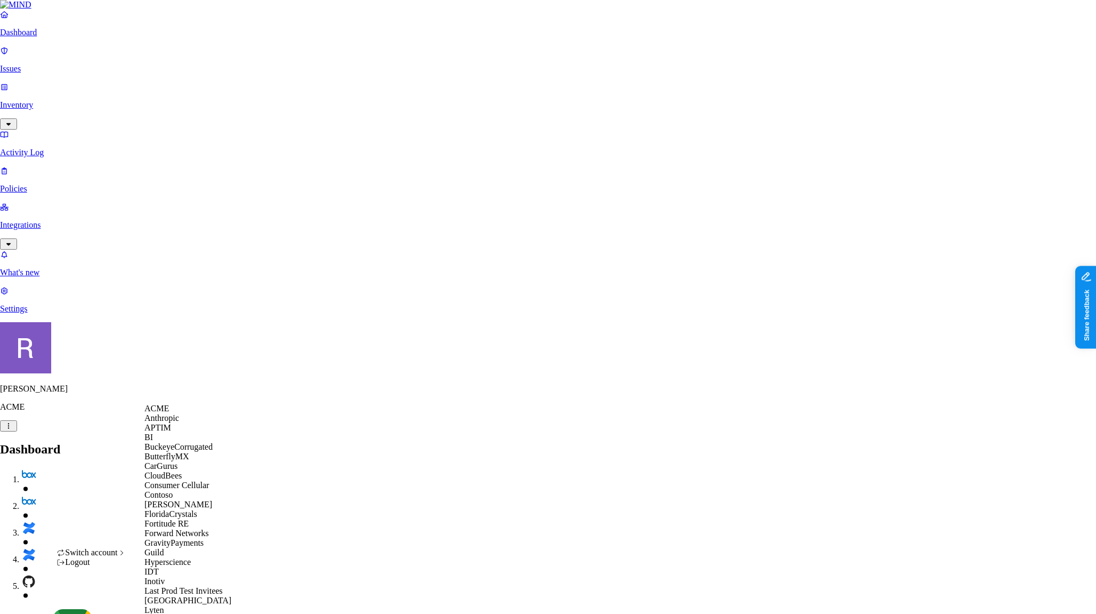
scroll to position [174, 0]
click at [195, 538] on span "GravityPayments" at bounding box center [174, 542] width 59 height 9
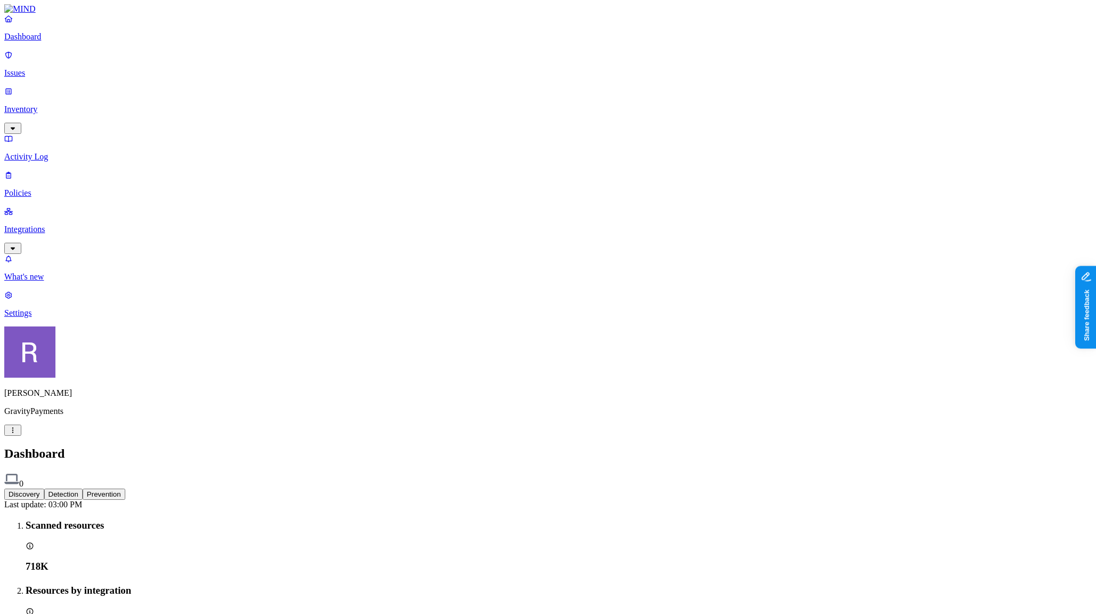
click at [34, 225] on p "Integrations" at bounding box center [548, 230] width 1088 height 10
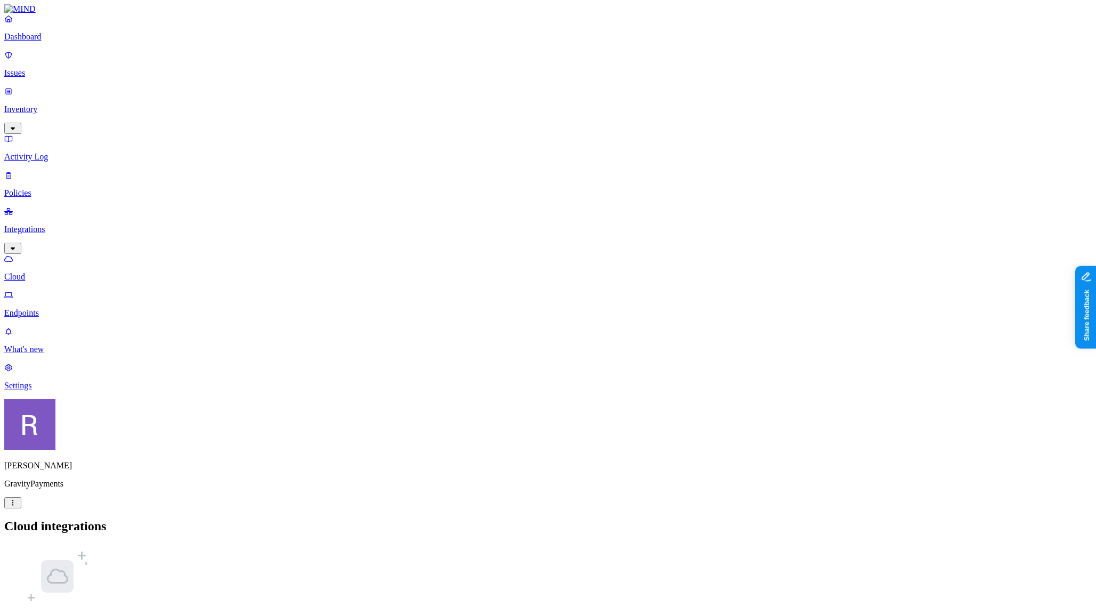
click at [49, 42] on p "Dashboard" at bounding box center [548, 37] width 1088 height 10
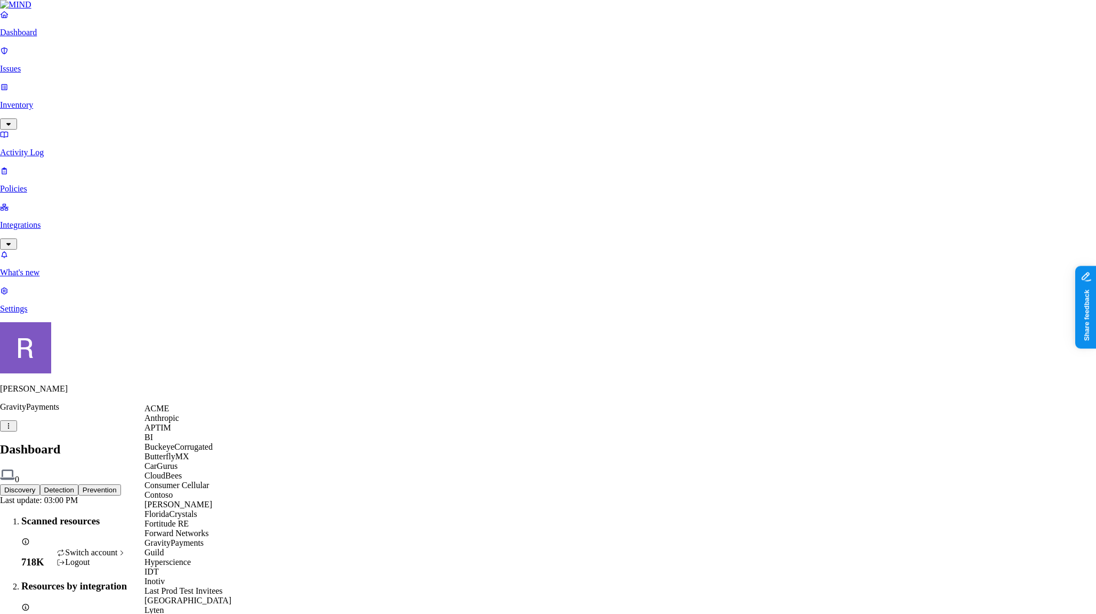
click at [162, 413] on span "ACME" at bounding box center [157, 408] width 25 height 9
